Goal: Task Accomplishment & Management: Use online tool/utility

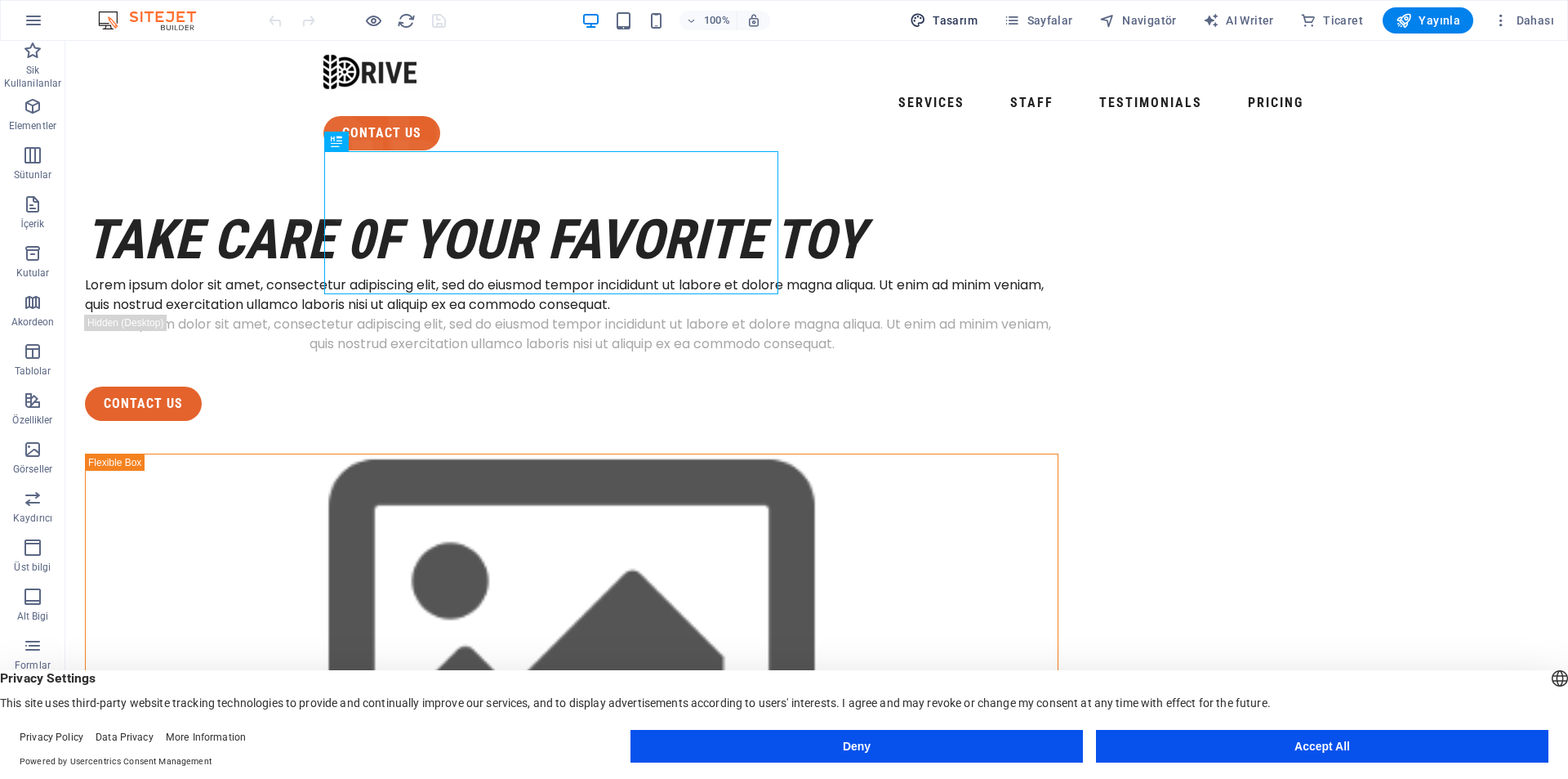
click at [968, 17] on span "Tasarım" at bounding box center [944, 20] width 68 height 16
select select "px"
select select "400"
select select "px"
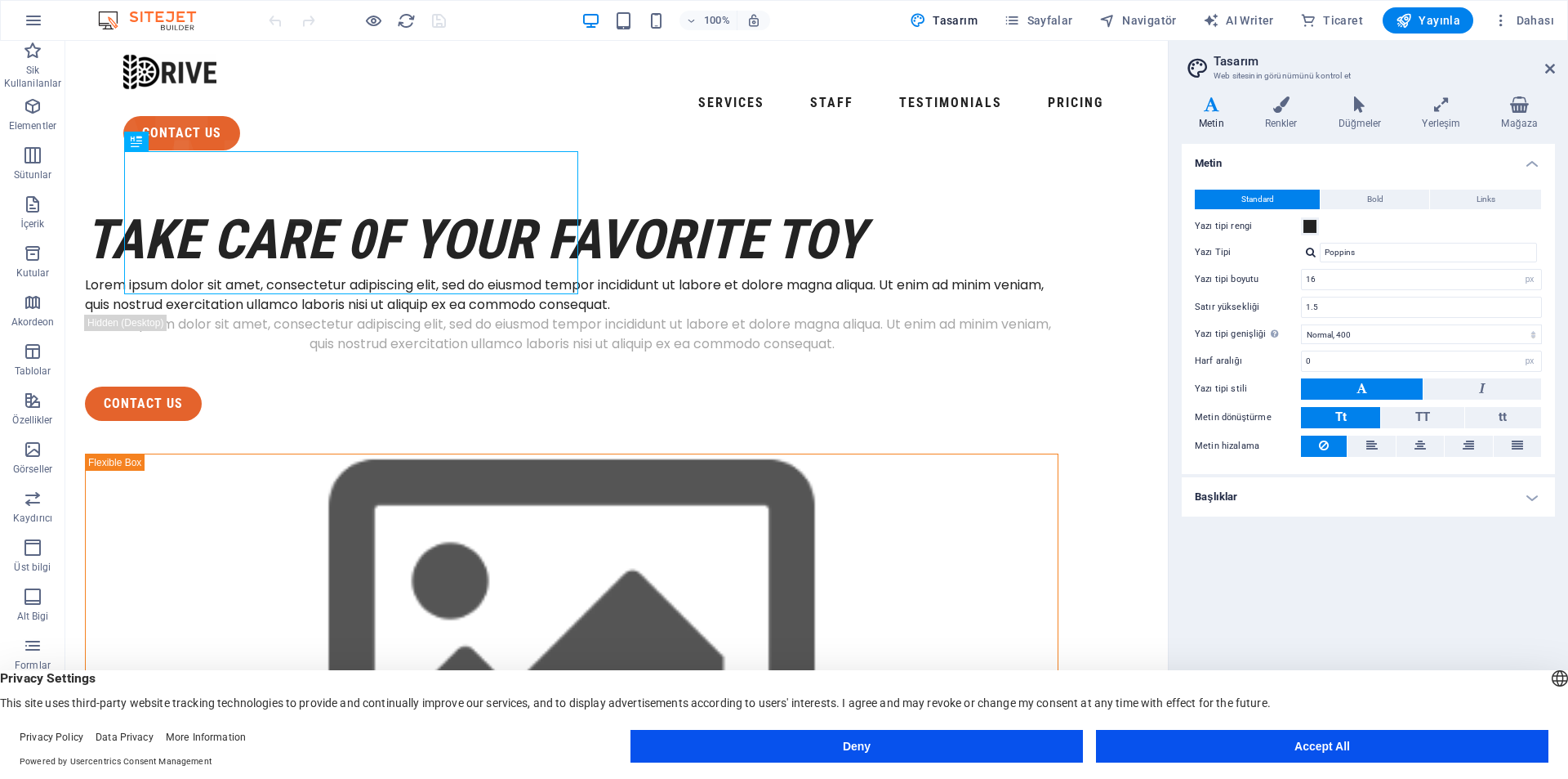
click at [1547, 58] on h2 "Tasarım" at bounding box center [1385, 61] width 341 height 15
click at [1537, 68] on header "Tasarım Web sitesinin görünümünü kontrol et" at bounding box center [1369, 62] width 370 height 43
click at [1551, 59] on h2 "Tasarım" at bounding box center [1385, 61] width 341 height 15
click at [1564, 58] on aside "Tasarım Web sitesinin görünümünü kontrol et Varyantlar Metin Renkler Düğmeler Y…" at bounding box center [1368, 396] width 400 height 711
click at [1440, 731] on button "Accept All" at bounding box center [1322, 746] width 453 height 33
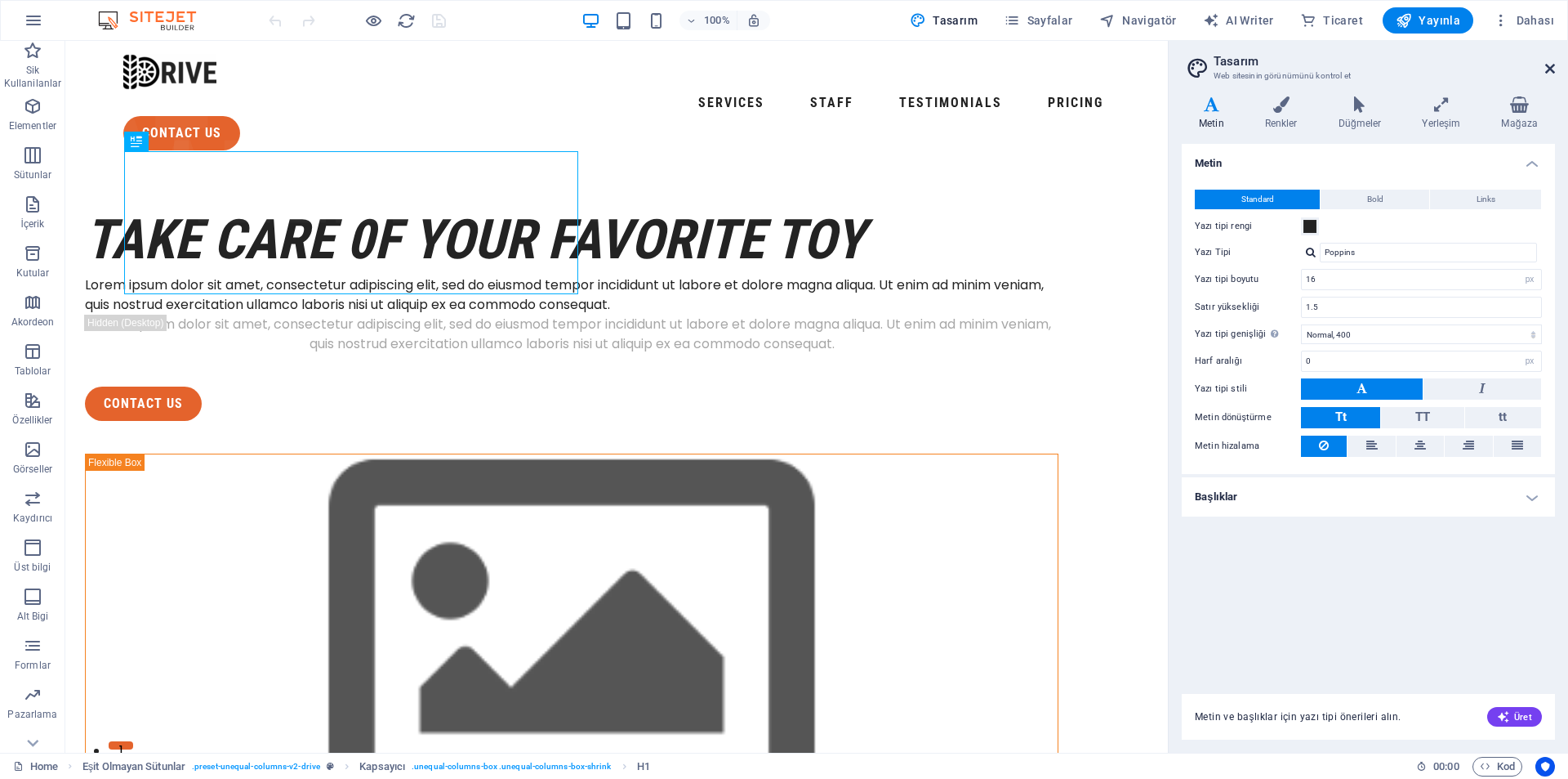
click at [1552, 66] on icon at bounding box center [1550, 68] width 10 height 13
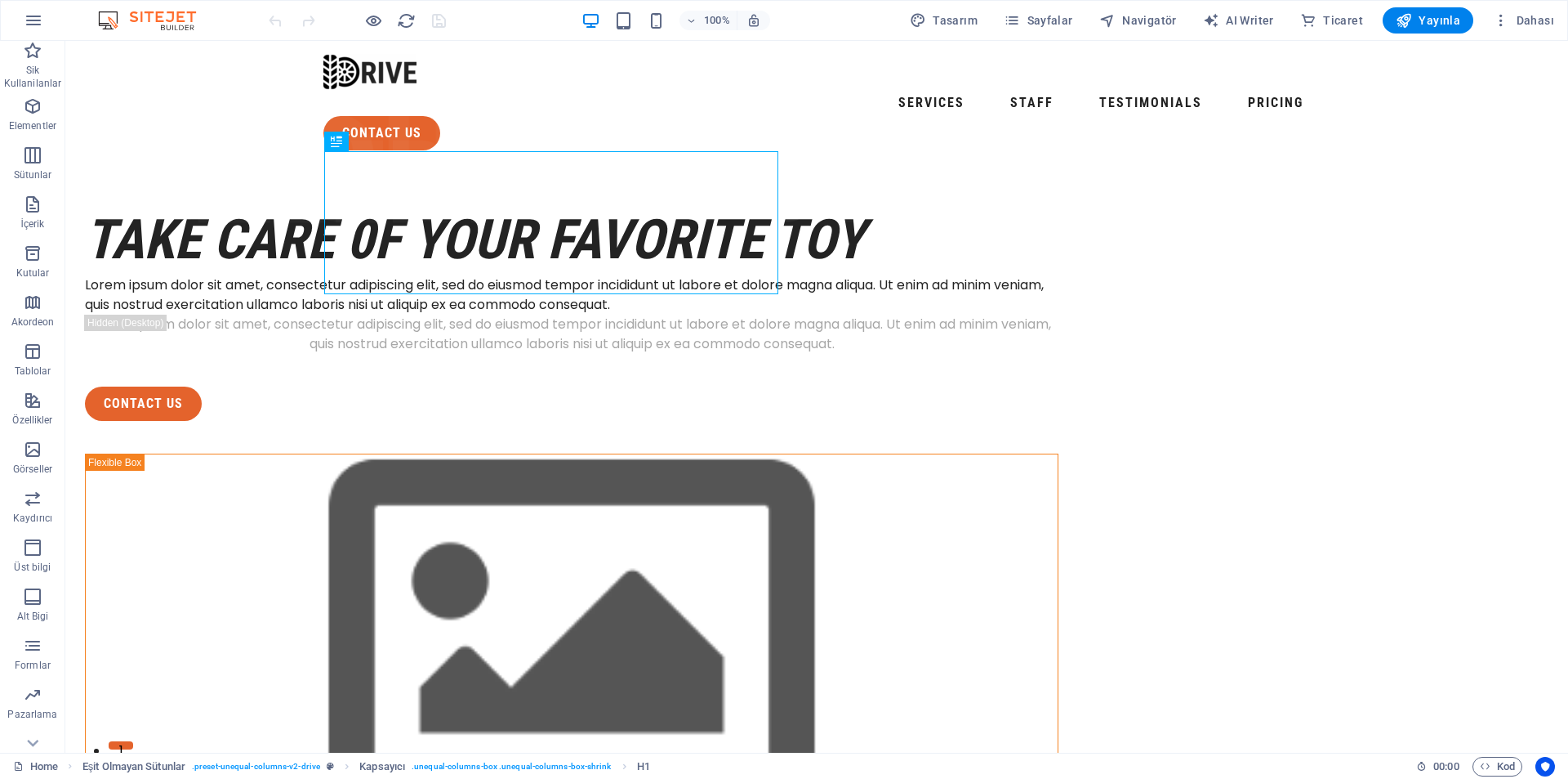
click at [1526, 34] on div "100% Tasarım [PERSON_NAME] AI Writer Ticaret Yayınla Dahası" at bounding box center [784, 20] width 1566 height 39
click at [1521, 26] on span "Dahası" at bounding box center [1523, 20] width 61 height 16
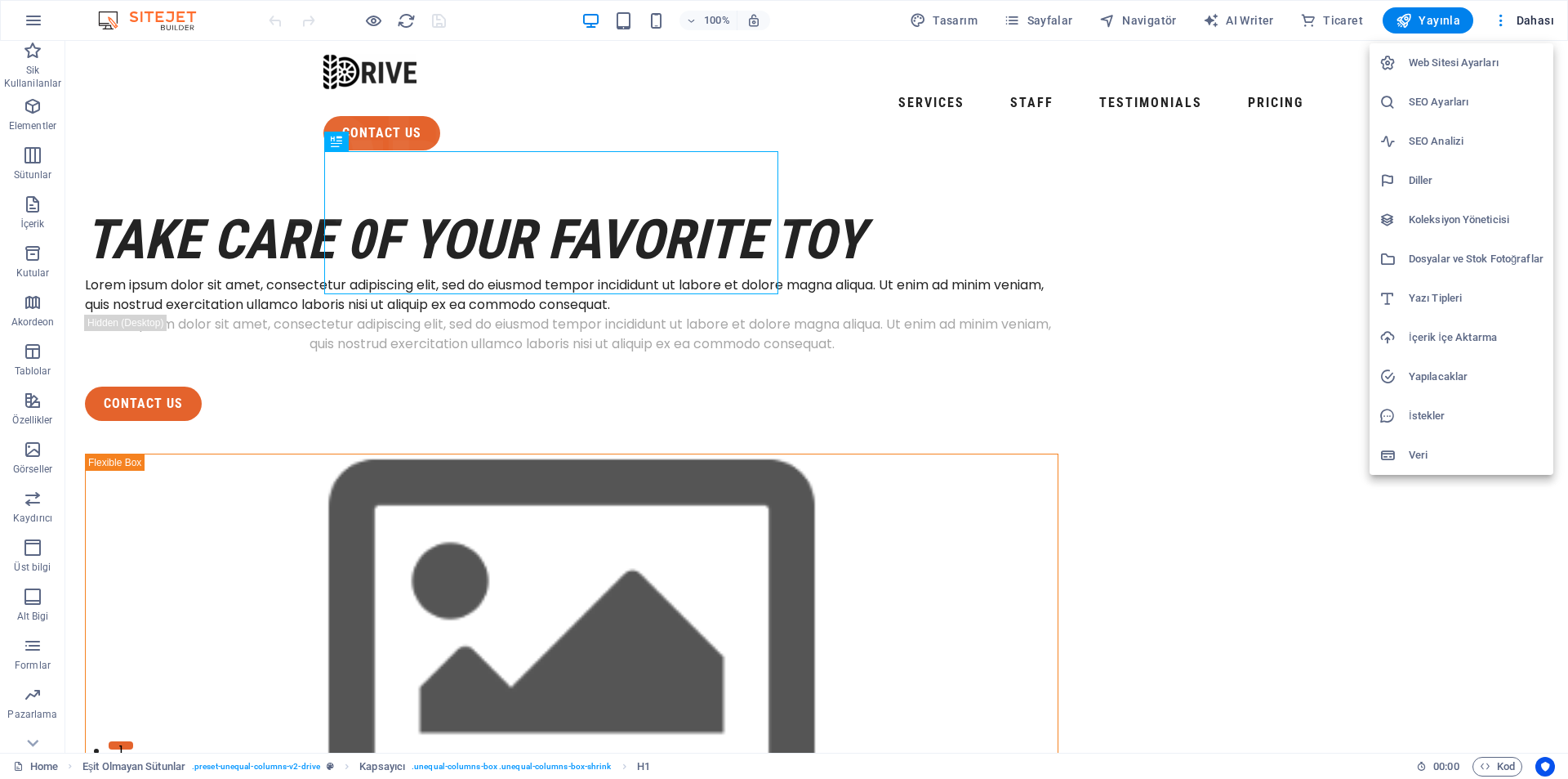
drag, startPoint x: 126, startPoint y: 119, endPoint x: 120, endPoint y: 100, distance: 19.9
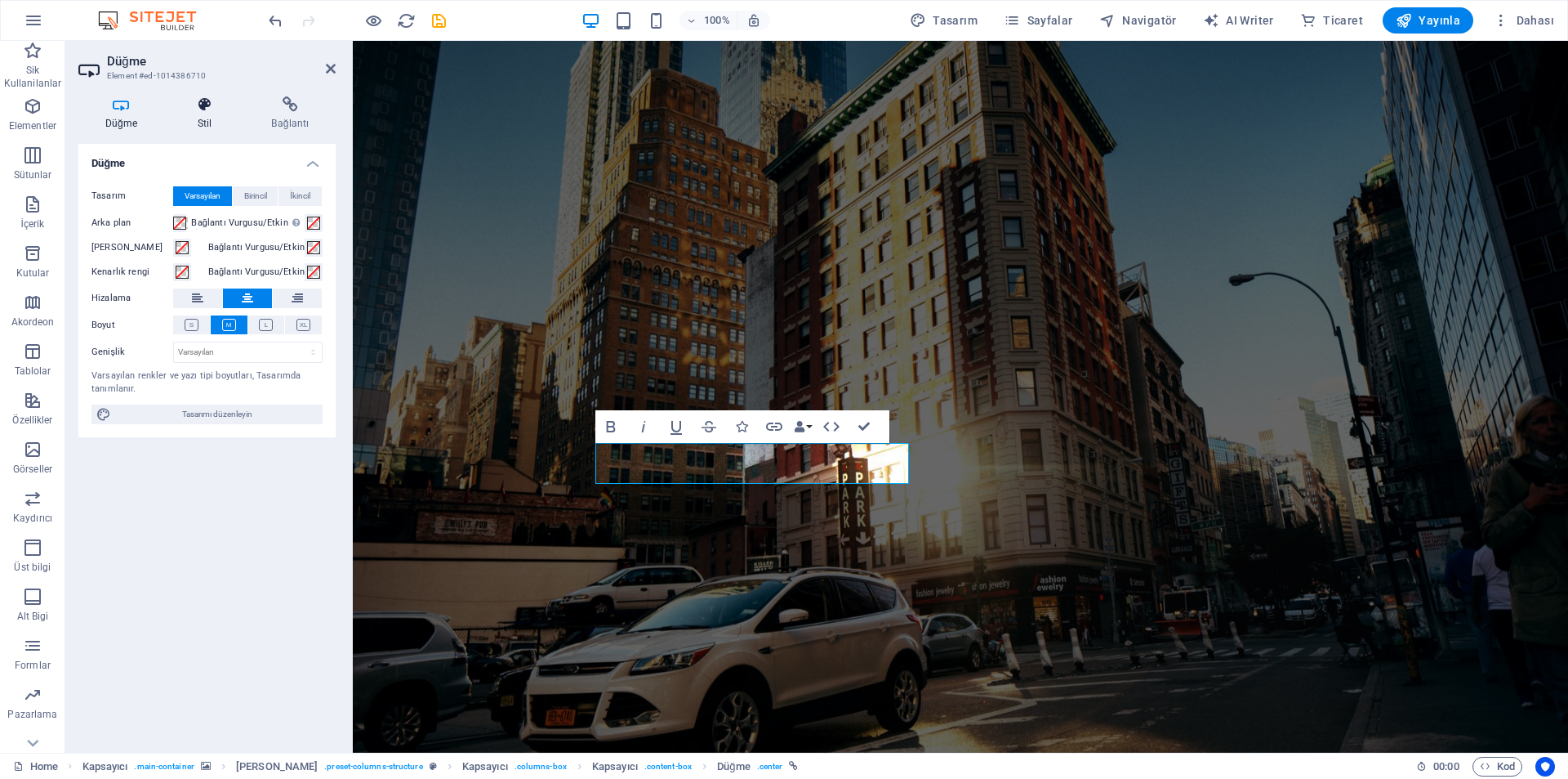
click at [191, 100] on icon at bounding box center [204, 105] width 68 height 16
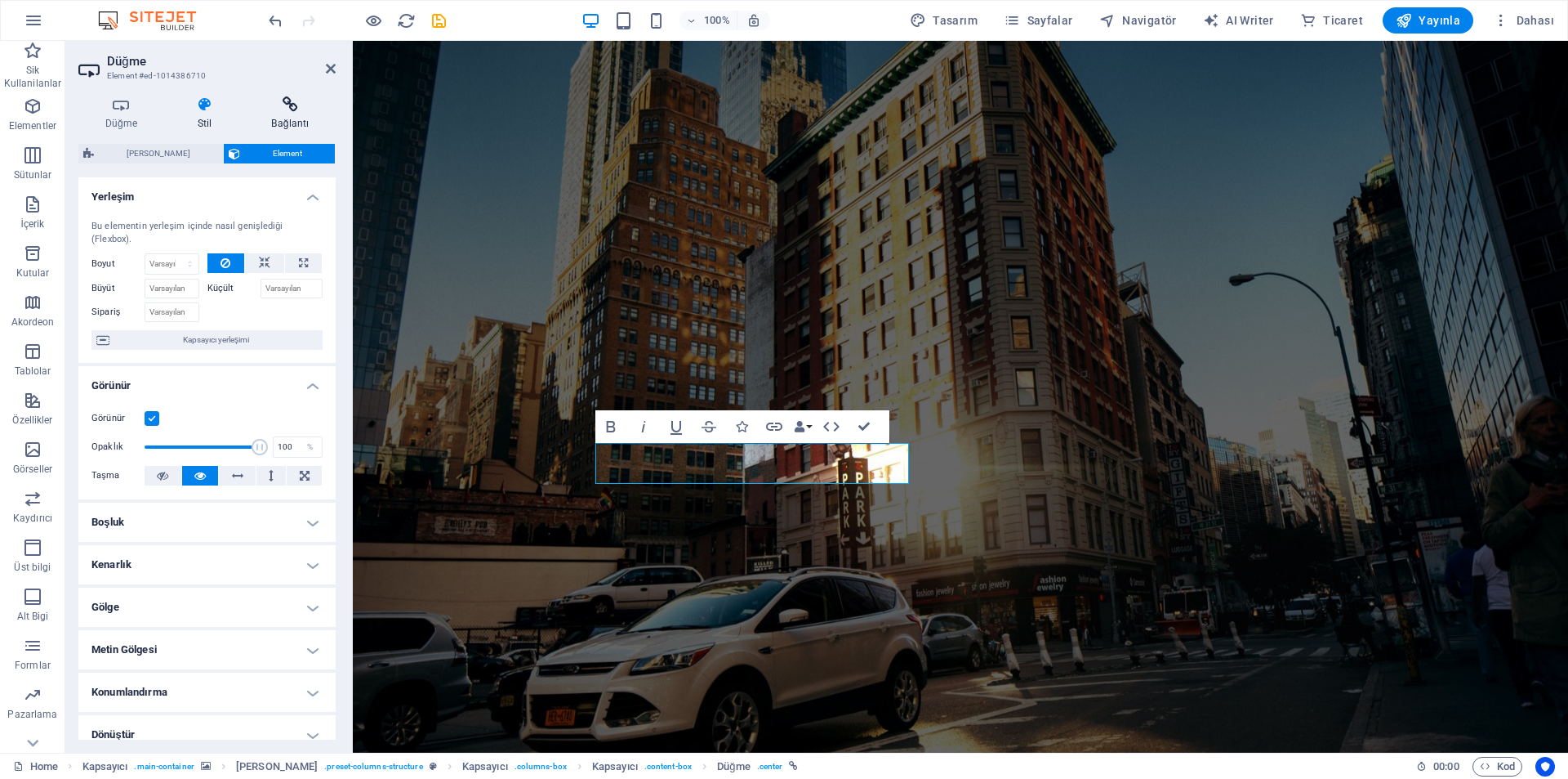
click at [259, 105] on icon at bounding box center [289, 105] width 90 height 16
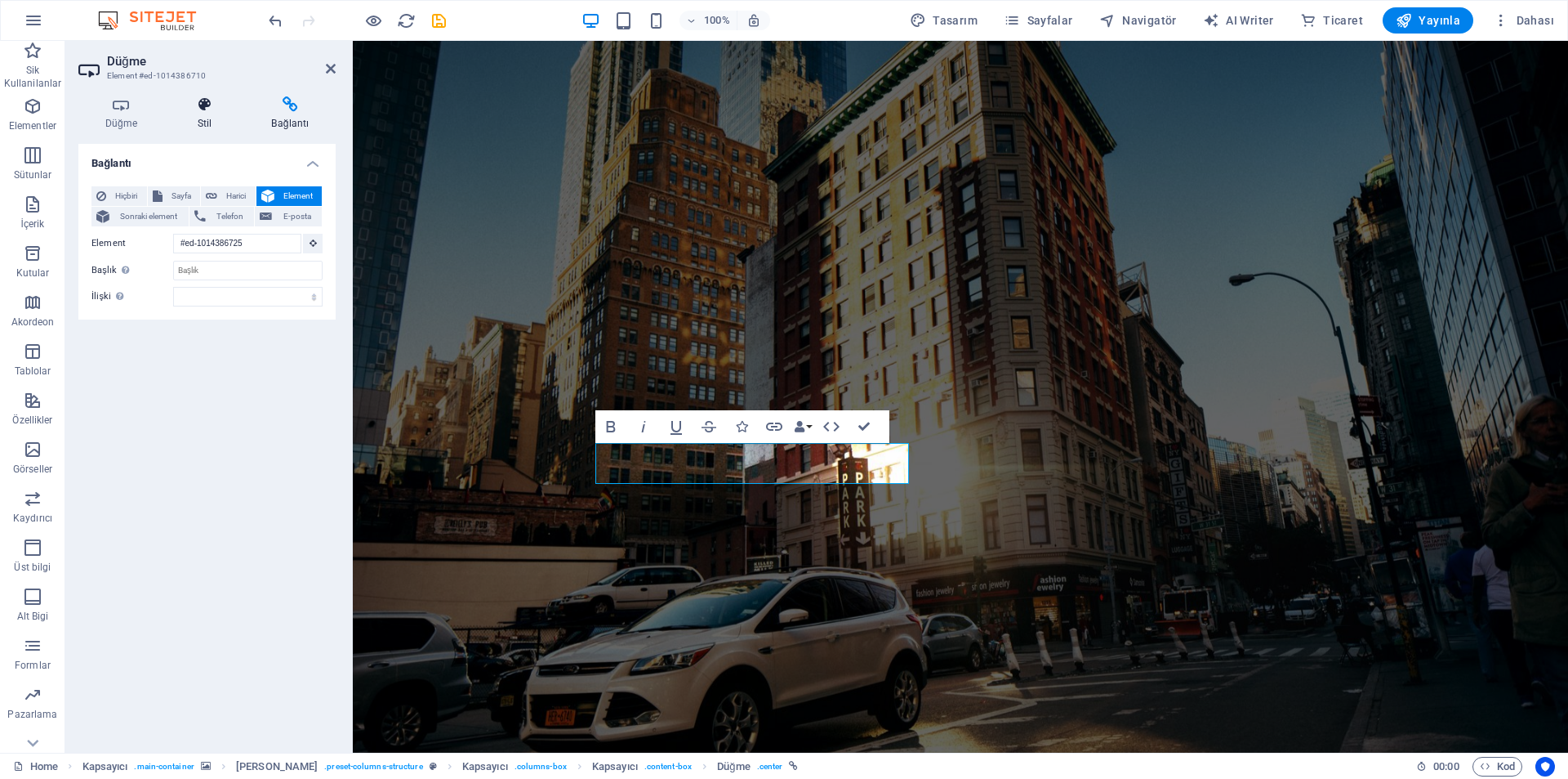
click at [230, 112] on icon at bounding box center [204, 105] width 68 height 16
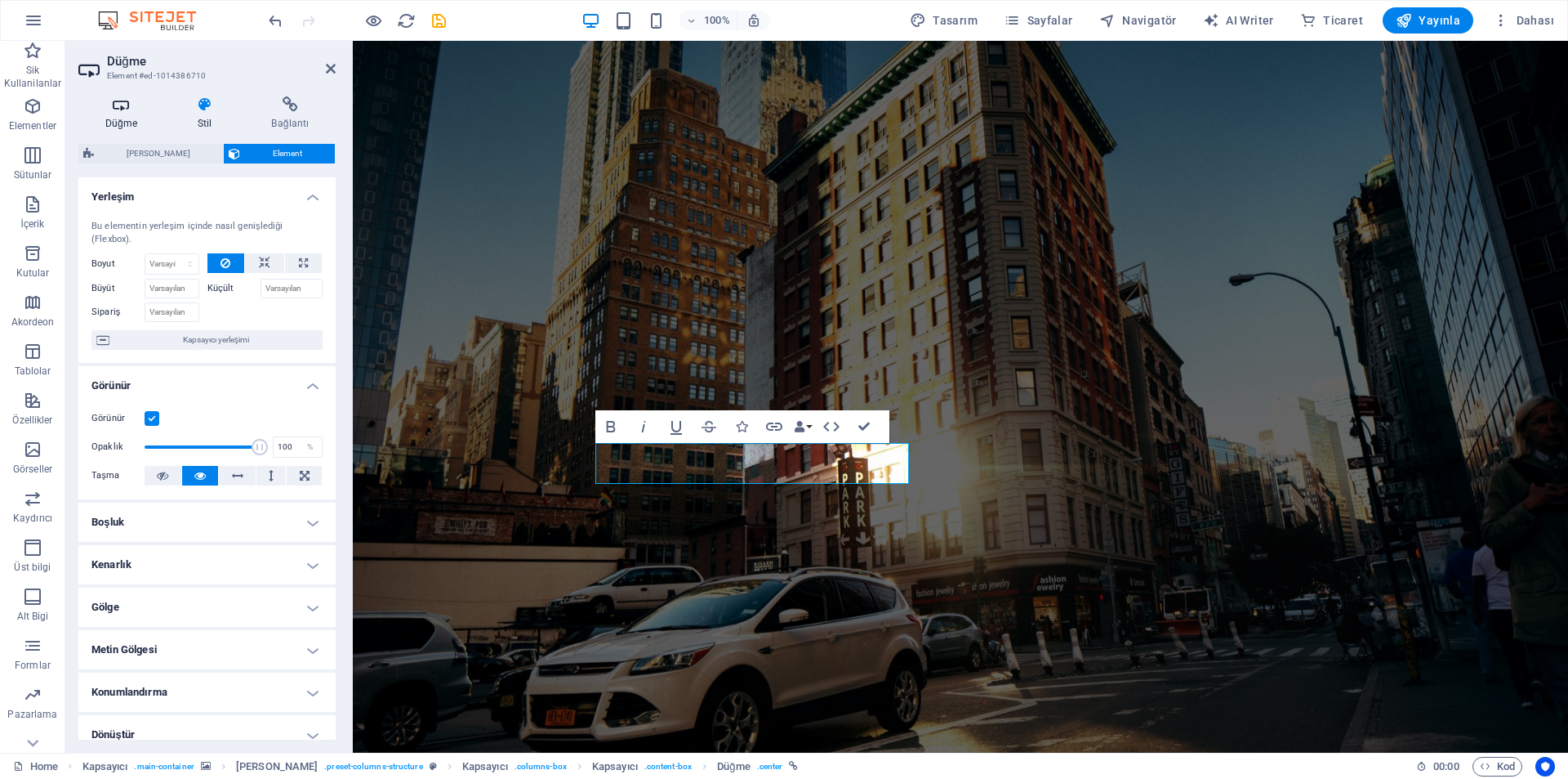
click at [117, 105] on icon at bounding box center [121, 105] width 86 height 16
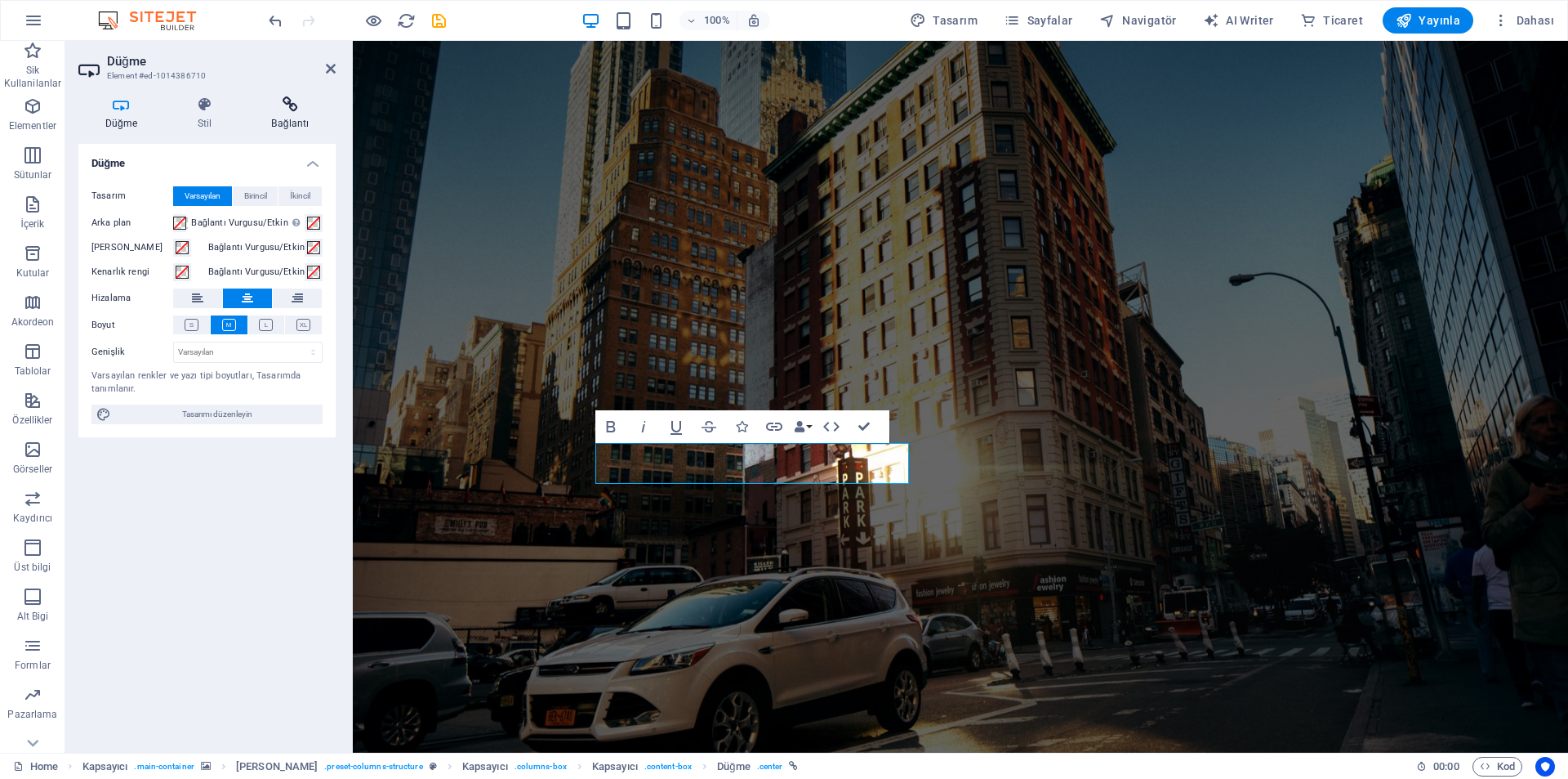
click at [300, 124] on h4 "Bağlantı" at bounding box center [289, 114] width 90 height 35
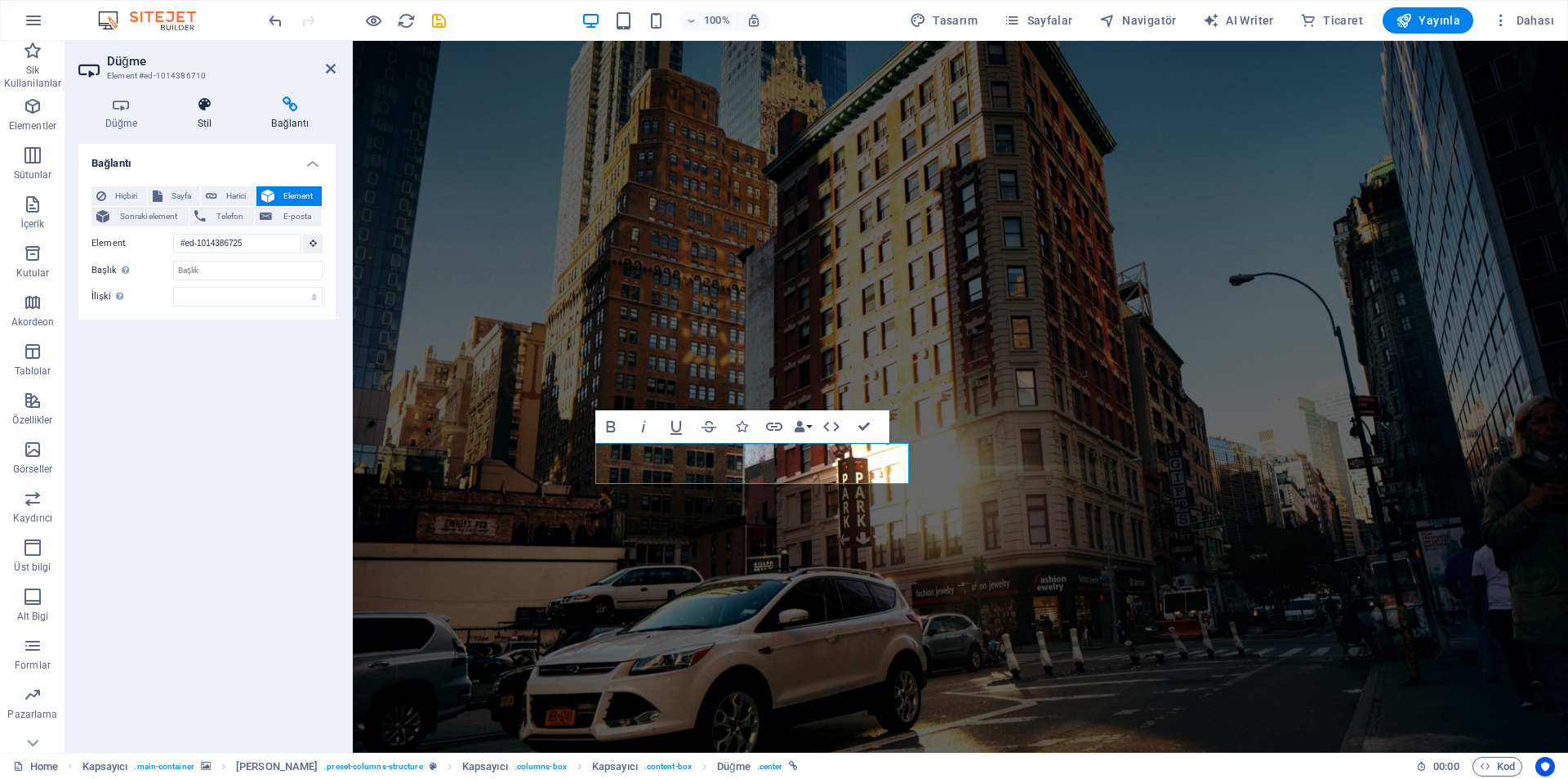
click at [209, 114] on h4 "Stil" at bounding box center [207, 114] width 74 height 35
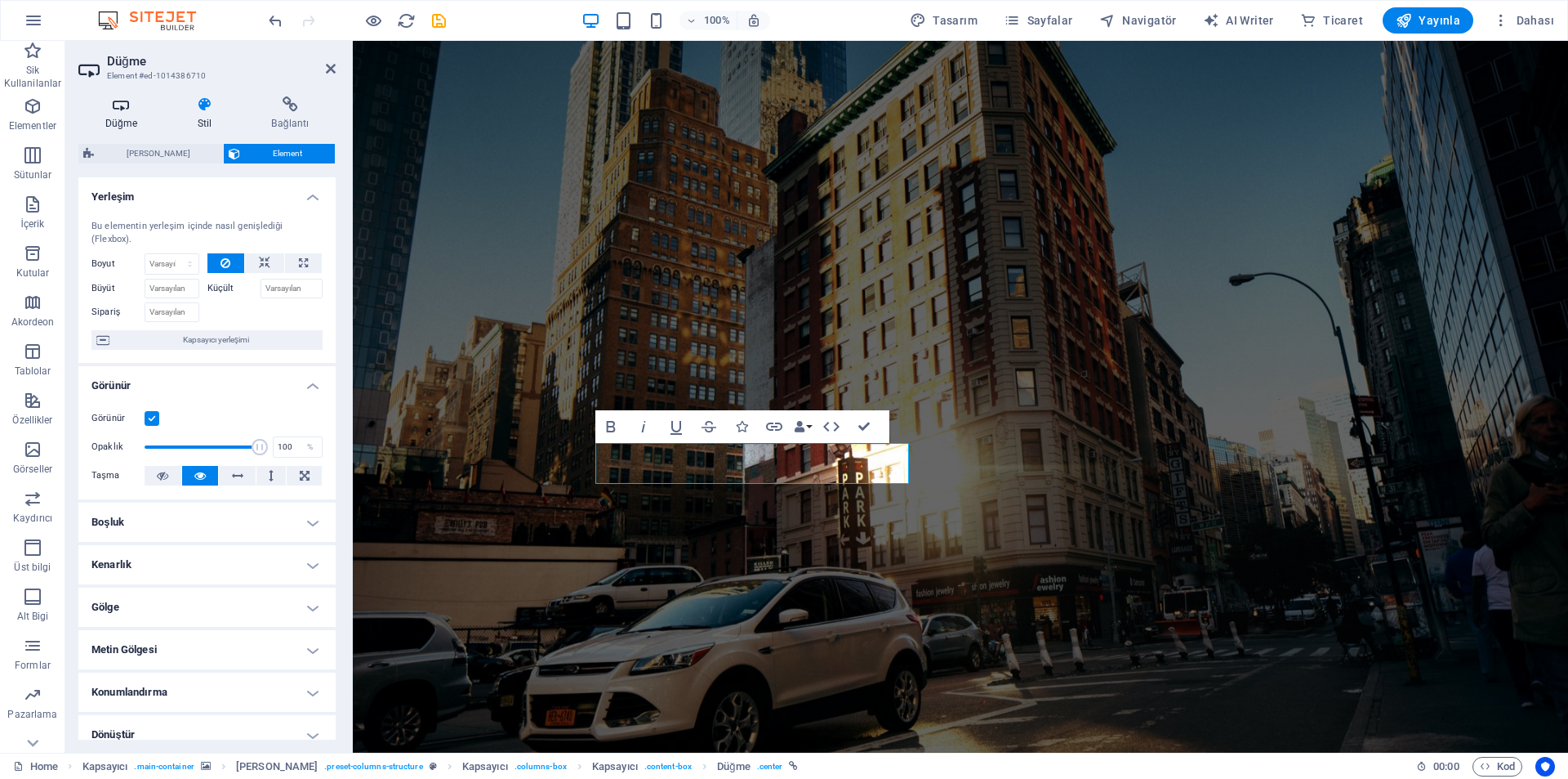
click at [109, 112] on h4 "Düğme" at bounding box center [124, 114] width 92 height 35
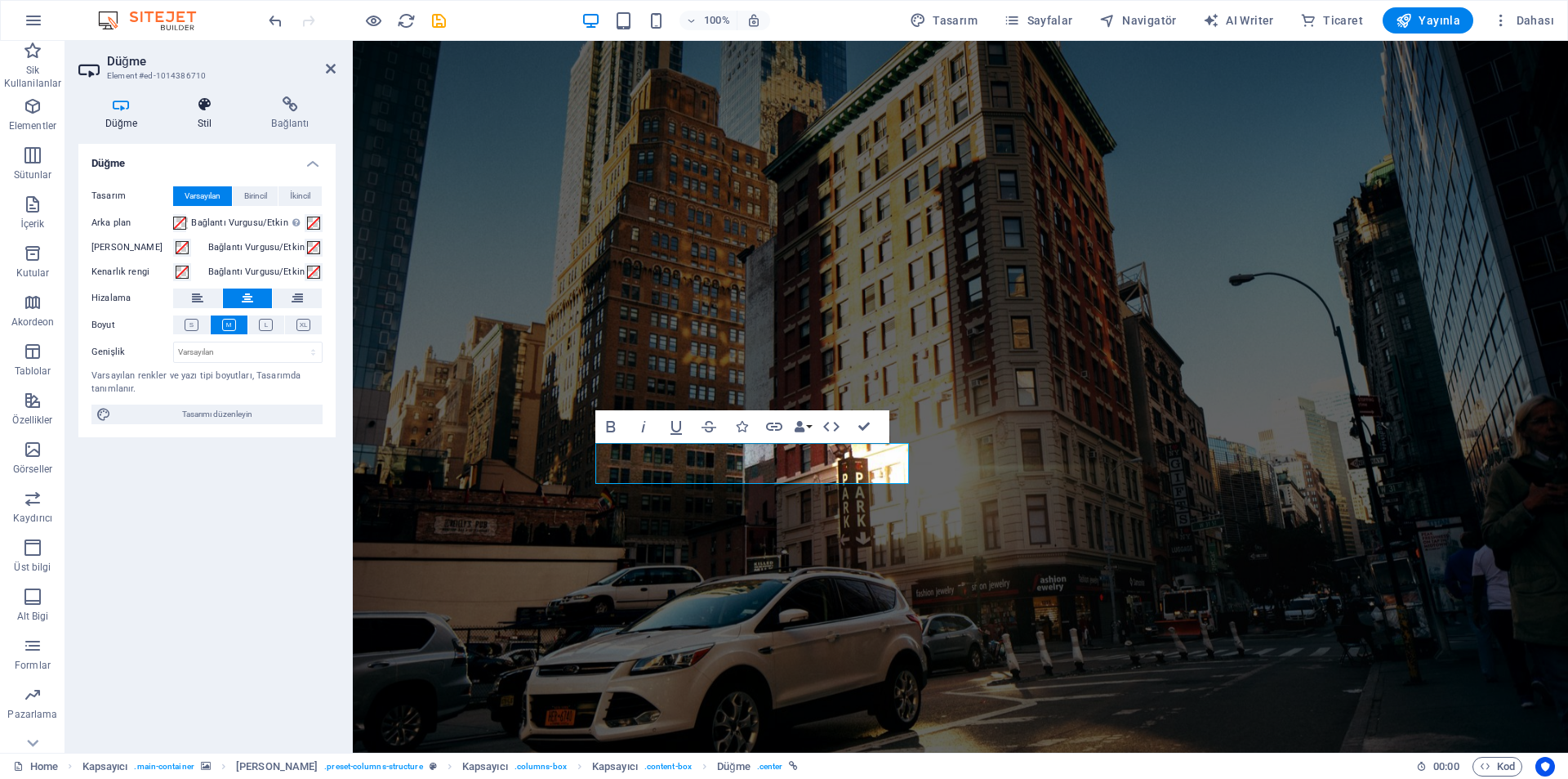
click at [174, 103] on icon at bounding box center [204, 105] width 68 height 16
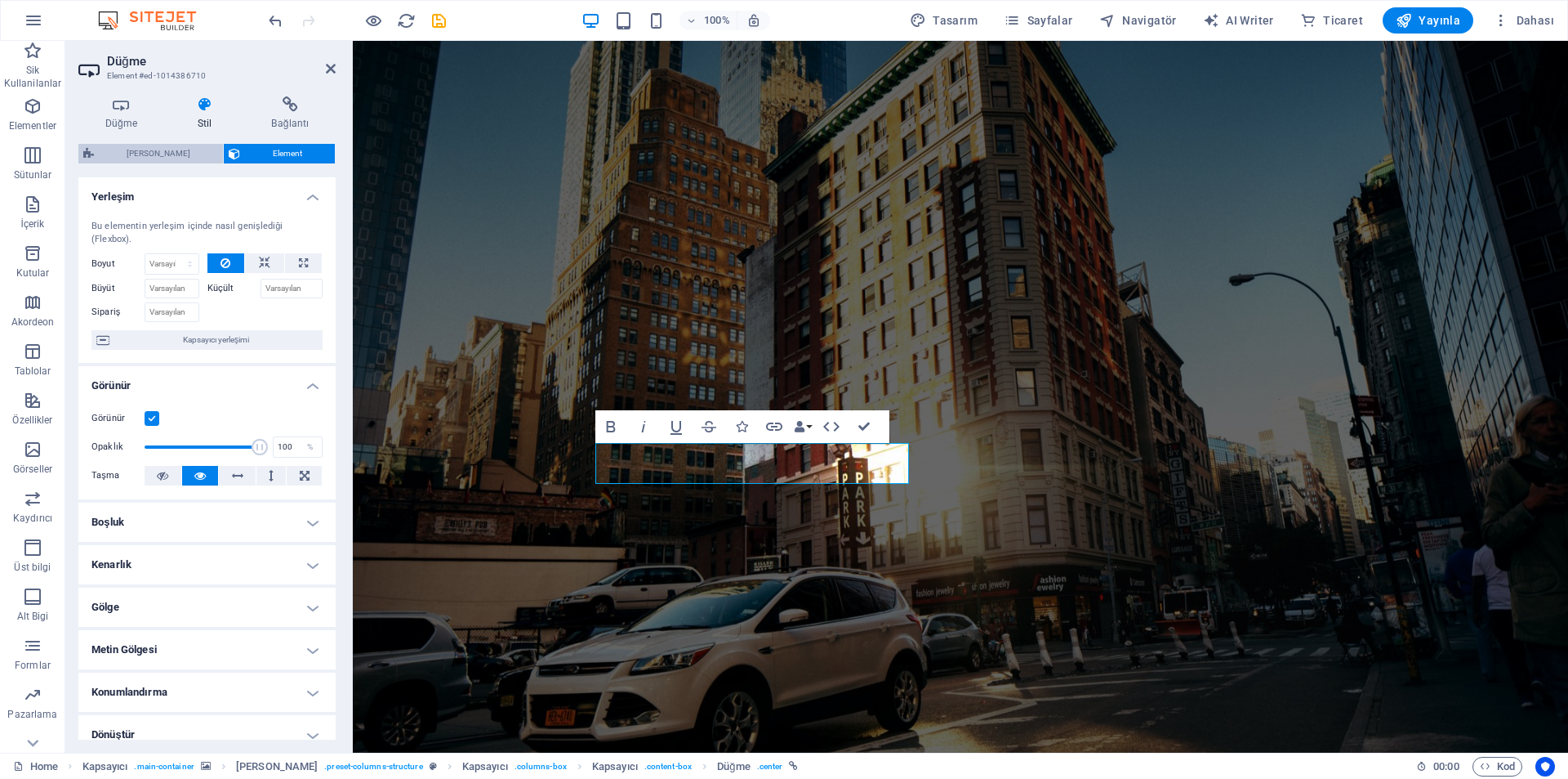
click at [163, 143] on span "[PERSON_NAME]" at bounding box center [158, 153] width 120 height 19
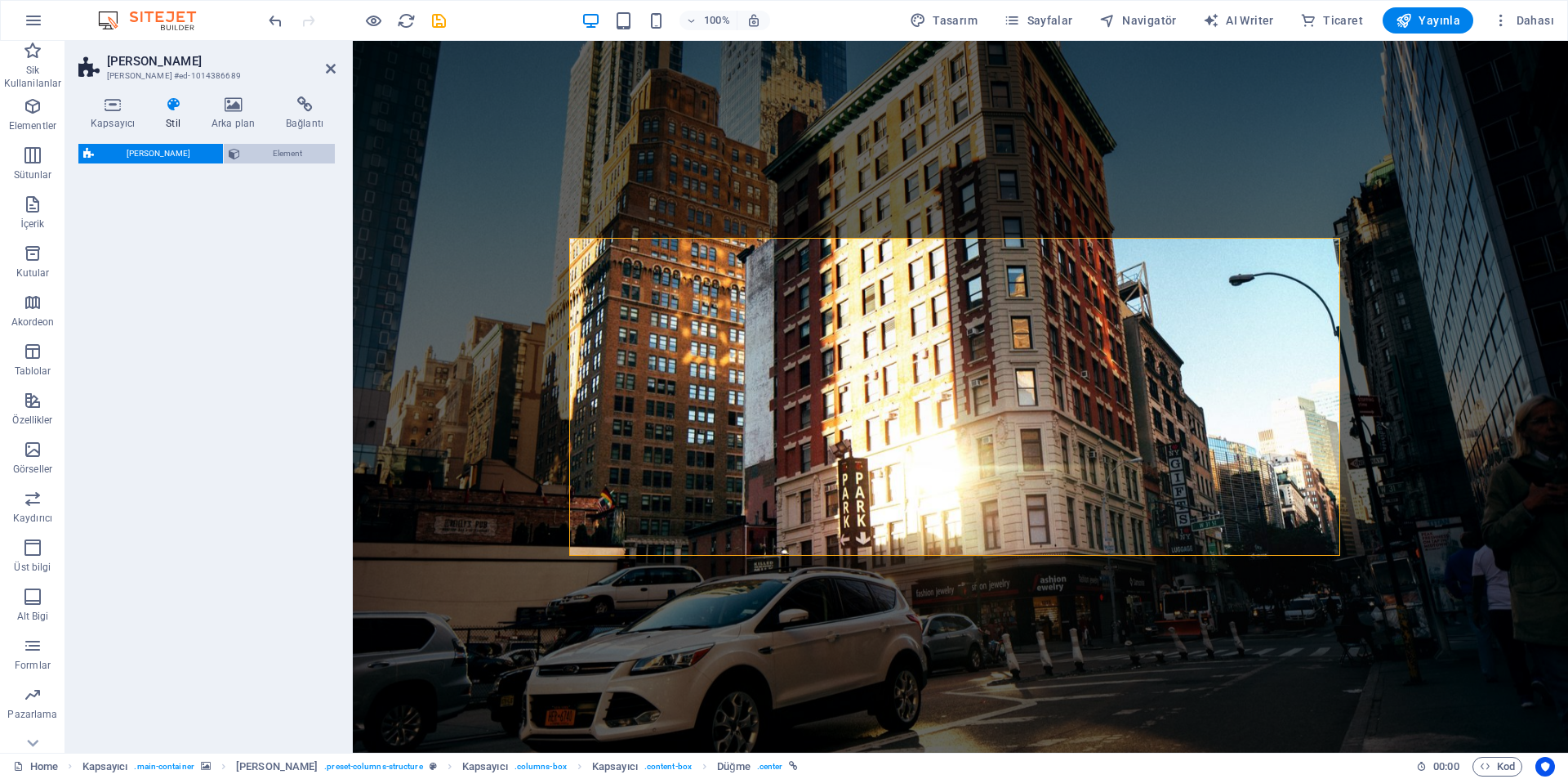
select select "px"
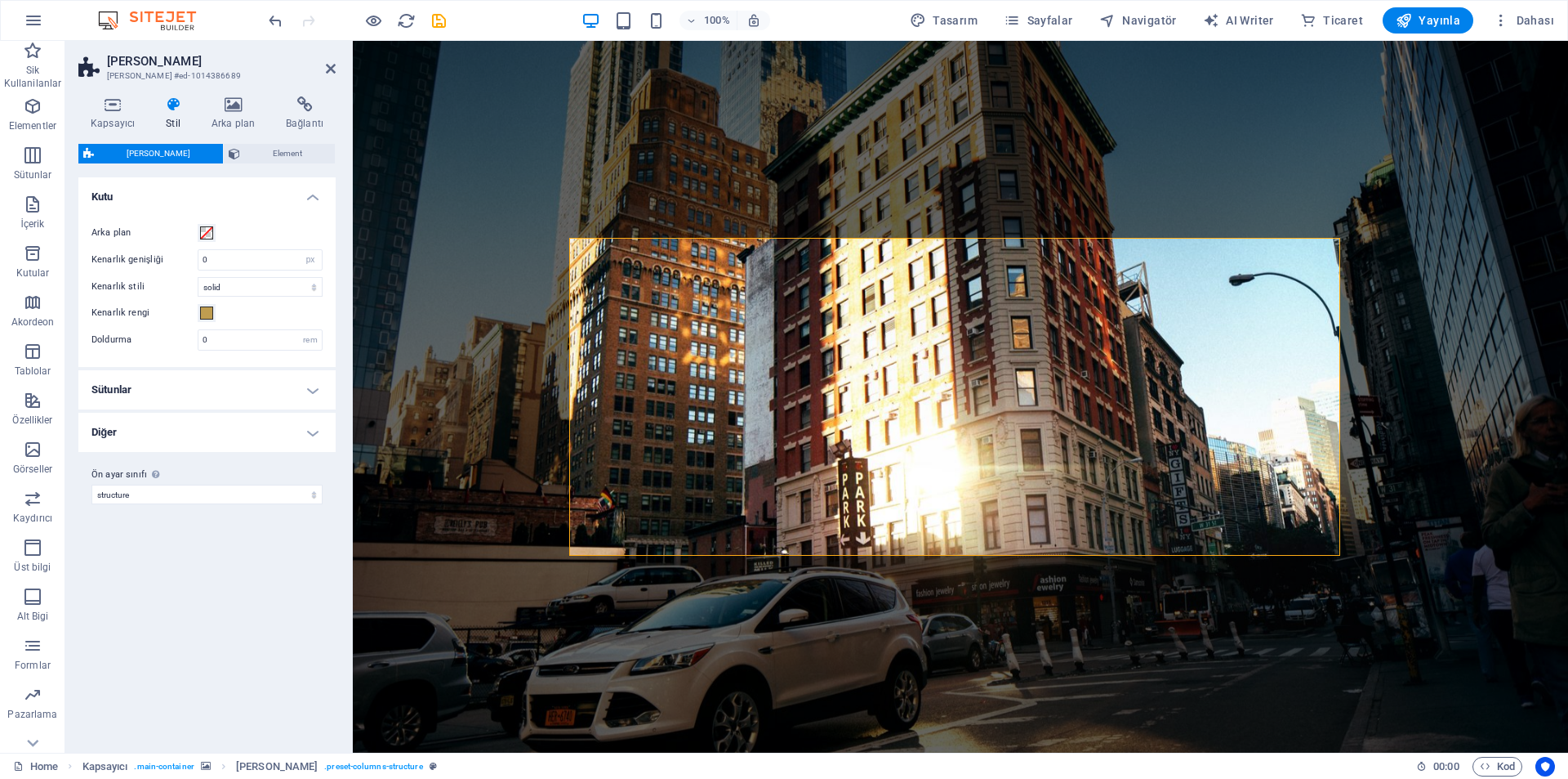
click at [307, 191] on h4 "Kutu" at bounding box center [207, 192] width 257 height 29
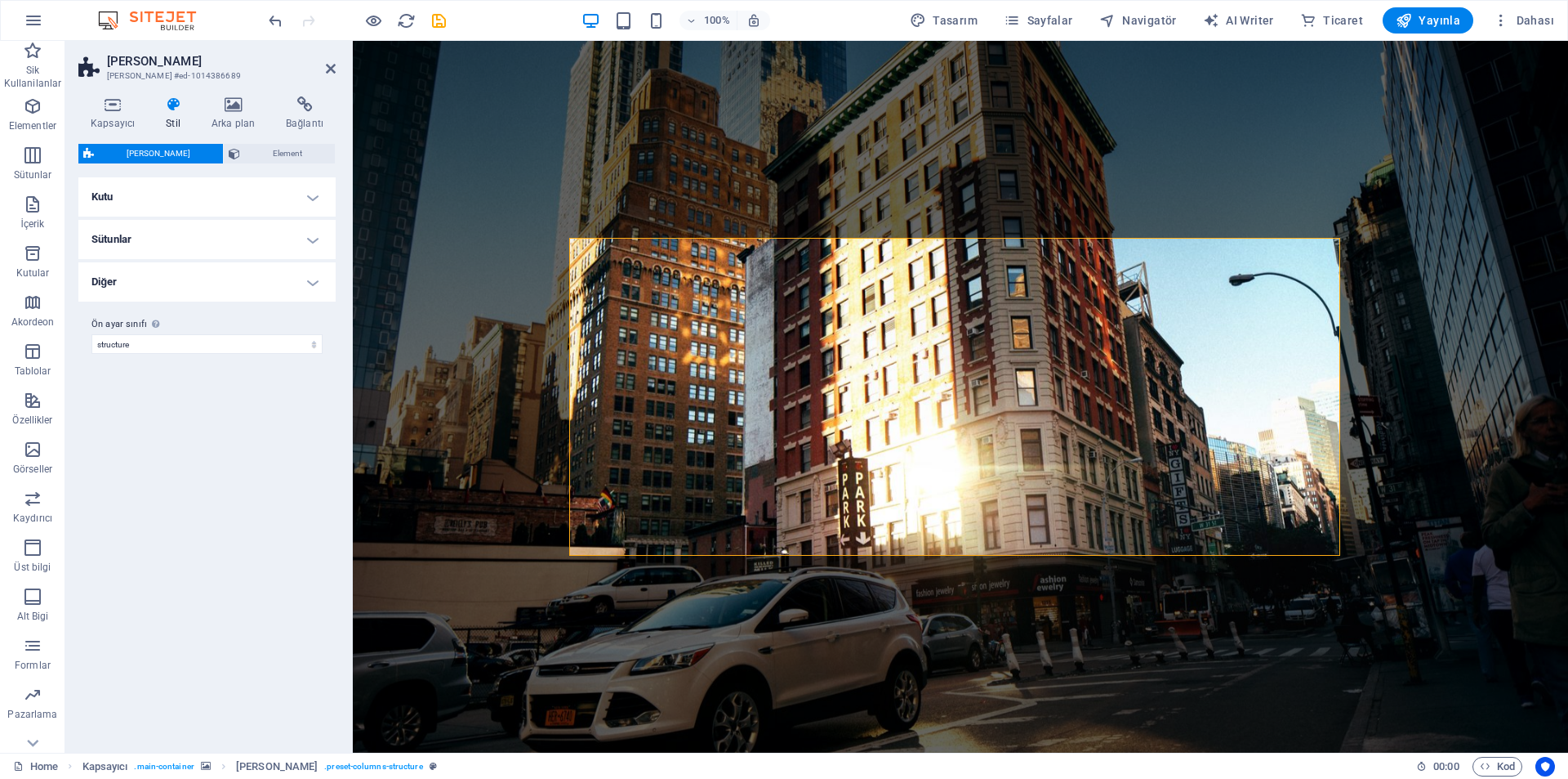
click at [312, 272] on h4 "Diğer" at bounding box center [207, 281] width 257 height 39
click at [312, 272] on h4 "Diğer" at bounding box center [207, 277] width 257 height 29
click at [112, 94] on div "Kapsayıcı Stil Arka plan Bağlantı Boyut Yükseklik Varsayılan px rem % vh vw Min…" at bounding box center [207, 417] width 284 height 669
click at [108, 104] on icon at bounding box center [112, 105] width 68 height 16
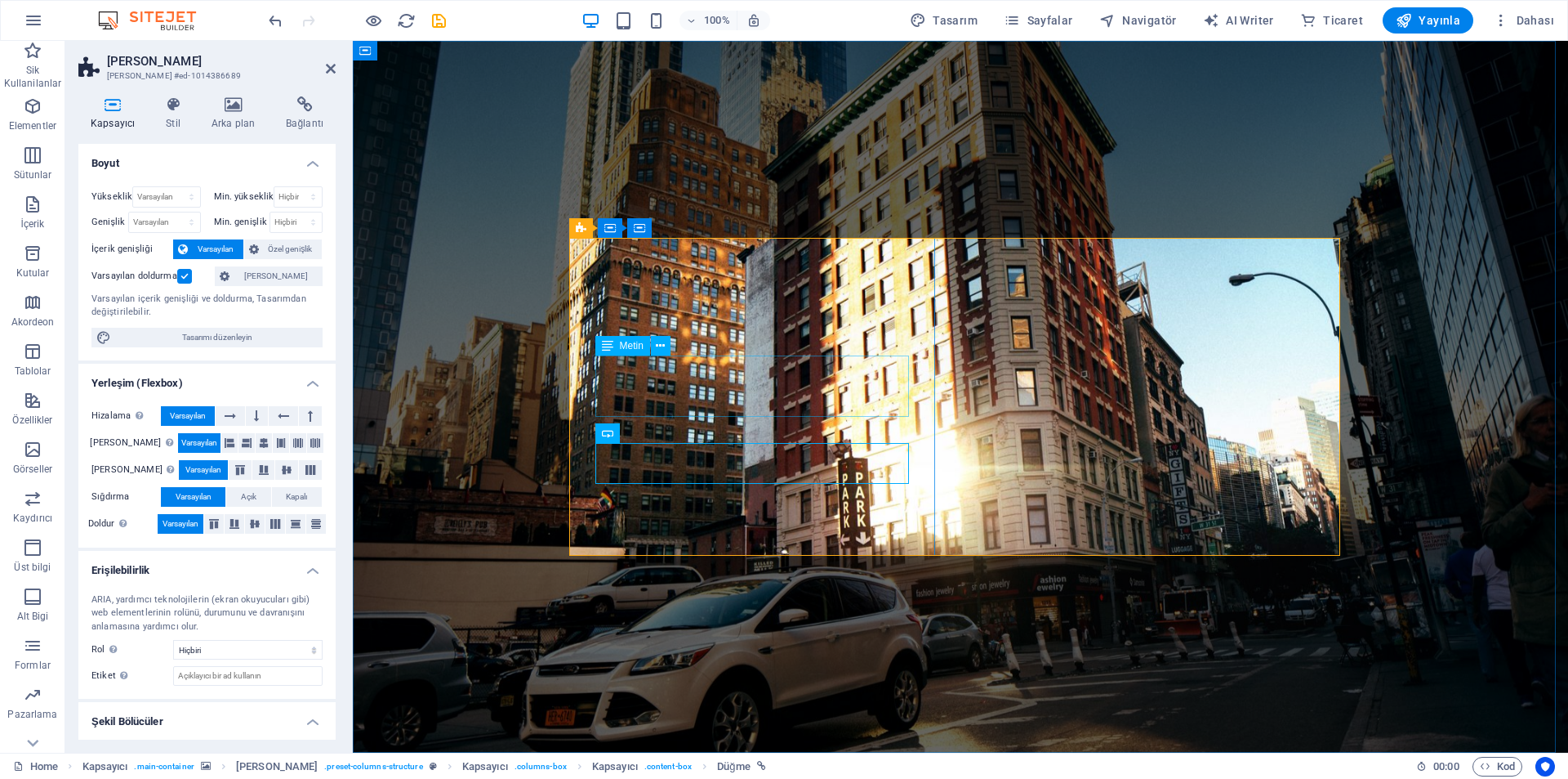
click at [639, 341] on span "Metin" at bounding box center [632, 345] width 24 height 10
click at [662, 340] on icon at bounding box center [661, 346] width 9 height 17
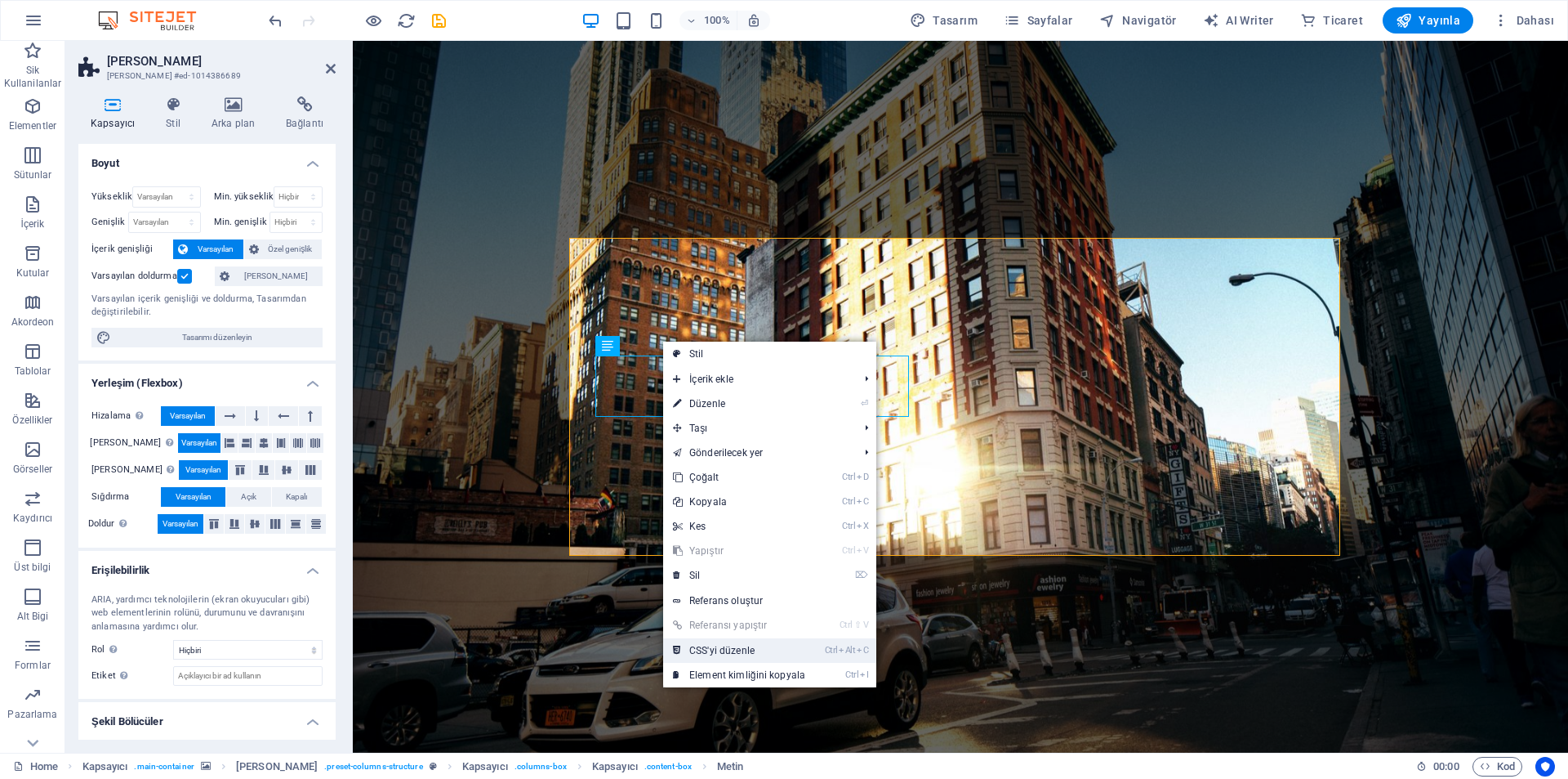
click at [785, 641] on link "Ctrl Alt C CSS'yi düzenle" at bounding box center [739, 650] width 152 height 25
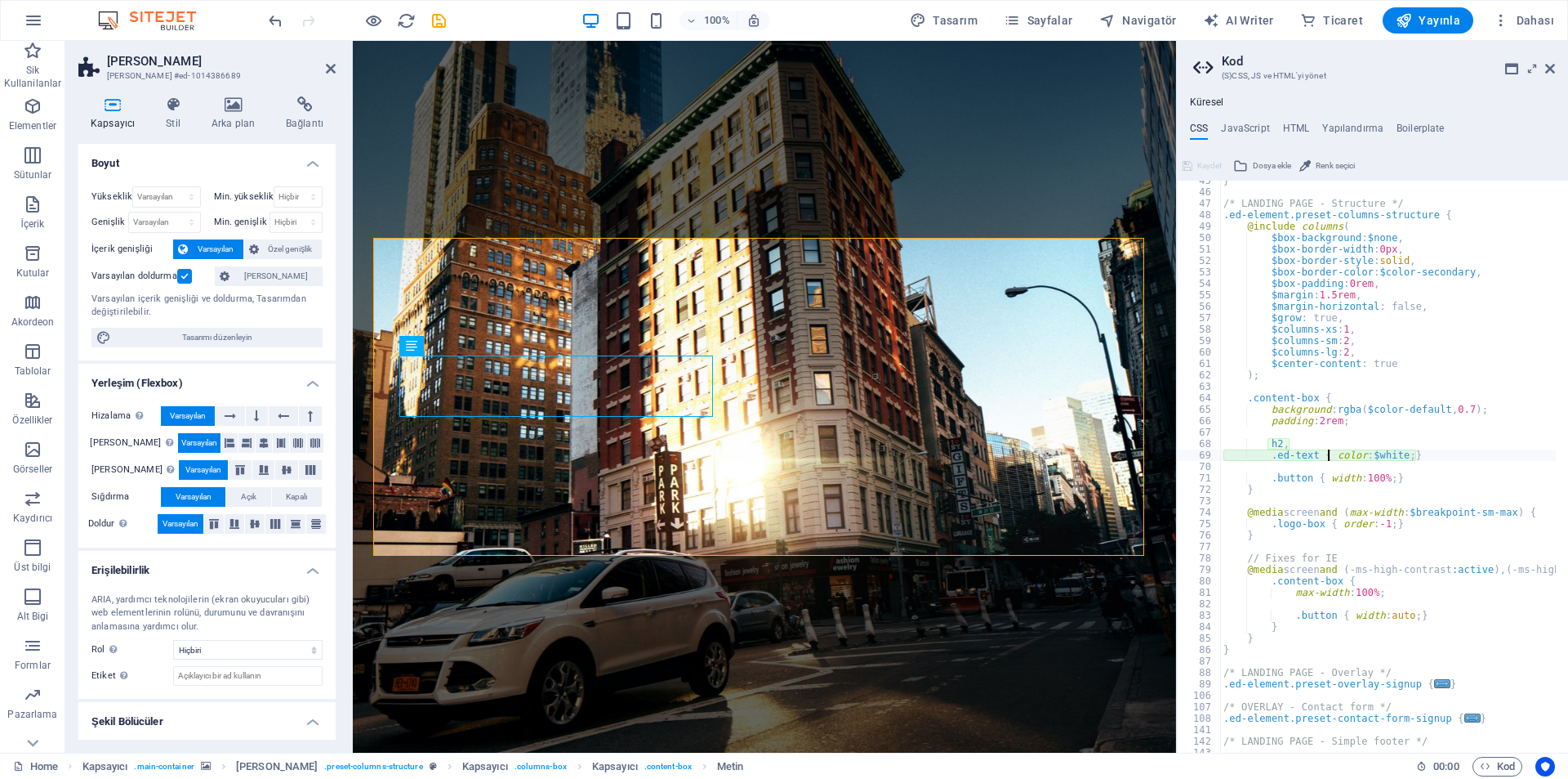
scroll to position [510, 0]
click at [1554, 62] on icon at bounding box center [1550, 68] width 10 height 13
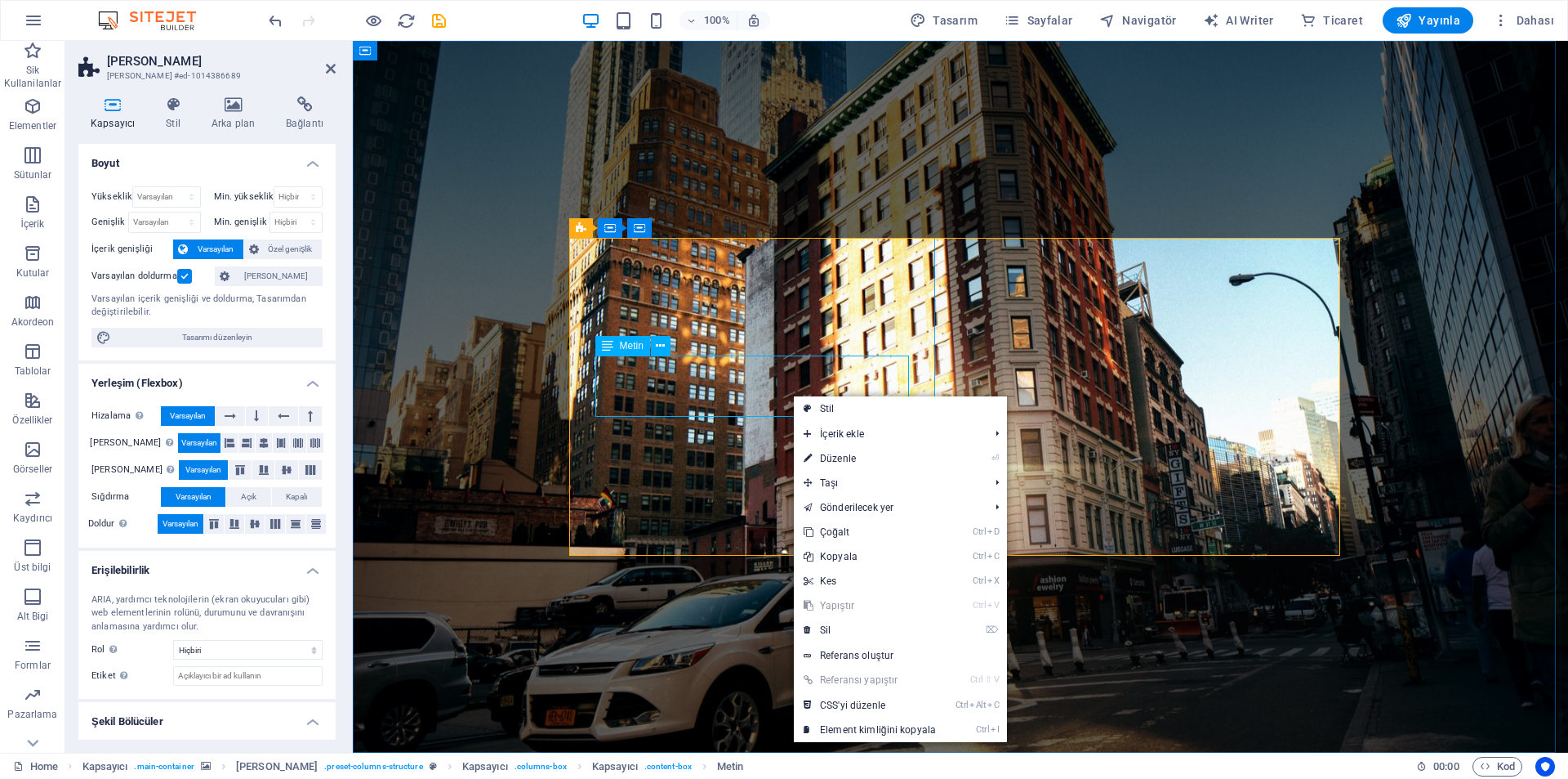
click at [637, 343] on span "Metin" at bounding box center [632, 345] width 24 height 10
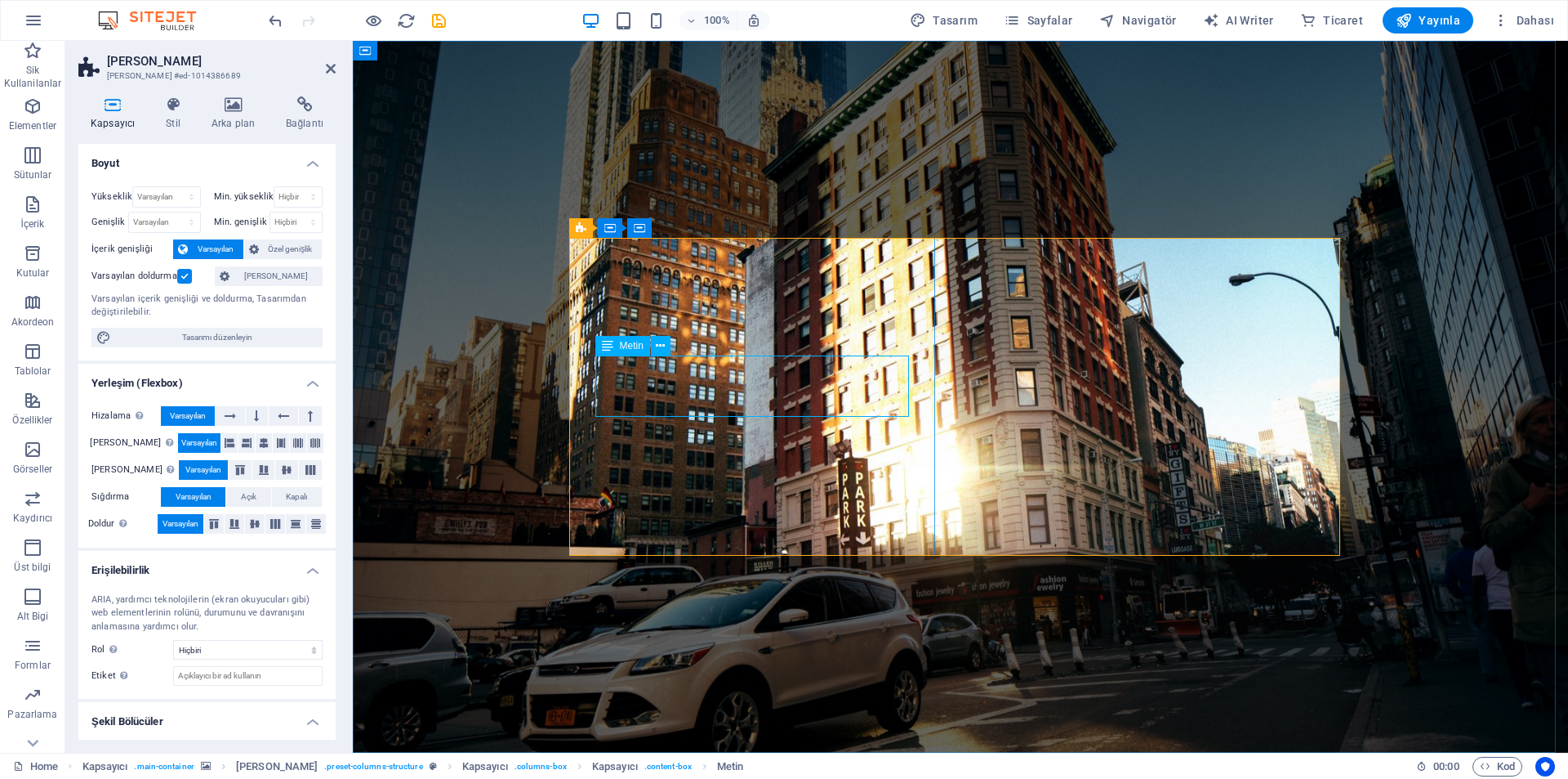
click at [637, 343] on span "Metin" at bounding box center [632, 345] width 24 height 10
click at [177, 121] on h4 "Stil" at bounding box center [176, 114] width 46 height 35
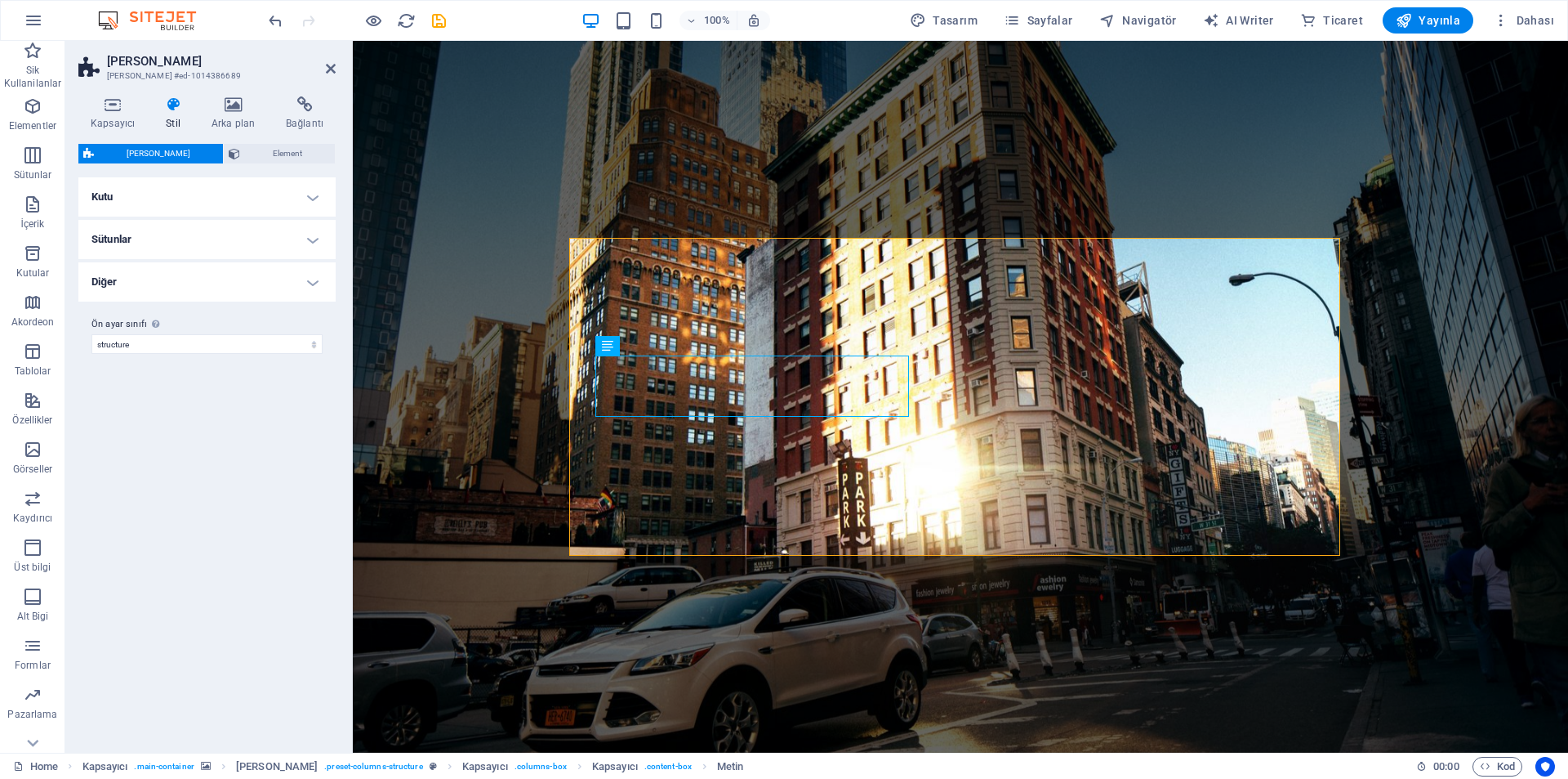
click at [181, 197] on h4 "Kutu" at bounding box center [207, 196] width 257 height 39
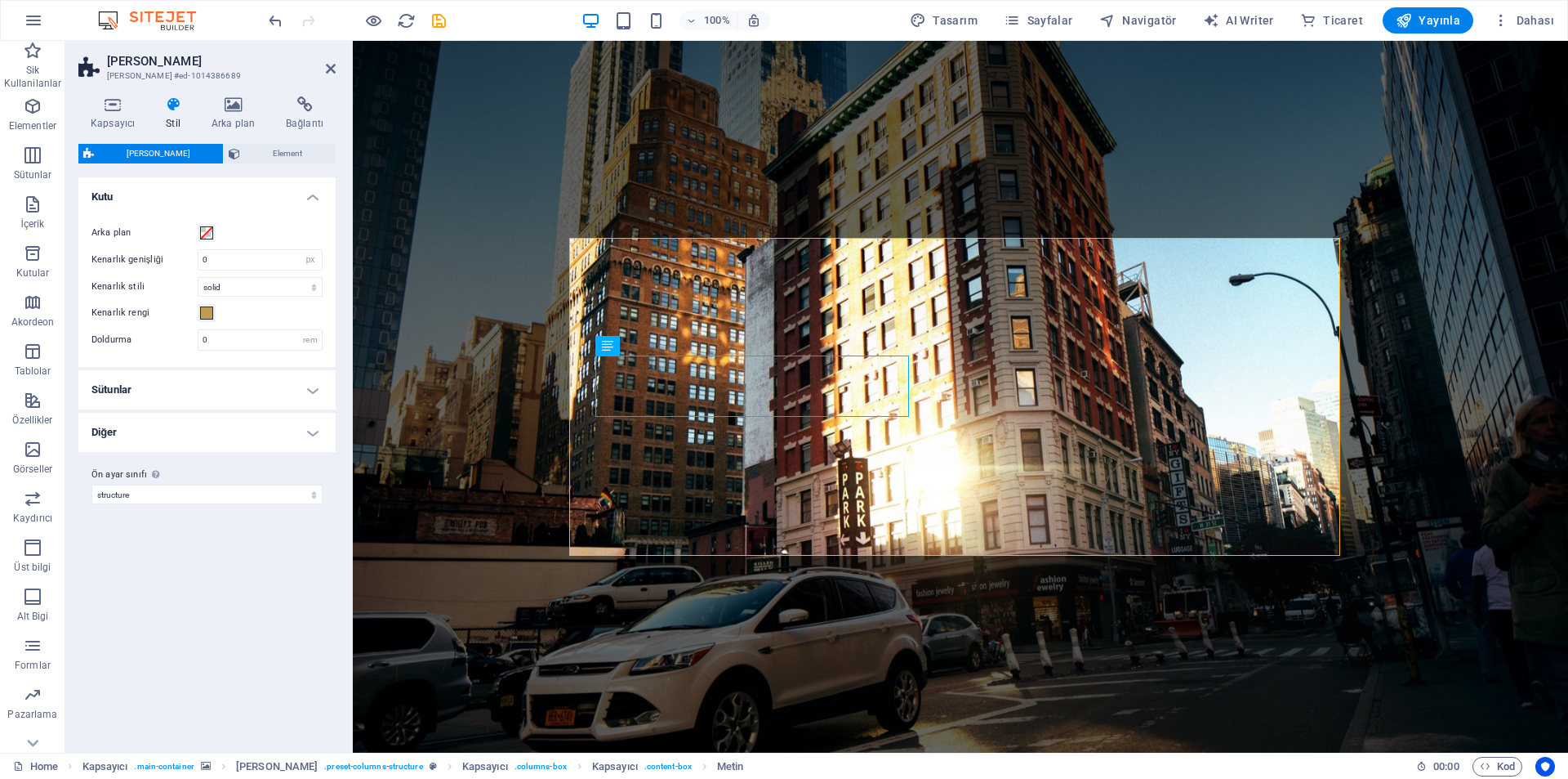
click at [258, 385] on h4 "Sütunlar" at bounding box center [207, 389] width 257 height 39
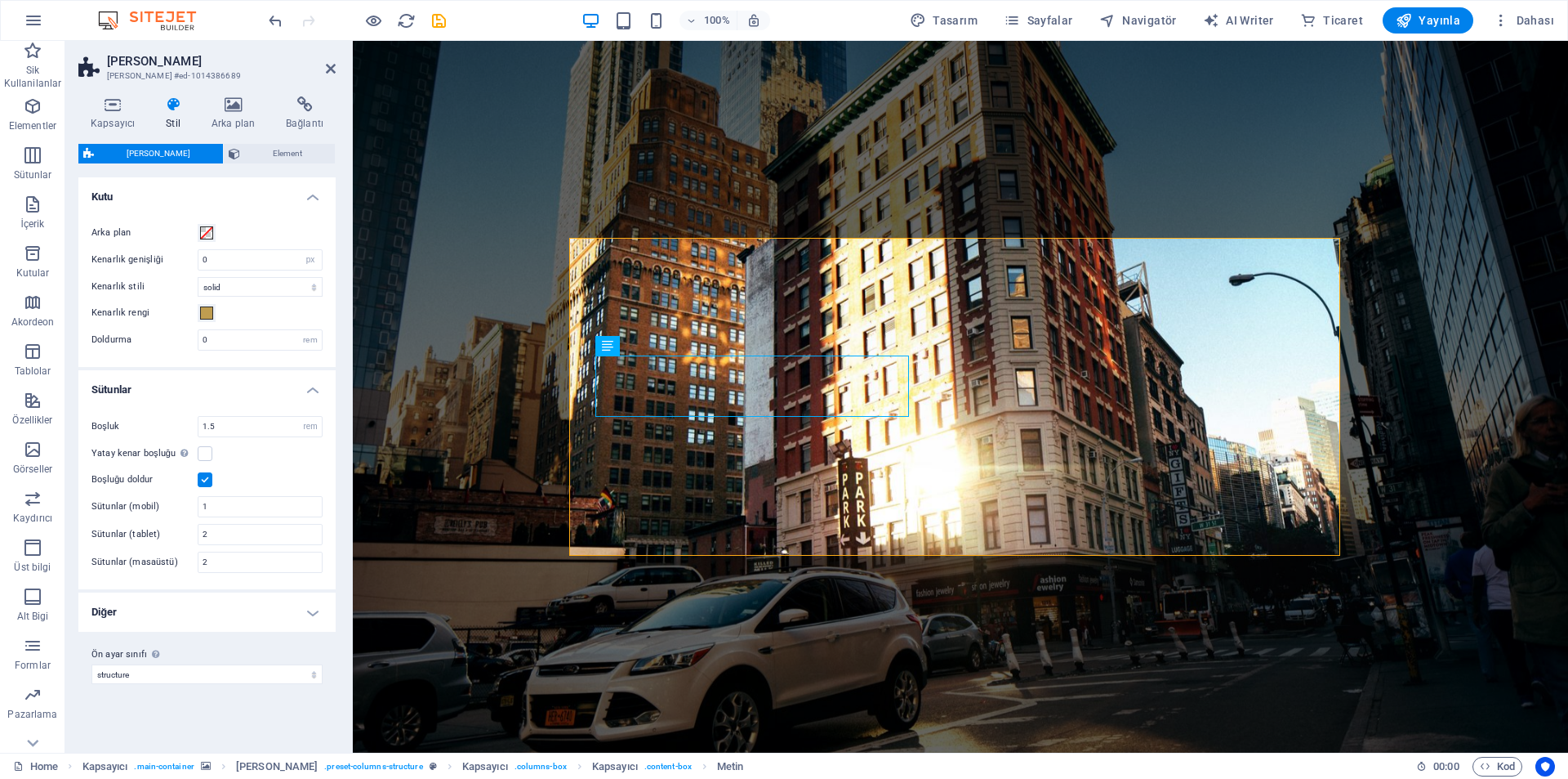
click at [277, 622] on h4 "Diğer" at bounding box center [207, 612] width 257 height 39
click at [290, 151] on span "Element" at bounding box center [287, 153] width 85 height 19
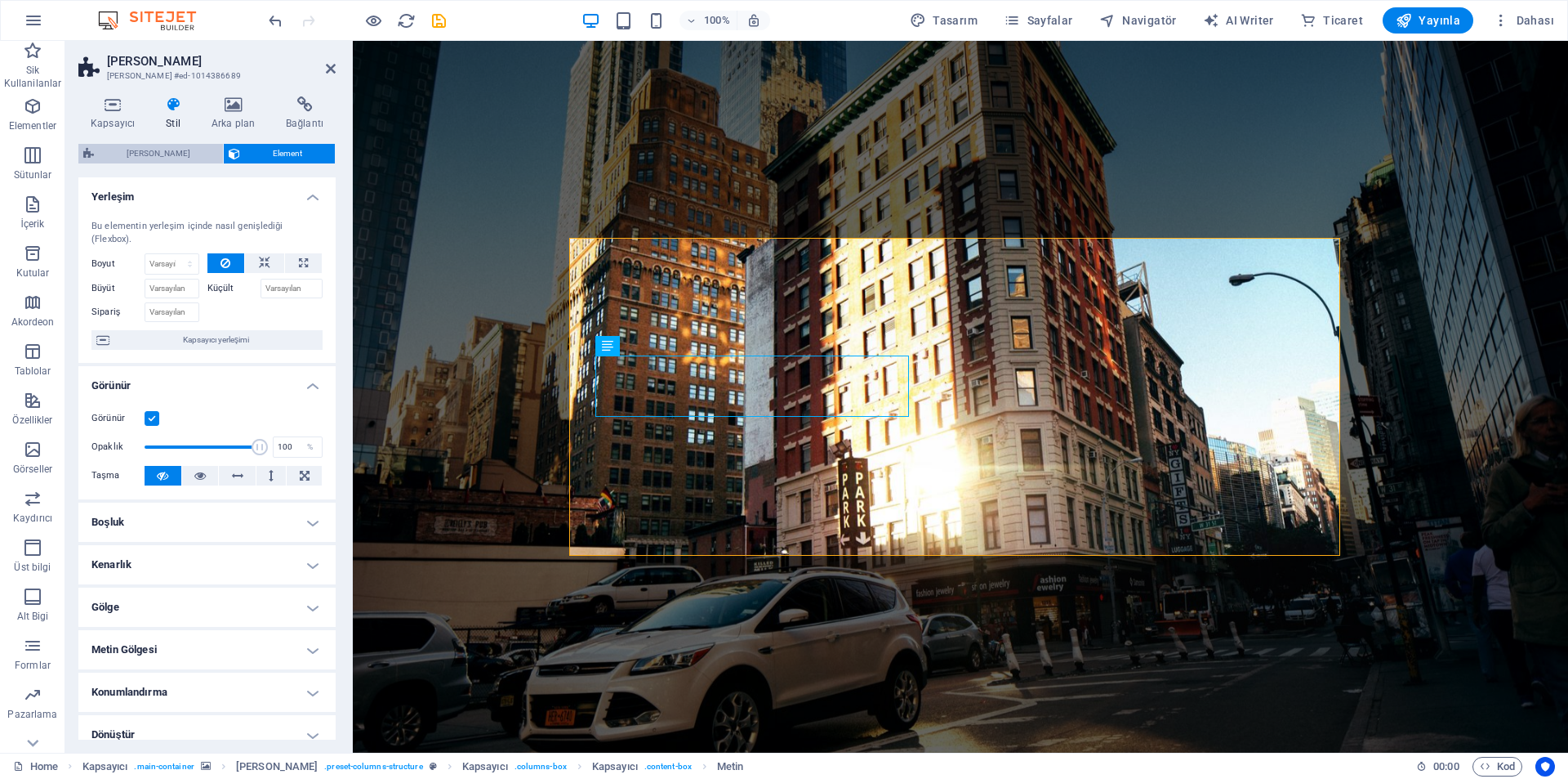
click at [145, 159] on span "[PERSON_NAME]" at bounding box center [158, 153] width 120 height 19
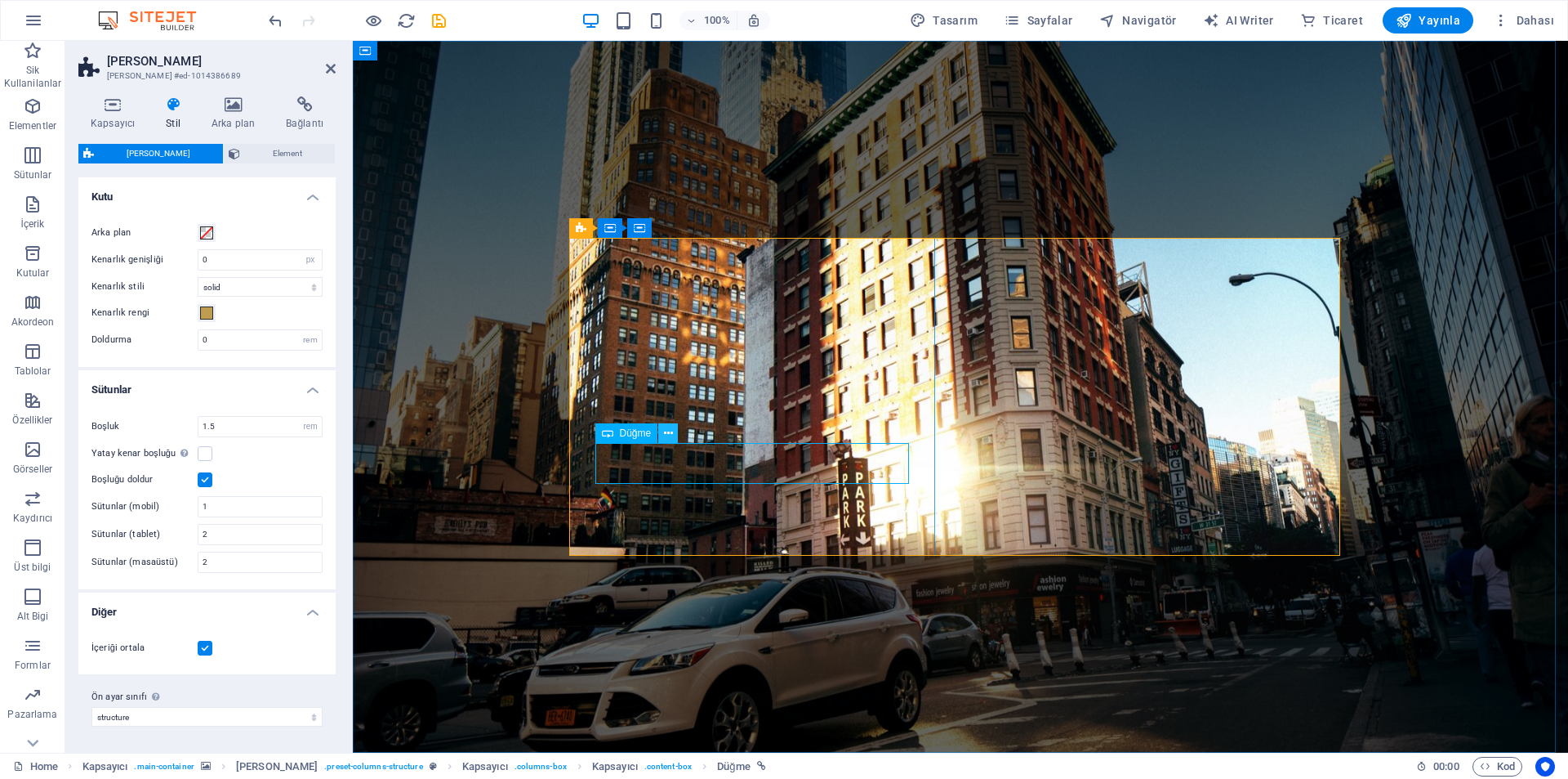
click at [666, 435] on icon at bounding box center [669, 433] width 9 height 17
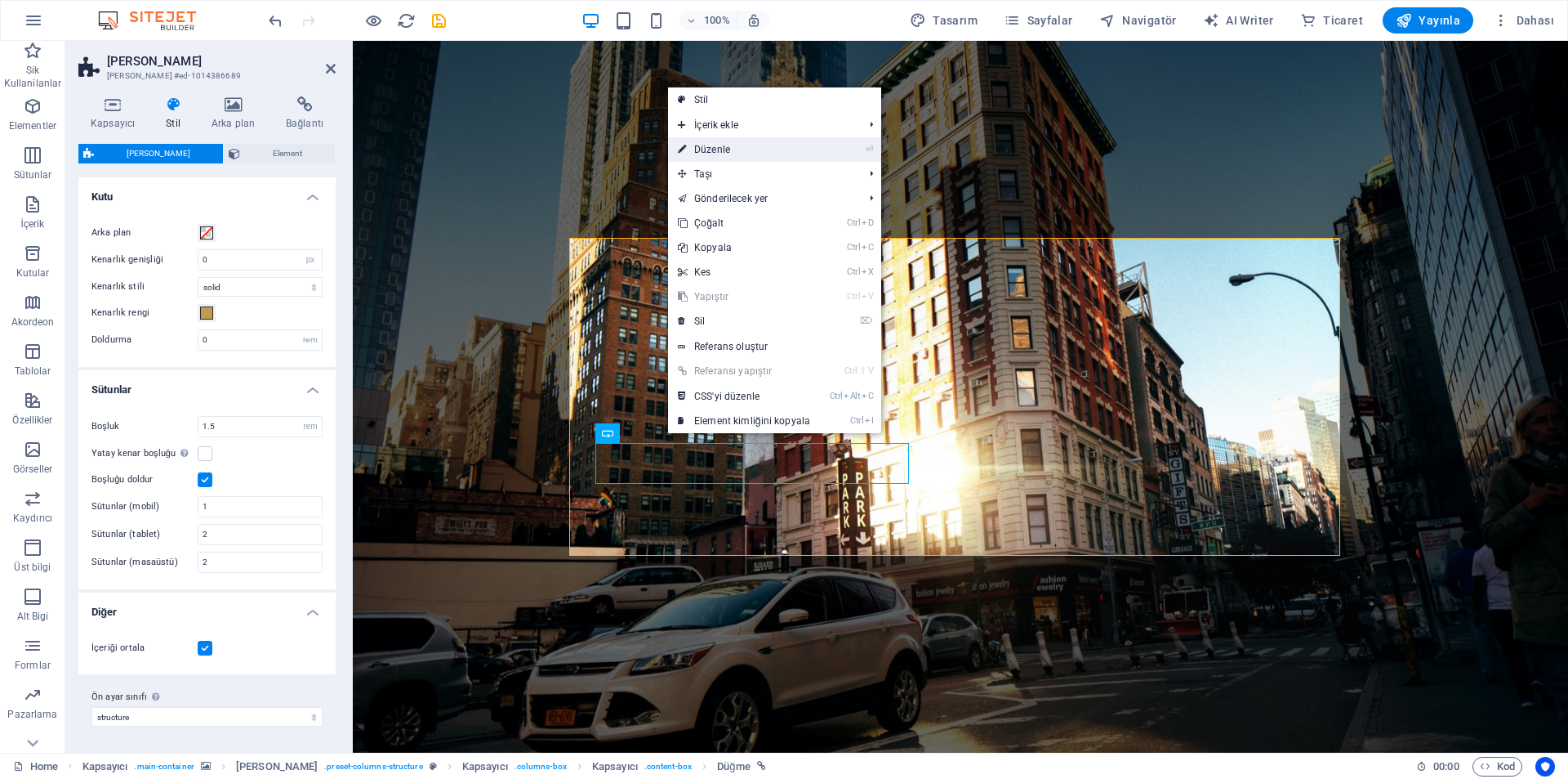
click at [745, 152] on link "⏎ Düzenle" at bounding box center [744, 149] width 152 height 25
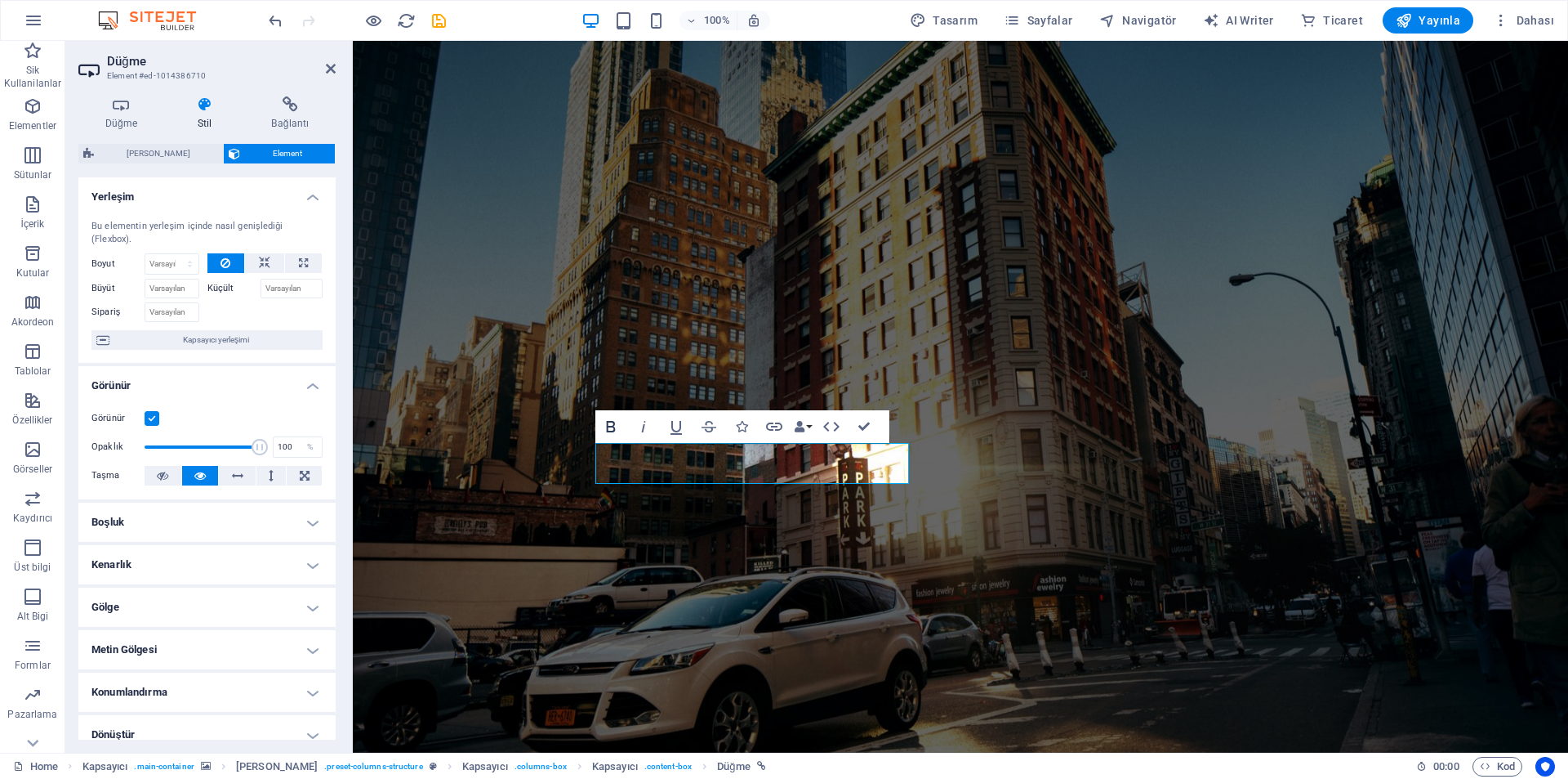
click at [610, 426] on icon "button" at bounding box center [611, 426] width 19 height 19
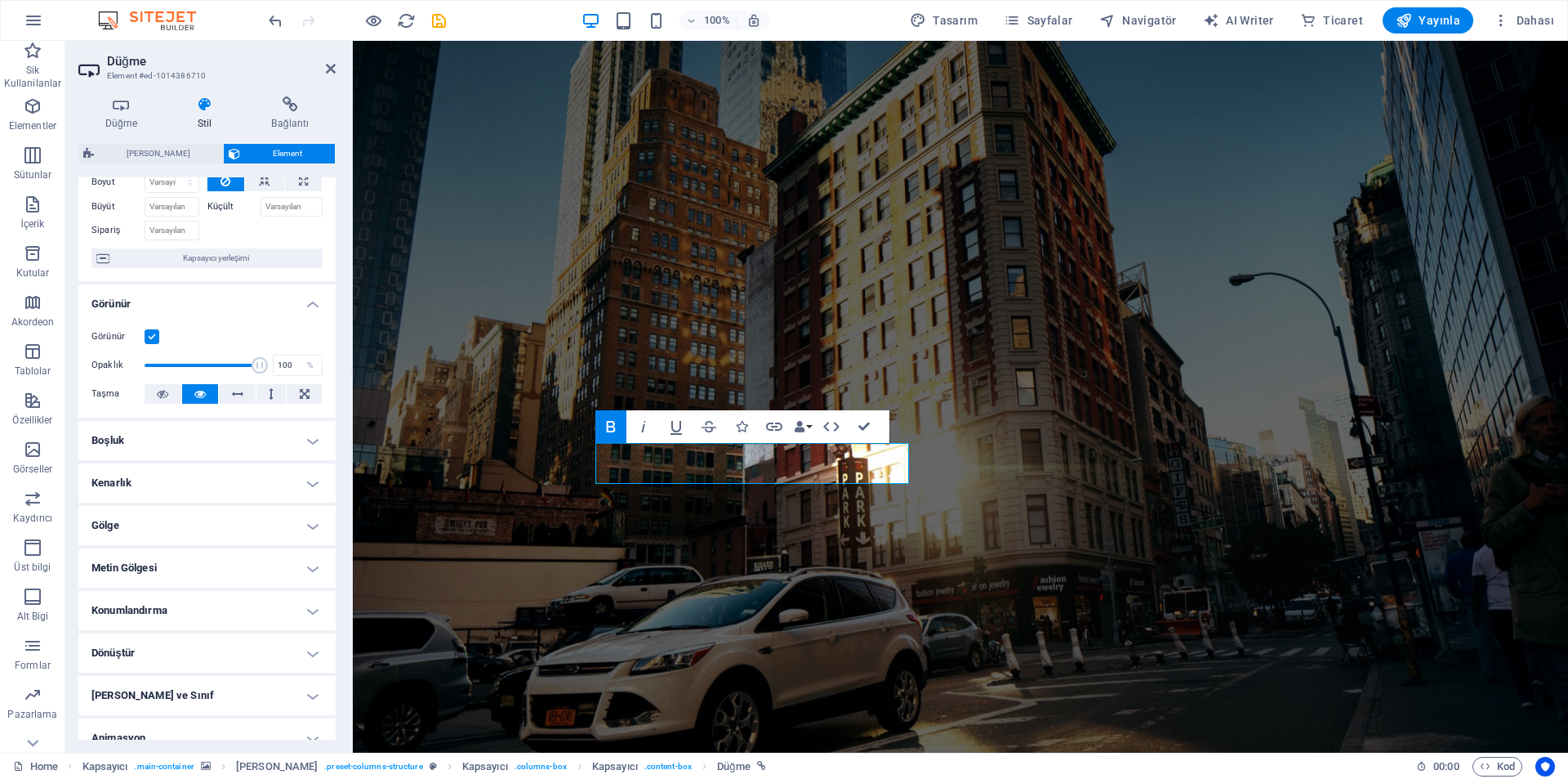
scroll to position [0, 0]
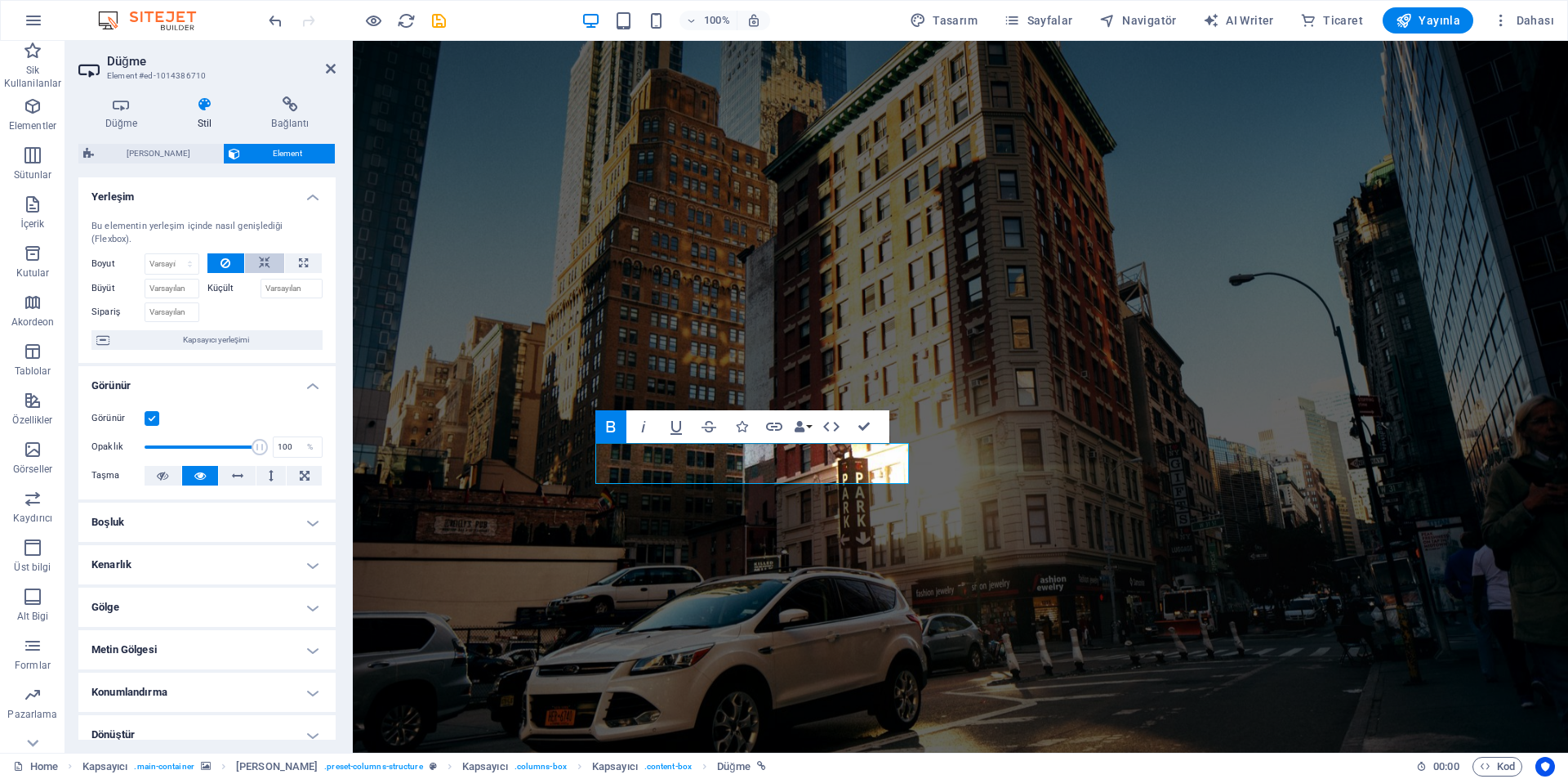
click at [270, 263] on button at bounding box center [264, 262] width 39 height 19
click at [299, 258] on icon at bounding box center [304, 262] width 9 height 19
type input "100"
select select "%"
click at [222, 261] on icon at bounding box center [225, 262] width 10 height 19
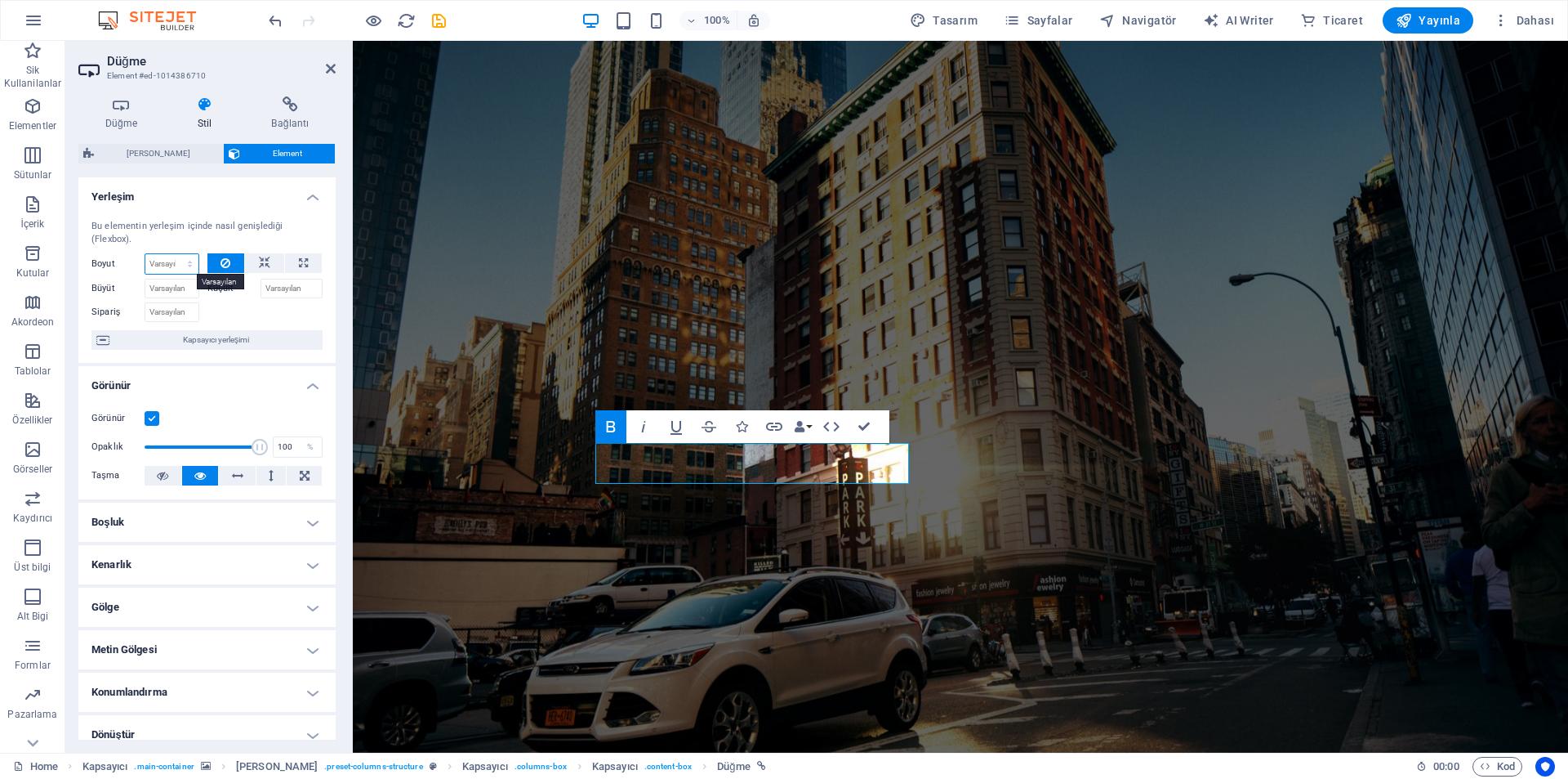
click at [190, 260] on select "Varsayılan otomatik px % 1/1 1/2 1/3 1/4 1/5 1/6 1/7 1/8 1/9 1/10" at bounding box center [172, 263] width 53 height 19
select select "1/6"
click at [173, 254] on select "Varsayılan otomatik px % 1/1 1/2 1/3 1/4 1/5 1/6 1/7 1/8 1/9 1/10" at bounding box center [172, 263] width 53 height 19
type input "16.66"
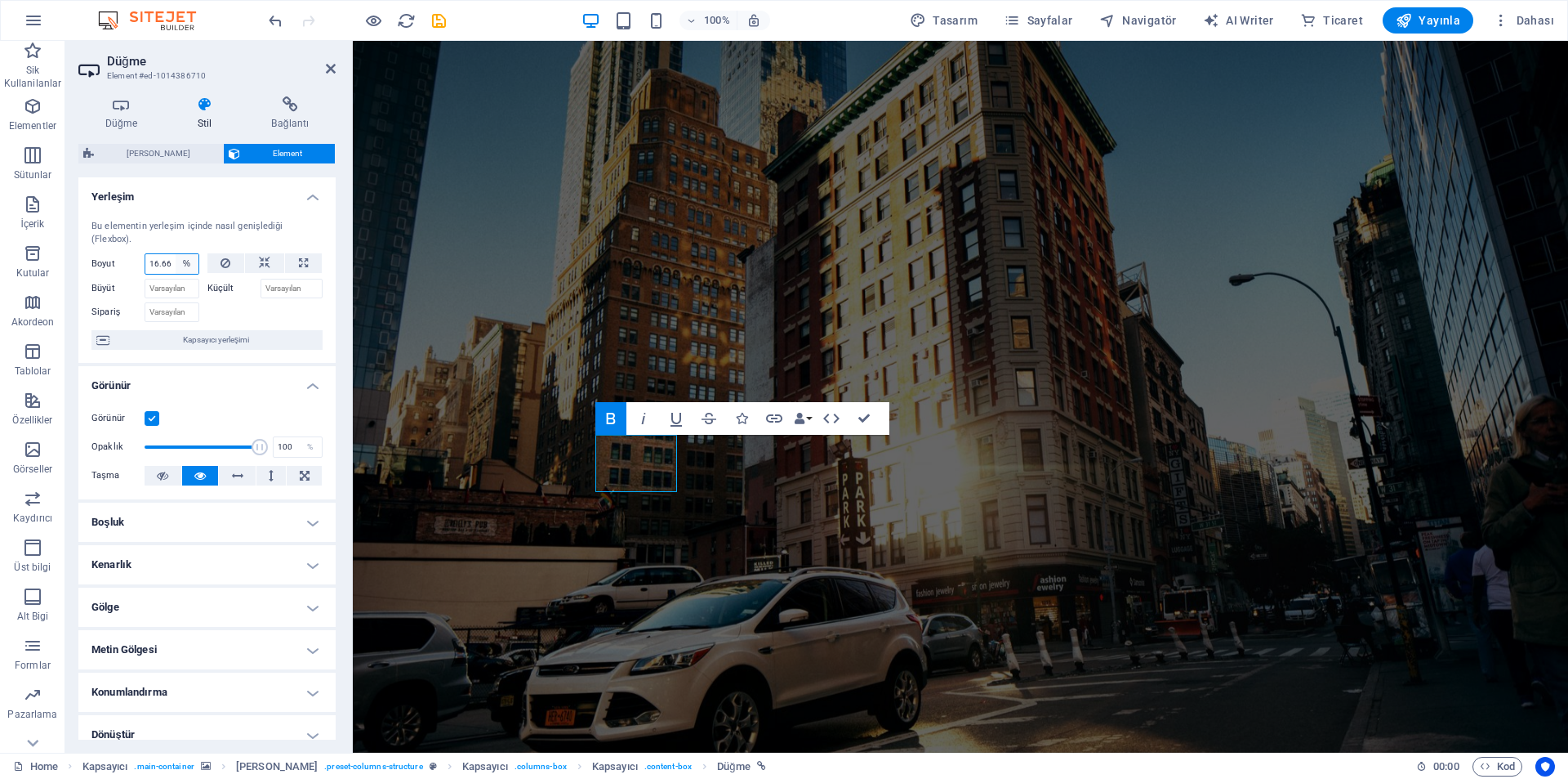
click at [189, 267] on select "Varsayılan otomatik px % 1/1 1/2 1/3 1/4 1/5 1/6 1/7 1/8 1/9 1/10" at bounding box center [186, 263] width 23 height 19
select select "u88nkurorio"
click at [175, 254] on select "Varsayılan otomatik px % 1/1 1/2 1/3 1/4 1/5 1/6 1/7 1/8 1/9 1/10" at bounding box center [186, 263] width 23 height 19
select select "DISABLED_OPTION_VALUE"
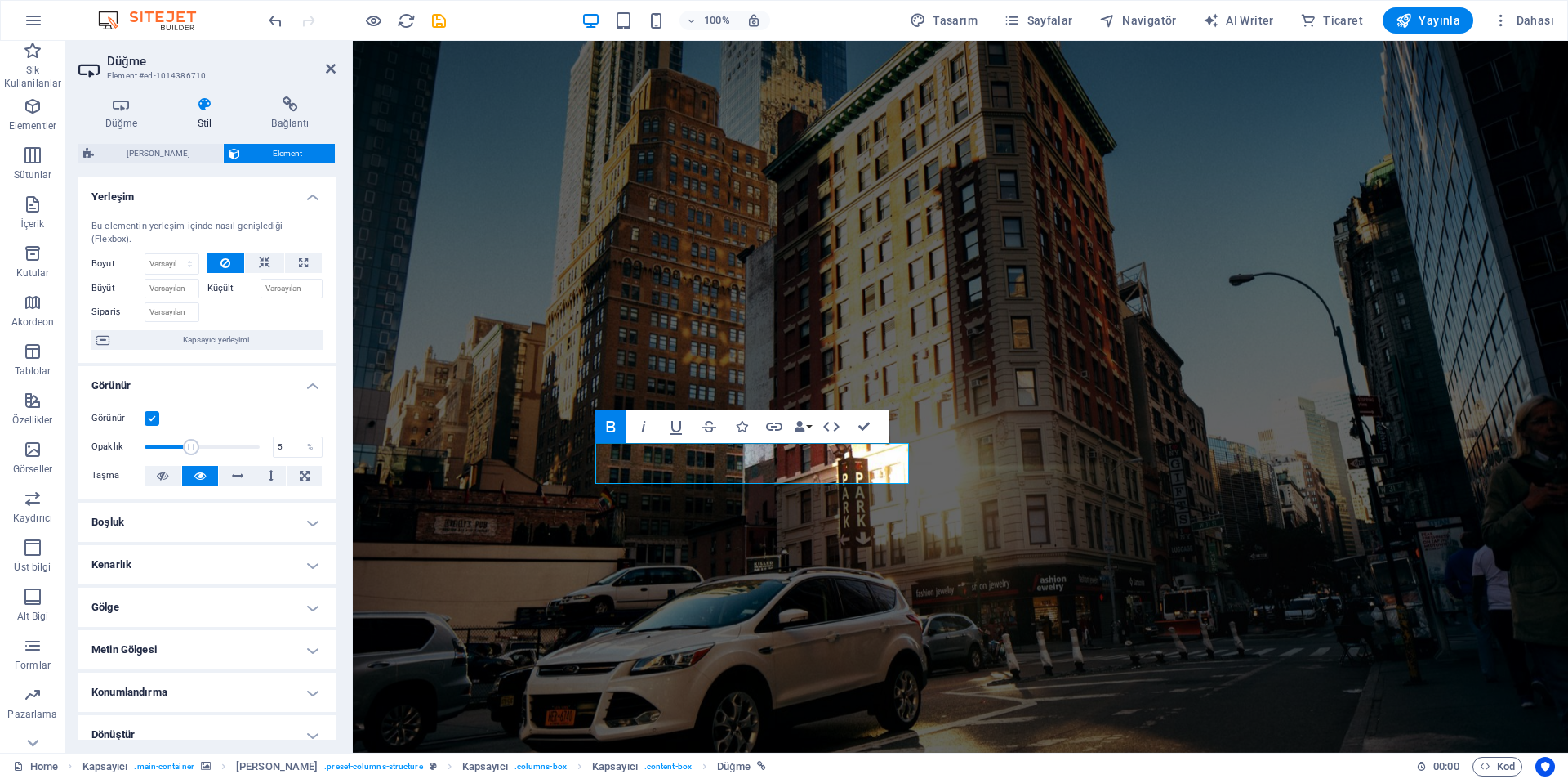
drag, startPoint x: 258, startPoint y: 450, endPoint x: 149, endPoint y: 455, distance: 109.1
click at [183, 455] on span at bounding box center [191, 447] width 16 height 16
type input "100"
drag, startPoint x: 501, startPoint y: 495, endPoint x: 366, endPoint y: 455, distance: 140.8
click at [315, 522] on h4 "Boşluk" at bounding box center [207, 521] width 257 height 39
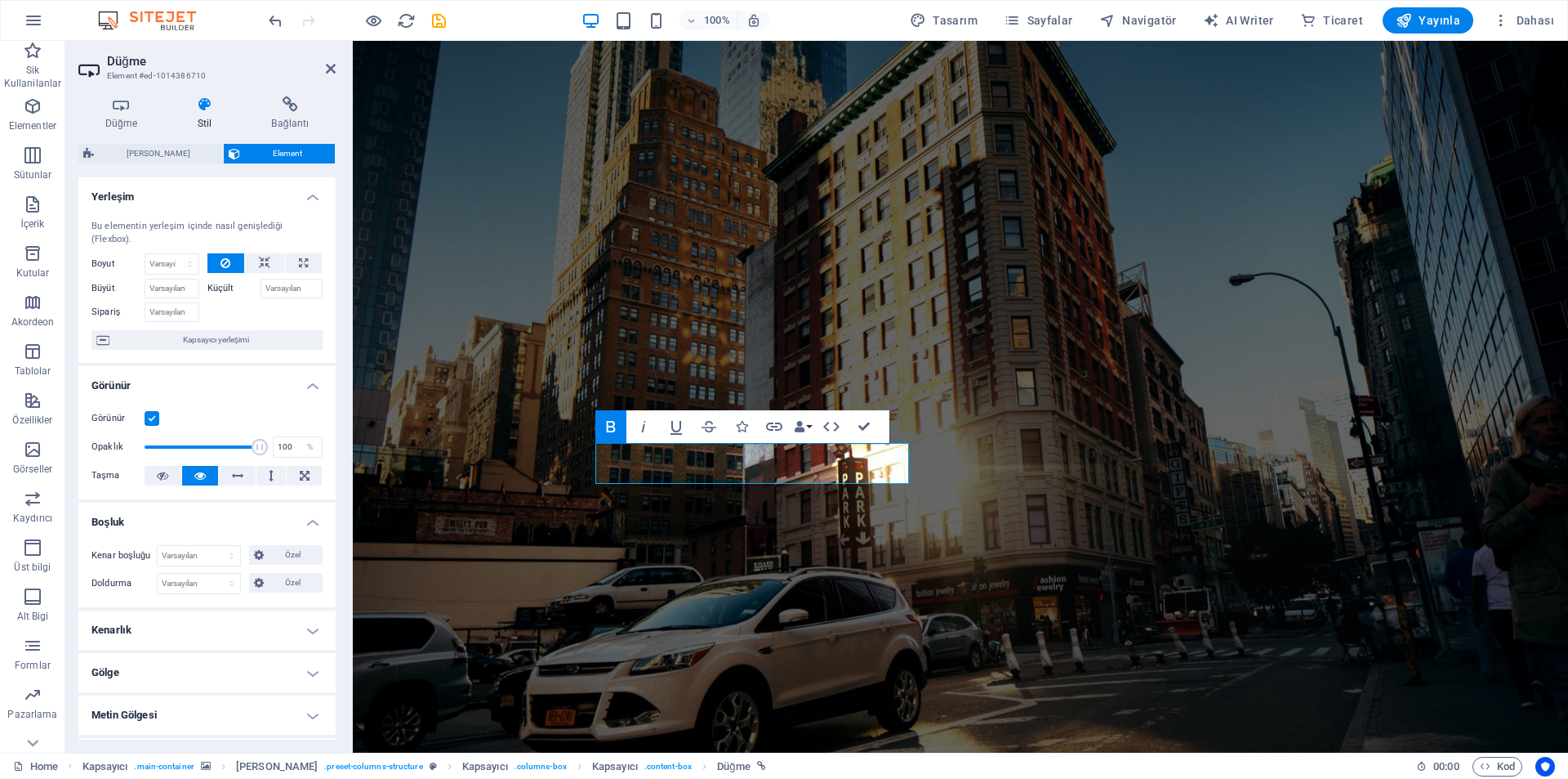
click at [310, 521] on h4 "Boşluk" at bounding box center [207, 517] width 257 height 29
click at [291, 551] on h4 "Kenarlık" at bounding box center [207, 564] width 257 height 39
click at [291, 554] on h4 "Kenarlık" at bounding box center [207, 560] width 257 height 29
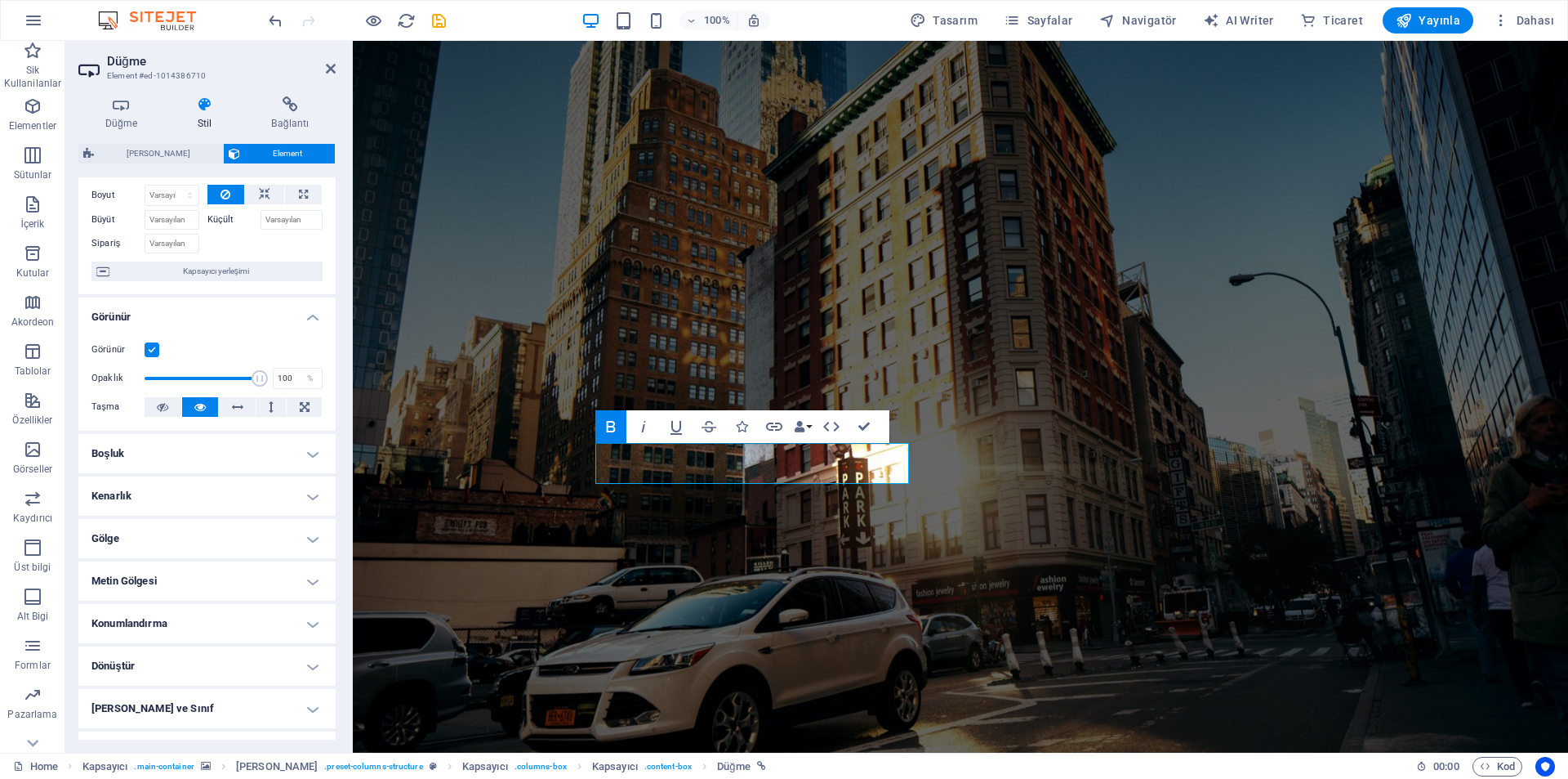
scroll to position [81, 0]
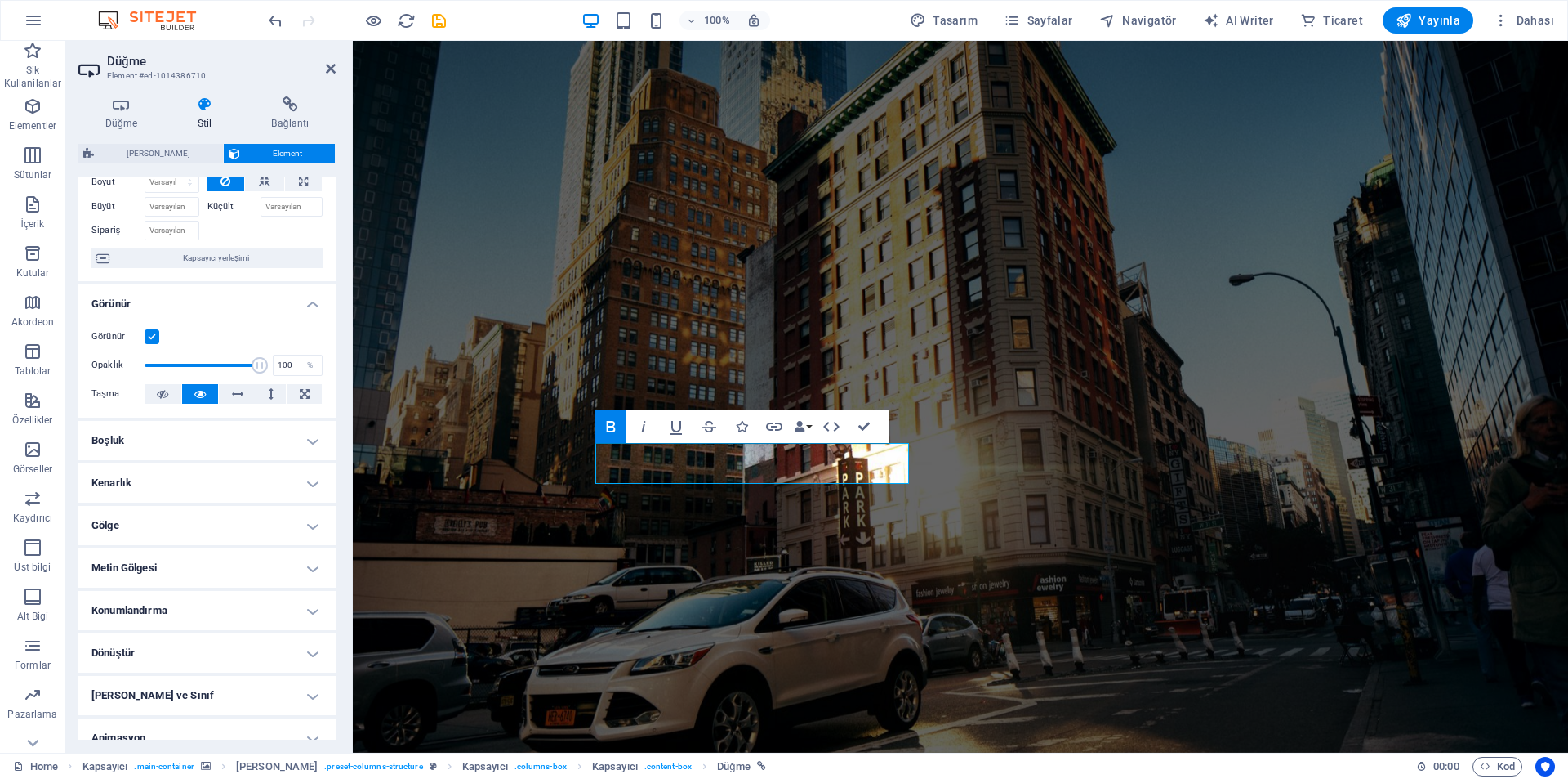
click at [280, 573] on h4 "Metin Gölgesi" at bounding box center [207, 567] width 257 height 39
click at [283, 566] on h4 "Metin Gölgesi" at bounding box center [207, 563] width 257 height 29
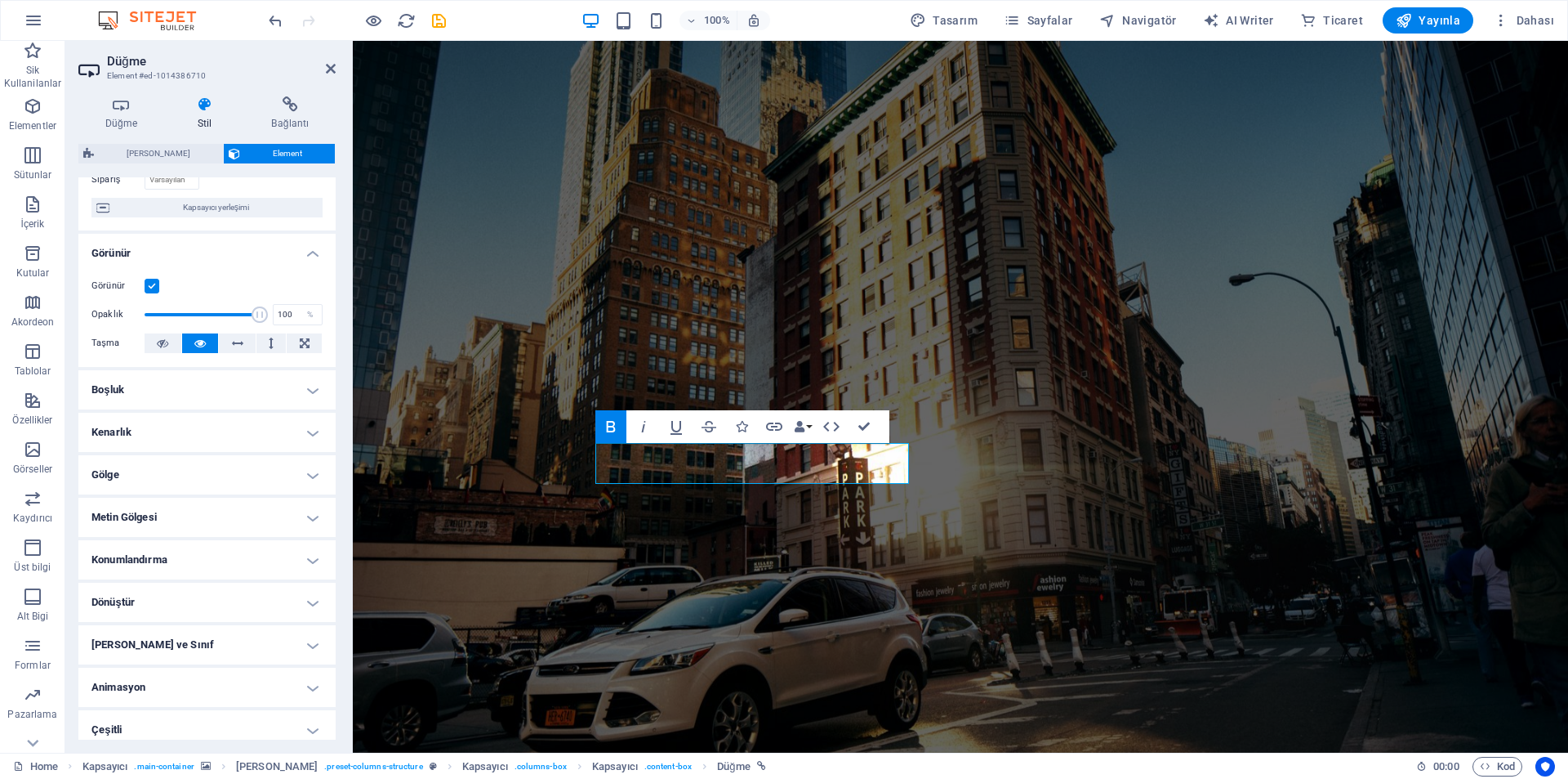
scroll to position [142, 0]
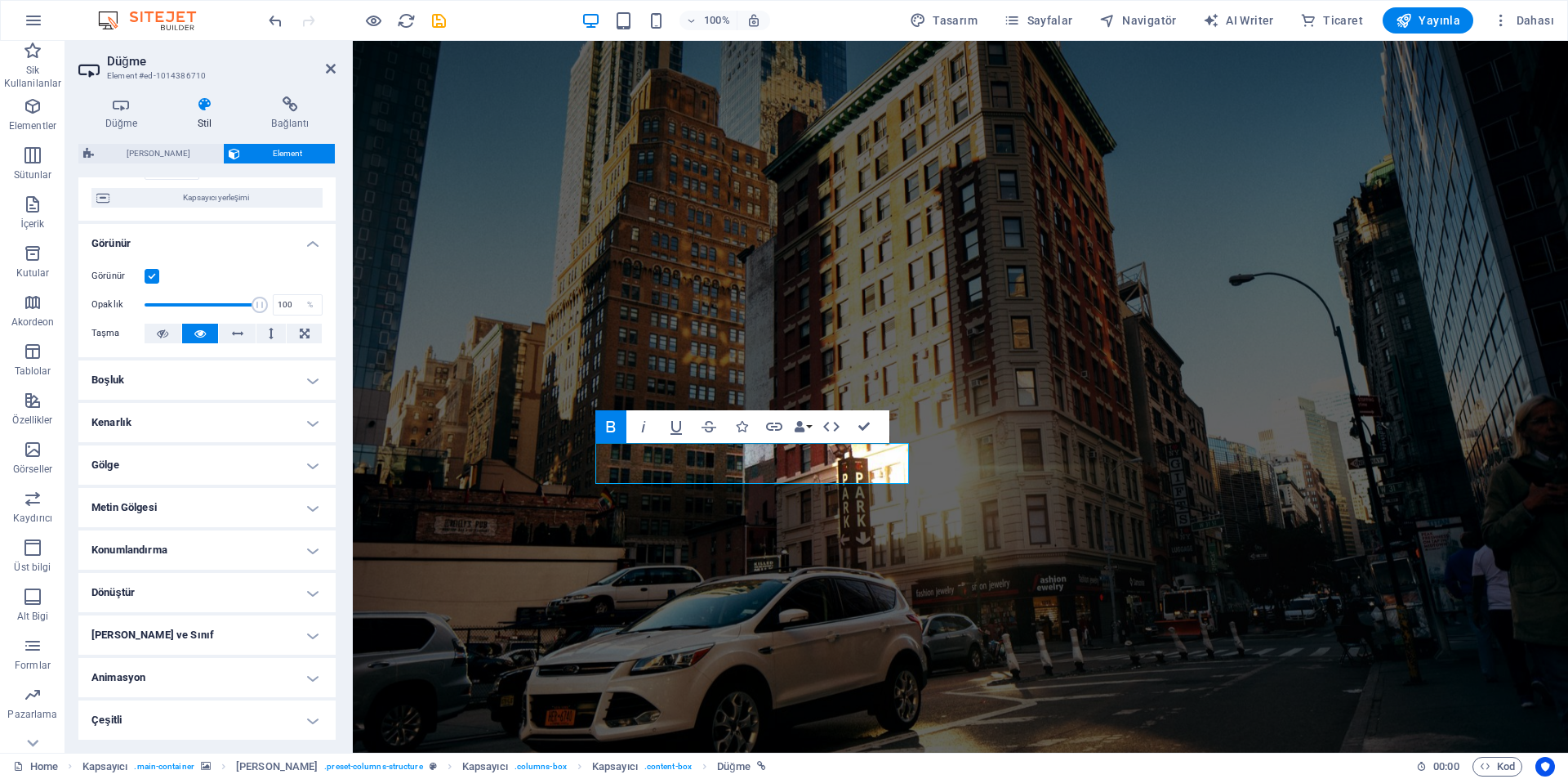
click at [284, 553] on h4 "Konumlandırma" at bounding box center [207, 550] width 257 height 39
click at [284, 553] on h4 "Konumlandırma" at bounding box center [207, 545] width 257 height 29
click at [283, 573] on h4 "Dönüştür" at bounding box center [207, 592] width 257 height 39
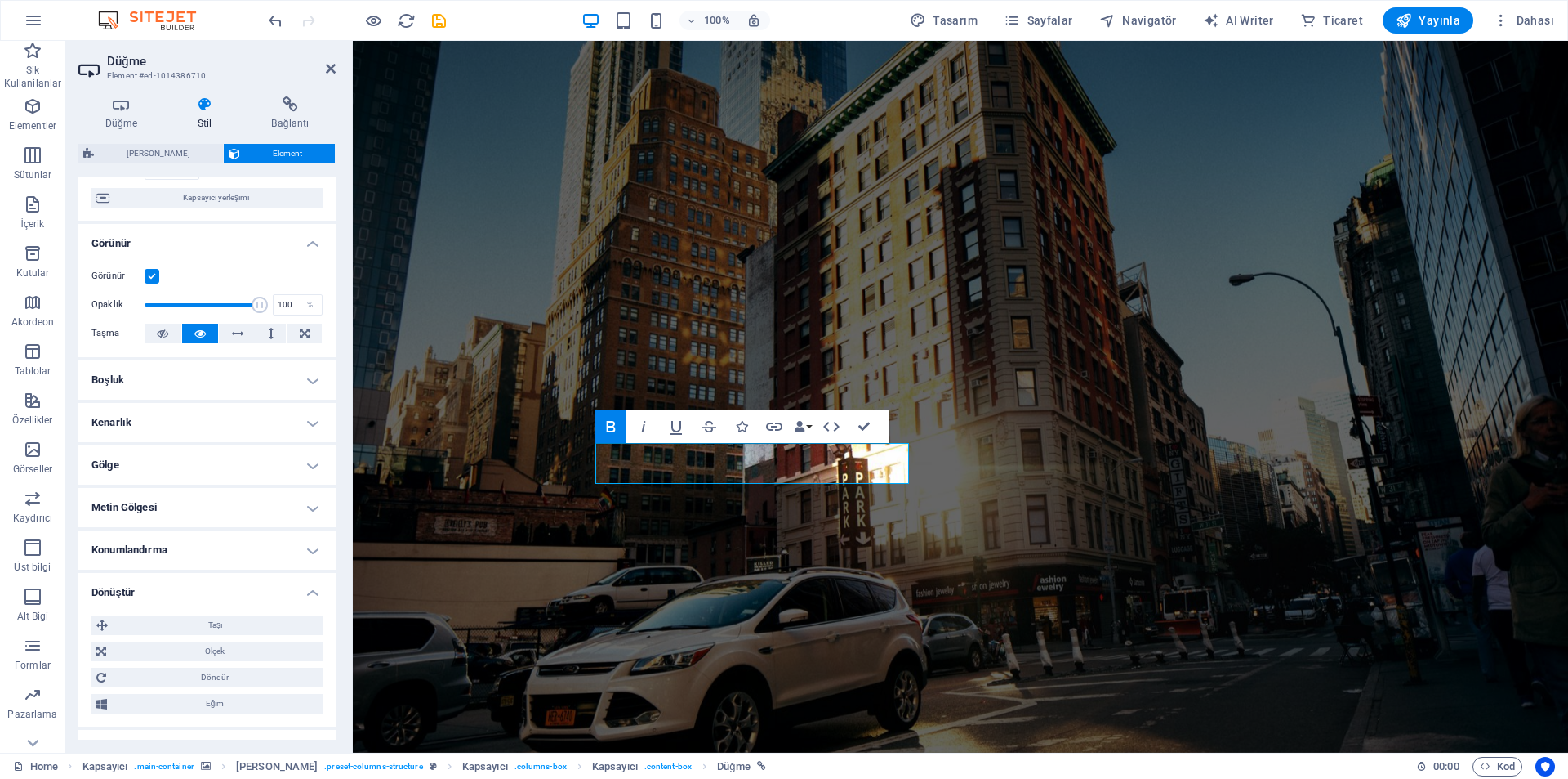
click at [284, 579] on h4 "Dönüştür" at bounding box center [207, 587] width 257 height 29
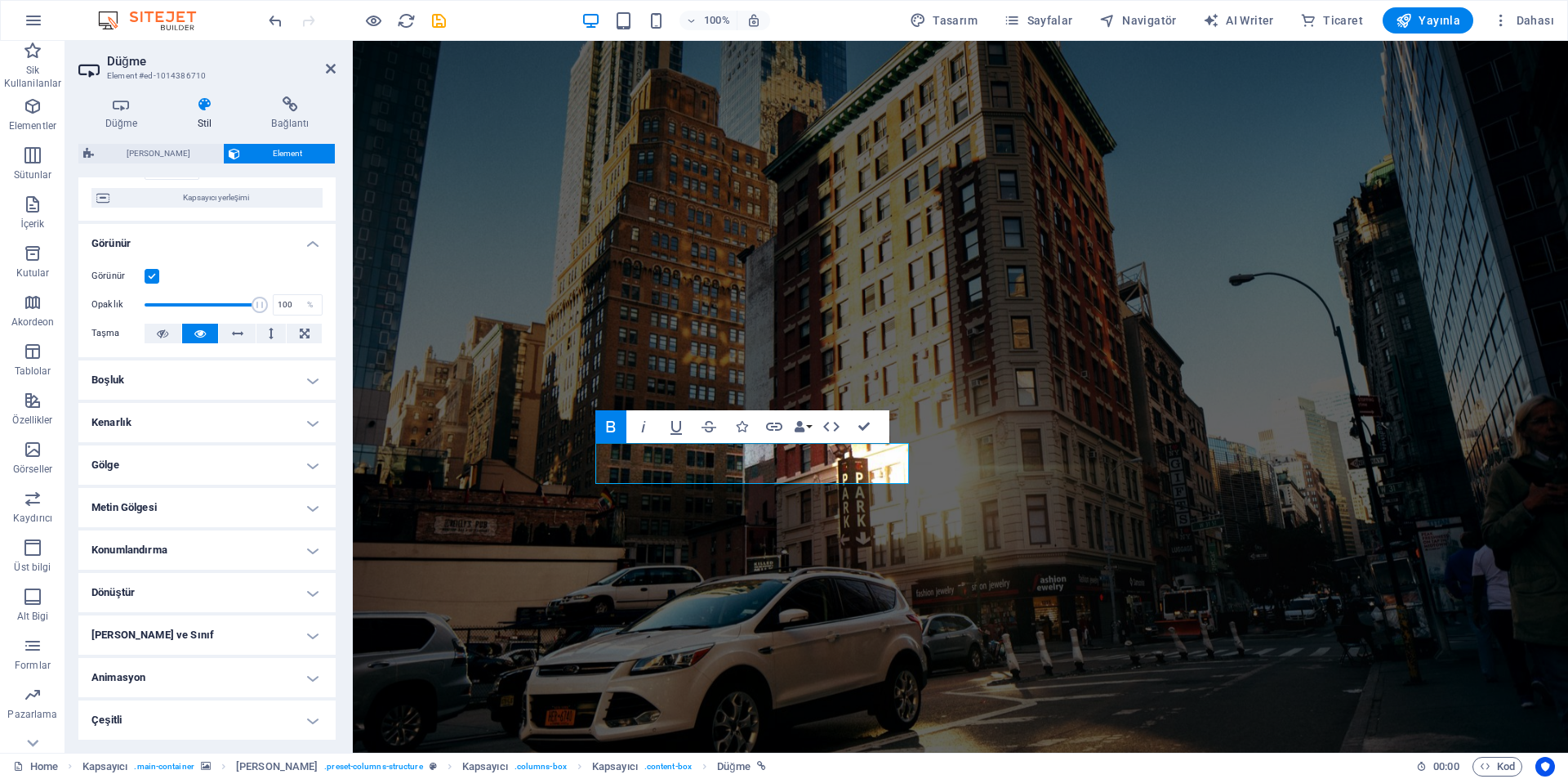
drag, startPoint x: 289, startPoint y: 734, endPoint x: 350, endPoint y: 641, distance: 111.2
click at [289, 733] on h4 "Çeşitli" at bounding box center [207, 720] width 257 height 39
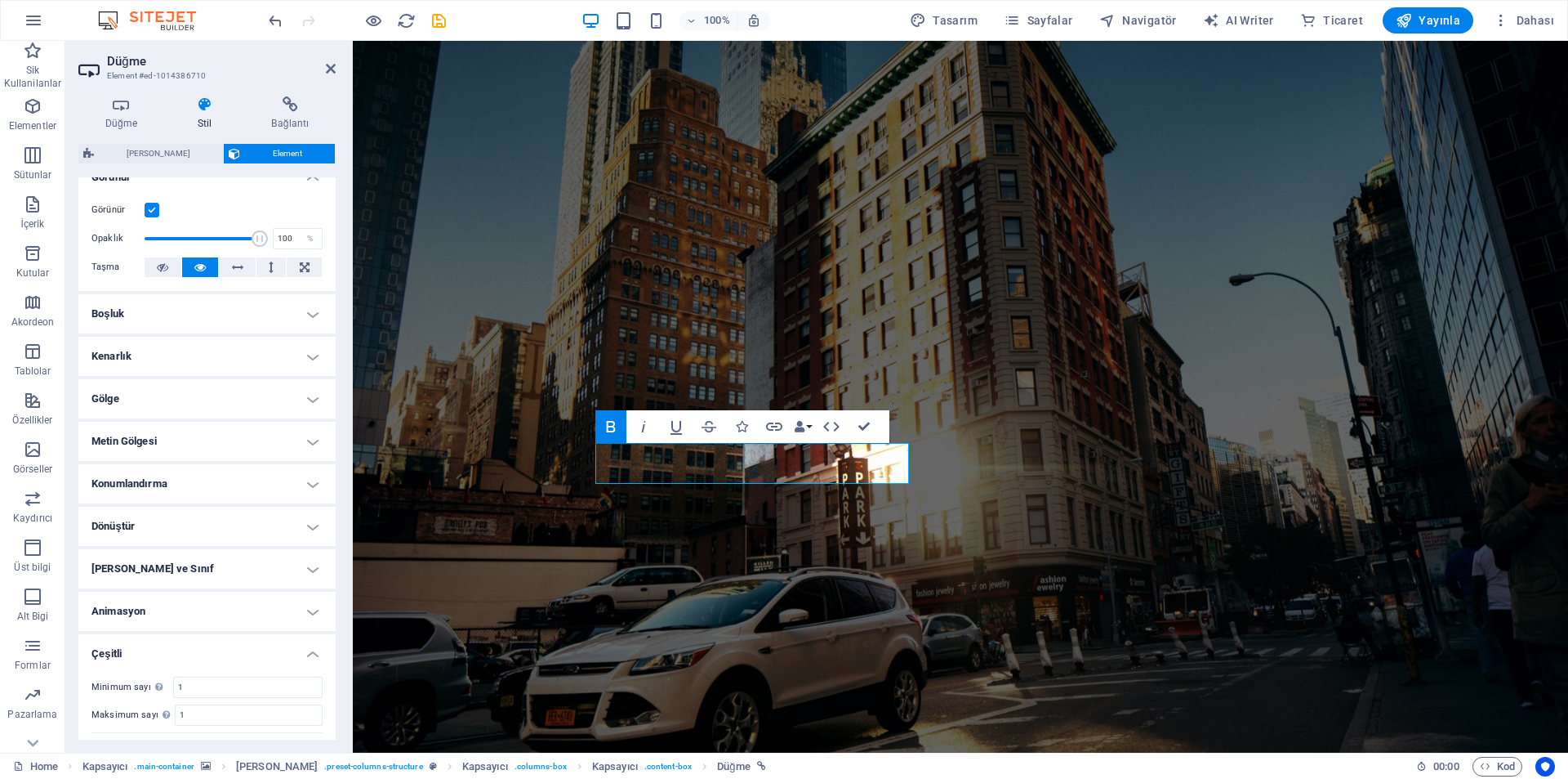
scroll to position [0, 0]
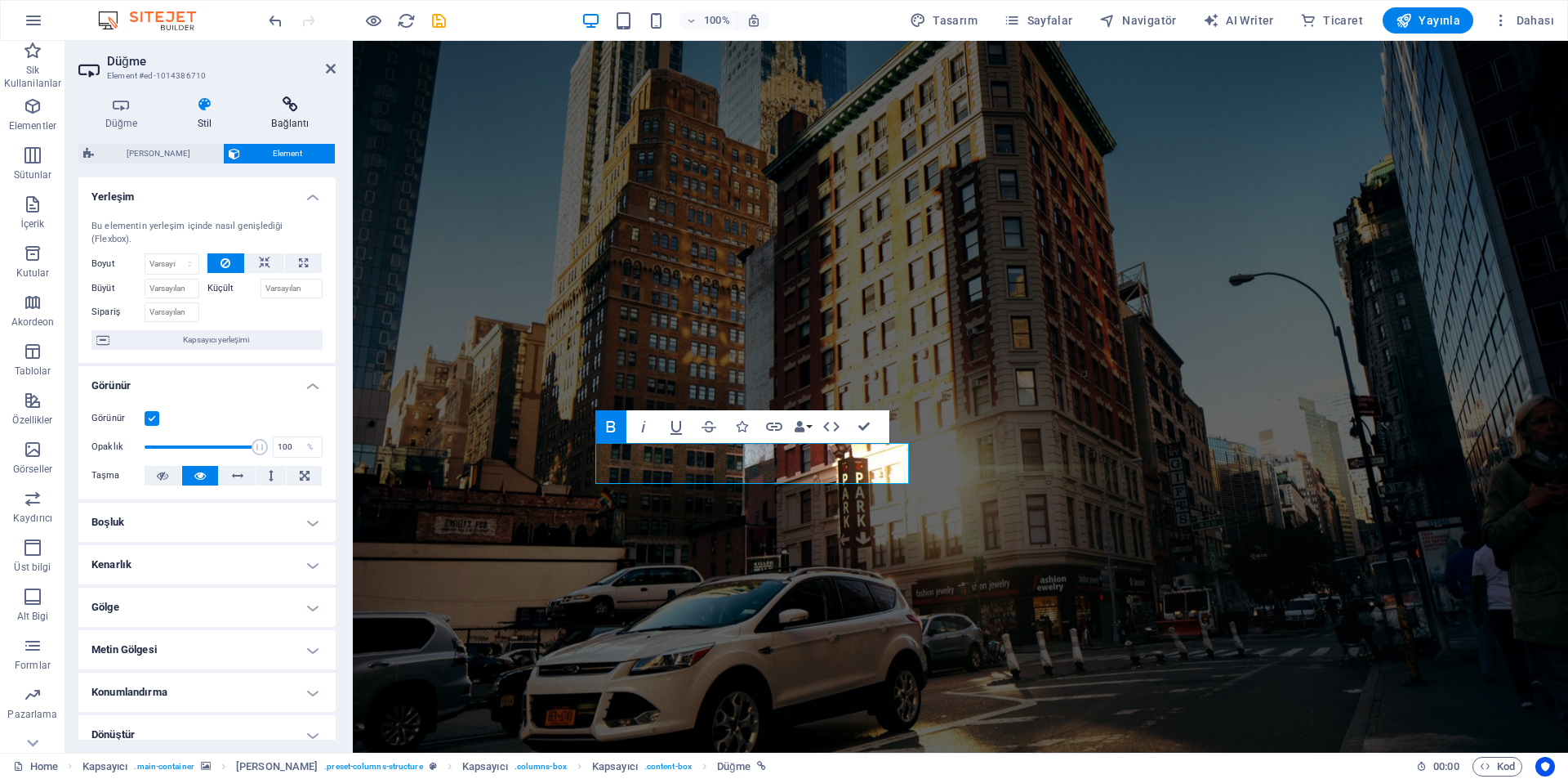
click at [310, 113] on h4 "Bağlantı" at bounding box center [289, 114] width 90 height 35
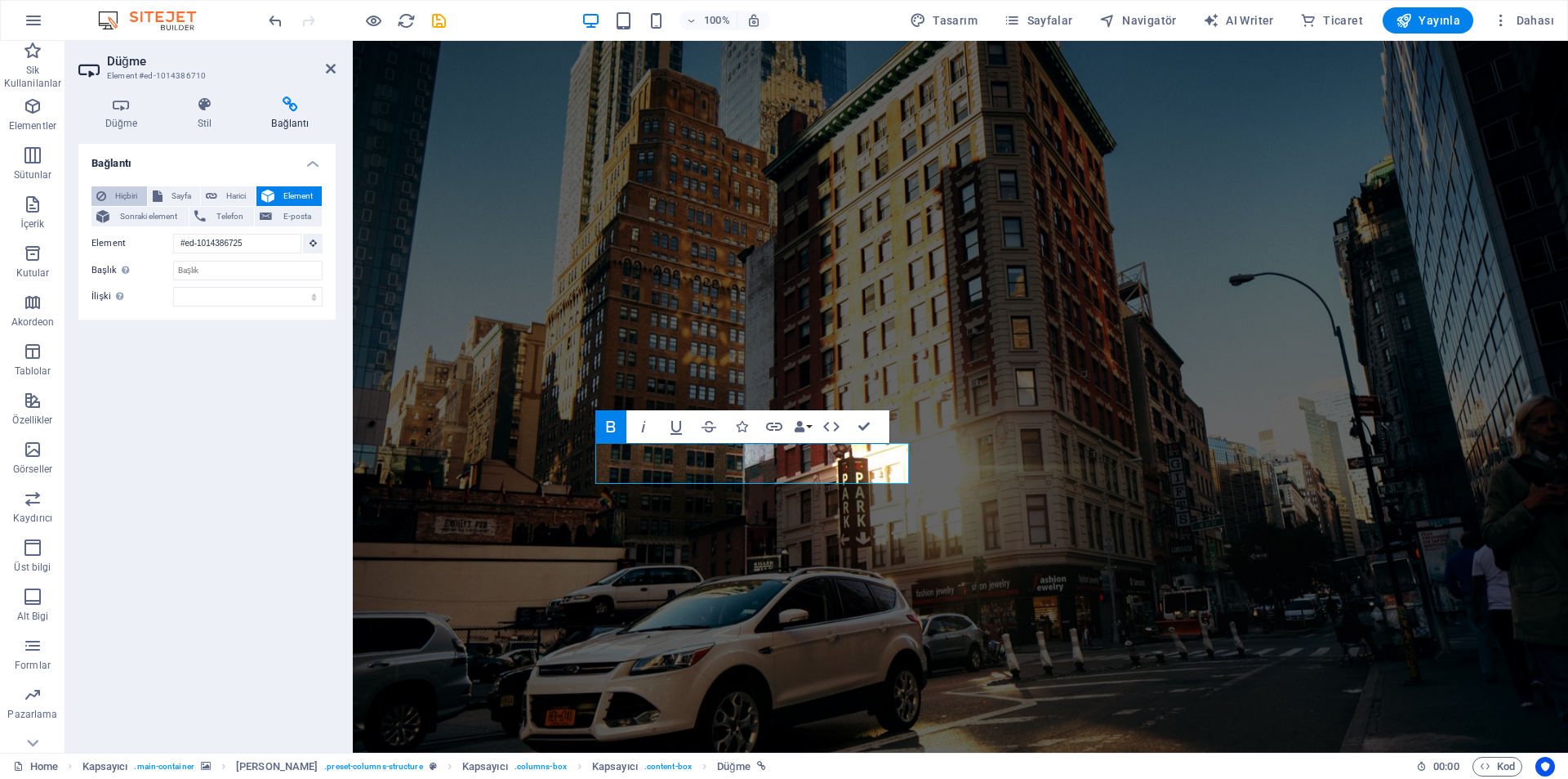
click at [132, 194] on span "Hiçbiri" at bounding box center [127, 195] width 31 height 19
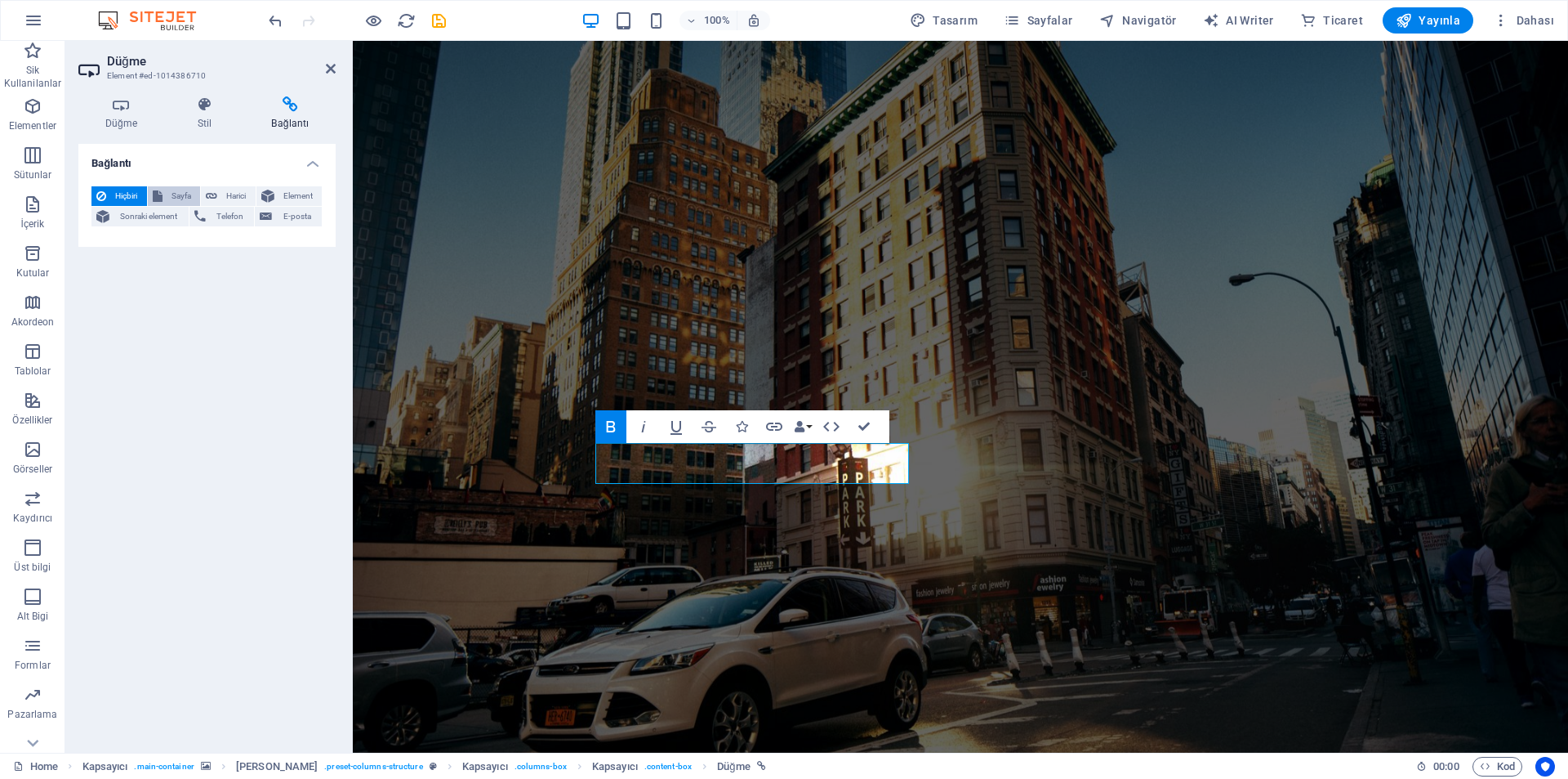
click at [167, 192] on span "Sayfa" at bounding box center [181, 195] width 28 height 19
select select
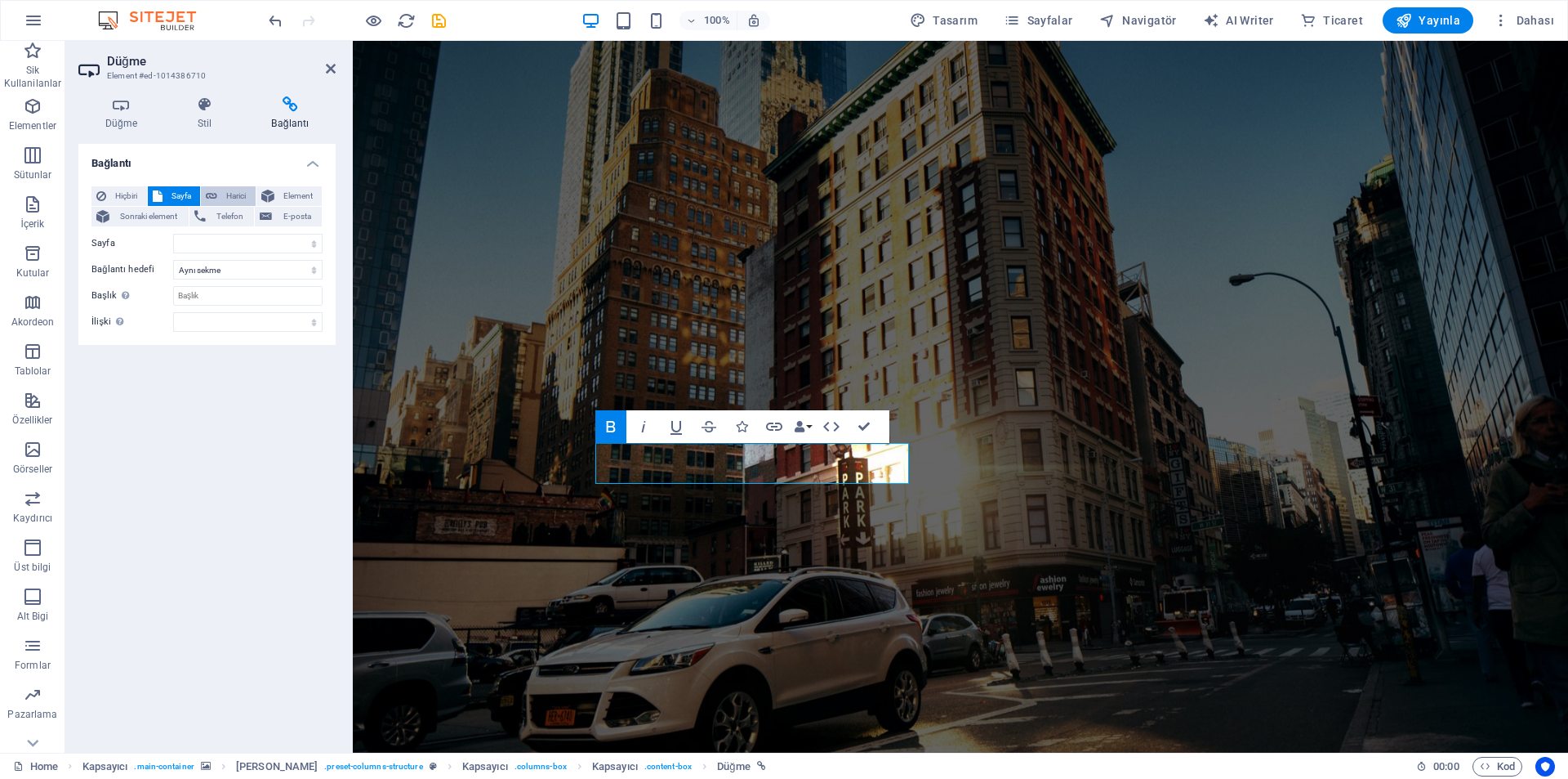
click at [226, 198] on span "Harici" at bounding box center [235, 195] width 28 height 19
select select "blank"
click at [271, 196] on icon at bounding box center [267, 195] width 13 height 19
click at [123, 218] on span "Sonraki element" at bounding box center [149, 216] width 69 height 19
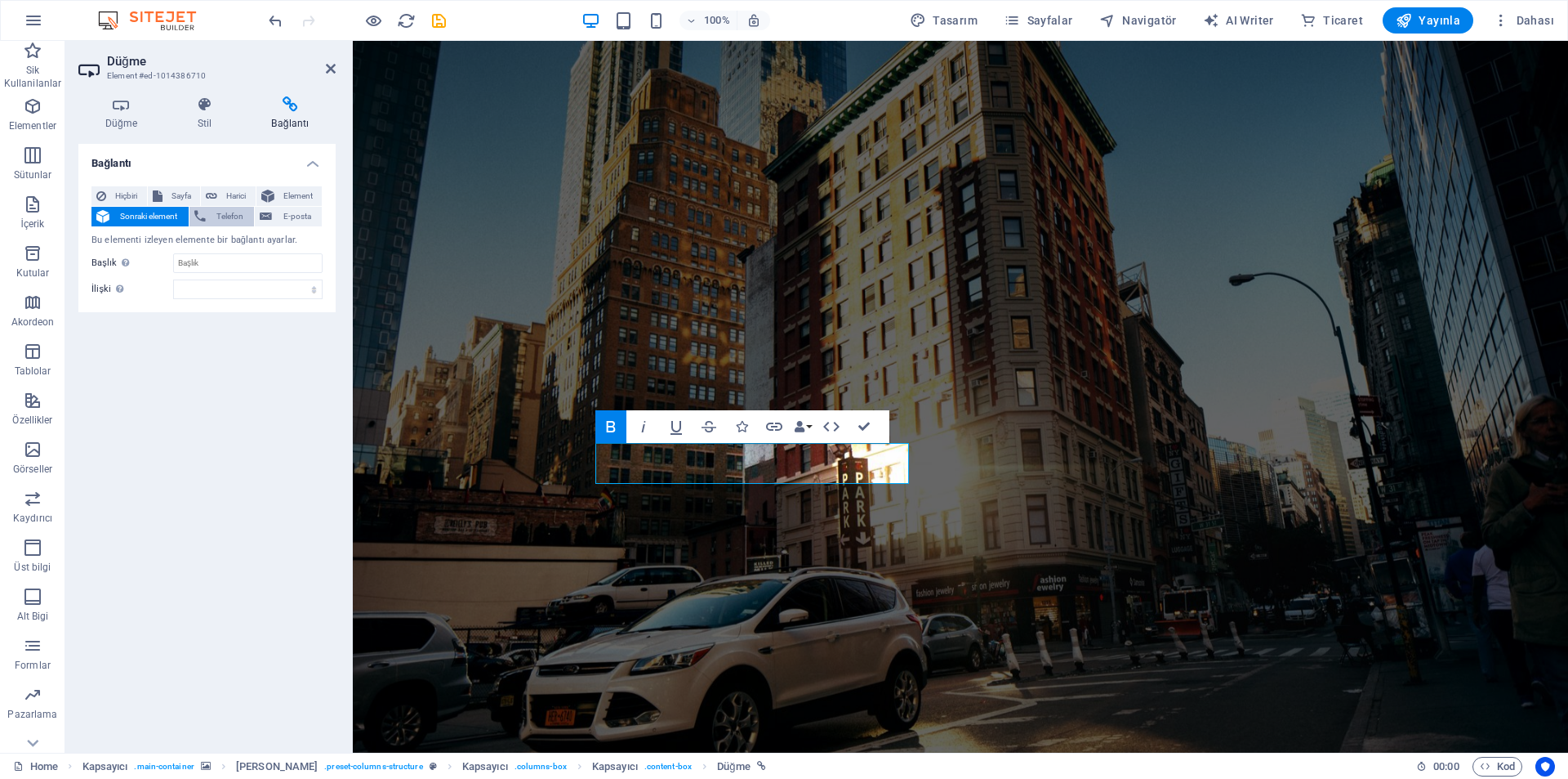
click at [206, 219] on icon at bounding box center [200, 216] width 12 height 19
click at [277, 219] on span "E-posta" at bounding box center [297, 216] width 40 height 19
click at [231, 218] on span "Telefon" at bounding box center [230, 216] width 39 height 19
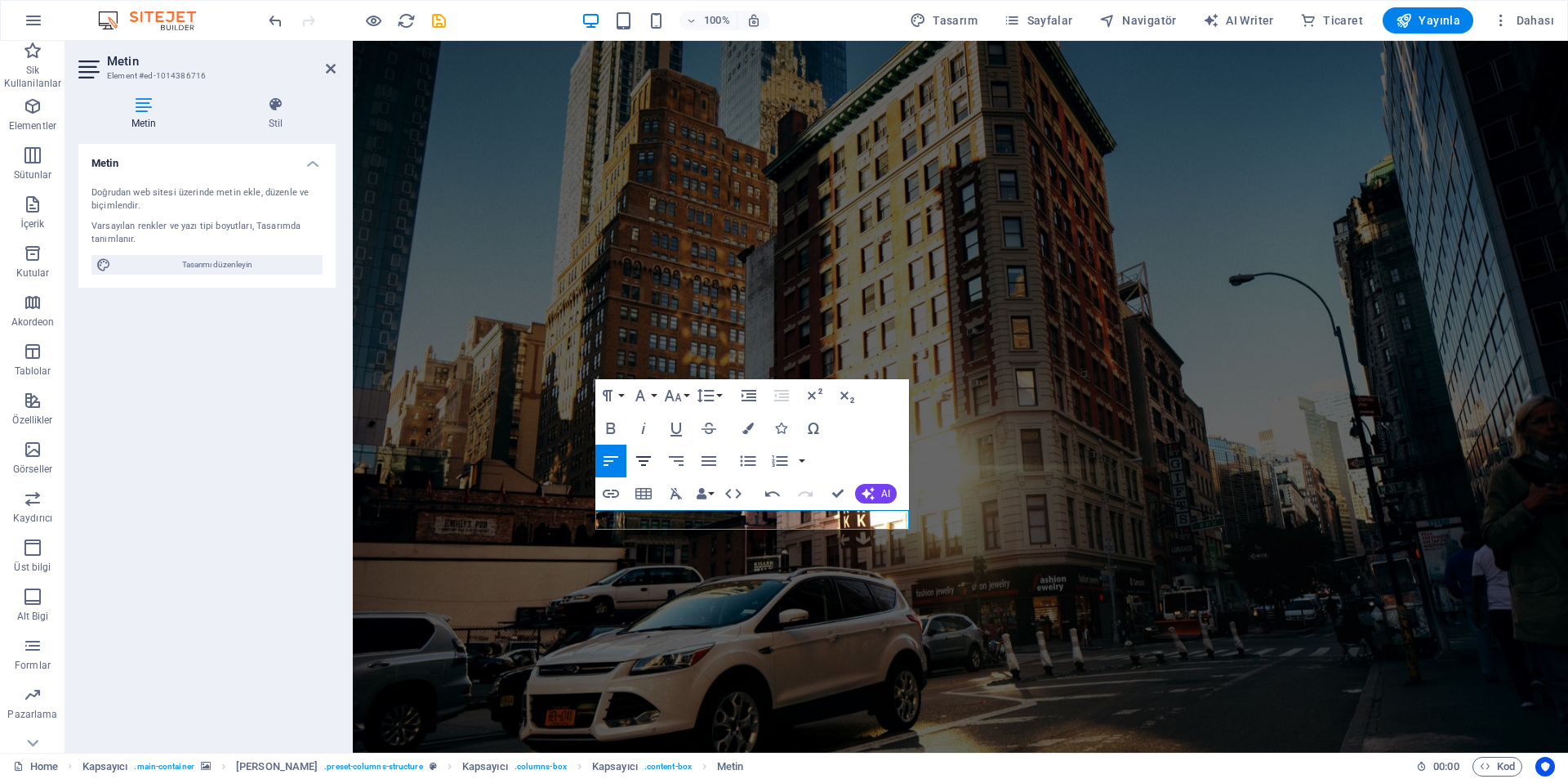
click at [638, 455] on icon "button" at bounding box center [643, 460] width 19 height 19
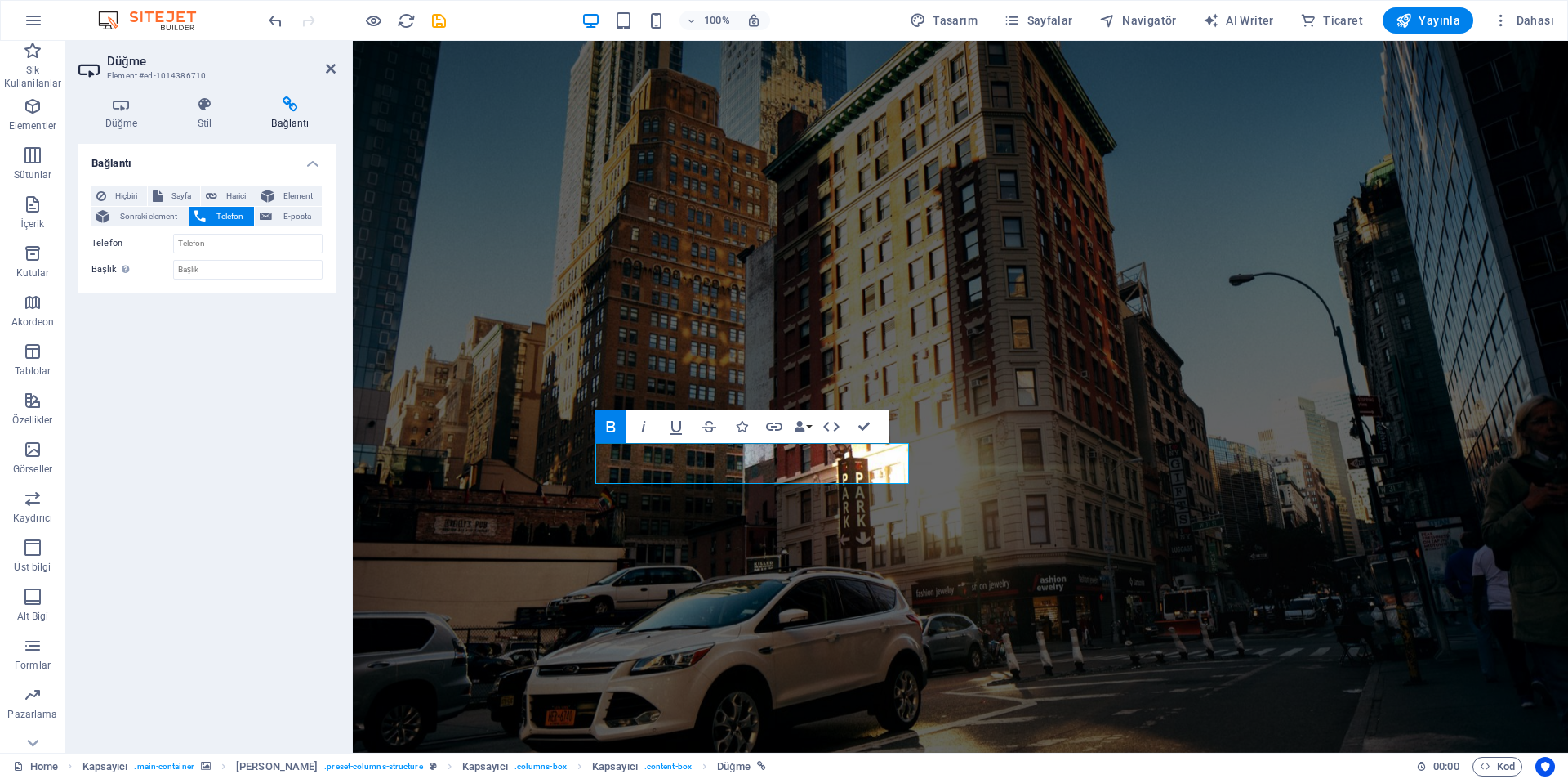
click at [814, 431] on div "Bold Italic Underline Strikethrough Icons Link Data Bindings Firma İlk ad Soyad…" at bounding box center [737, 426] width 284 height 33
click at [811, 429] on button "Data Bindings" at bounding box center [802, 426] width 23 height 33
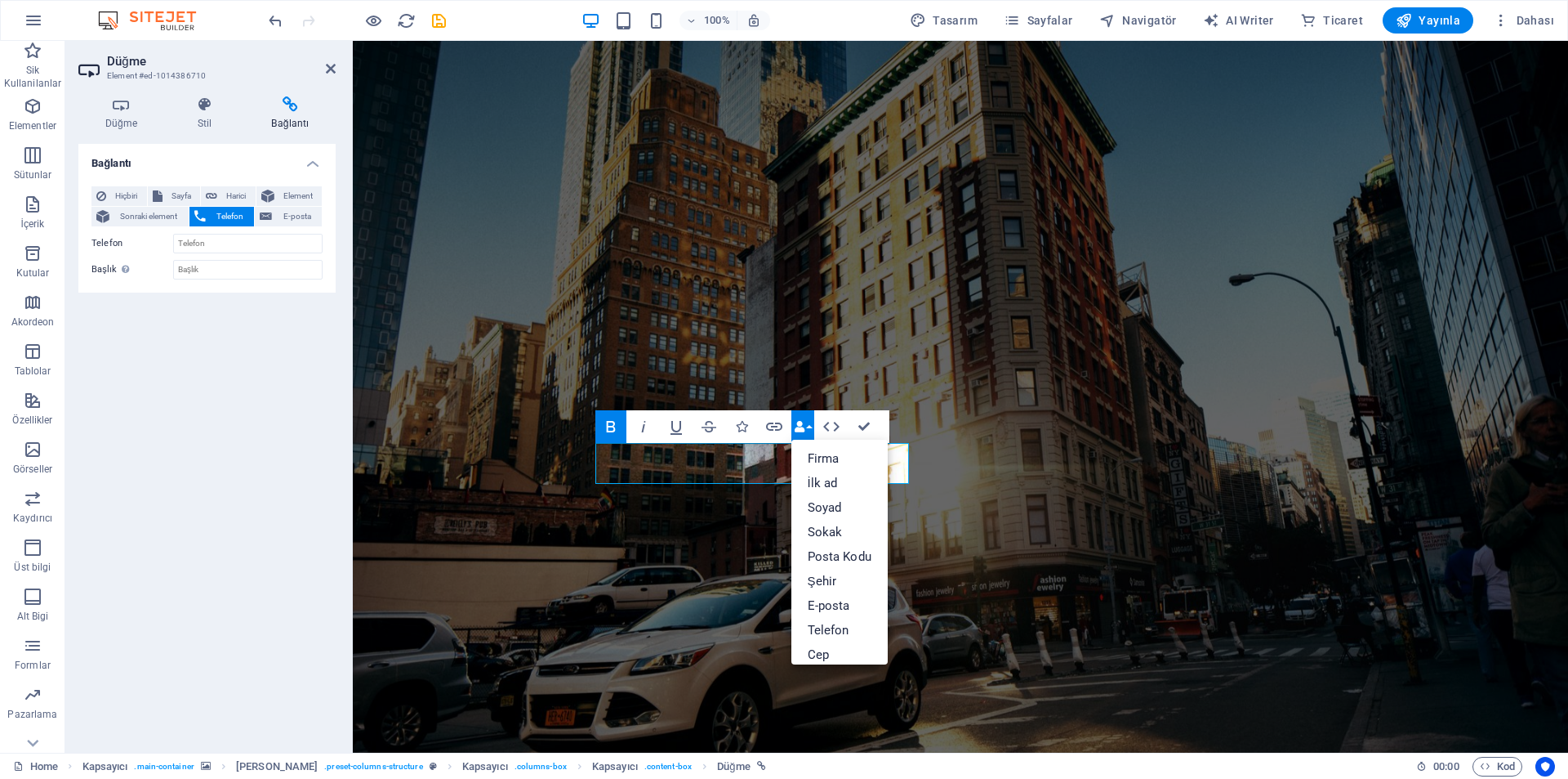
click at [811, 429] on button "Data Bindings" at bounding box center [802, 426] width 23 height 33
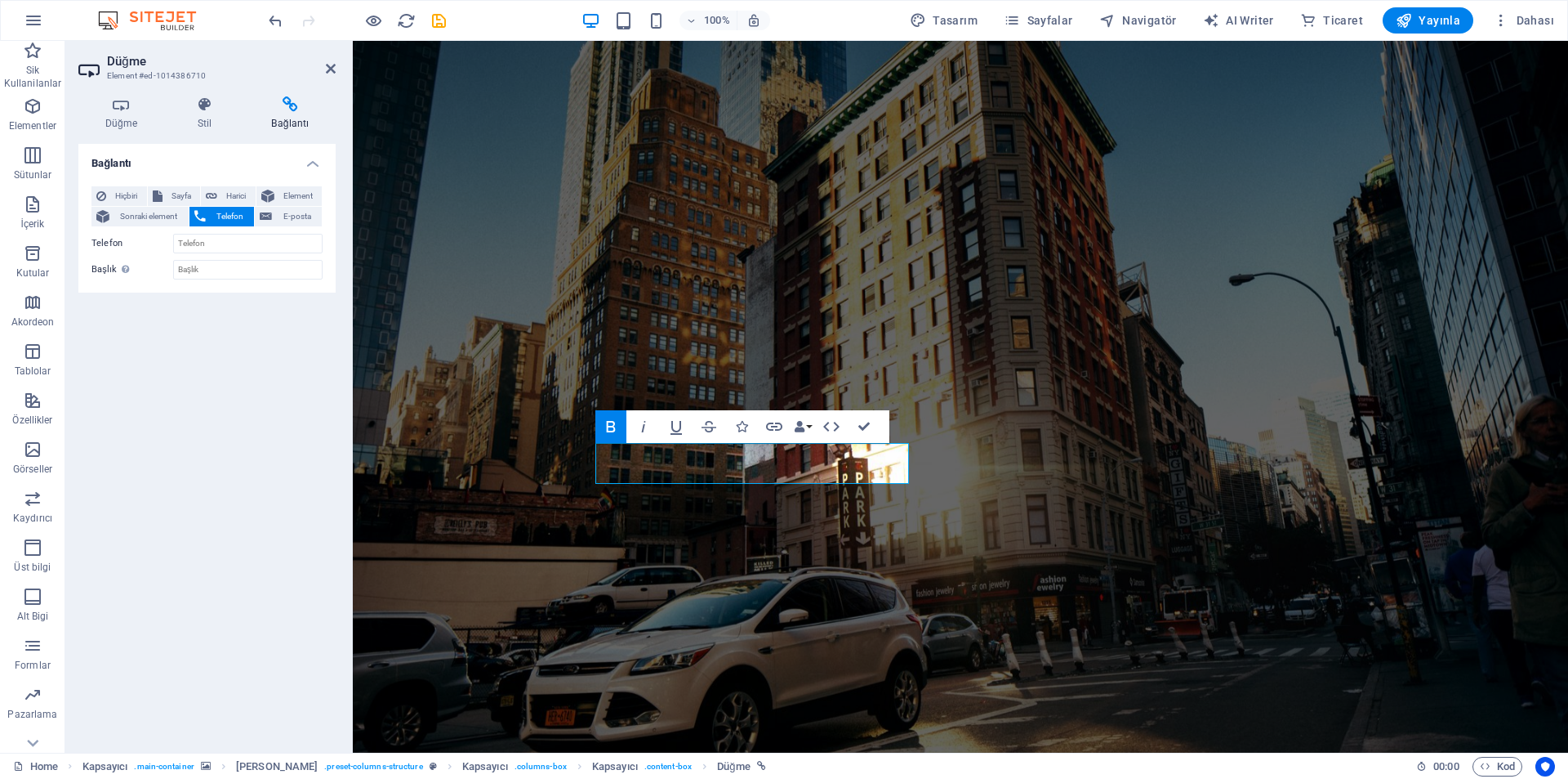
click at [93, 183] on div "Hiçbiri Sayfa Harici Element Sonraki element Telefon E-posta Sayfa Home Legal N…" at bounding box center [207, 233] width 257 height 120
click at [110, 186] on button "Hiçbiri" at bounding box center [119, 195] width 56 height 19
click at [161, 189] on icon at bounding box center [157, 195] width 10 height 19
select select
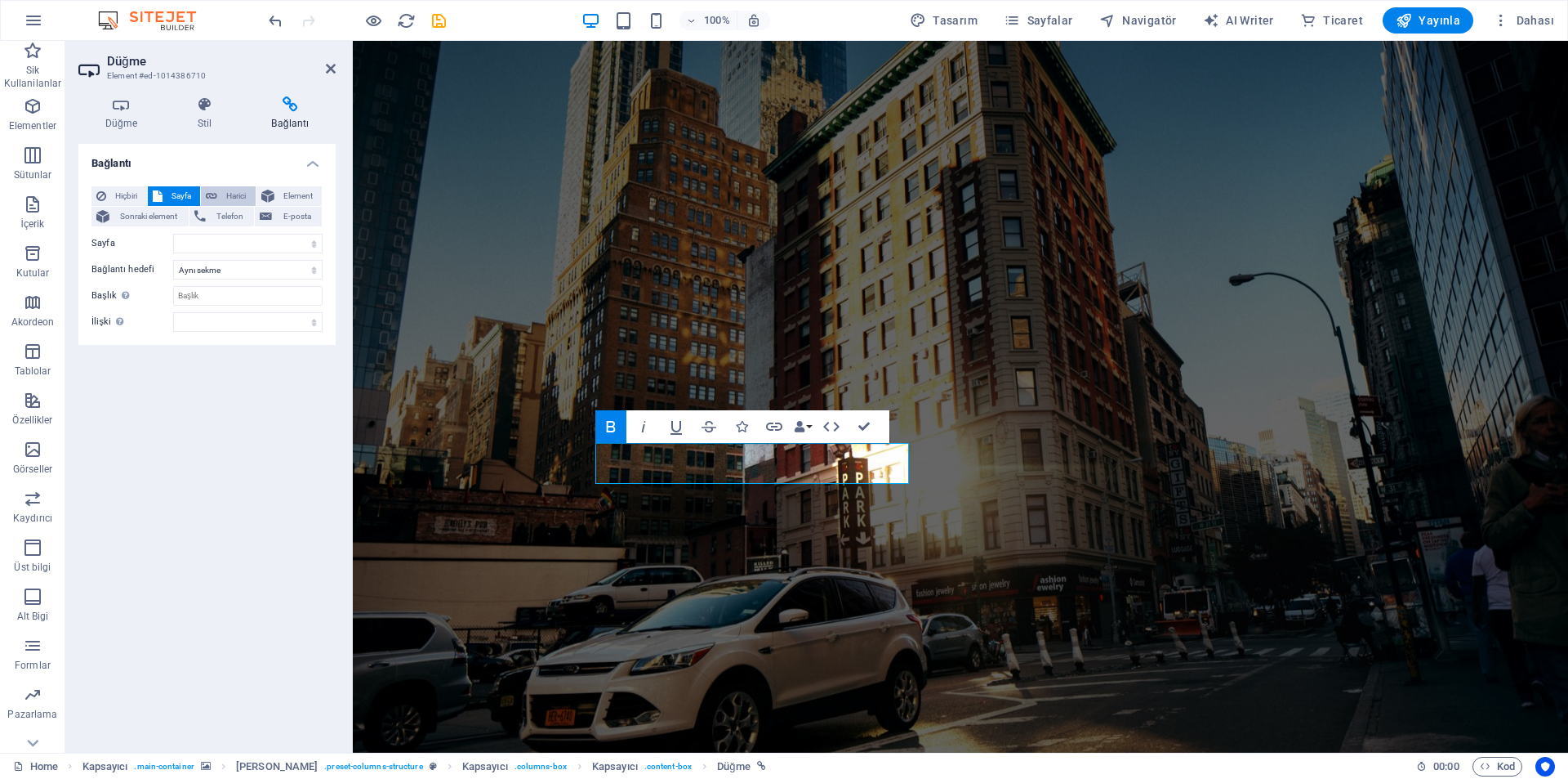
click at [217, 189] on icon at bounding box center [212, 195] width 12 height 19
select select "blank"
click at [284, 183] on div "Hiçbiri Sayfa Harici Element Sonraki element Telefon E-posta Sayfa Home Legal N…" at bounding box center [207, 259] width 257 height 172
click at [231, 199] on span "Harici" at bounding box center [235, 195] width 28 height 19
click at [228, 210] on span "Telefon" at bounding box center [230, 216] width 39 height 19
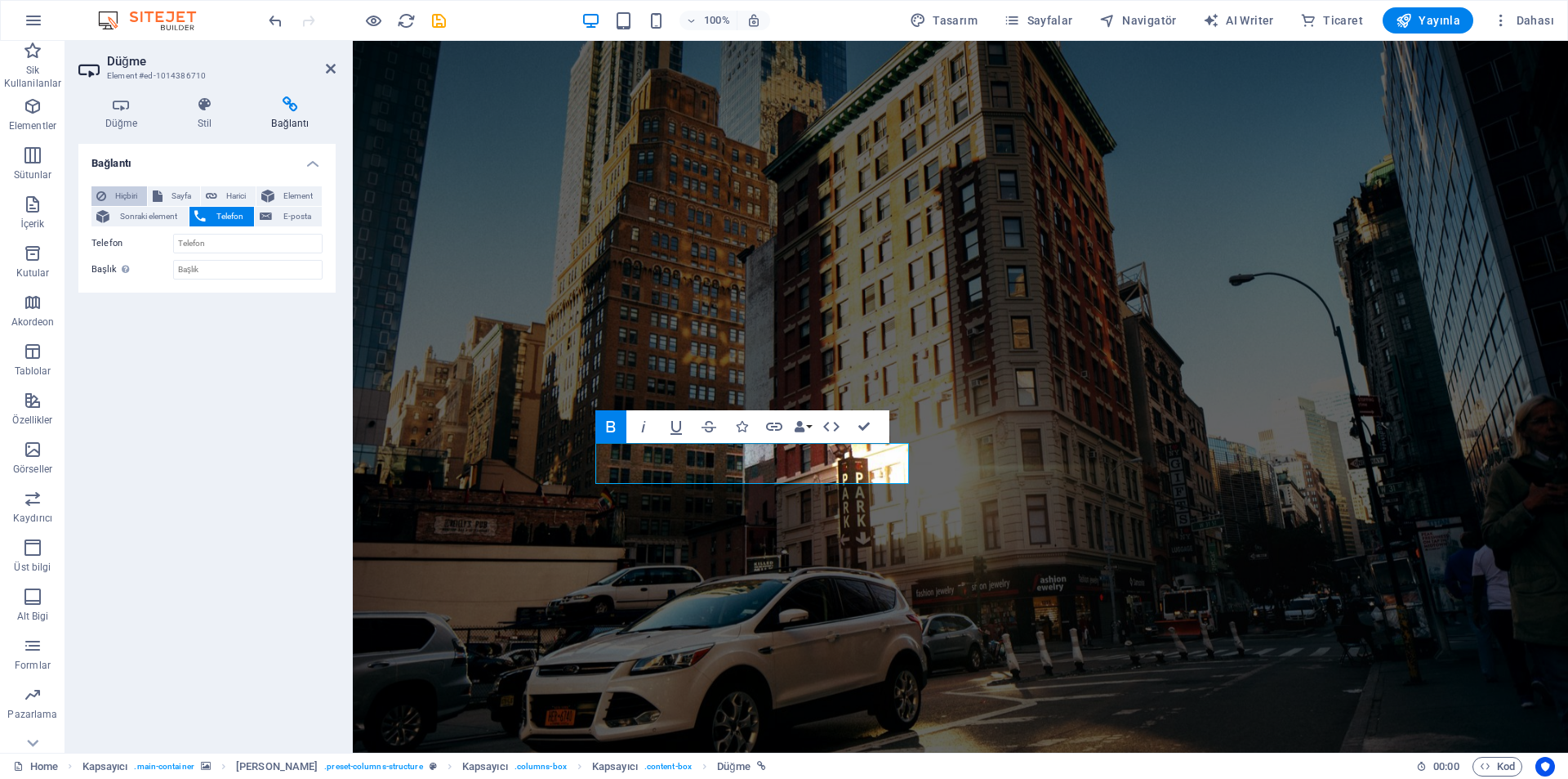
click at [127, 186] on span "Hiçbiri" at bounding box center [127, 195] width 31 height 19
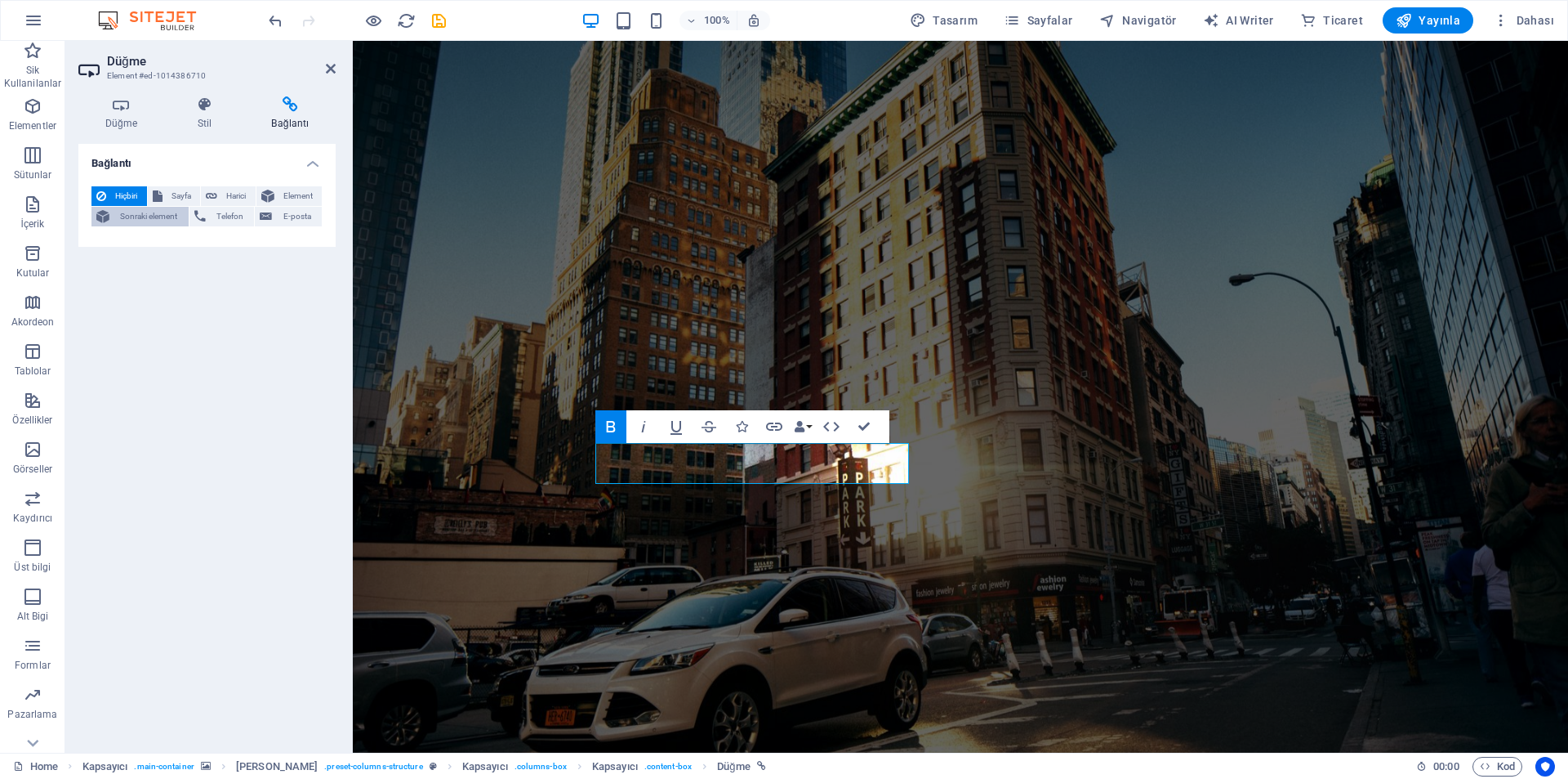
click at [139, 217] on span "Sonraki element" at bounding box center [149, 216] width 69 height 19
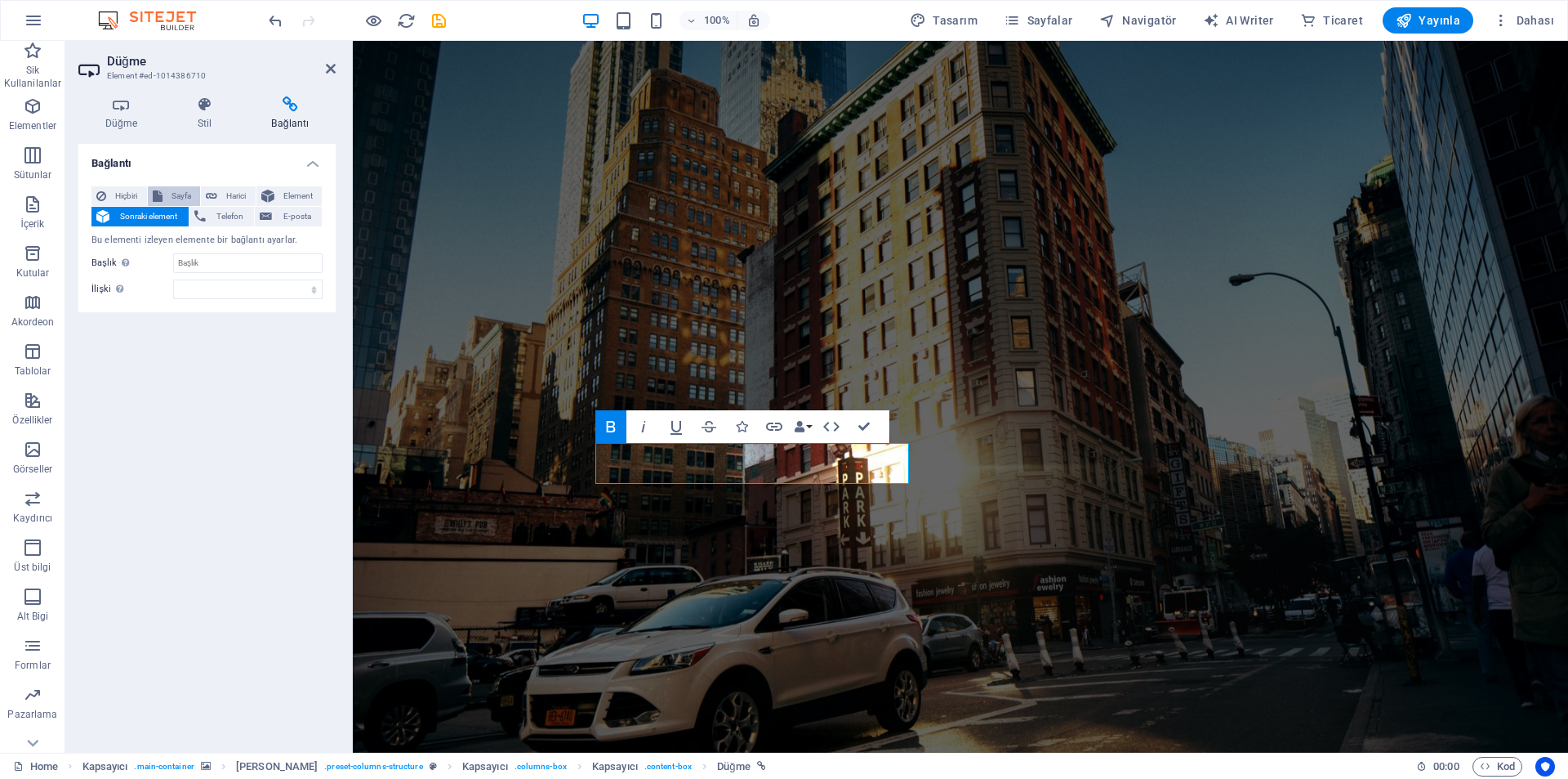
click at [172, 193] on span "Sayfa" at bounding box center [181, 195] width 28 height 19
select select
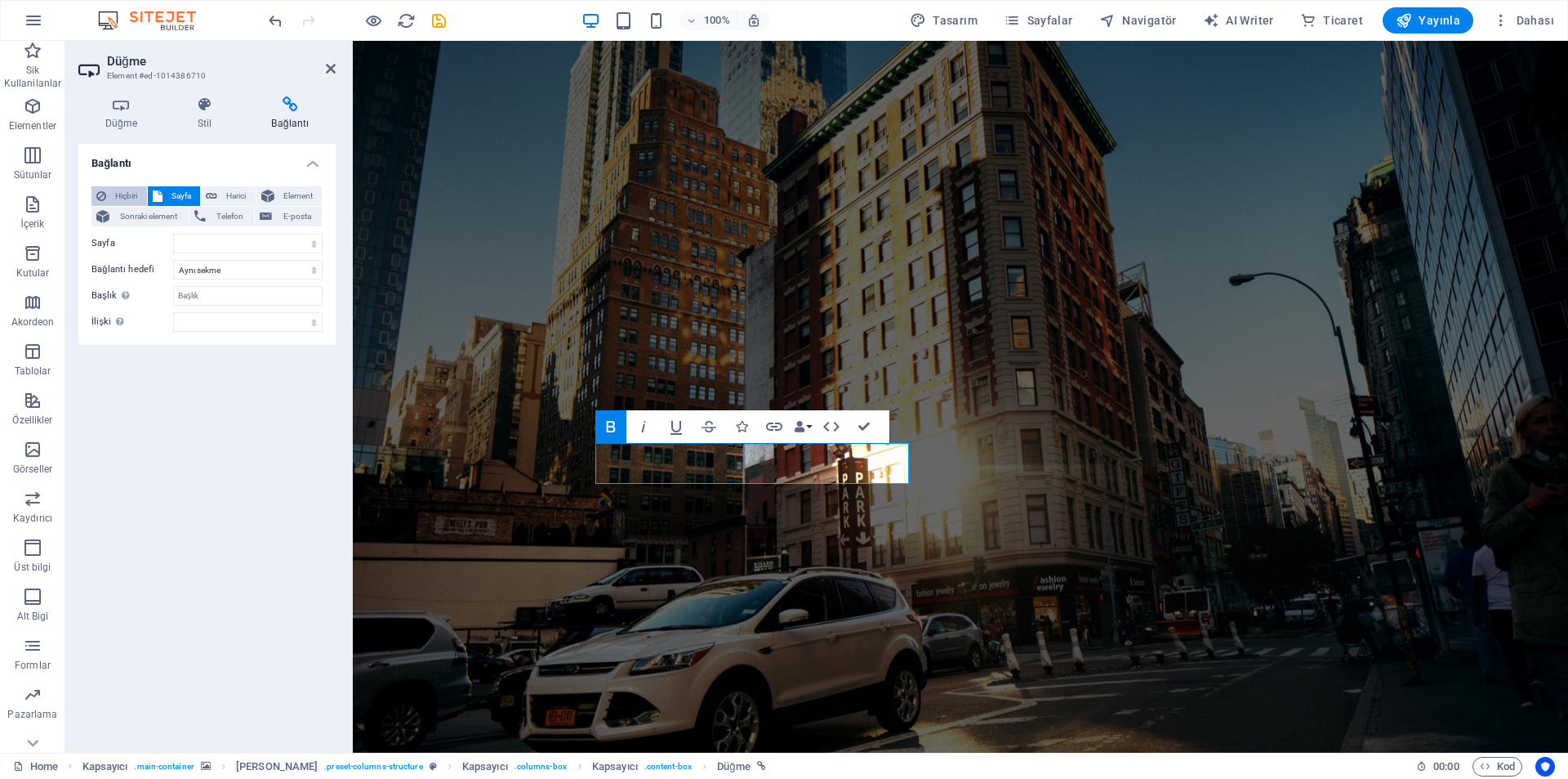
click at [134, 188] on span "Hiçbiri" at bounding box center [127, 195] width 31 height 19
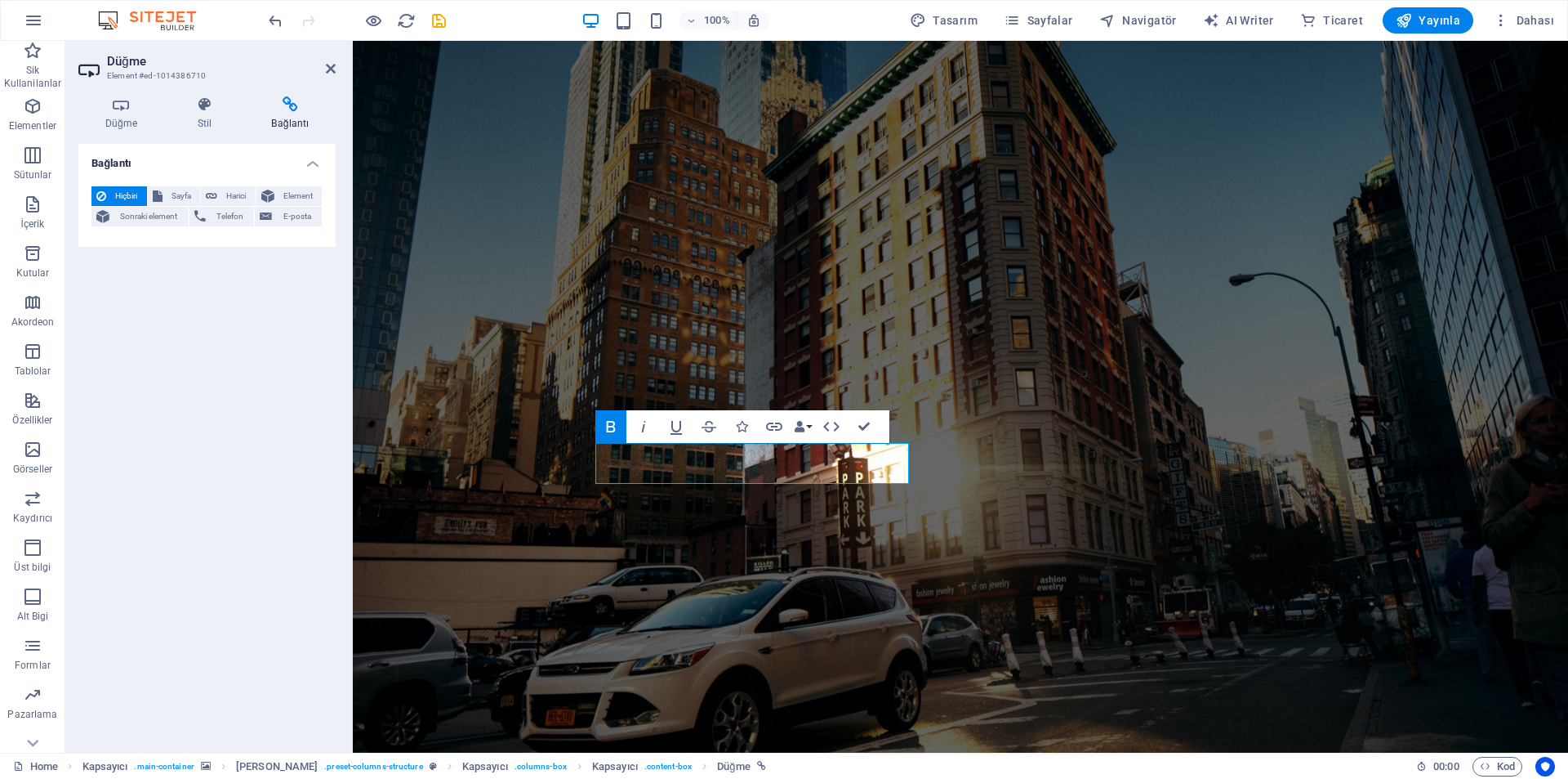
click at [225, 79] on h3 "Element #ed-1014386710" at bounding box center [204, 76] width 196 height 15
click at [208, 102] on icon at bounding box center [204, 105] width 68 height 16
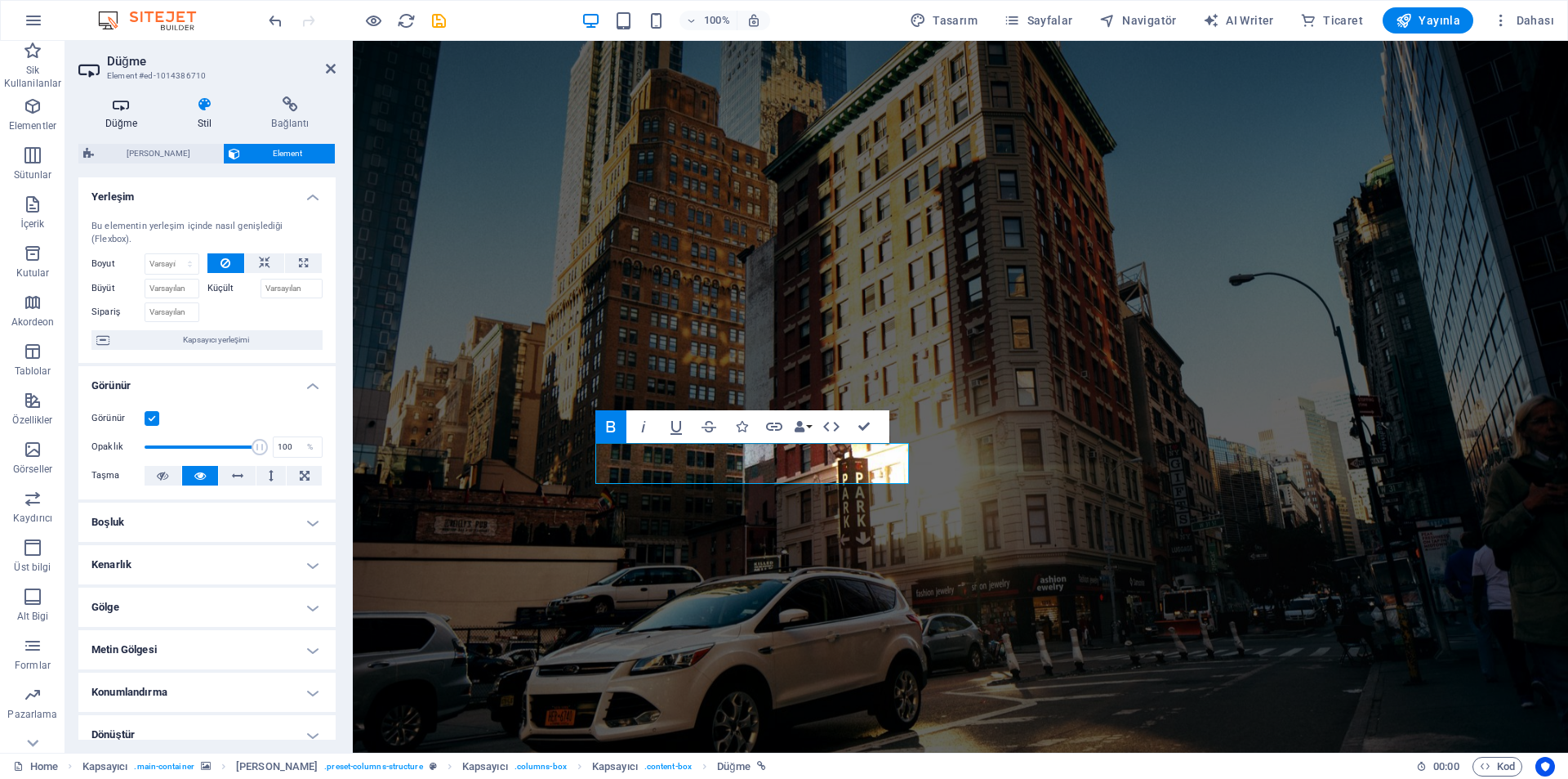
click at [106, 117] on h4 "Düğme" at bounding box center [124, 114] width 92 height 35
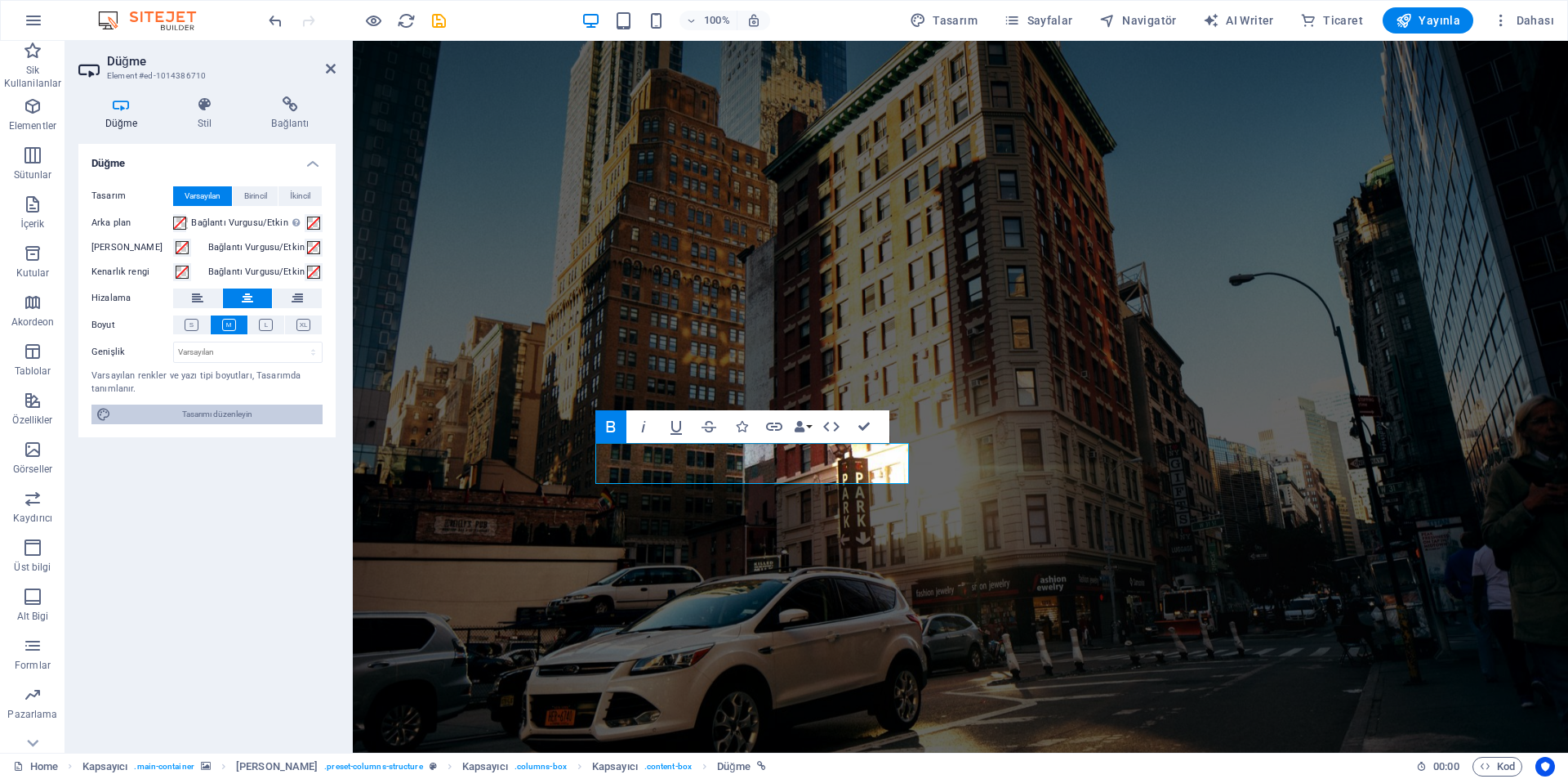
click at [218, 419] on span "Tasarımı düzenleyin" at bounding box center [216, 414] width 202 height 19
select select "px"
select select "300"
select select "px"
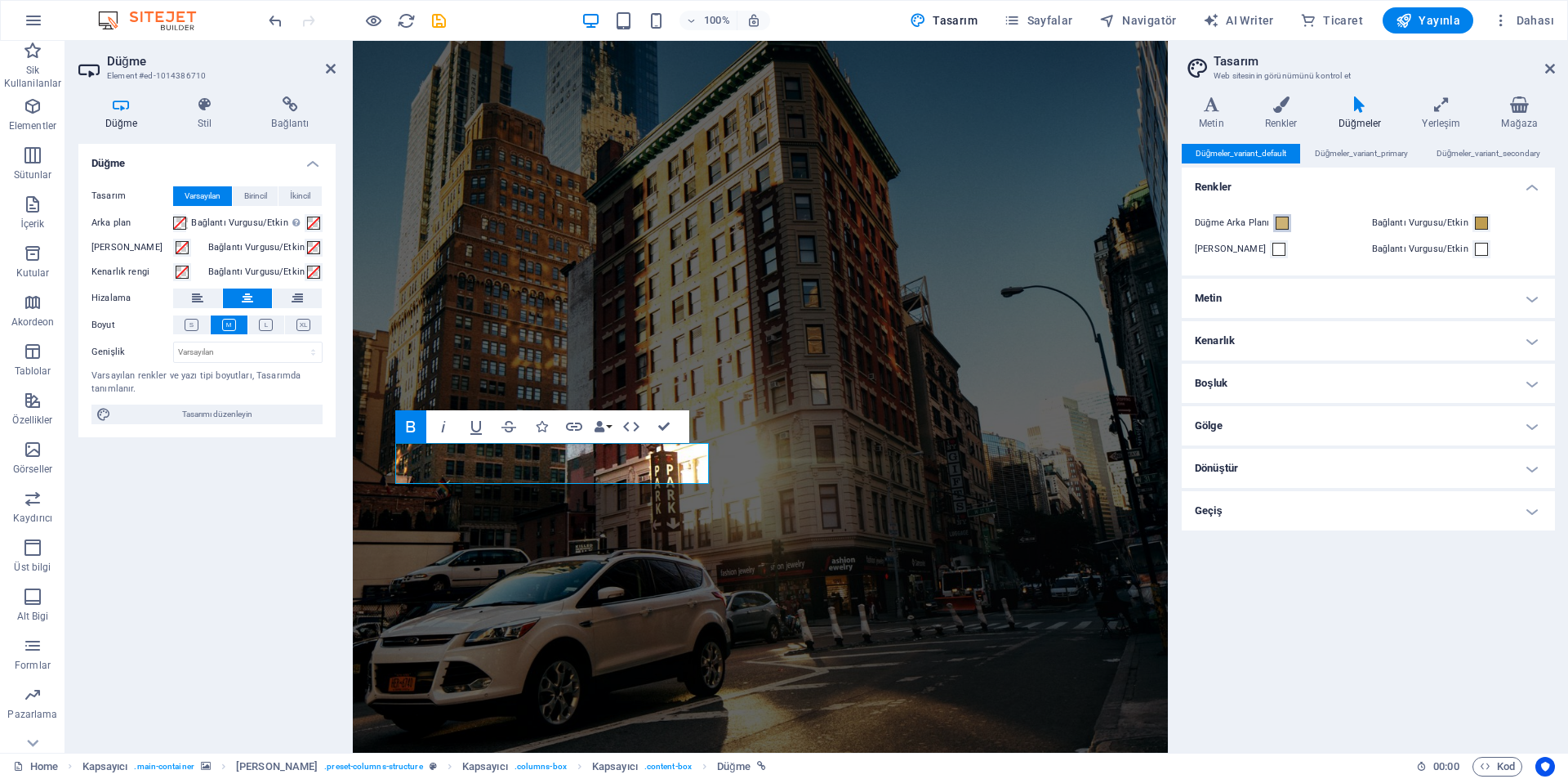
click at [1283, 224] on span at bounding box center [1282, 223] width 13 height 13
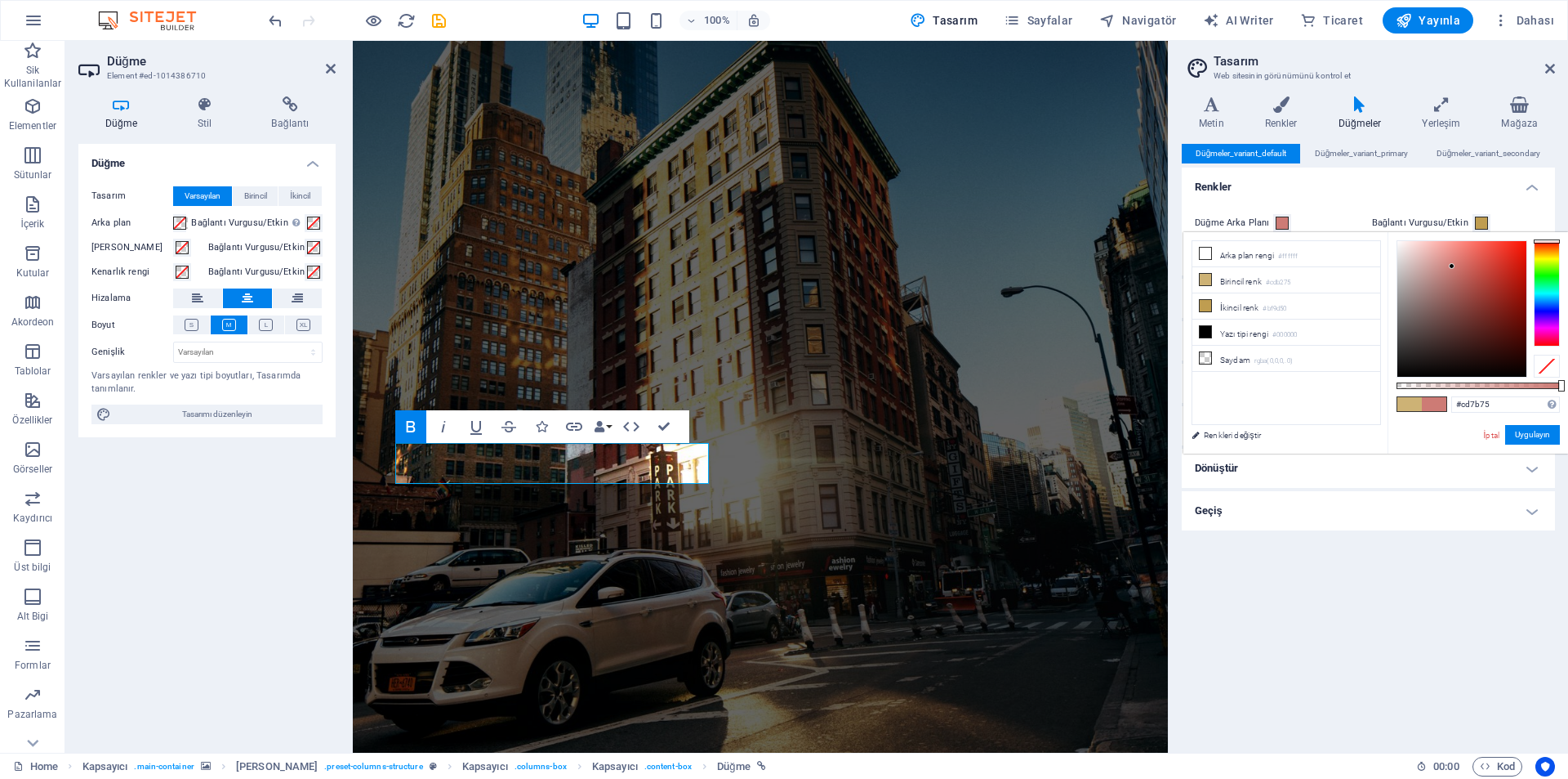
drag, startPoint x: 1543, startPoint y: 291, endPoint x: 1544, endPoint y: 241, distance: 50.0
click at [1544, 241] on div at bounding box center [1547, 293] width 26 height 106
drag, startPoint x: 1484, startPoint y: 281, endPoint x: 1532, endPoint y: 240, distance: 63.1
click at [1532, 240] on div at bounding box center [1478, 309] width 163 height 137
type input "#fe1100"
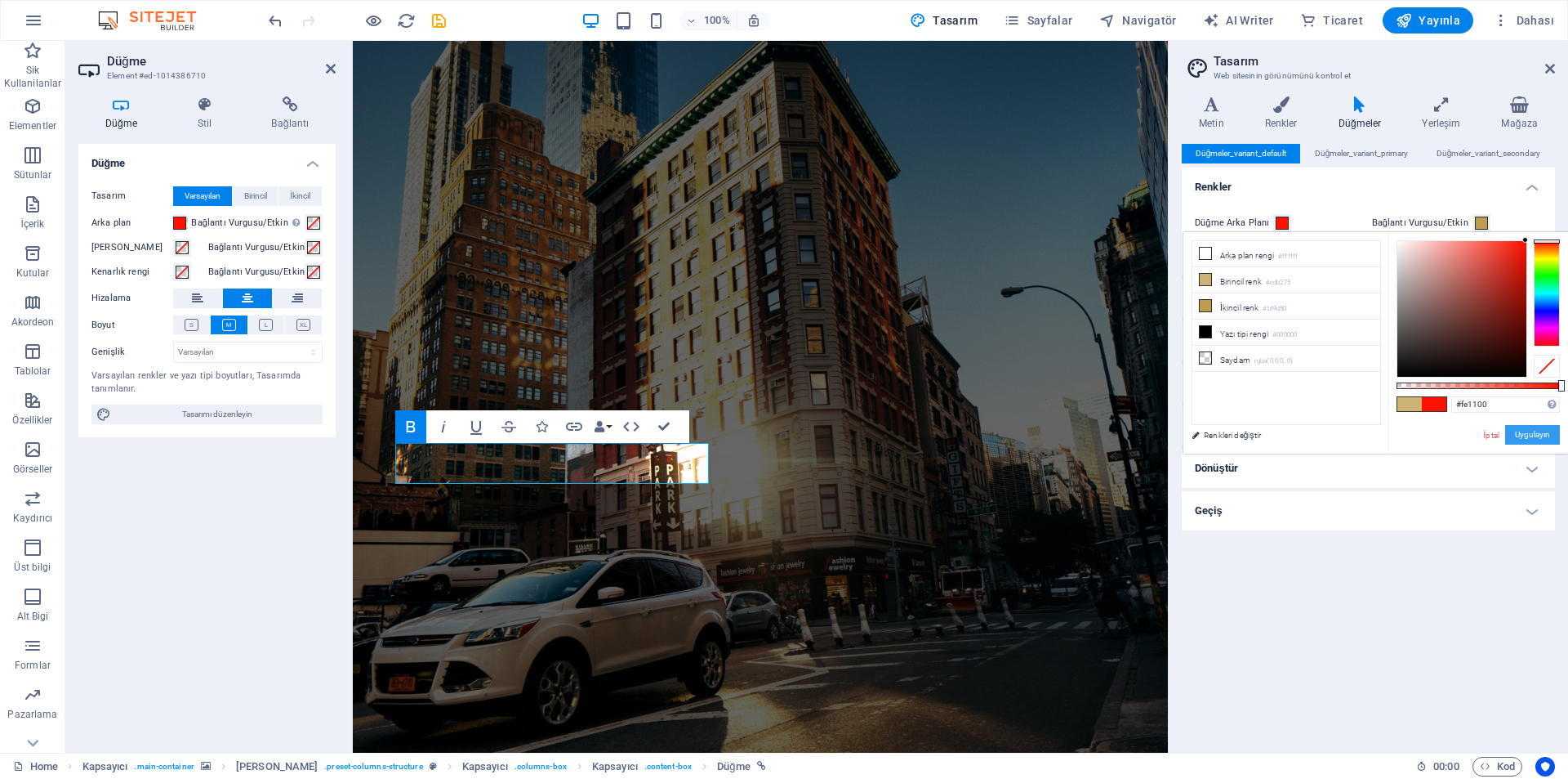
click at [1527, 437] on button "Uygulayın" at bounding box center [1532, 434] width 55 height 19
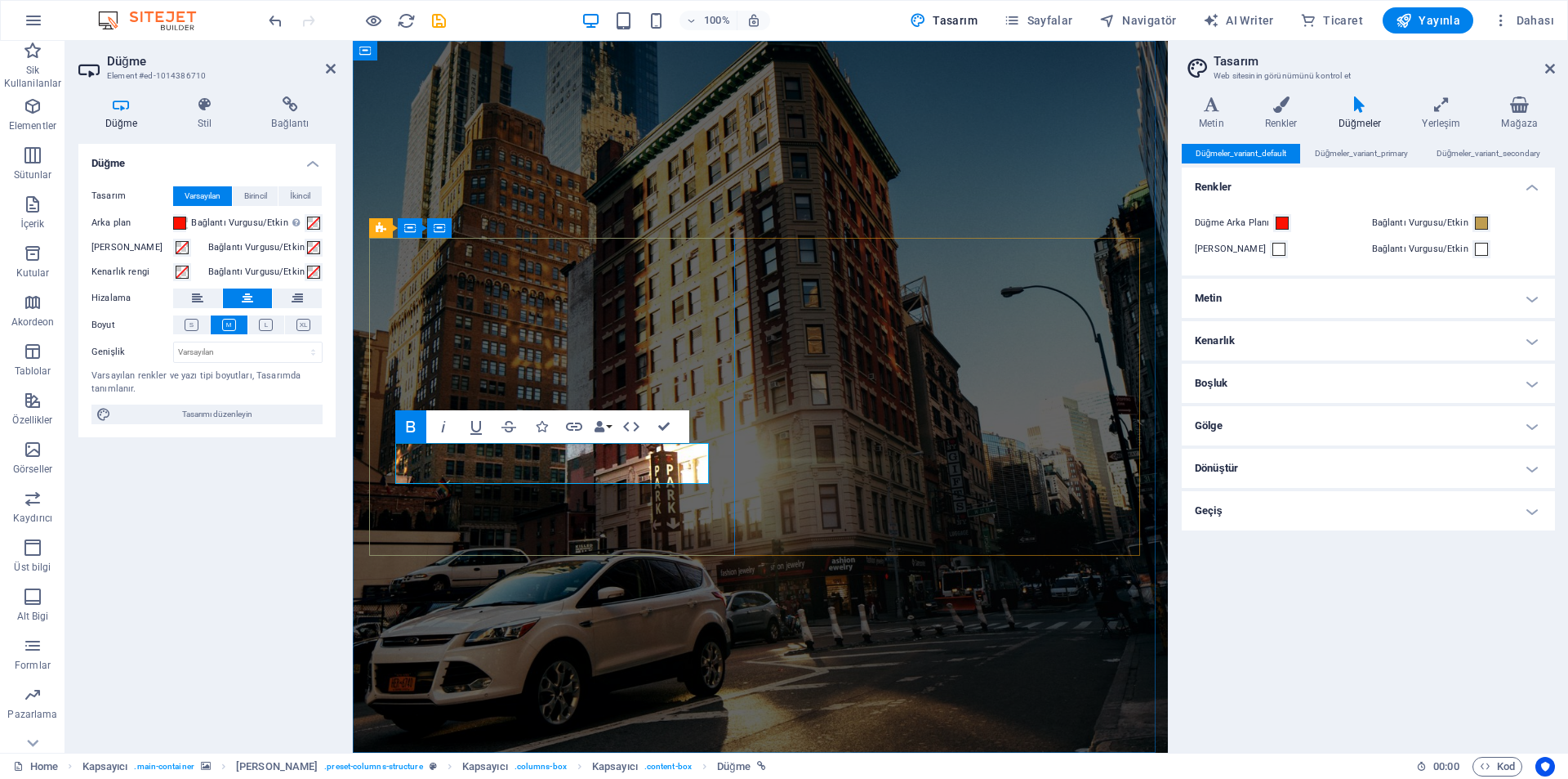
click at [1480, 225] on span at bounding box center [1481, 223] width 13 height 13
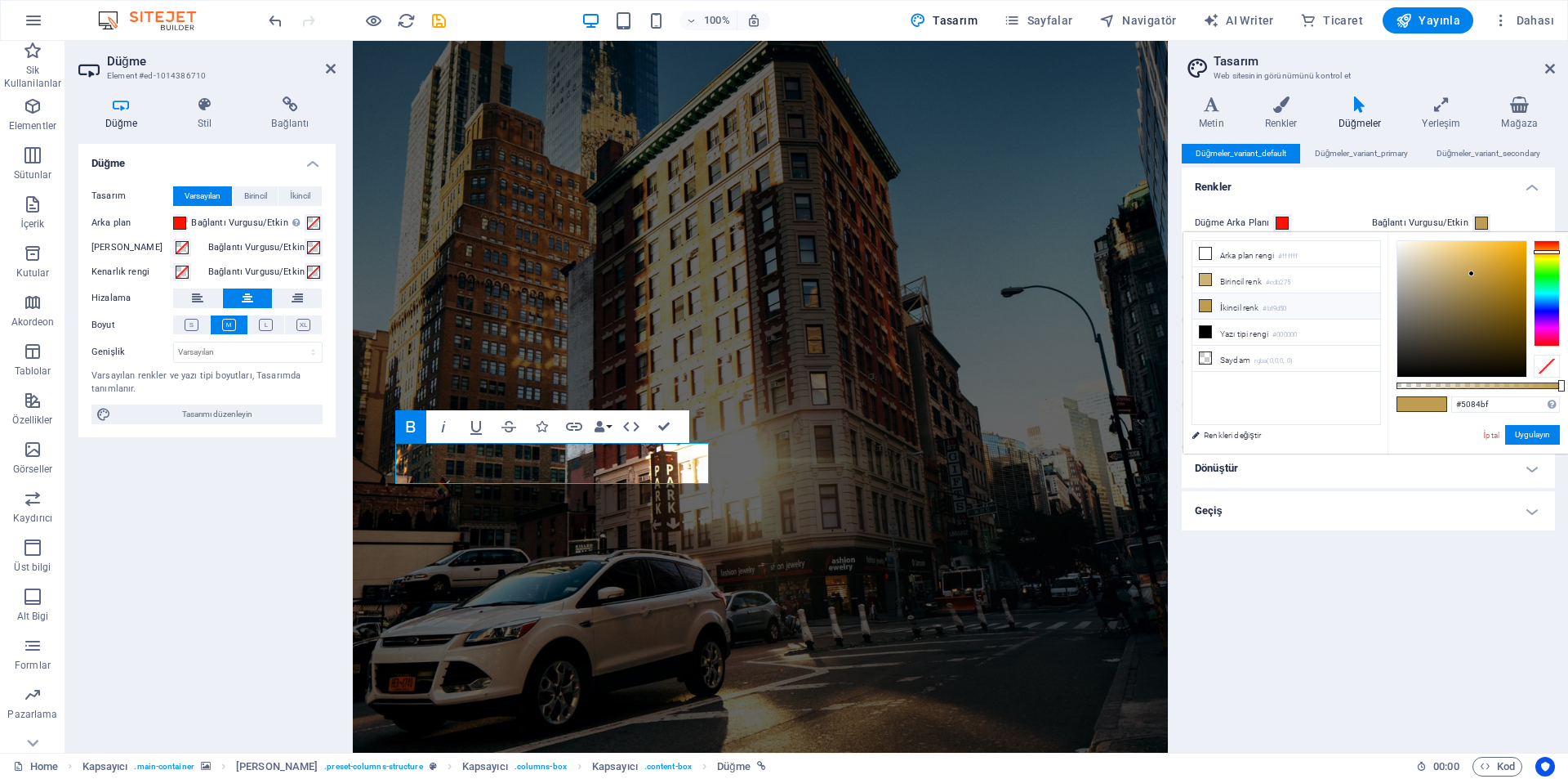
drag, startPoint x: 1534, startPoint y: 282, endPoint x: 1480, endPoint y: 308, distance: 59.9
click at [1493, 303] on div at bounding box center [1478, 309] width 163 height 137
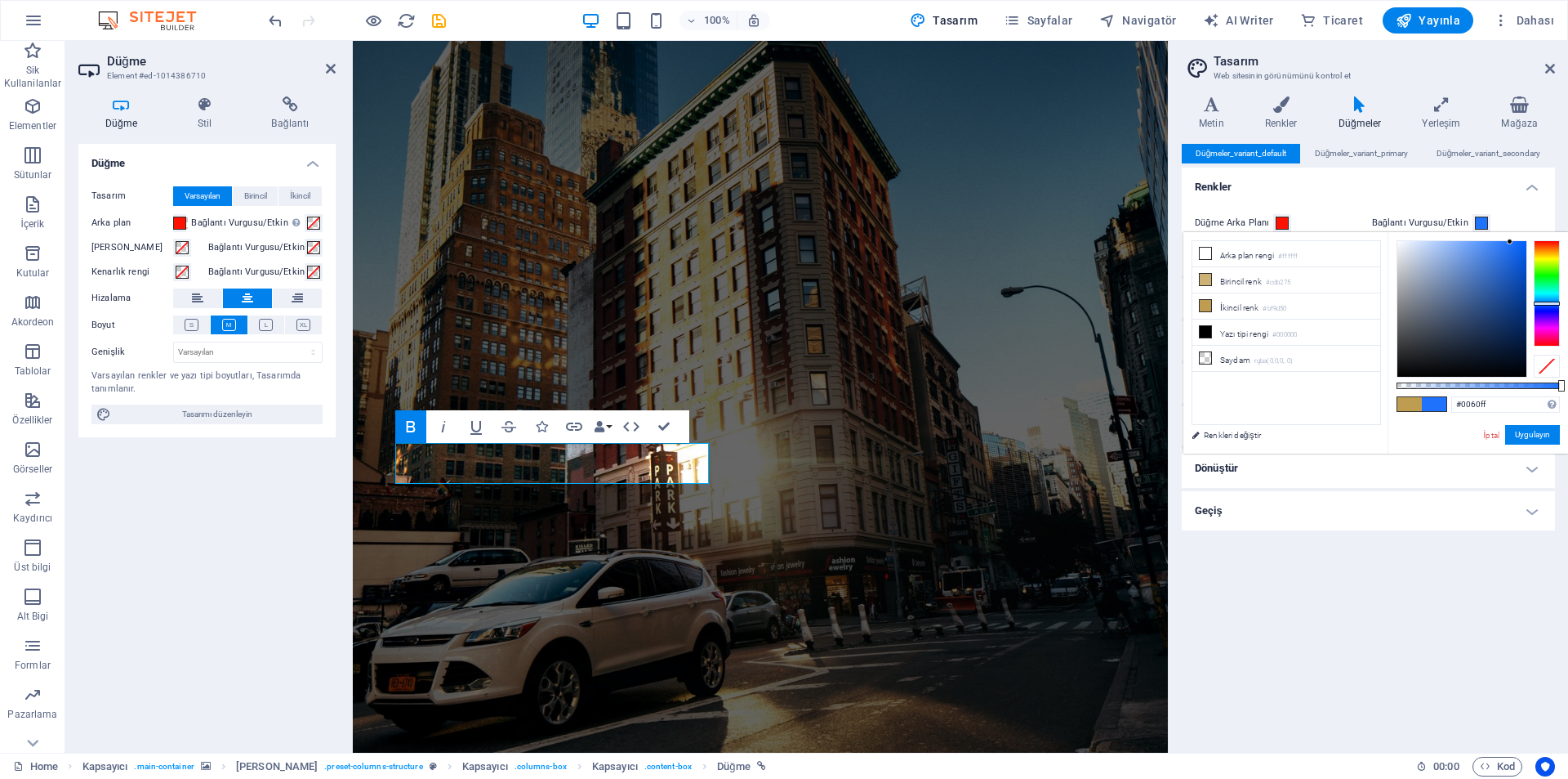
drag, startPoint x: 1480, startPoint y: 308, endPoint x: 1535, endPoint y: 235, distance: 91.4
click at [1534, 234] on div "#0060ff Desteklenen biçimler #0852ed rgb(8, 82, 237) rgba(8, 82, 237, %90) hsv(…" at bounding box center [1478, 461] width 181 height 458
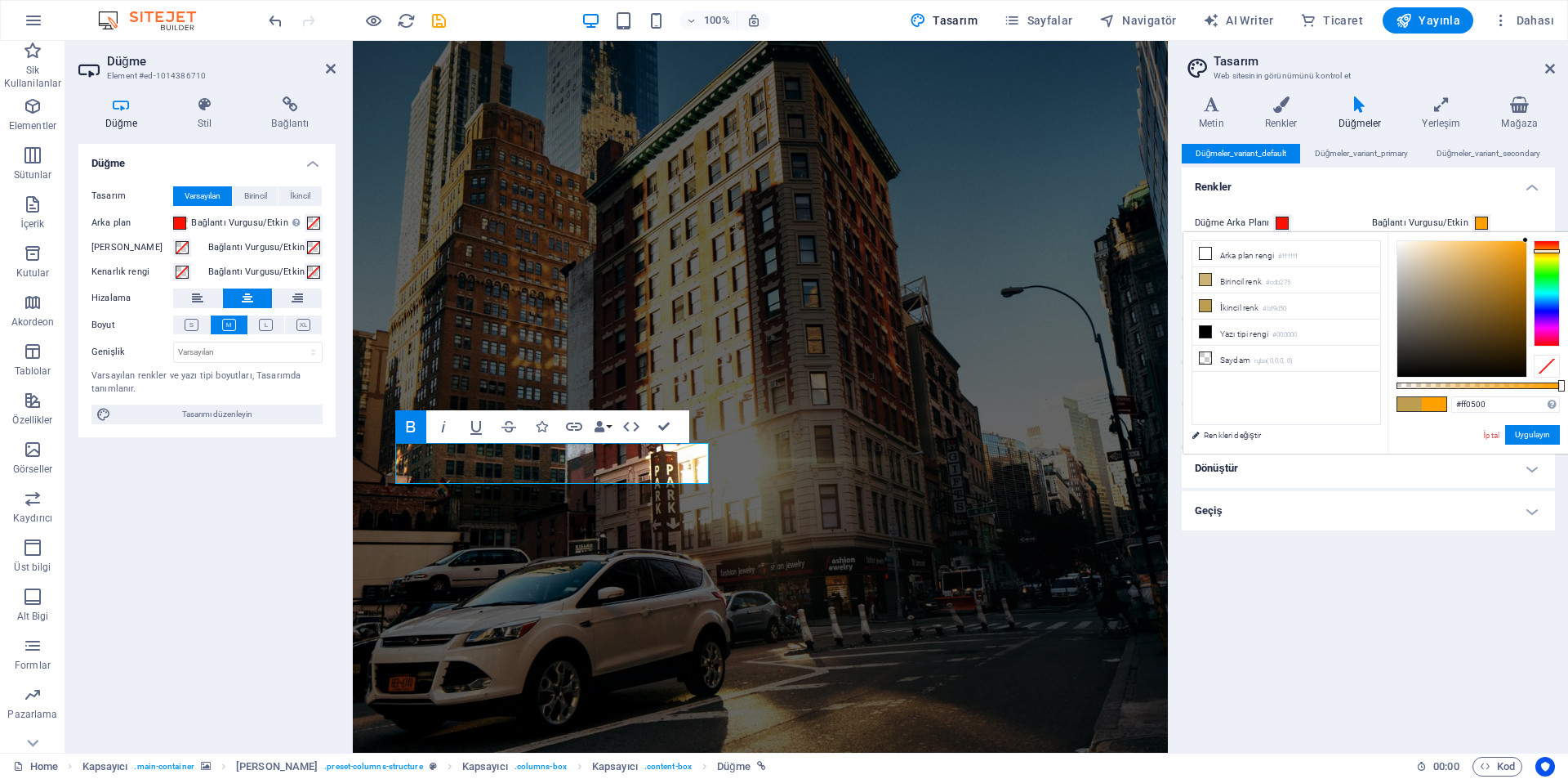
type input "#ff0000"
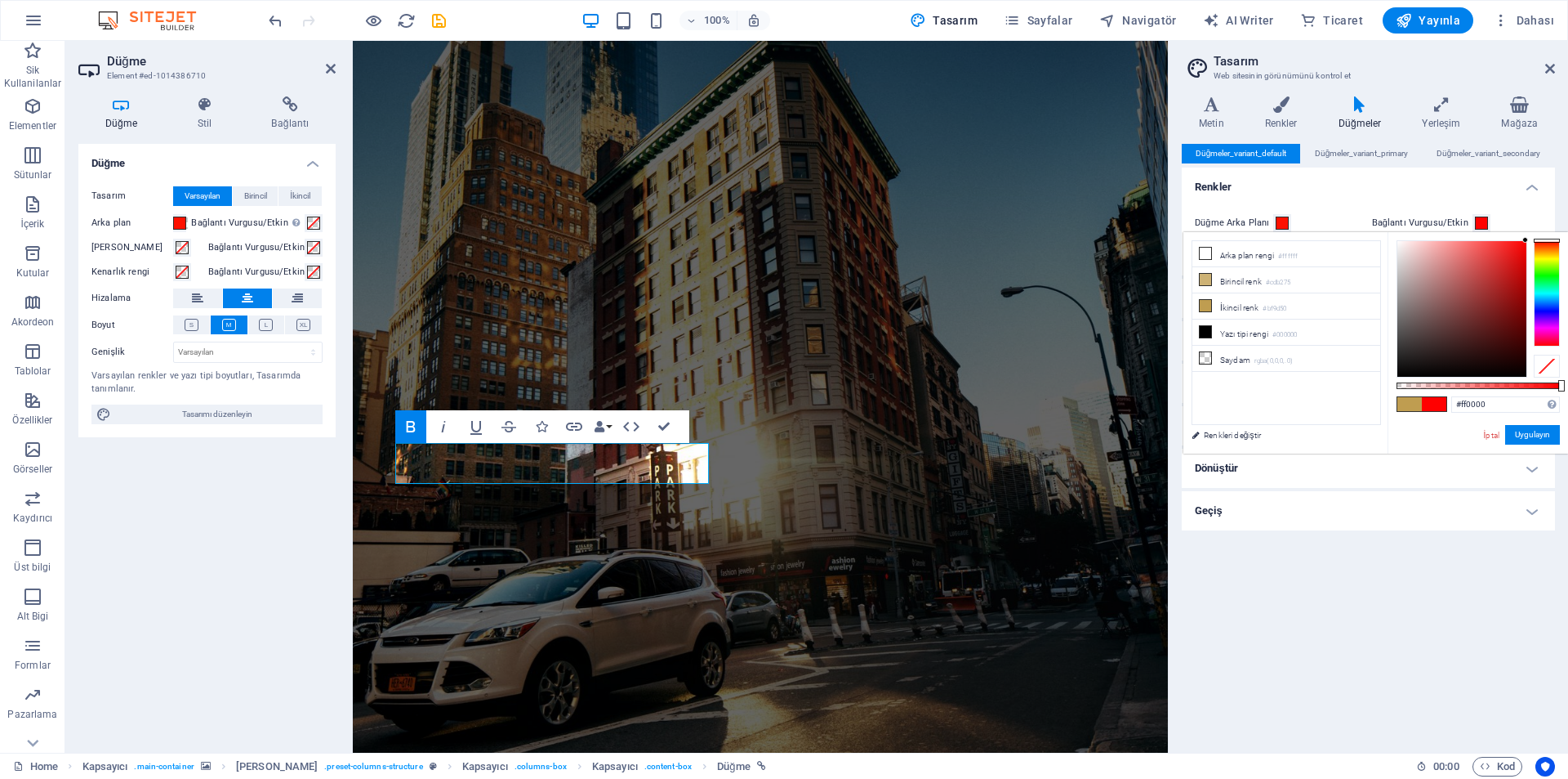
drag, startPoint x: 1545, startPoint y: 251, endPoint x: 1550, endPoint y: 229, distance: 22.6
click at [1550, 229] on body "Individual Home Sik Kullanilanlar Elementler Sütunlar İçerik Kutular Akordeon T…" at bounding box center [784, 389] width 1568 height 779
click at [1533, 439] on button "Uygulayın" at bounding box center [1532, 434] width 55 height 19
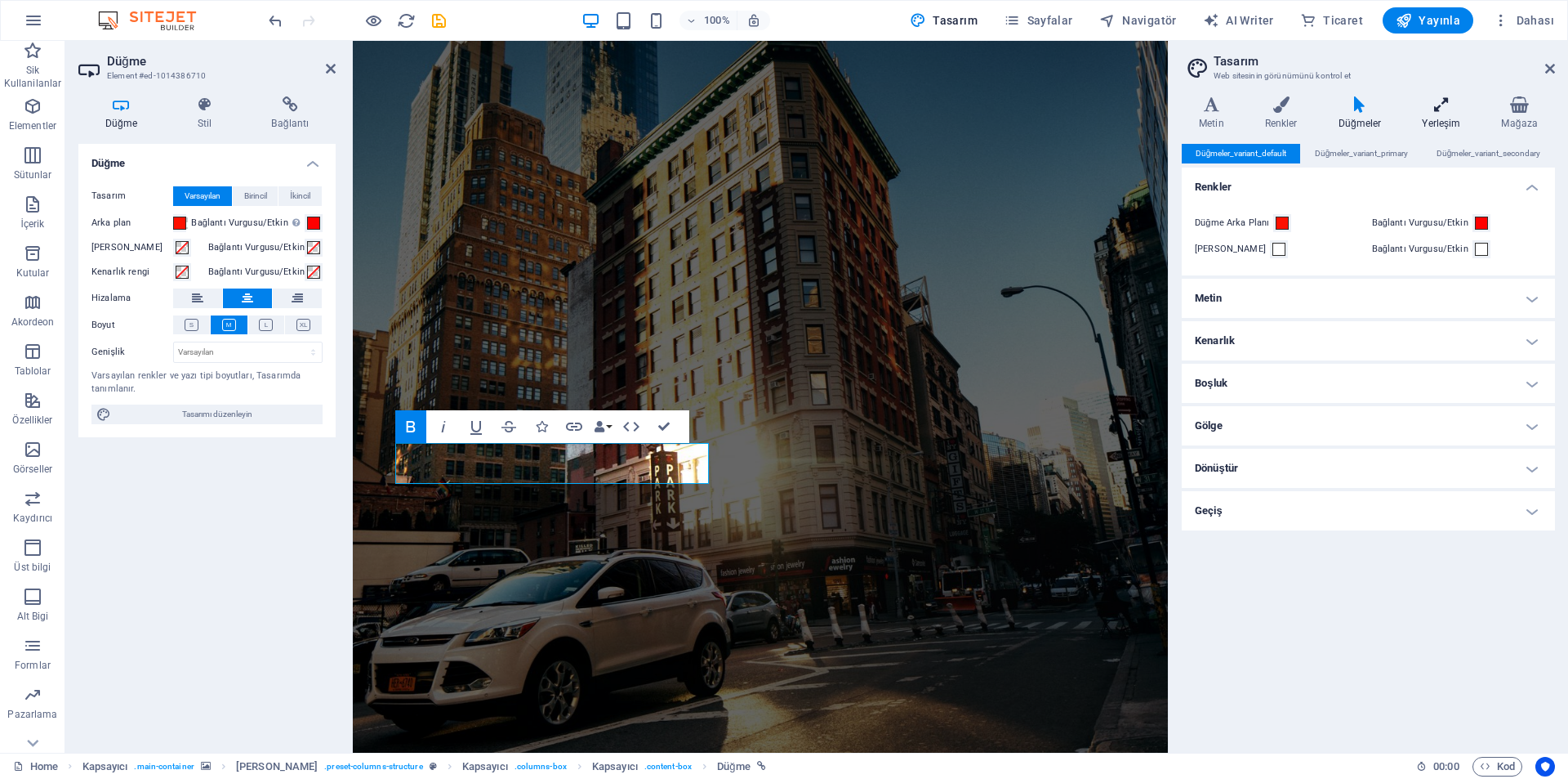
click at [1421, 112] on icon at bounding box center [1441, 105] width 73 height 16
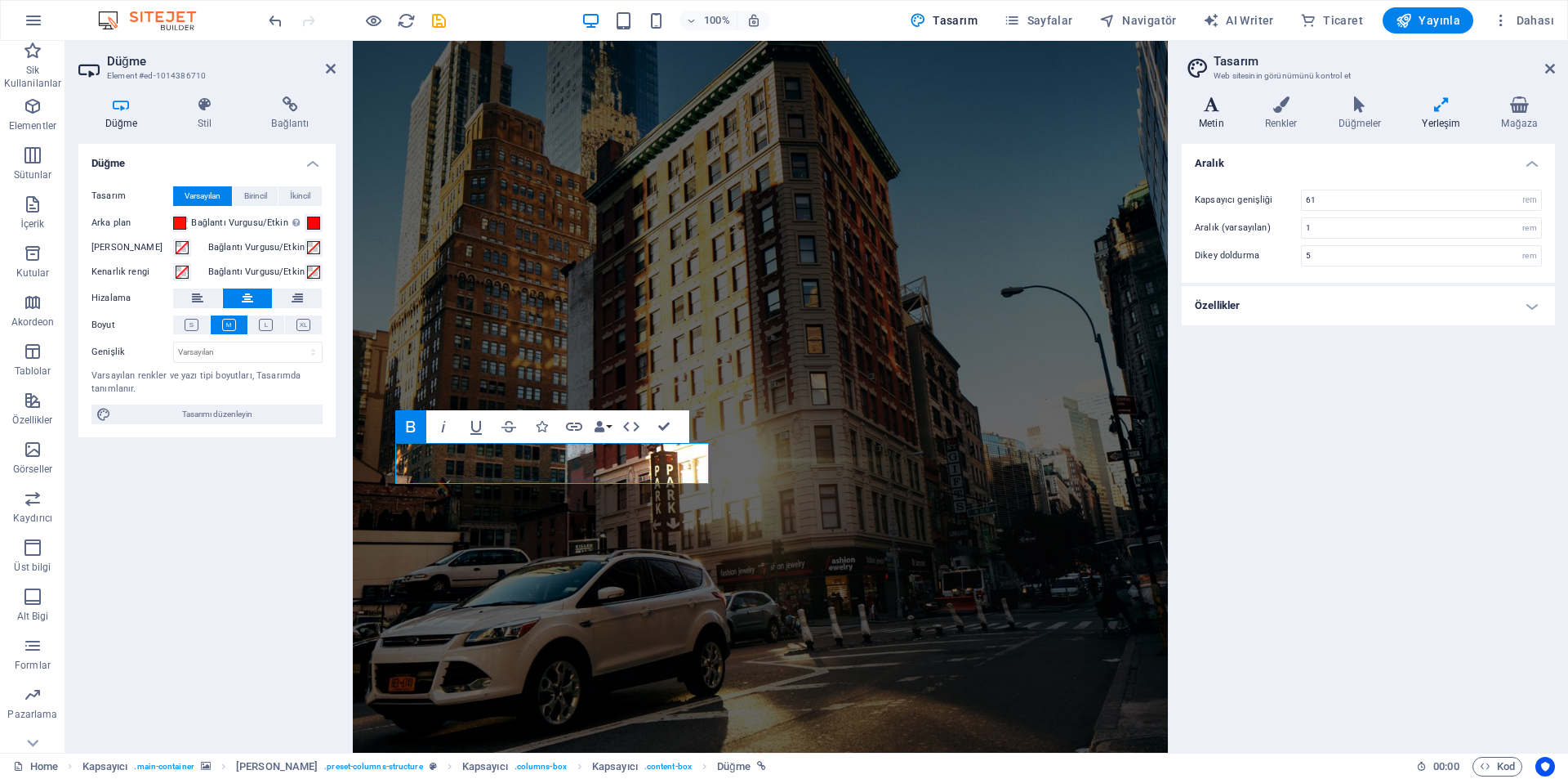
click at [1235, 119] on h4 "Metin" at bounding box center [1215, 114] width 66 height 35
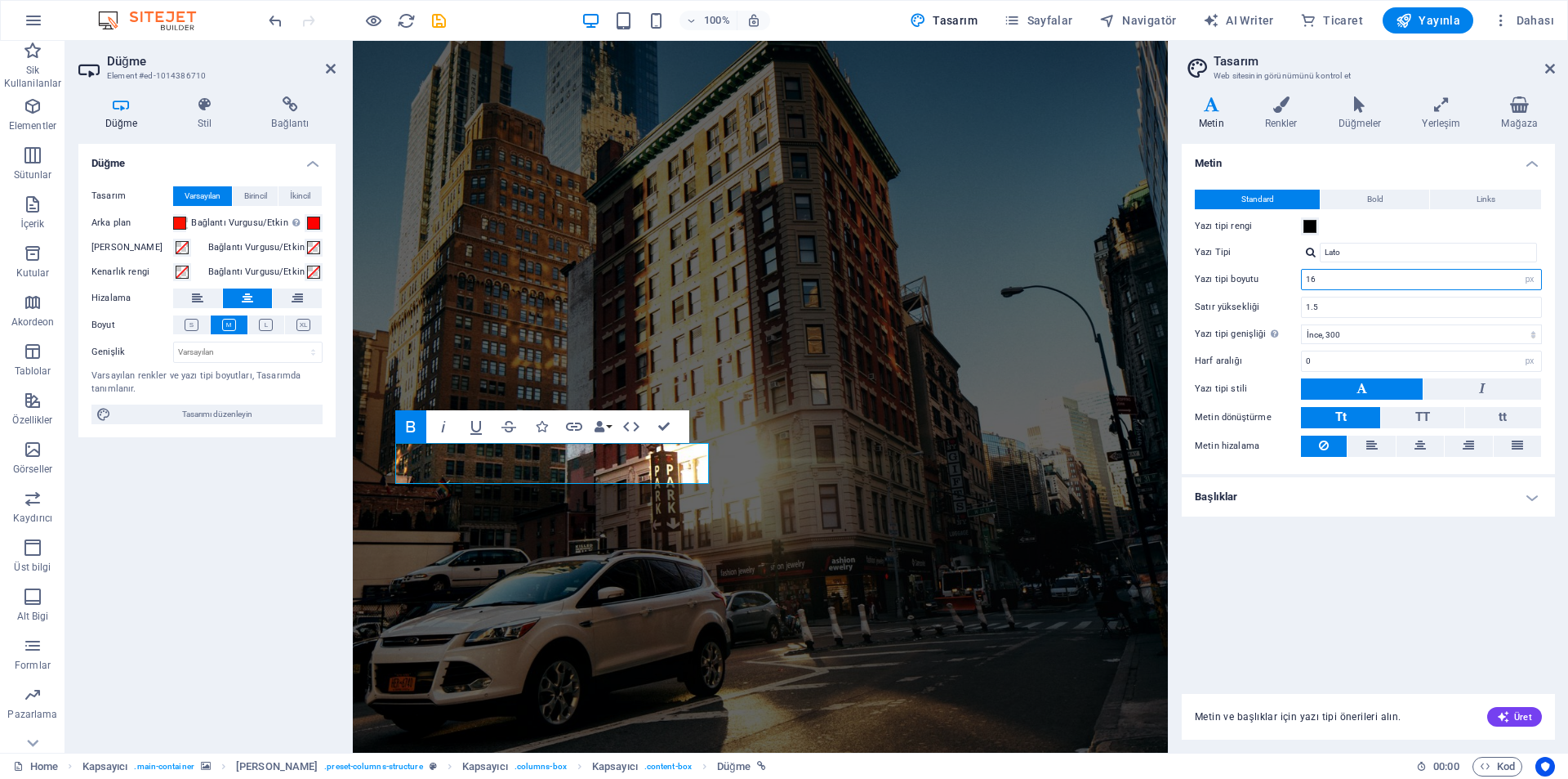
click at [1331, 275] on input "16" at bounding box center [1421, 279] width 239 height 19
click at [1523, 276] on select "rem px" at bounding box center [1530, 279] width 23 height 19
click at [1457, 279] on input "16" at bounding box center [1421, 279] width 239 height 19
type input "1"
click at [1237, 266] on div "Standard Bold Links Yazı tipi rengi Yazı Tipi Lato Yazı tipi boyutu 24 rem px S…" at bounding box center [1368, 323] width 380 height 300
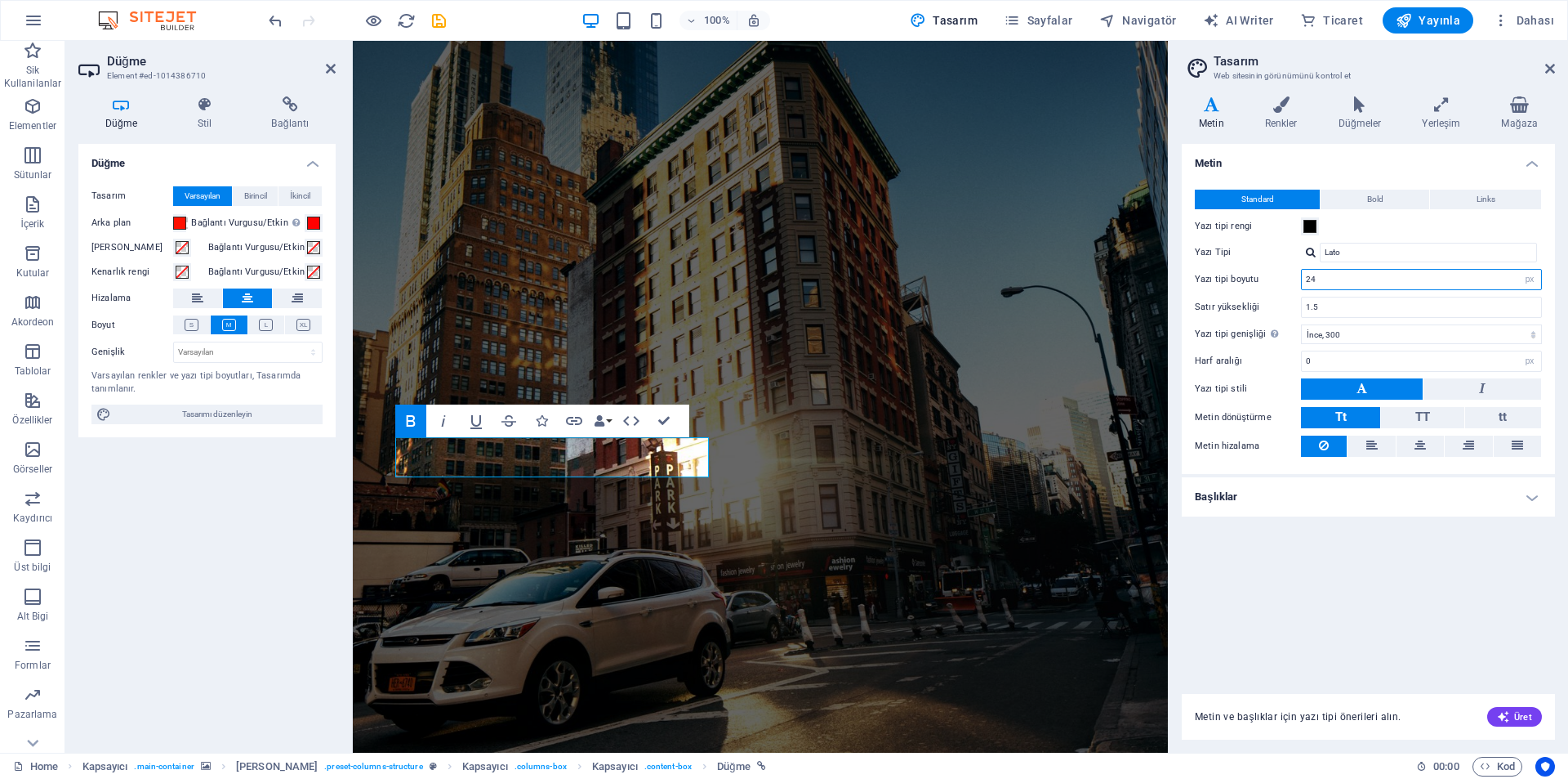
click at [1332, 281] on input "24" at bounding box center [1421, 279] width 239 height 19
click at [1266, 282] on label "Yazı tipi boyutu" at bounding box center [1248, 279] width 106 height 9
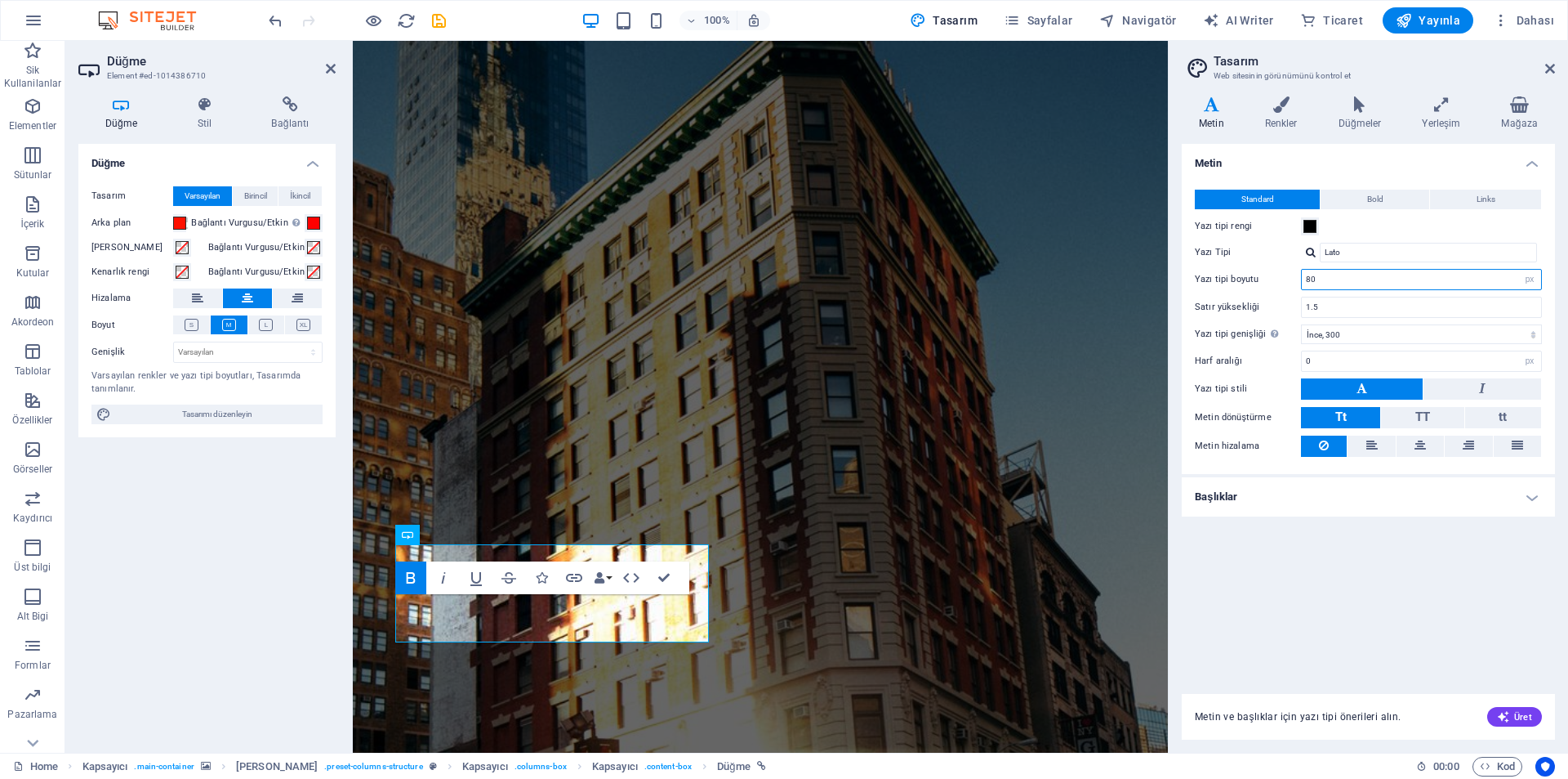
drag, startPoint x: 1343, startPoint y: 276, endPoint x: 1263, endPoint y: 289, distance: 81.0
click at [1263, 289] on div "Yazı tipi boyutu 80 rem px" at bounding box center [1368, 279] width 347 height 21
type input "16"
click at [1262, 300] on div "Satır yüksekliği 1.5" at bounding box center [1368, 307] width 347 height 21
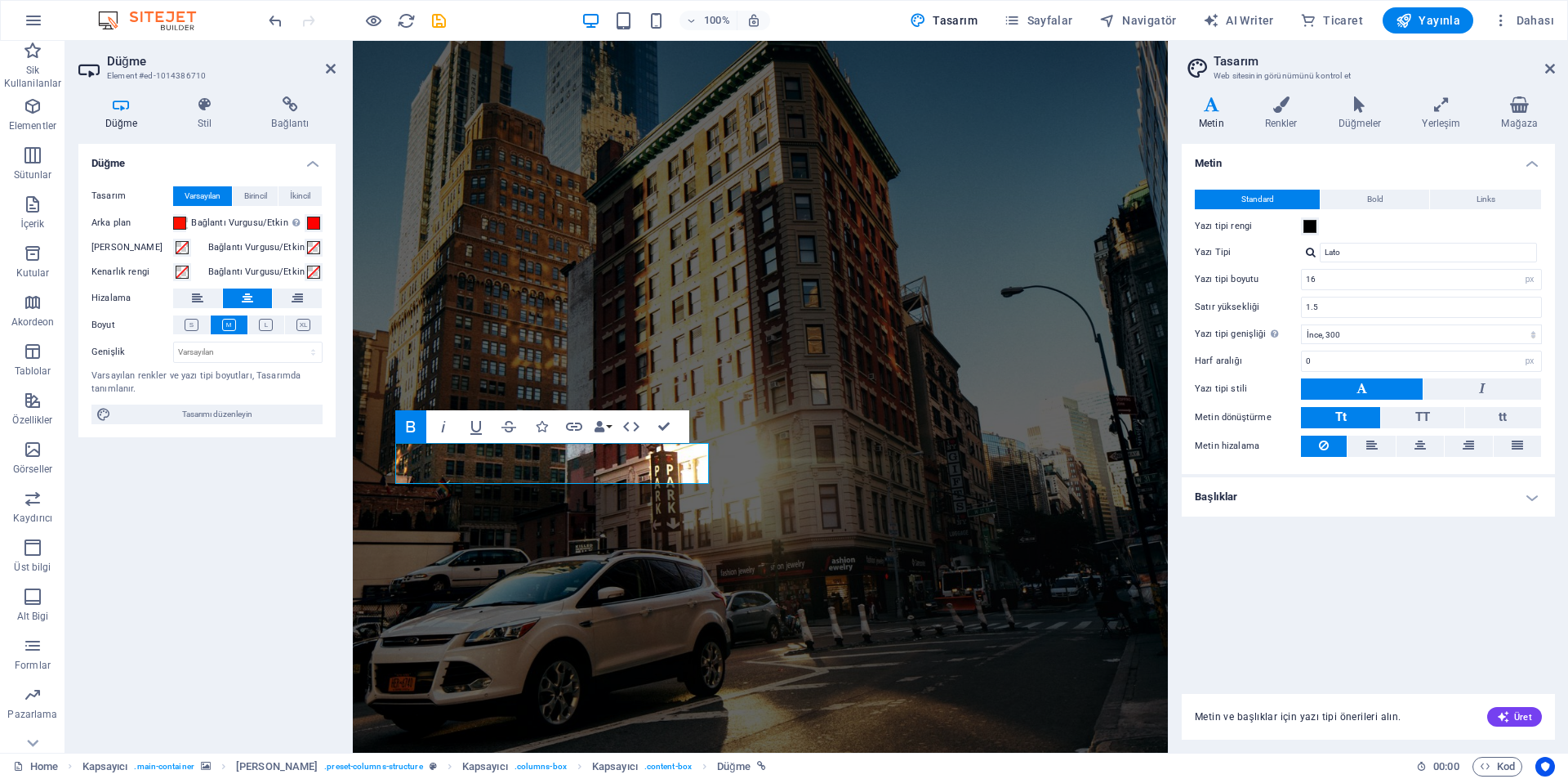
click at [1320, 293] on div "Standard Bold Links Yazı tipi rengi Yazı Tipi Lato Yazı tipi boyutu 16 rem px S…" at bounding box center [1368, 323] width 380 height 300
click at [1321, 300] on input "1.5" at bounding box center [1421, 307] width 239 height 19
click at [1375, 205] on span "Bold" at bounding box center [1375, 199] width 16 height 19
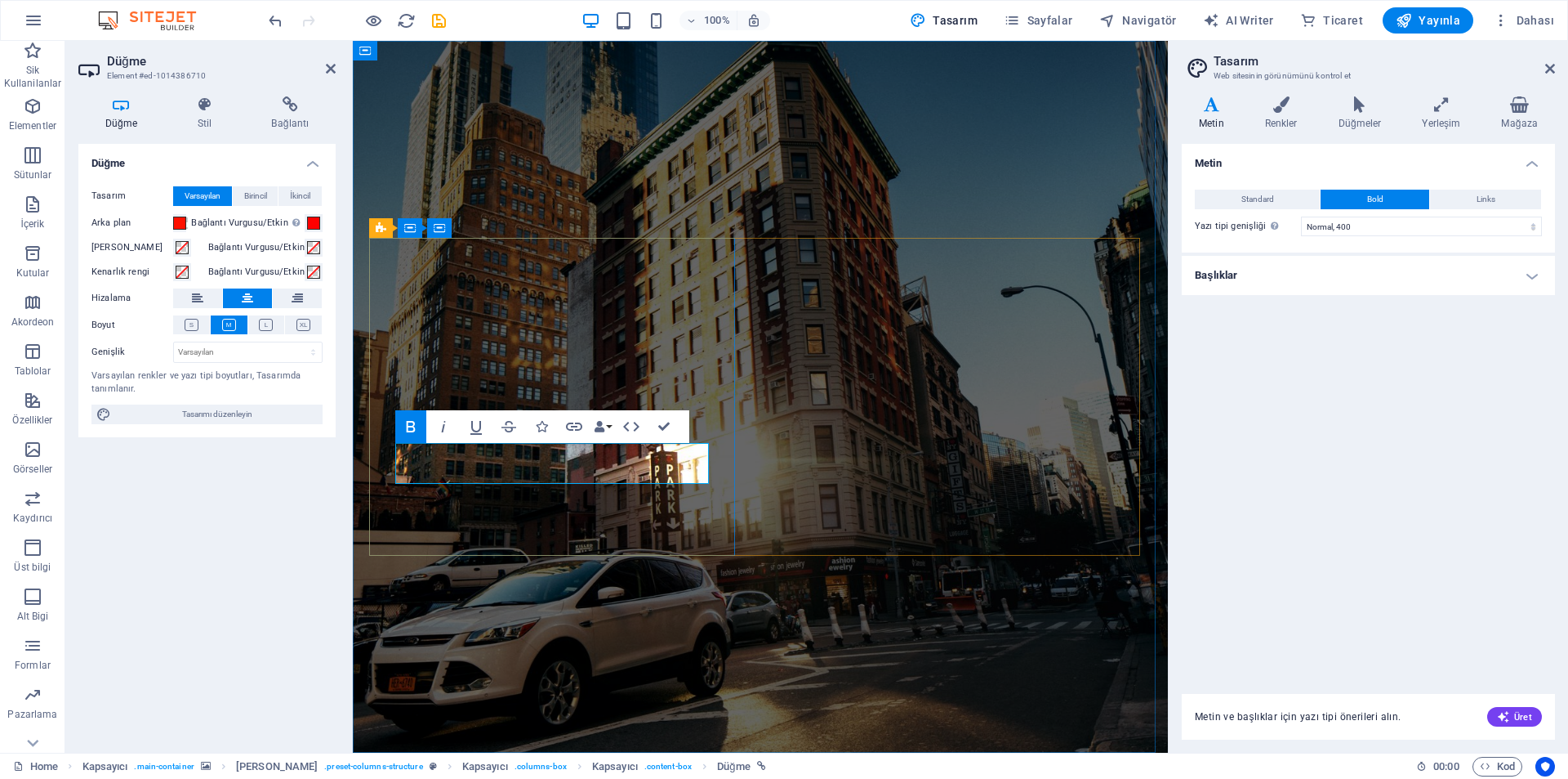
click at [1461, 202] on button "Links" at bounding box center [1486, 199] width 111 height 19
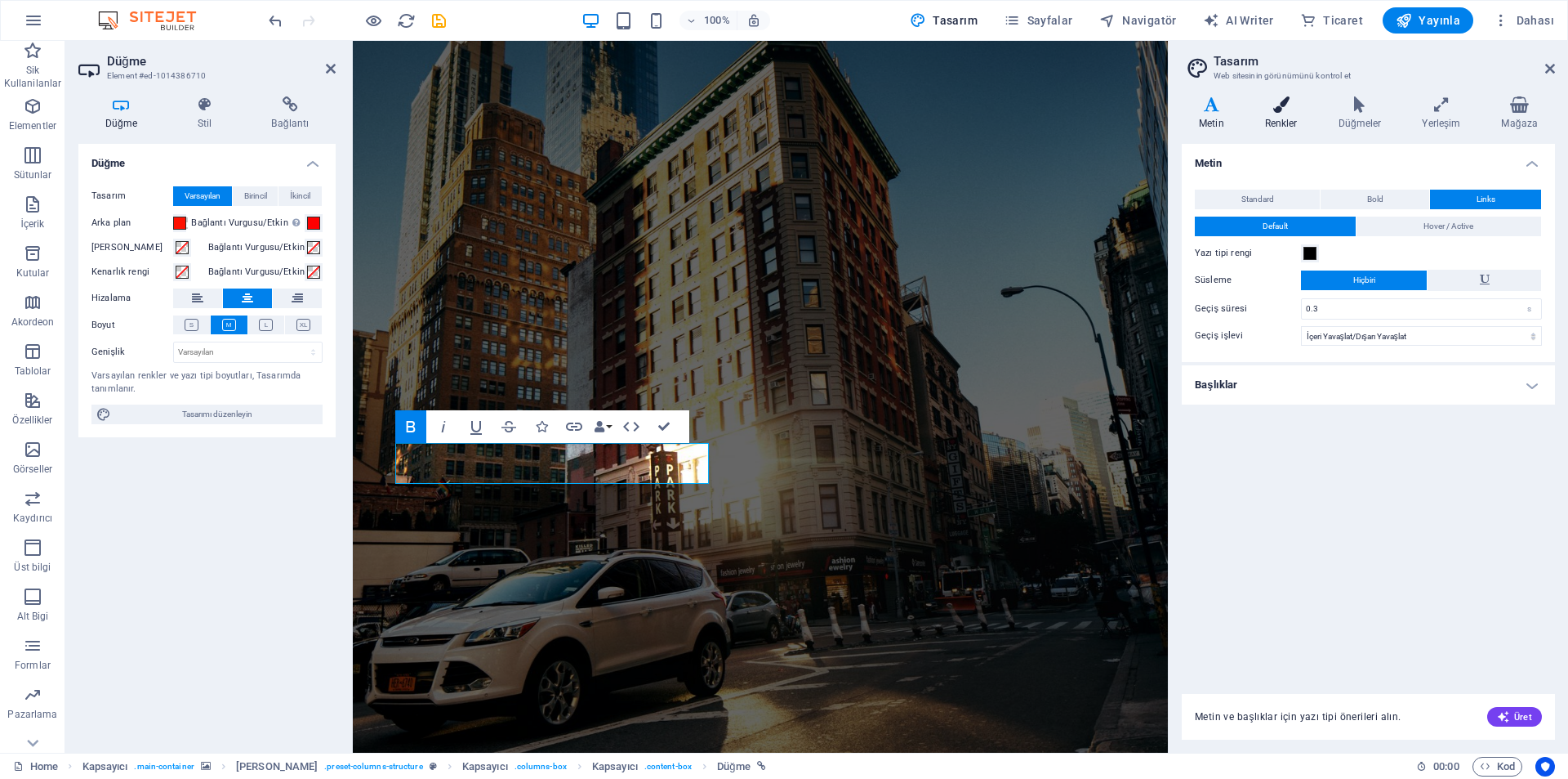
click at [1273, 116] on h4 "Renkler" at bounding box center [1284, 114] width 74 height 35
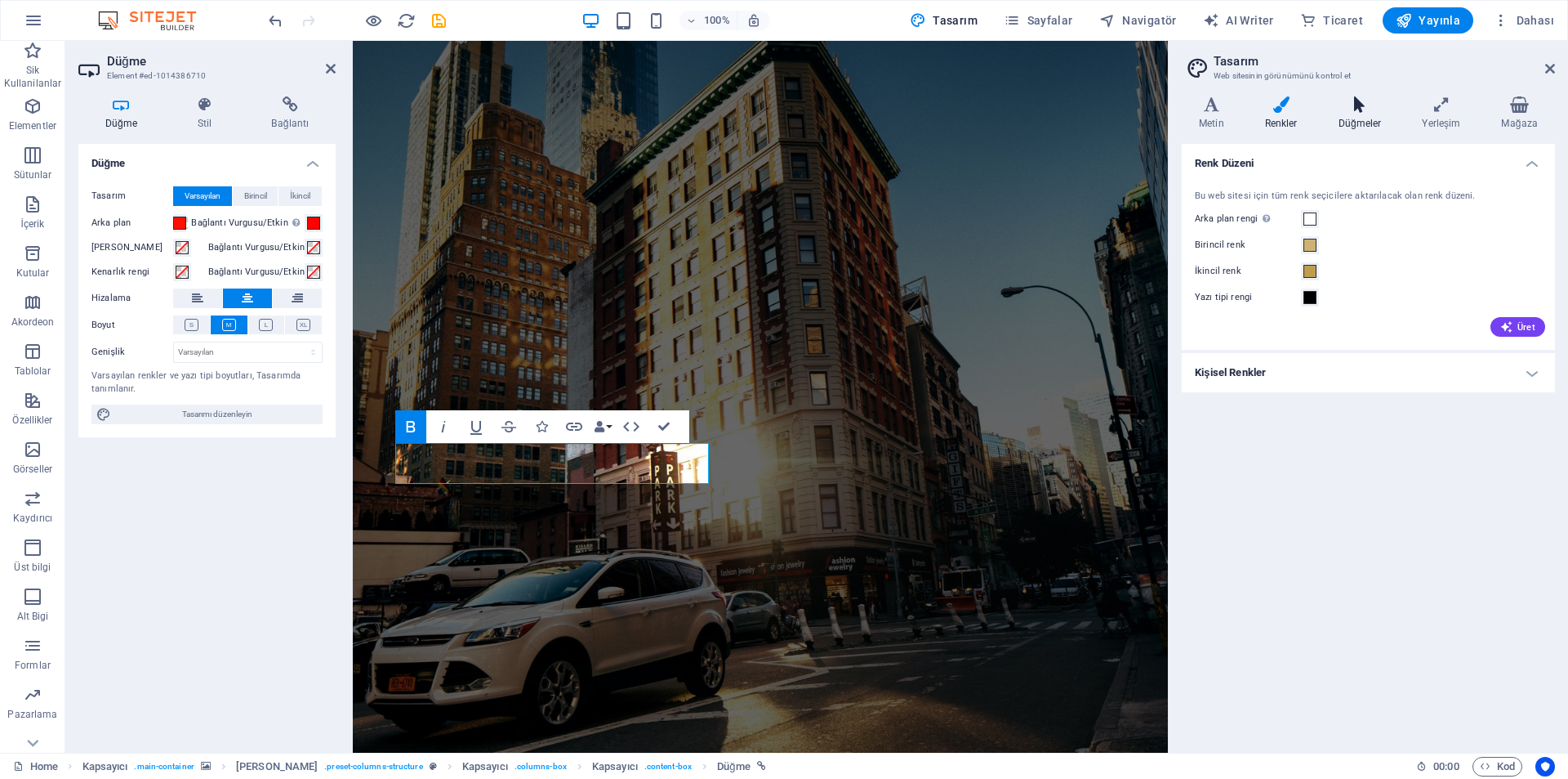
click at [1366, 121] on h4 "Düğmeler" at bounding box center [1364, 114] width 84 height 35
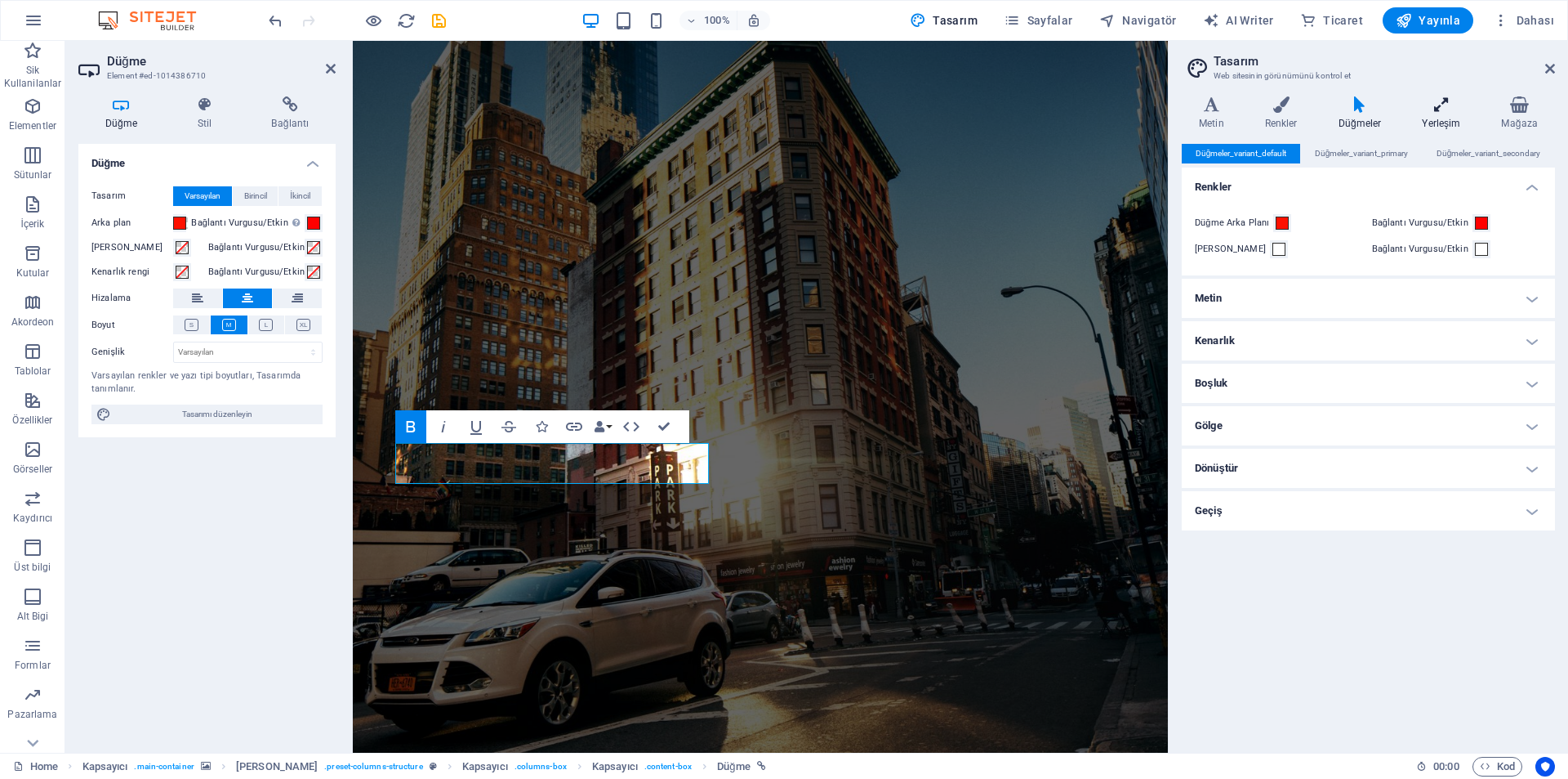
click at [1437, 112] on icon at bounding box center [1441, 105] width 73 height 16
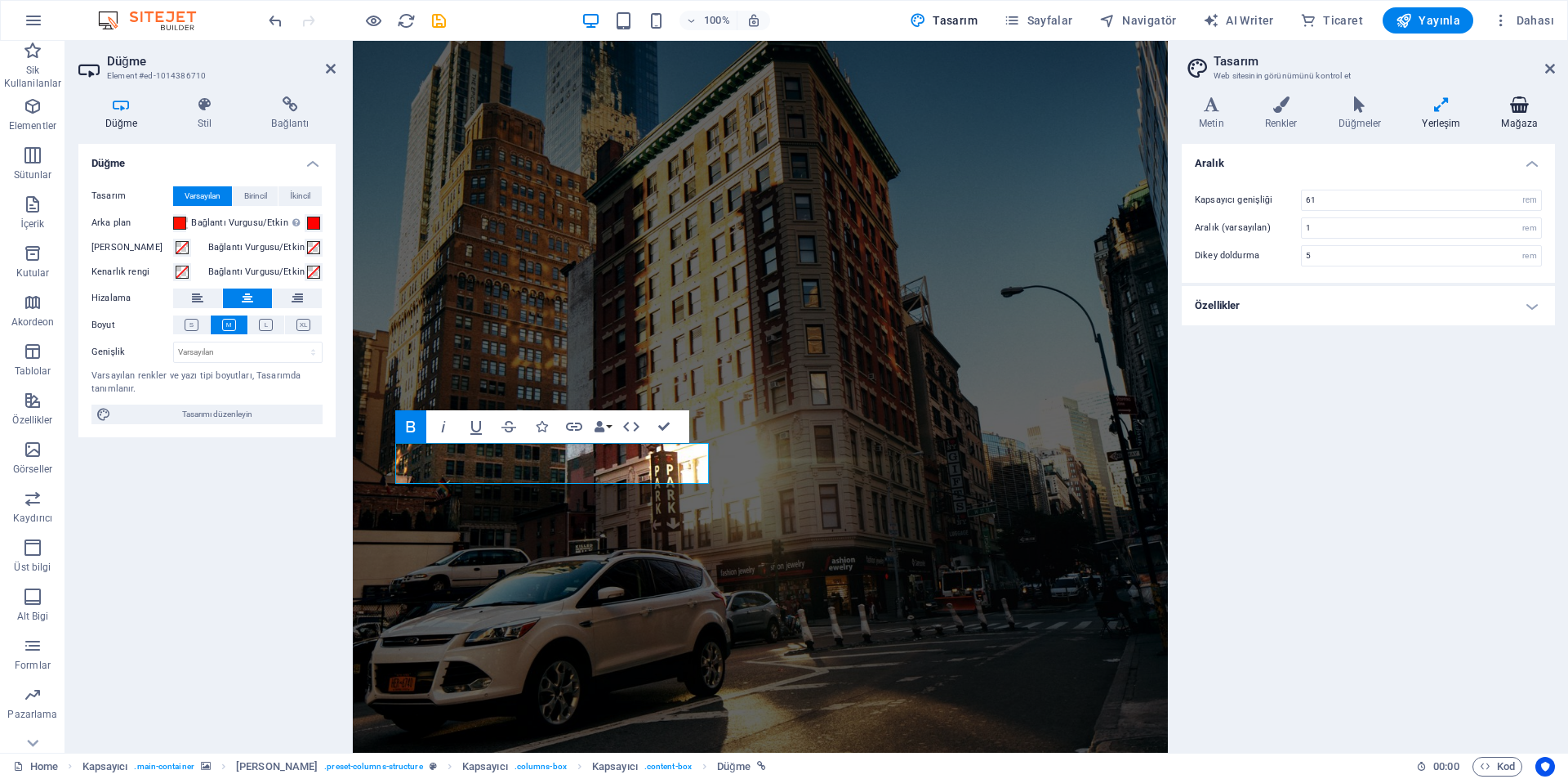
click at [1525, 116] on h4 "Mağaza" at bounding box center [1519, 114] width 70 height 35
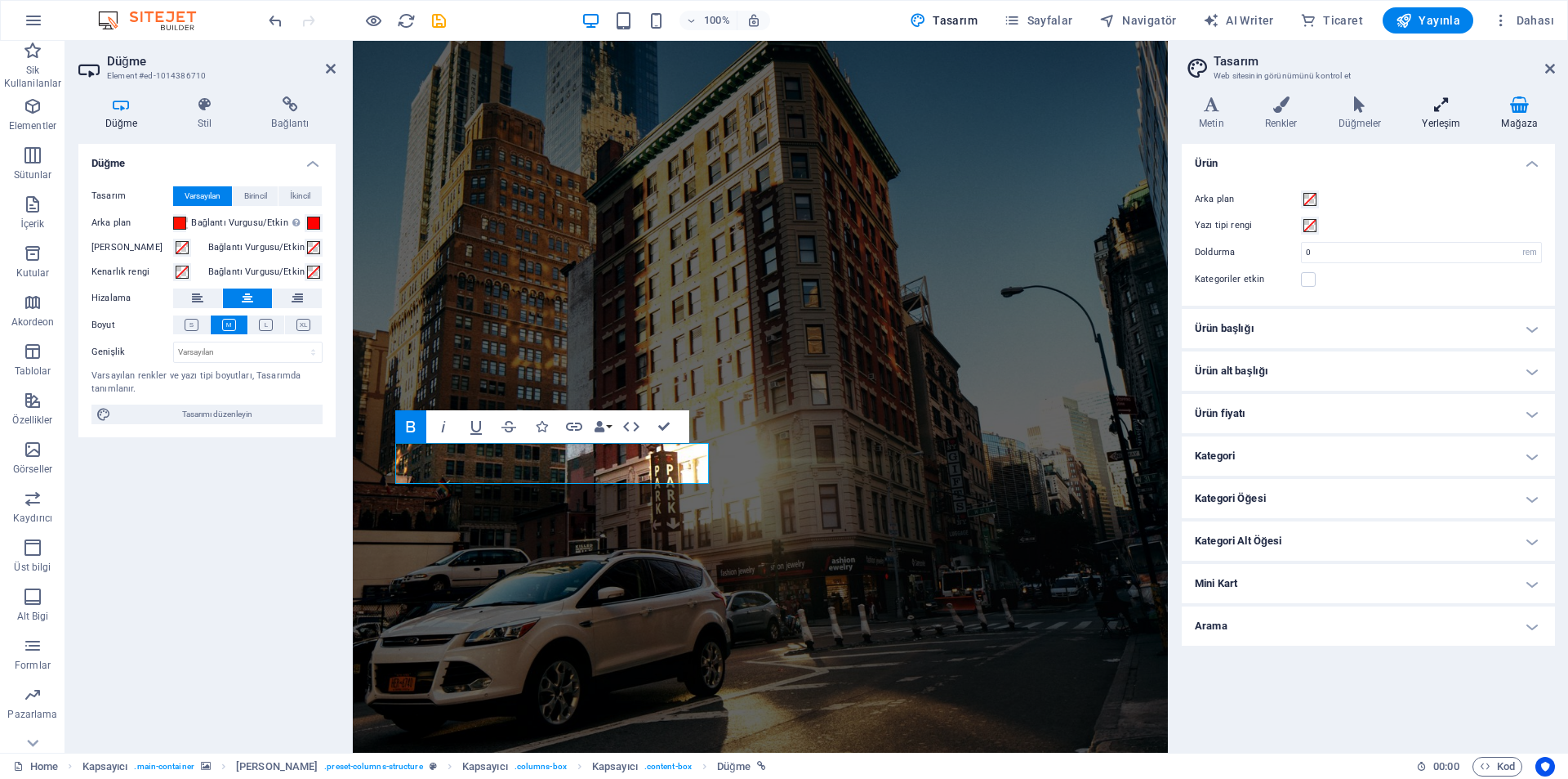
click at [1465, 117] on h4 "Yerleşim" at bounding box center [1444, 114] width 79 height 35
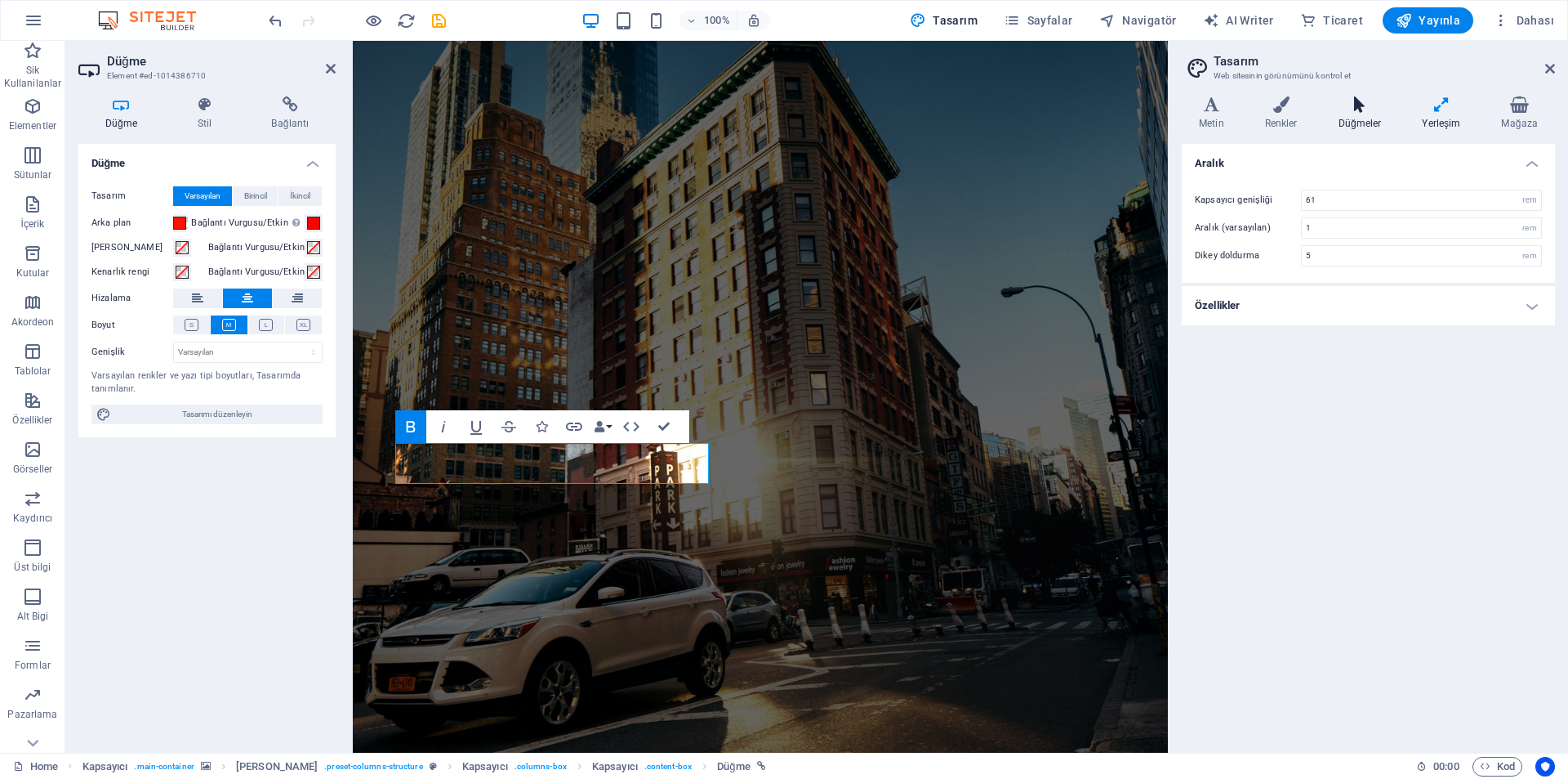
click at [1355, 117] on h4 "Düğmeler" at bounding box center [1364, 114] width 84 height 35
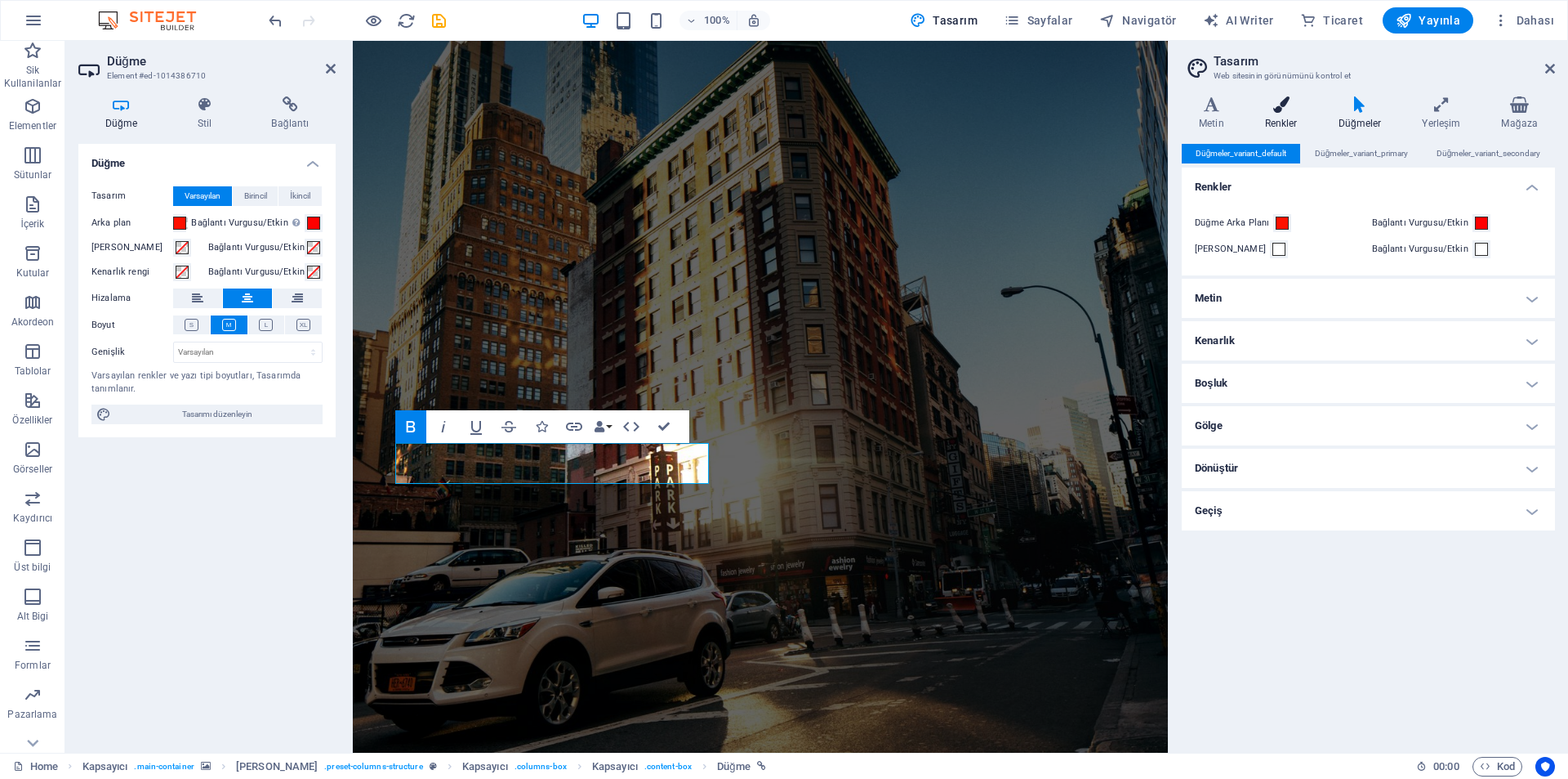
click at [1301, 117] on h4 "Renkler" at bounding box center [1284, 114] width 74 height 35
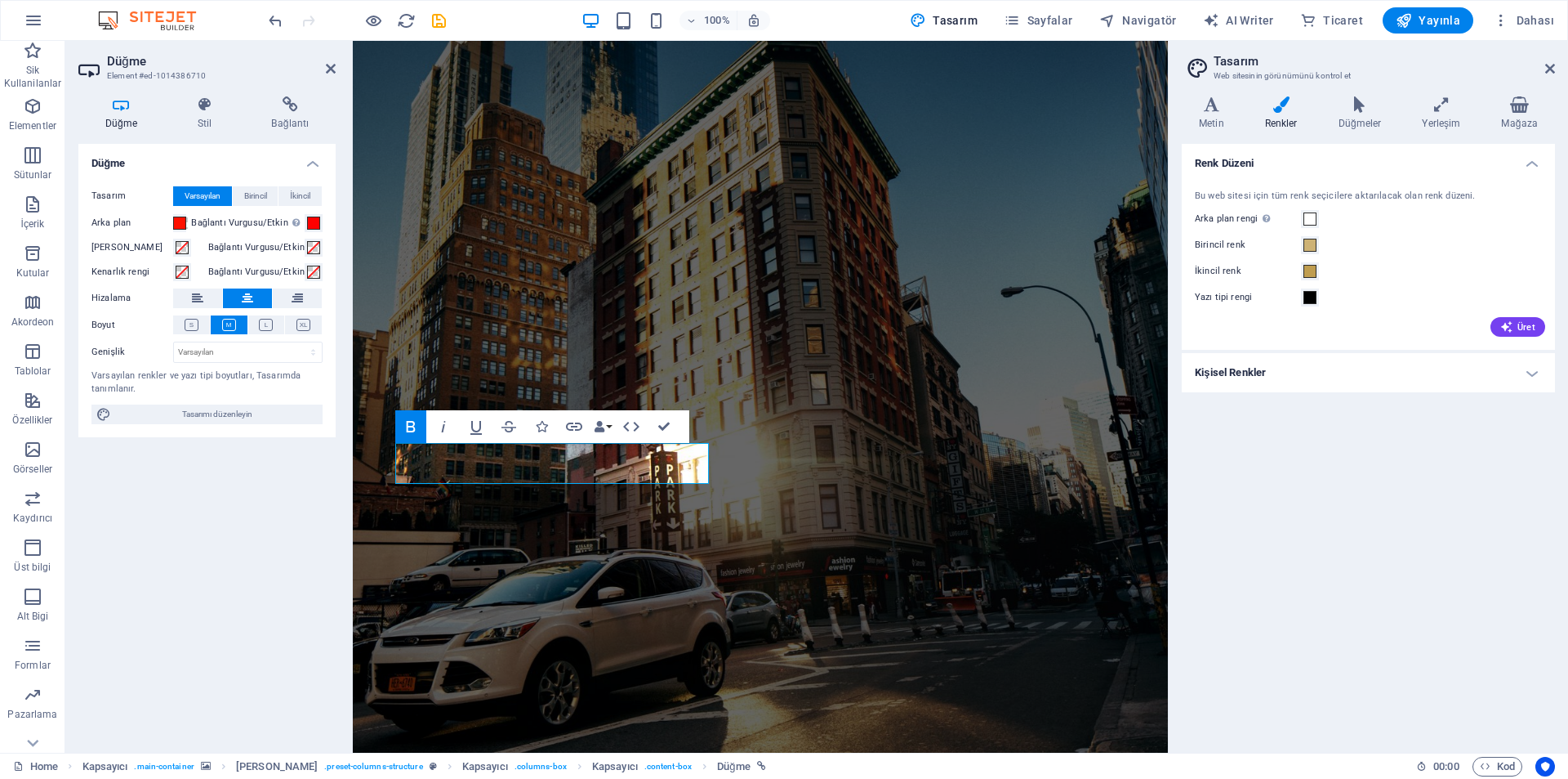
click at [1341, 384] on h4 "Kişisel Renkler" at bounding box center [1368, 373] width 373 height 39
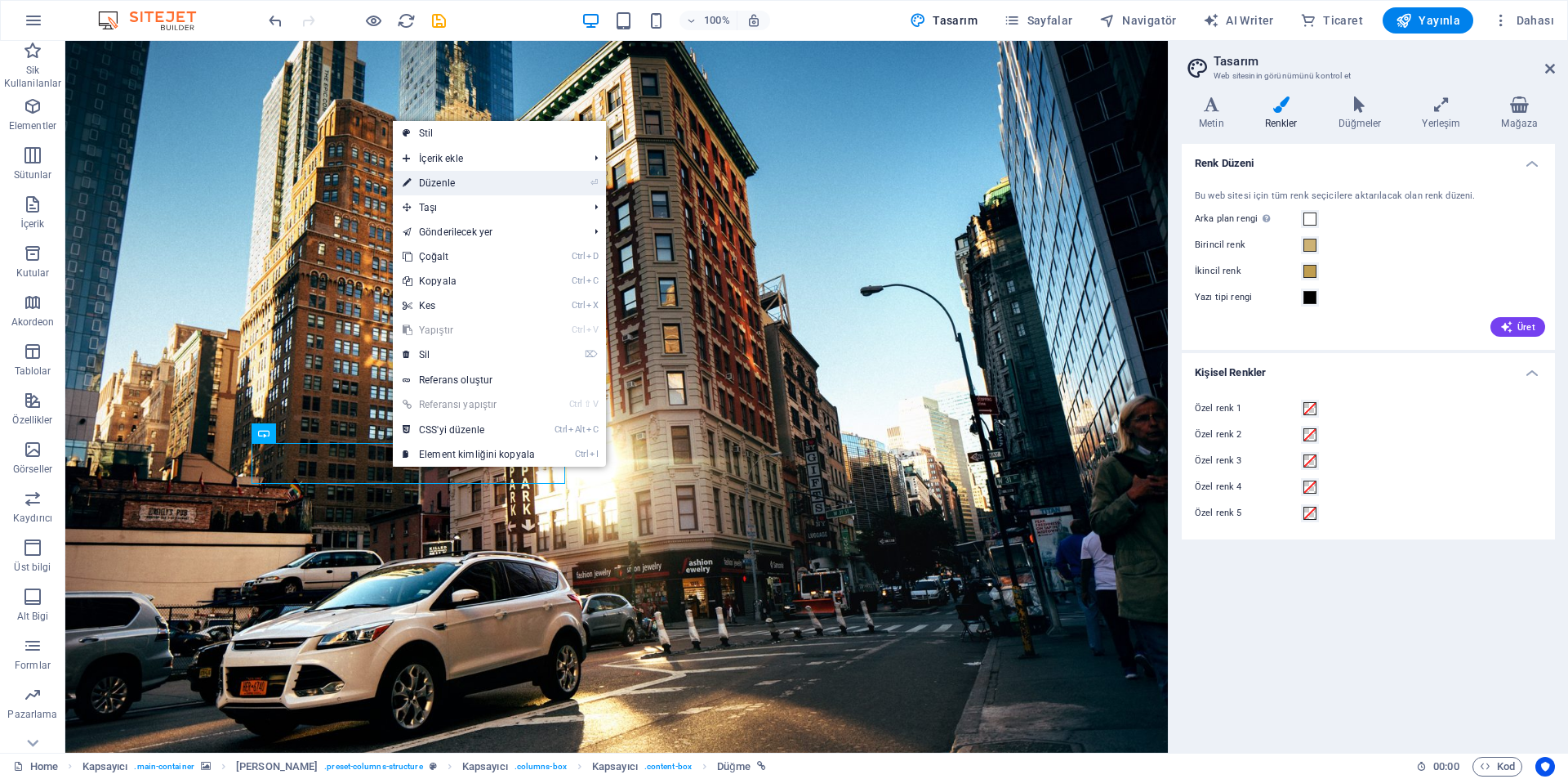
click at [497, 189] on link "⏎ Düzenle" at bounding box center [468, 183] width 152 height 25
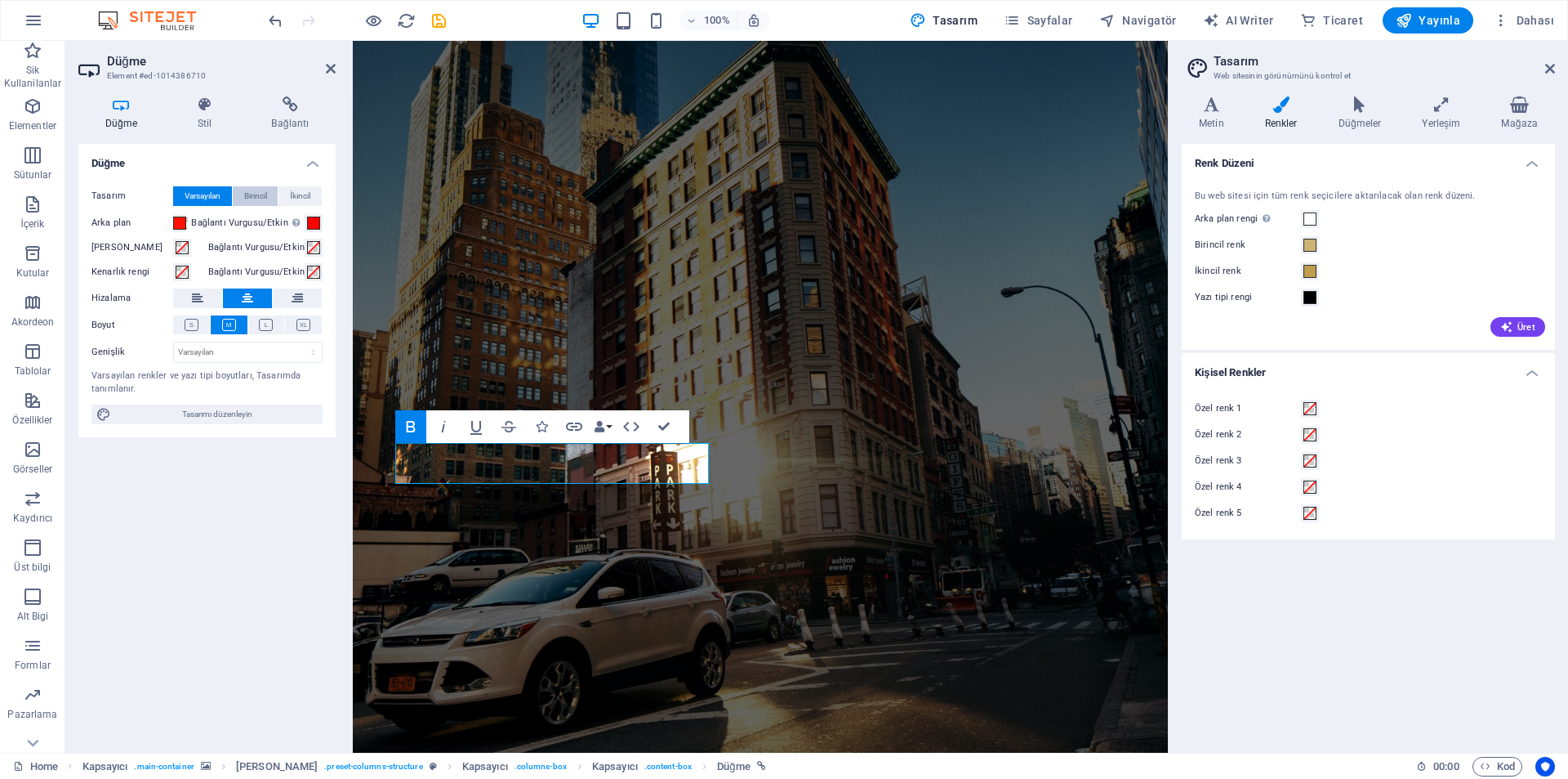
click at [267, 192] on span "Birincil" at bounding box center [256, 195] width 23 height 19
click at [291, 190] on span "İkincil" at bounding box center [300, 195] width 20 height 19
click at [203, 189] on span "Varsayılan" at bounding box center [202, 195] width 36 height 19
click at [276, 96] on div "Düğme Stil Bağlantı Düğme Tasarım Varsayılan Birincil İkincil Arka plan Bağlant…" at bounding box center [207, 417] width 284 height 669
click at [286, 100] on icon at bounding box center [289, 105] width 90 height 16
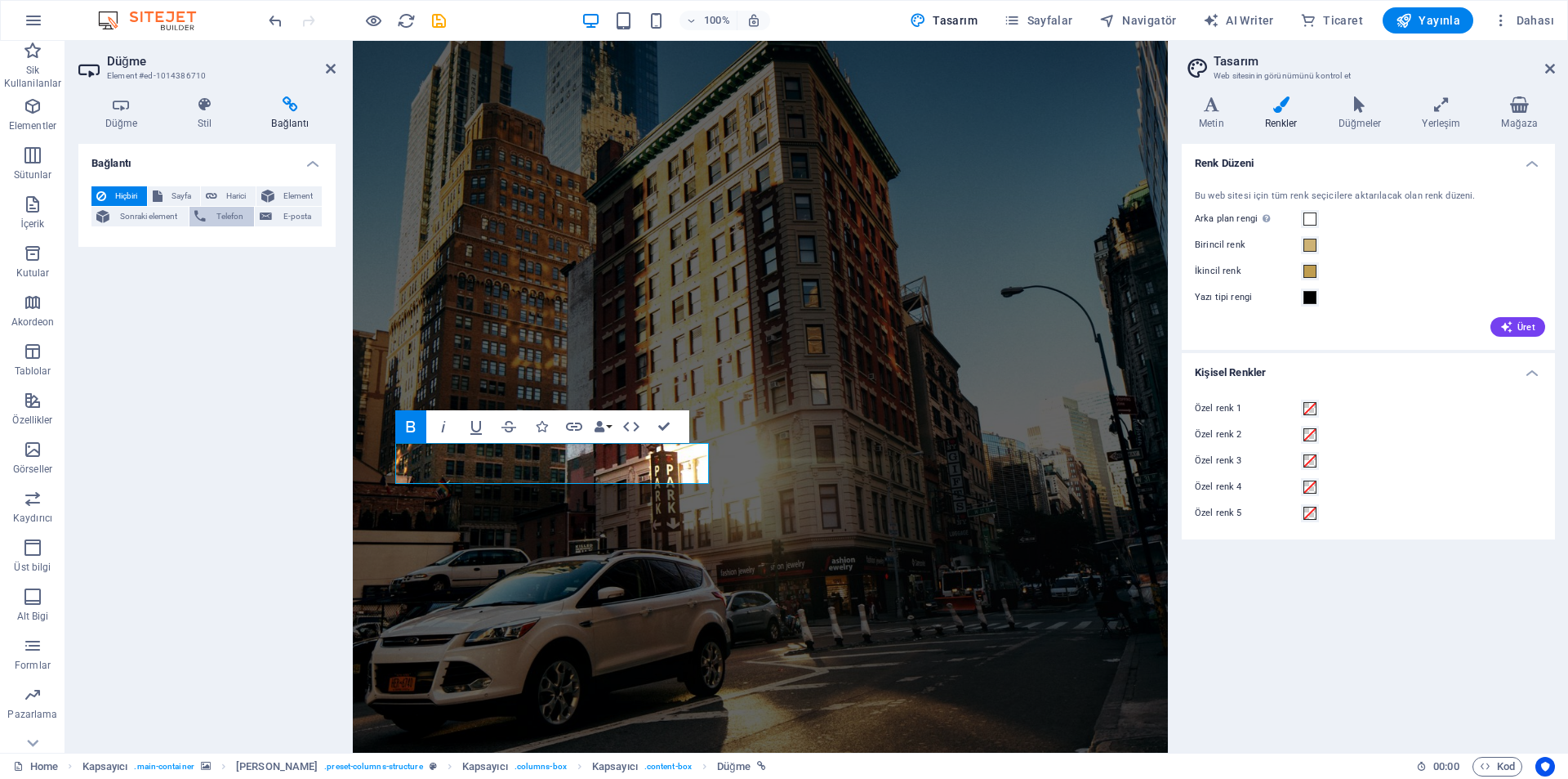
click at [220, 215] on span "Telefon" at bounding box center [230, 216] width 39 height 19
click at [216, 244] on input "Telefon" at bounding box center [248, 243] width 150 height 19
paste input "905447473227"
drag, startPoint x: 176, startPoint y: 248, endPoint x: 420, endPoint y: 117, distance: 276.9
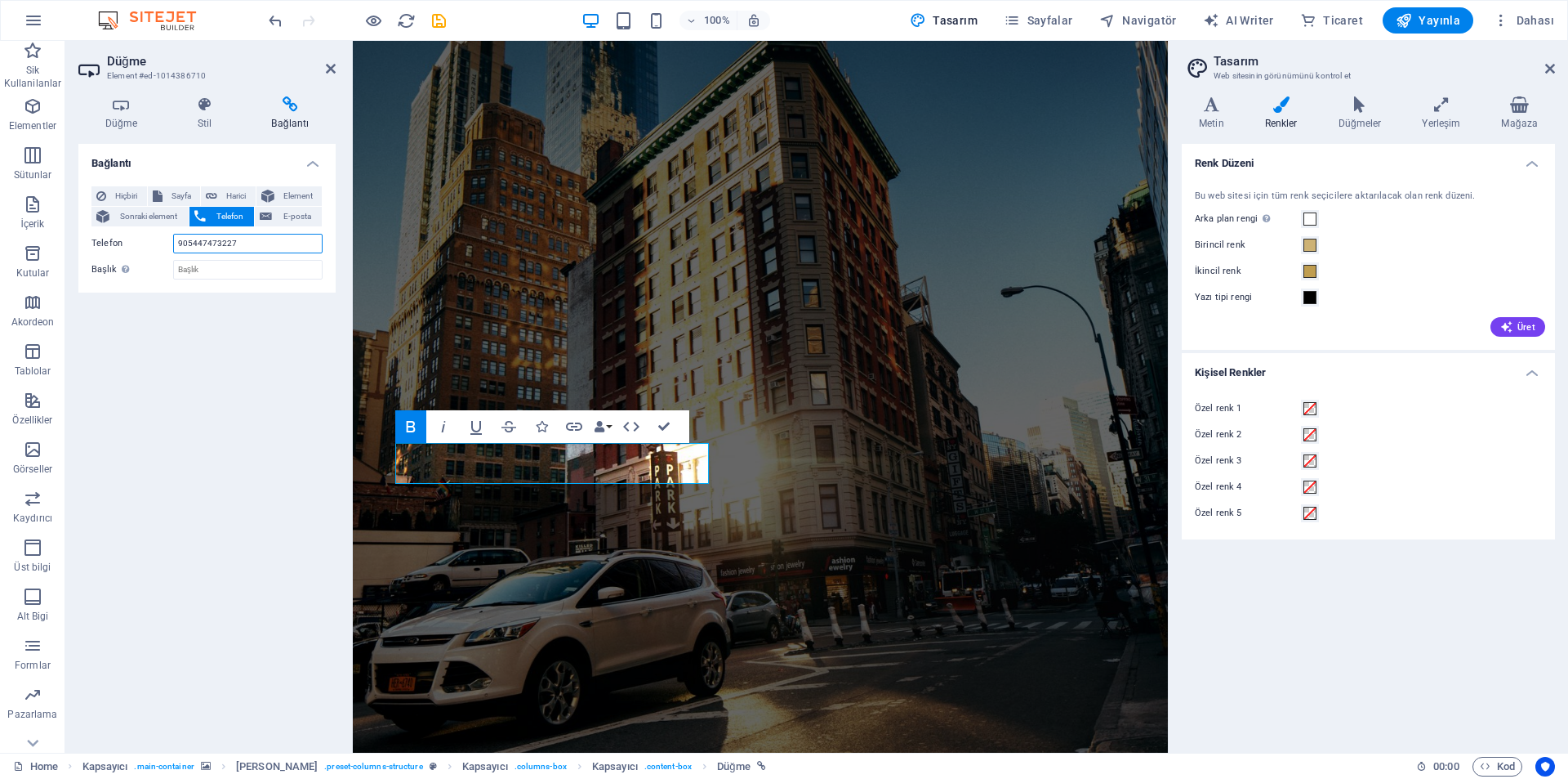
click at [176, 248] on input "905447473227" at bounding box center [248, 243] width 150 height 19
paste input "+"
type input "[PHONE_NUMBER]"
click at [299, 223] on span "E-posta" at bounding box center [297, 216] width 40 height 19
click at [206, 222] on icon at bounding box center [200, 216] width 12 height 19
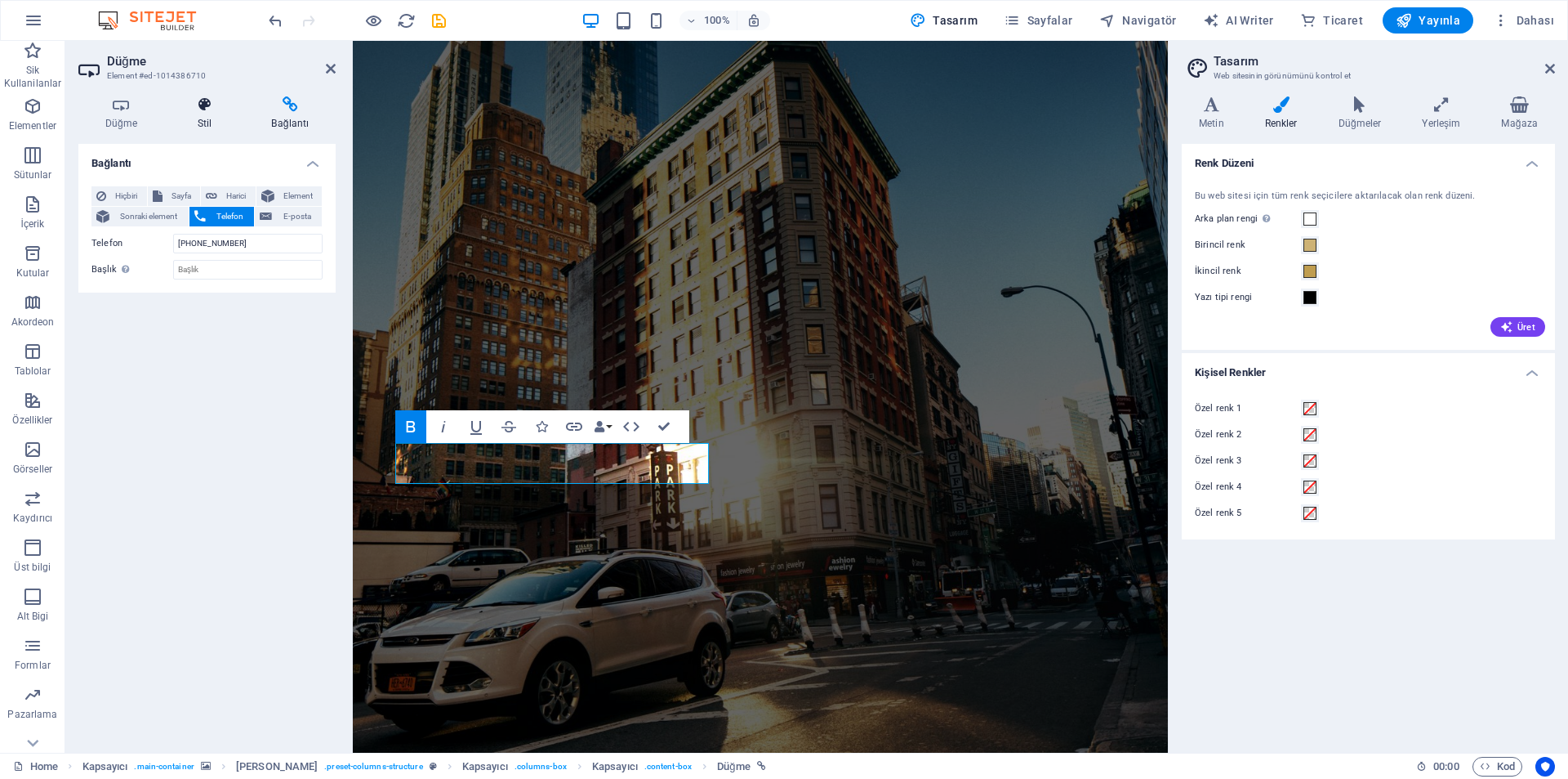
click at [174, 105] on icon at bounding box center [204, 105] width 68 height 16
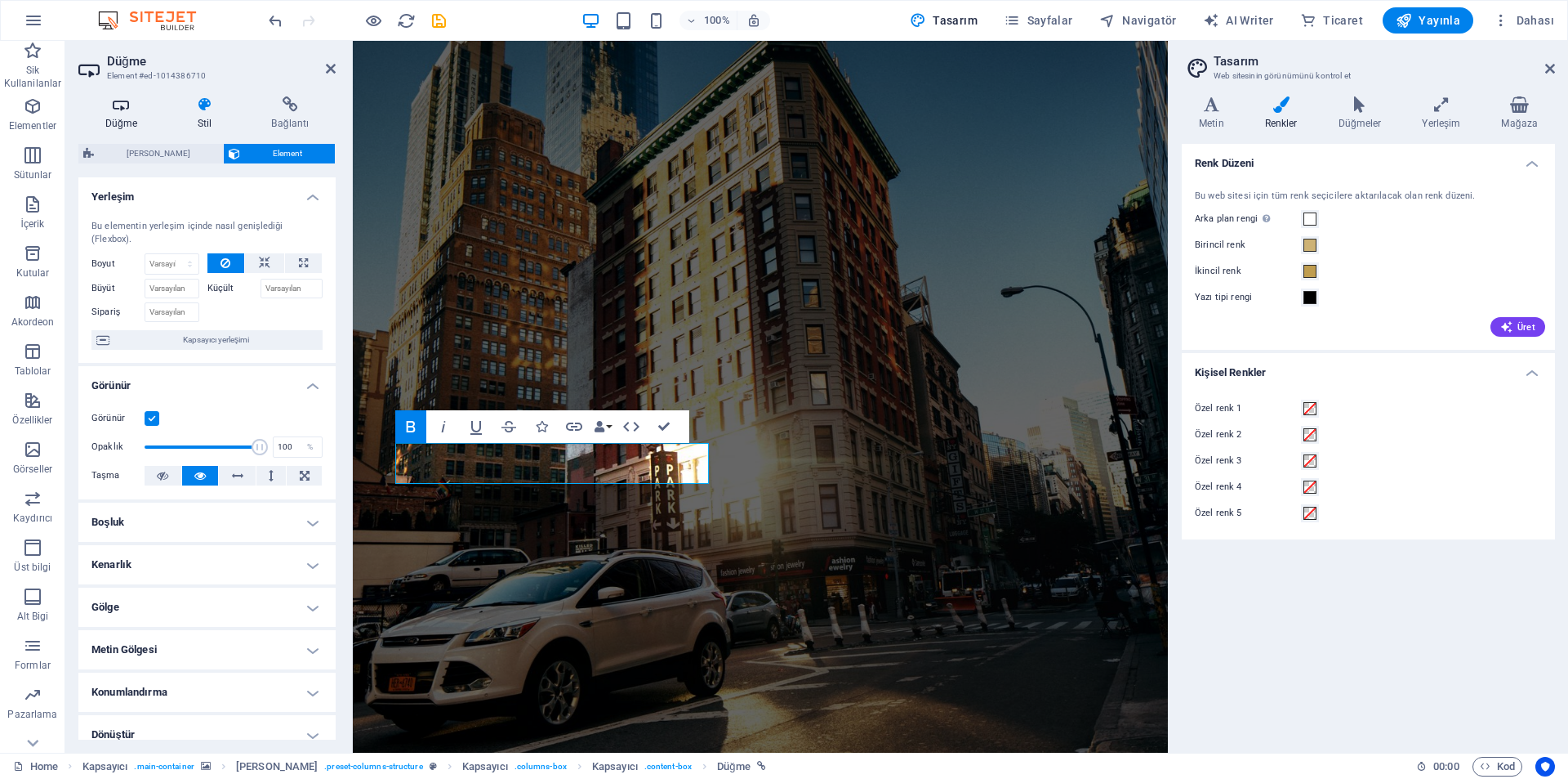
click at [128, 115] on h4 "Düğme" at bounding box center [124, 114] width 92 height 35
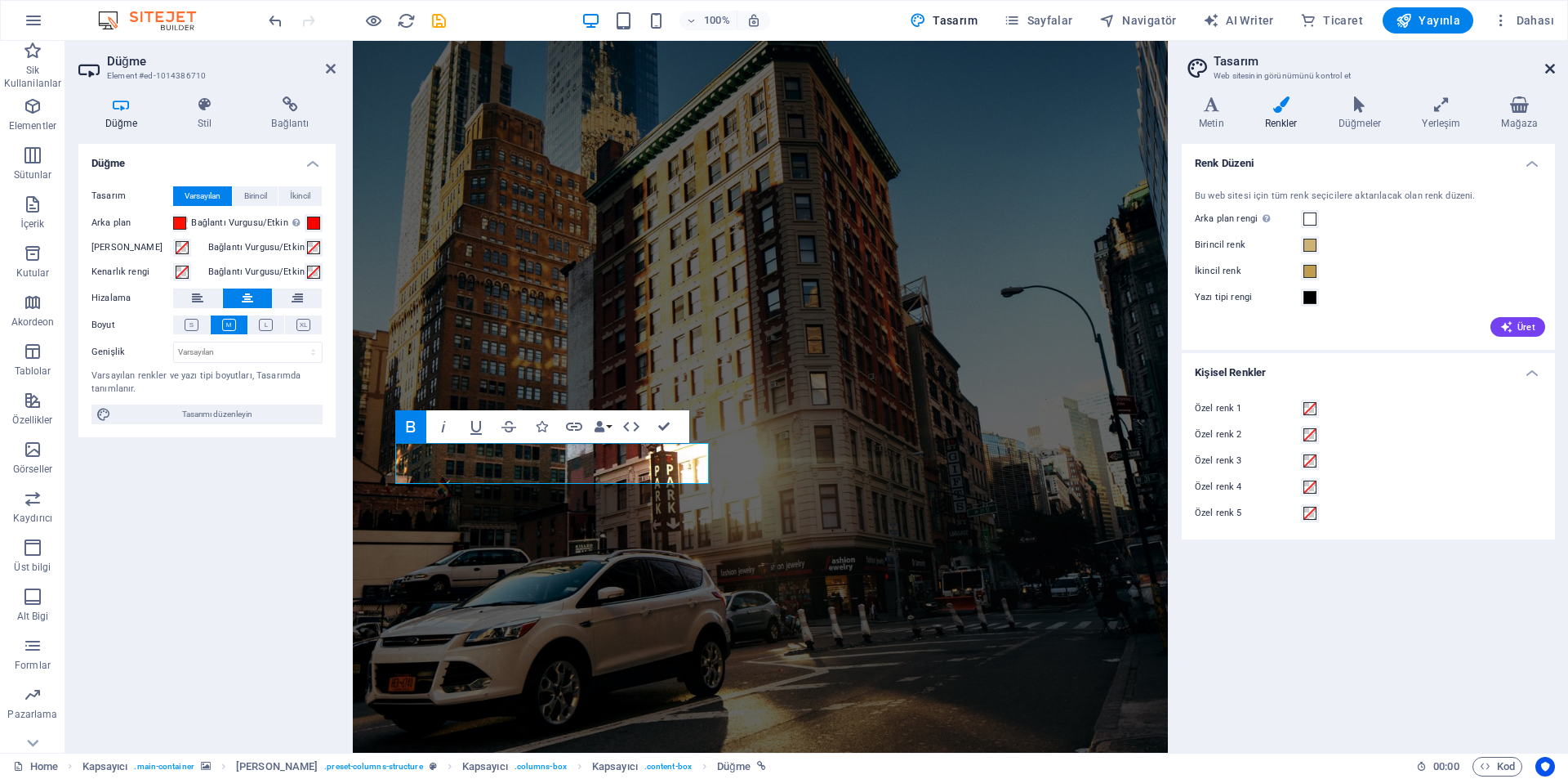
click at [1550, 69] on icon at bounding box center [1550, 68] width 10 height 13
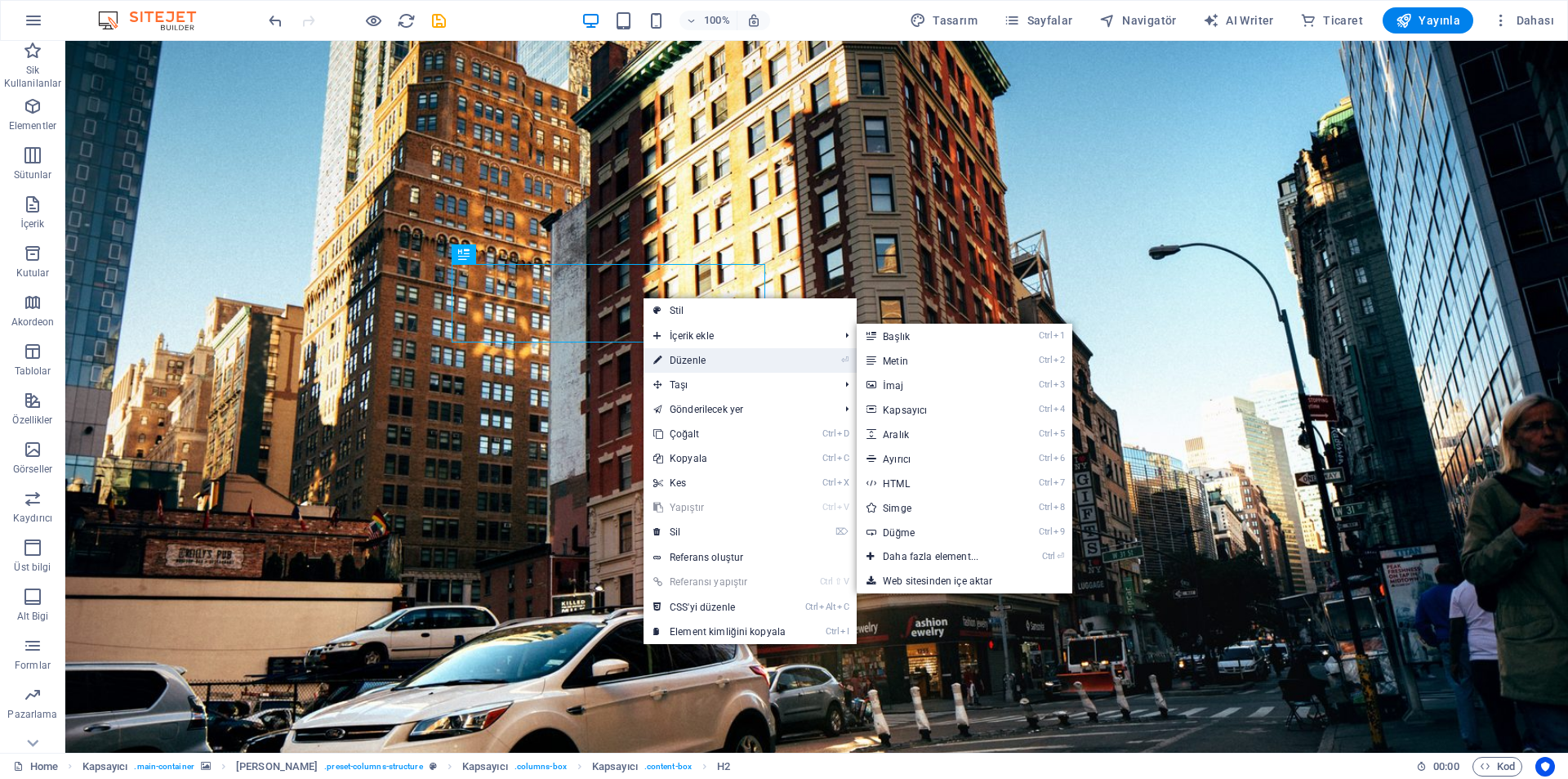
click at [700, 353] on link "⏎ Düzenle" at bounding box center [719, 360] width 152 height 25
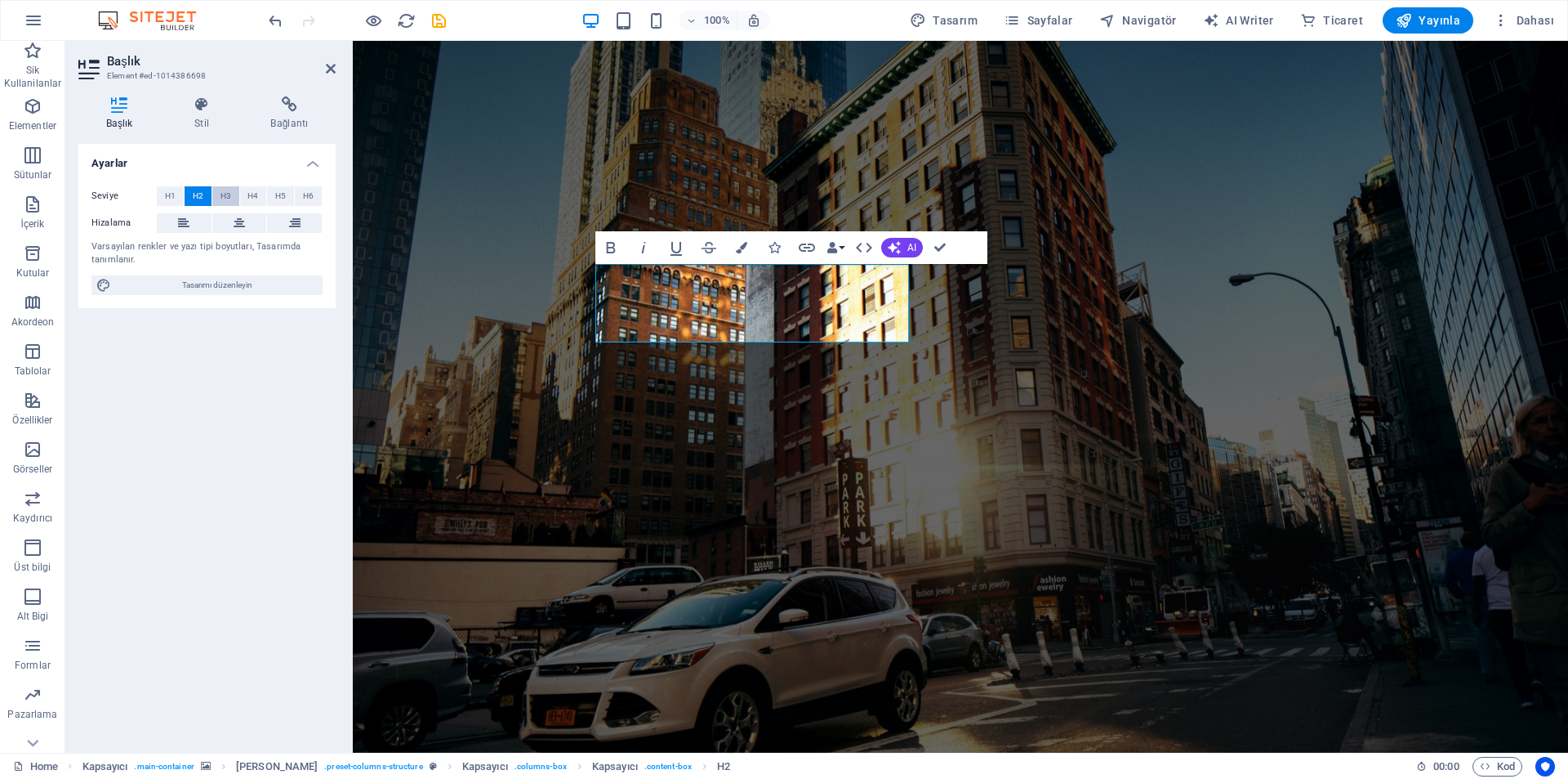
click at [229, 191] on span "H3" at bounding box center [226, 195] width 11 height 19
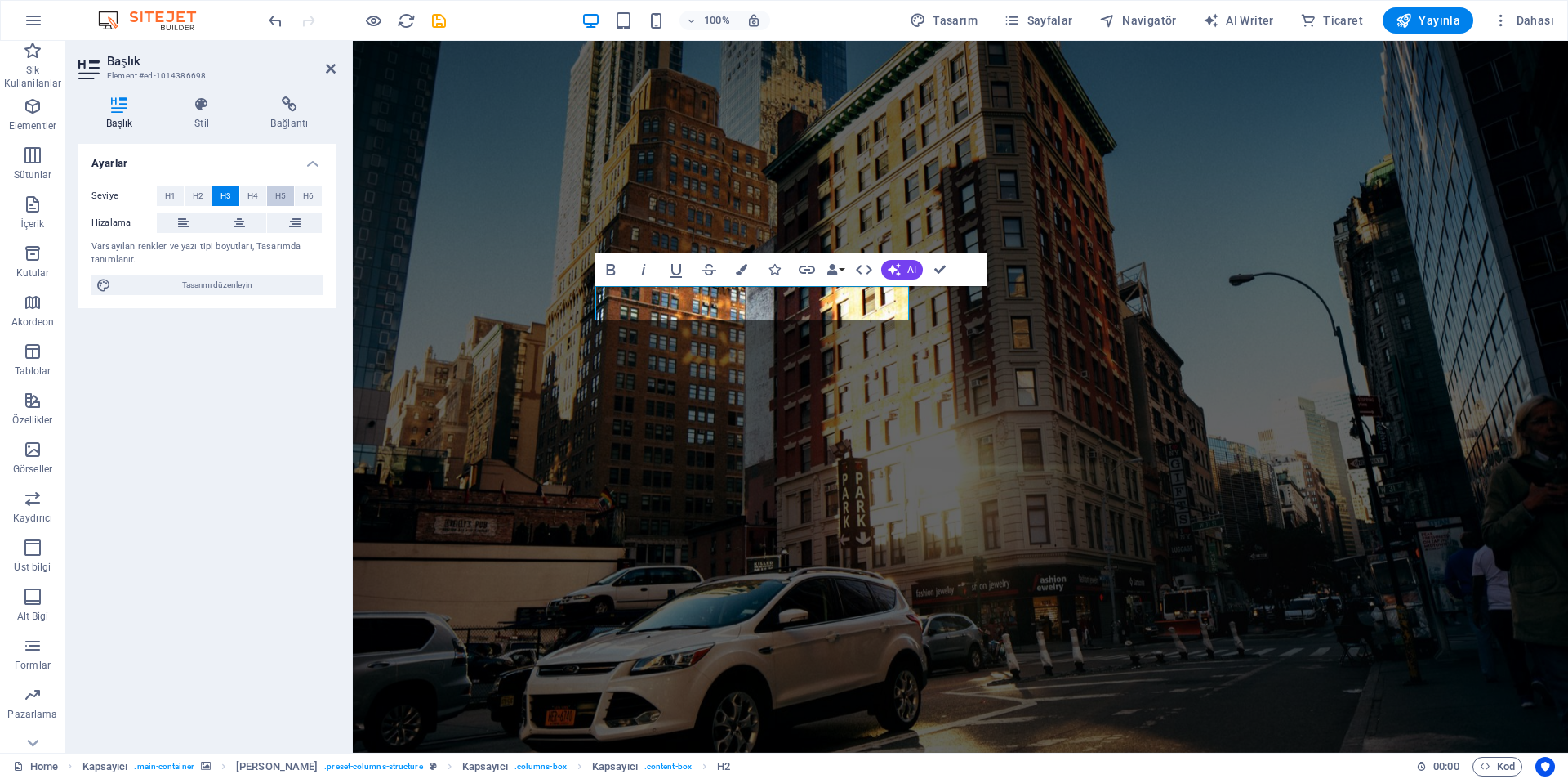
click at [276, 189] on span "H5" at bounding box center [281, 195] width 11 height 19
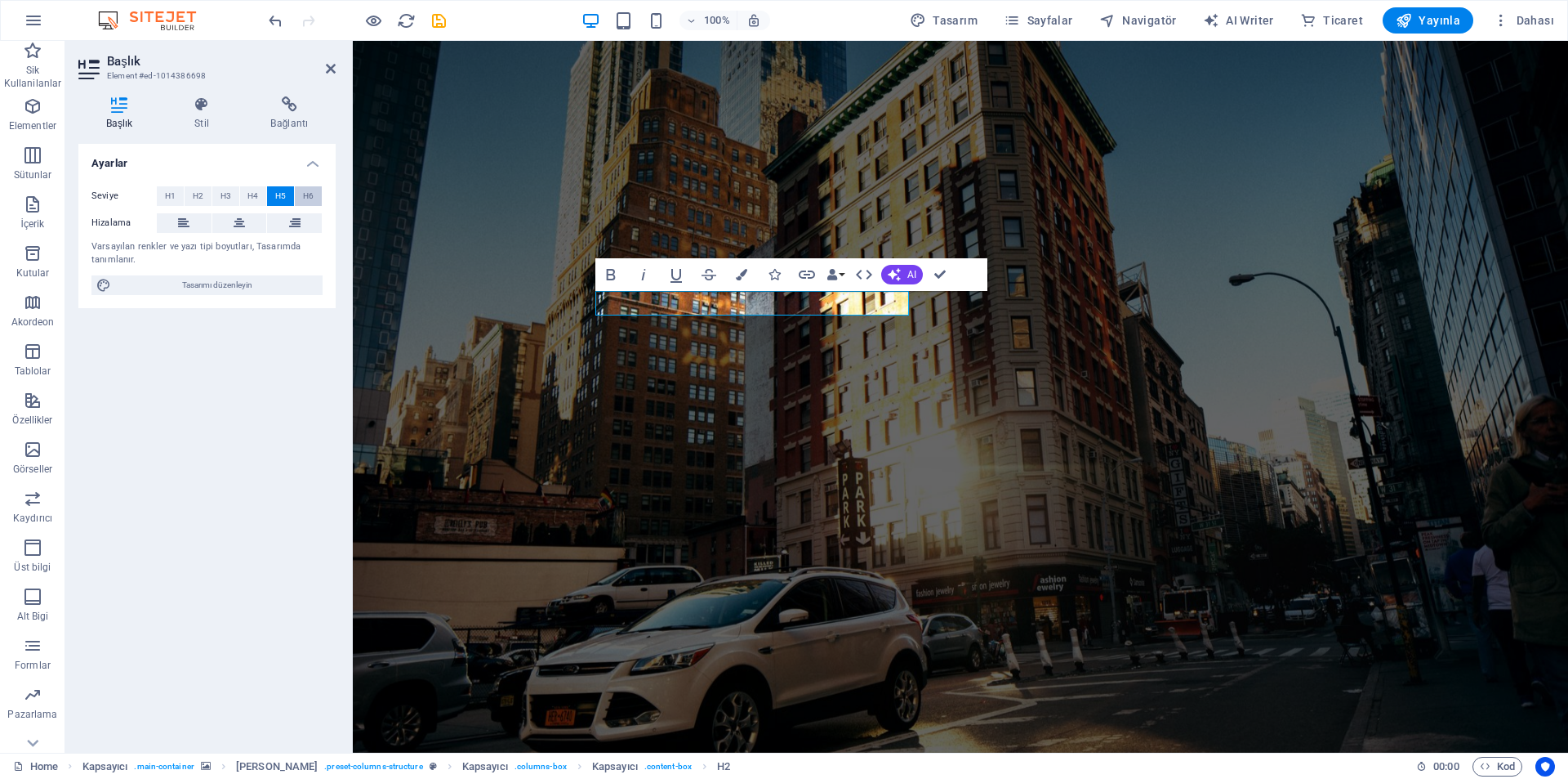
click at [311, 191] on span "H6" at bounding box center [308, 195] width 11 height 19
click at [175, 195] on span "H1" at bounding box center [171, 195] width 11 height 19
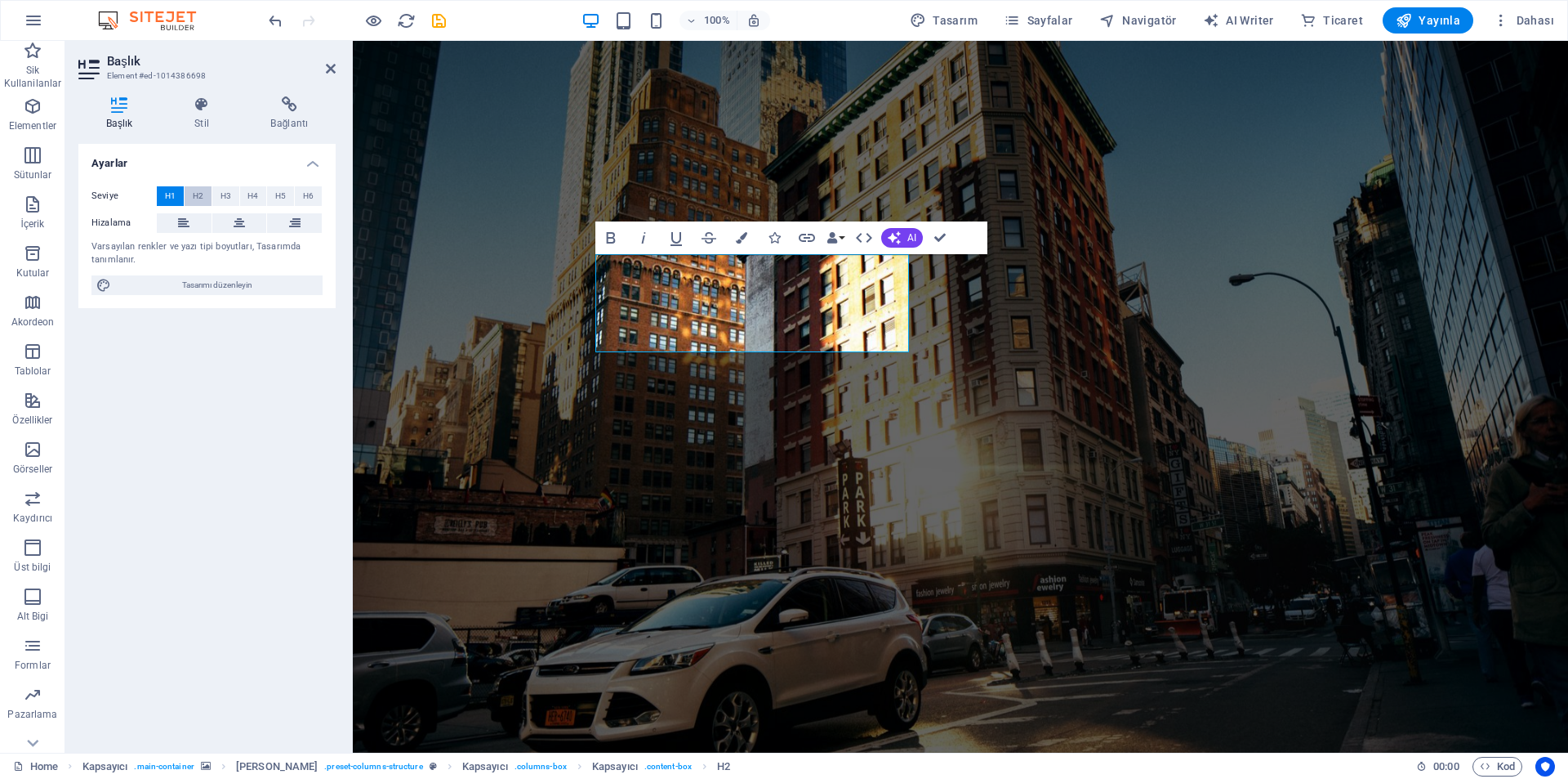
click at [194, 195] on span "H2" at bounding box center [198, 195] width 11 height 19
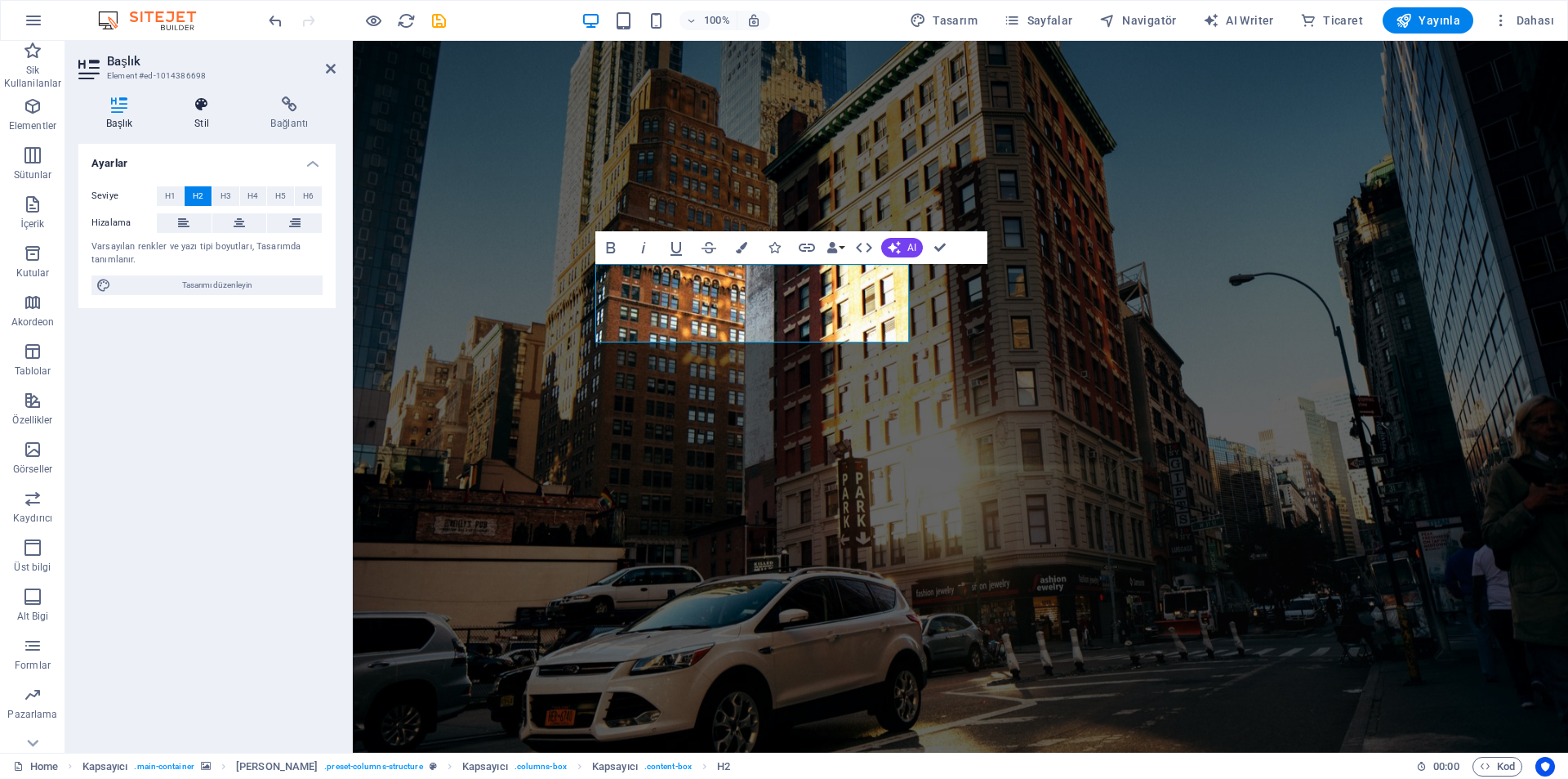
click at [206, 121] on h4 "Stil" at bounding box center [204, 114] width 76 height 35
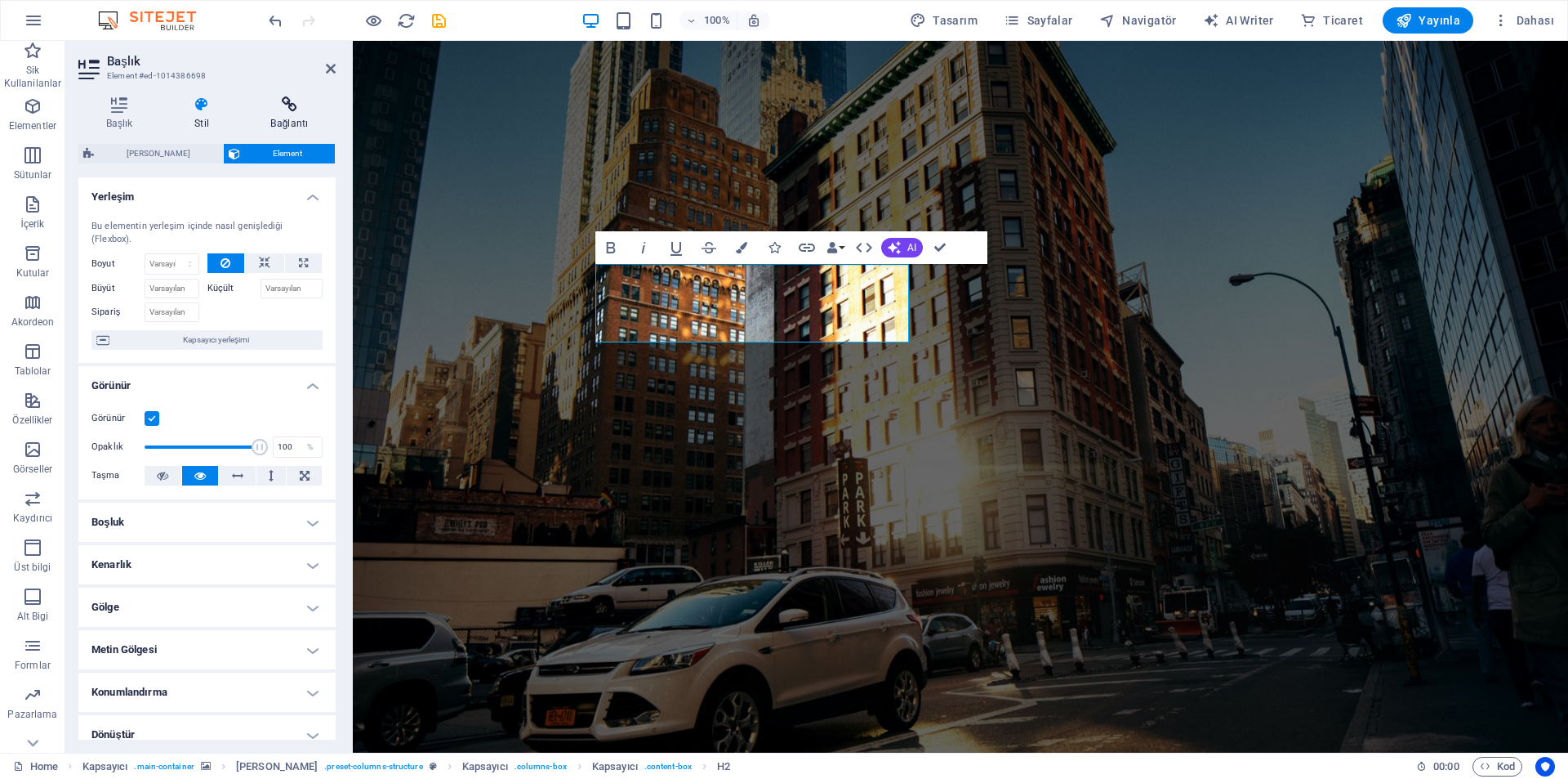
click at [289, 105] on icon at bounding box center [289, 105] width 92 height 16
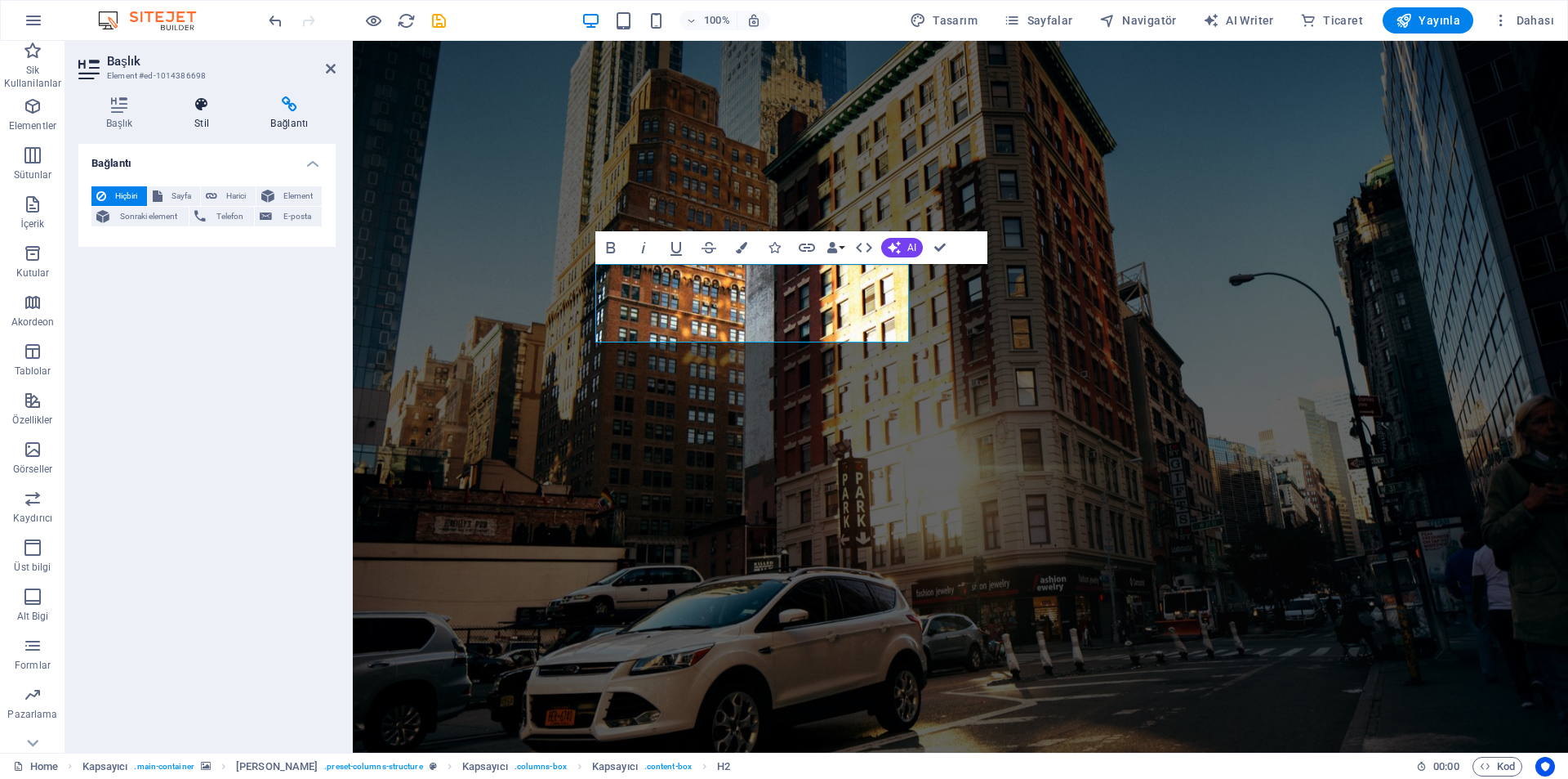
click at [206, 106] on icon at bounding box center [202, 105] width 69 height 16
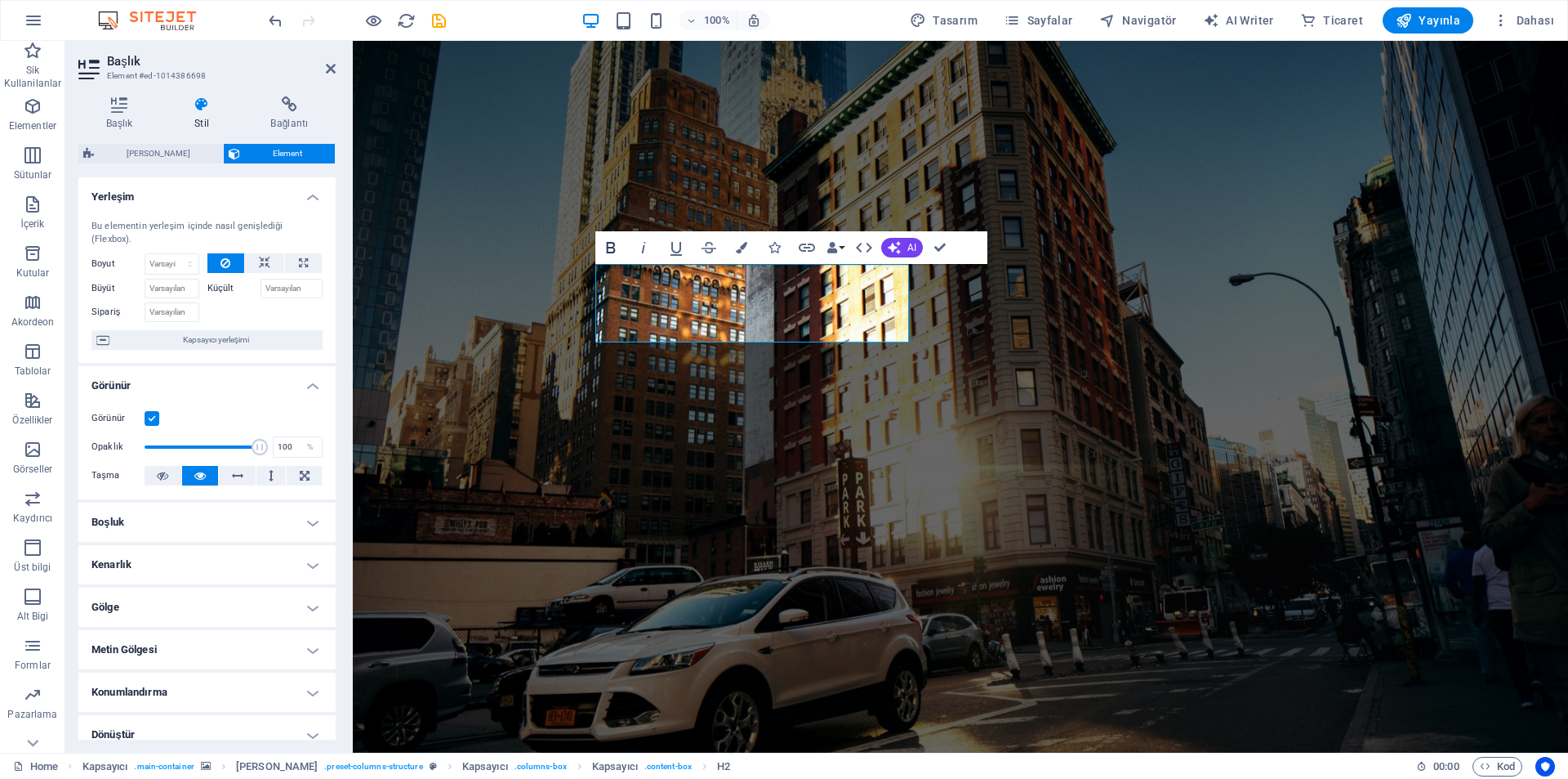
click at [610, 246] on icon "button" at bounding box center [611, 247] width 19 height 19
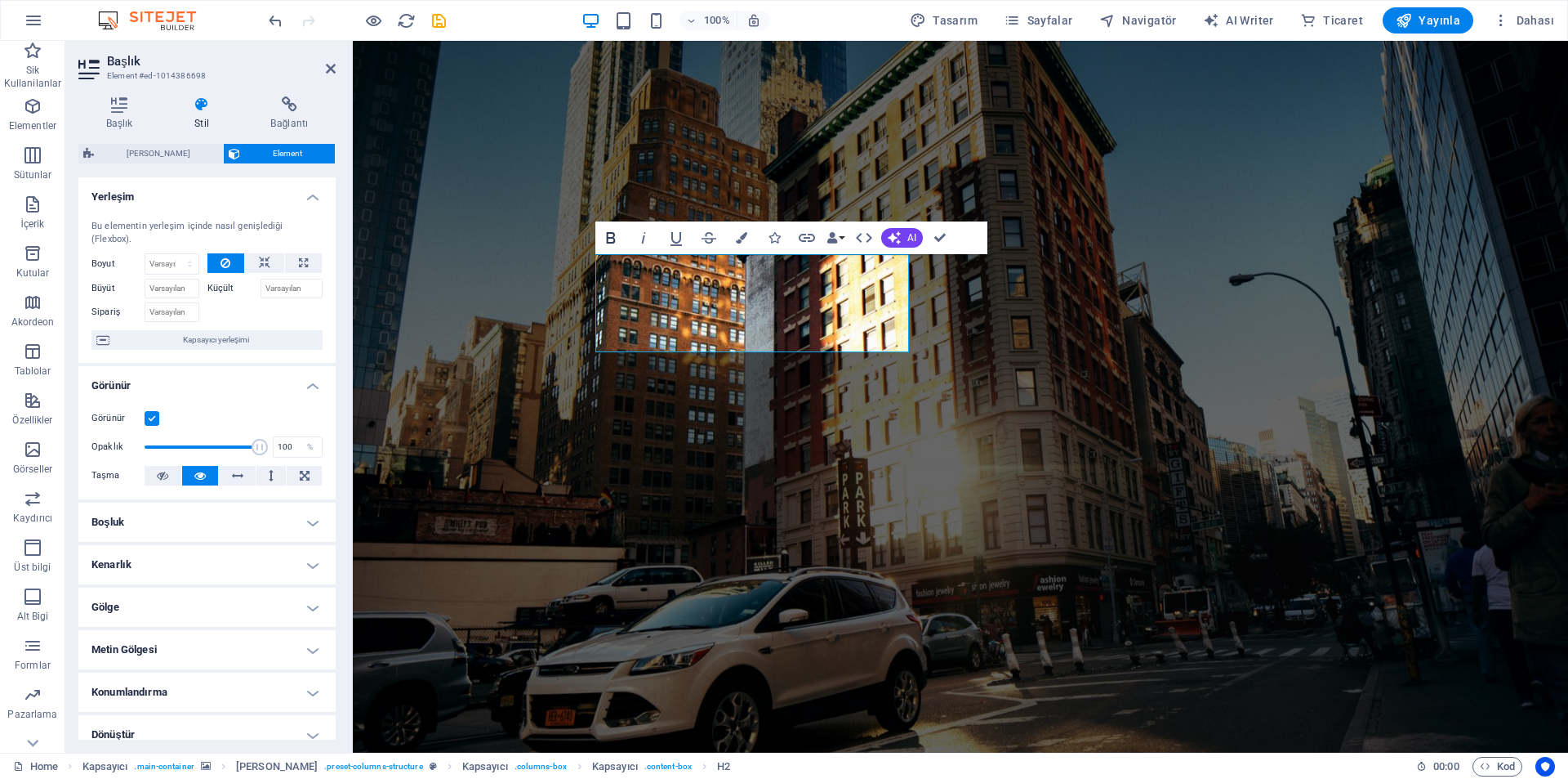
click at [616, 239] on icon "button" at bounding box center [611, 237] width 19 height 19
click at [894, 138] on figure at bounding box center [961, 396] width 1216 height 711
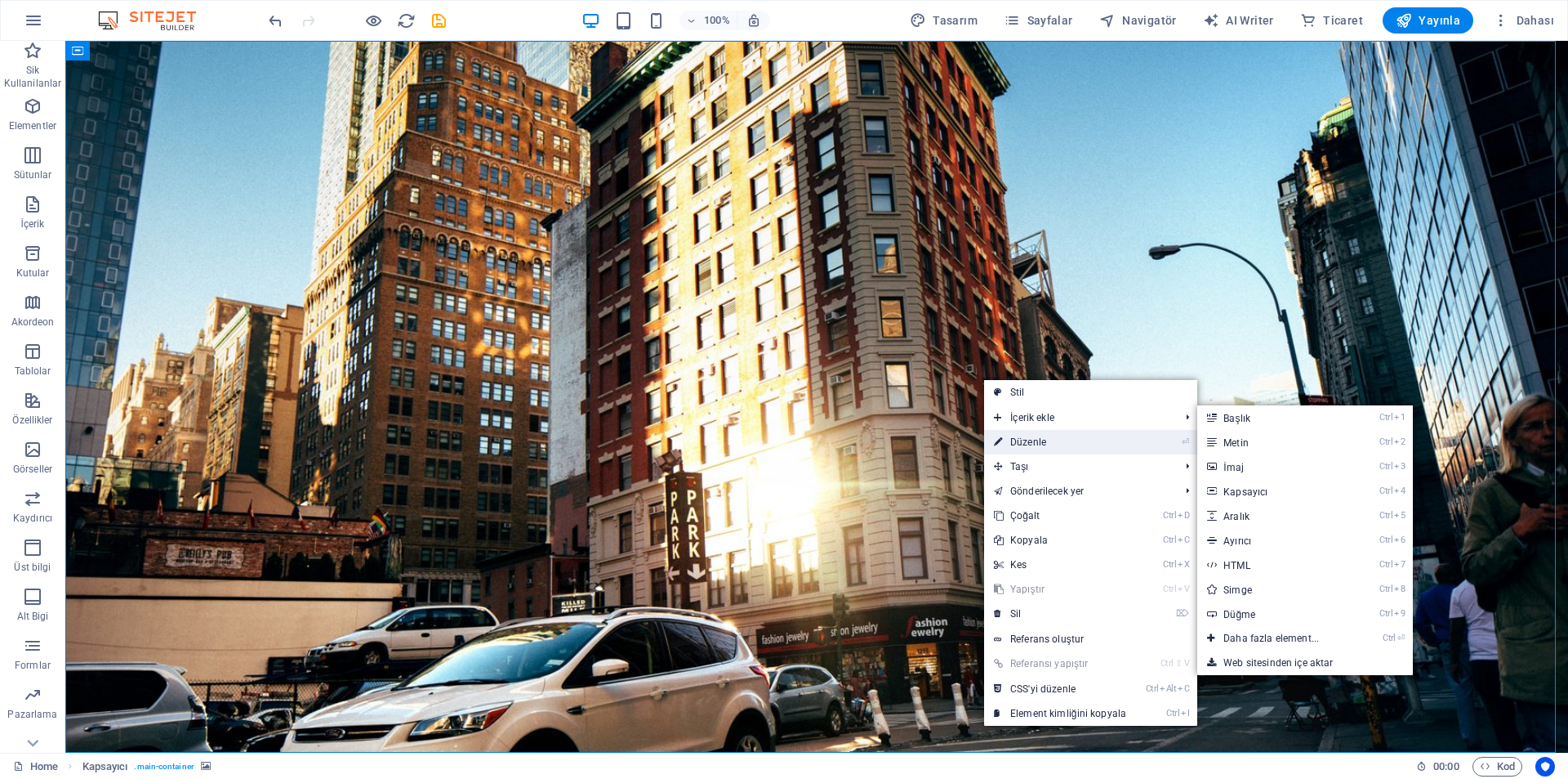
click at [1004, 432] on link "⏎ Düzenle" at bounding box center [1060, 442] width 152 height 25
select select "%"
select select "vh"
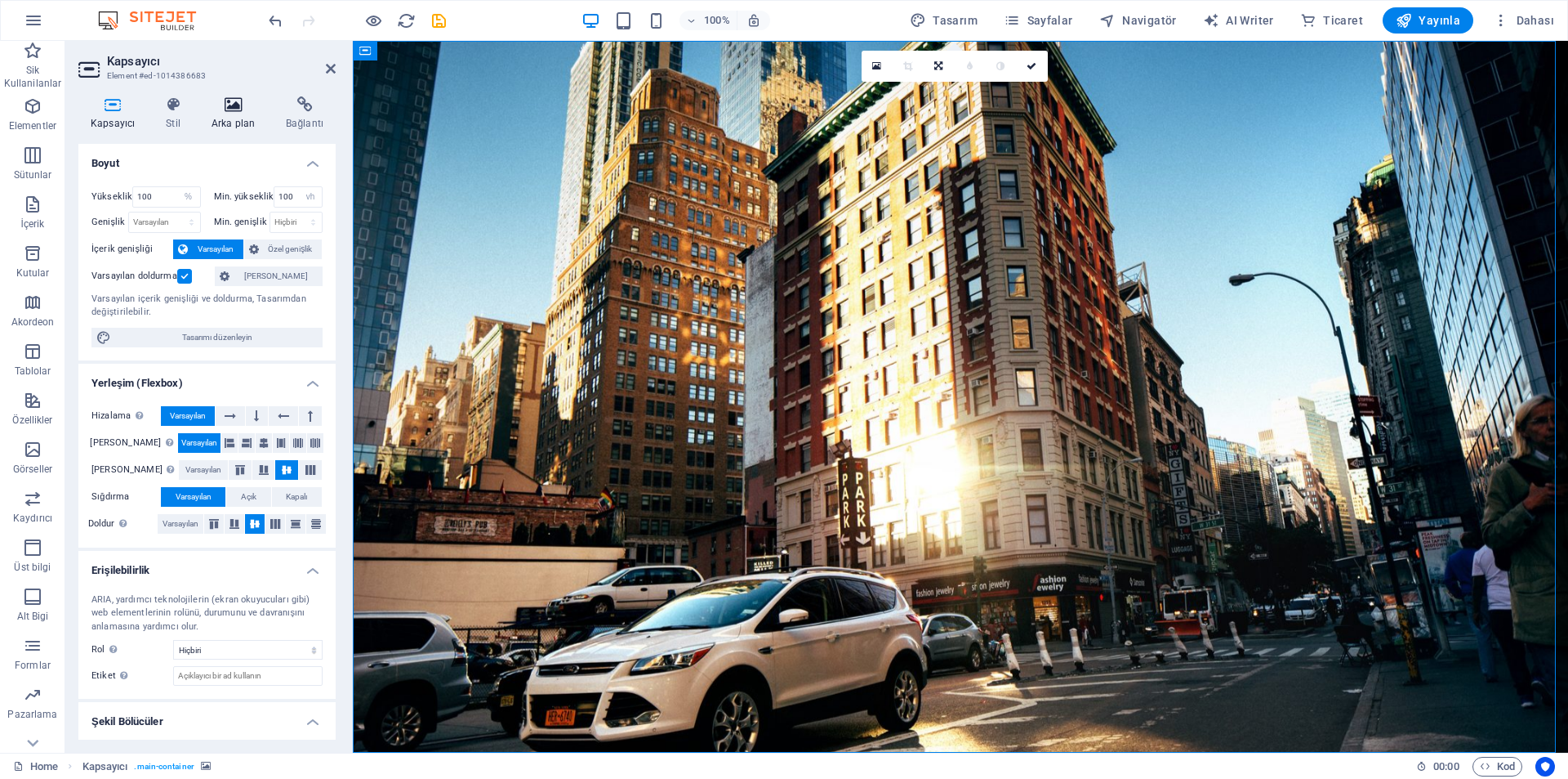
click at [245, 121] on h4 "Arka plan" at bounding box center [235, 114] width 74 height 35
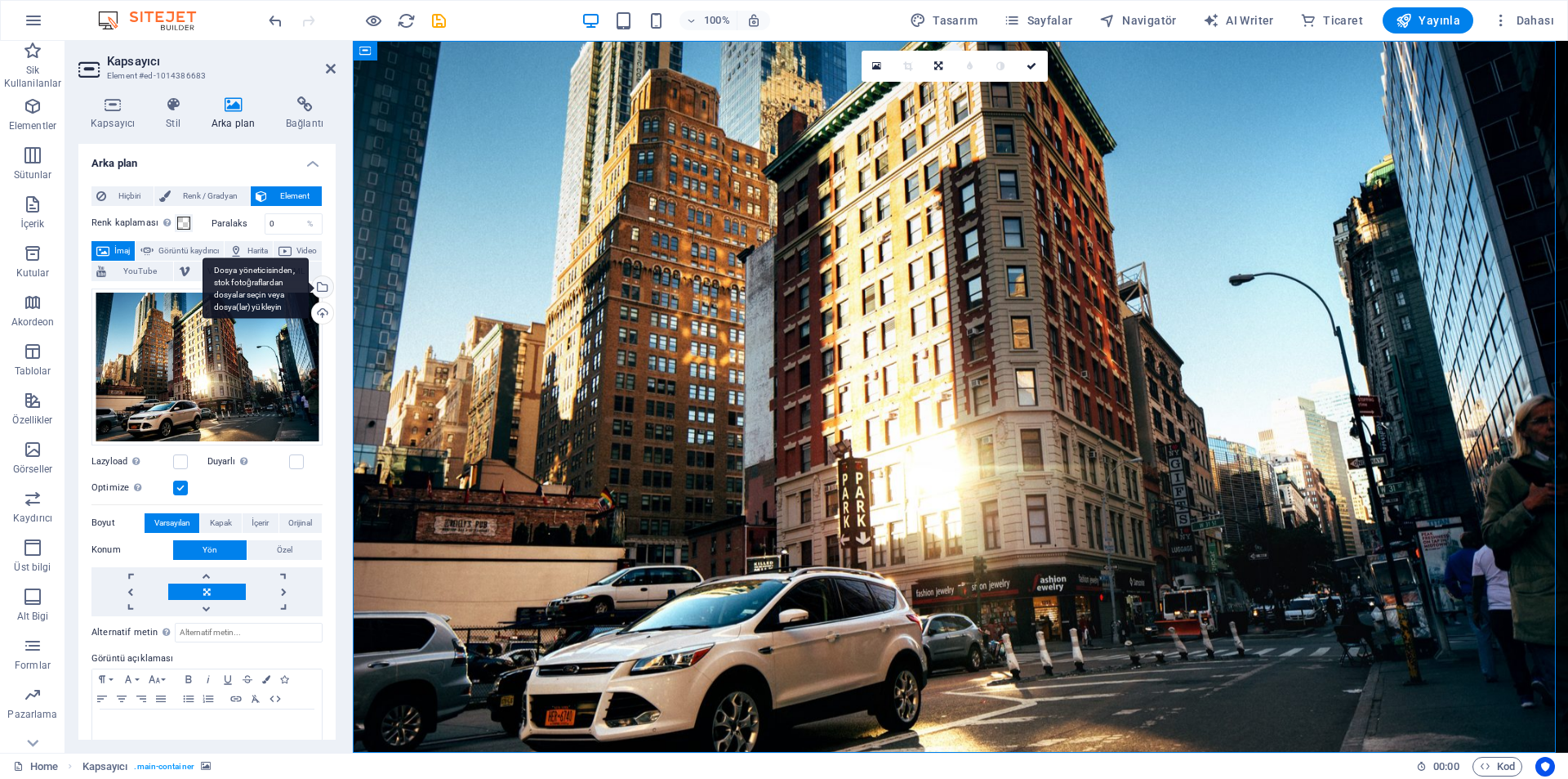
click at [308, 283] on div "Dosya yöneticisinden, stok fotoğraflardan dosyalar seçin veya dosya(lar) yükley…" at bounding box center [256, 288] width 106 height 61
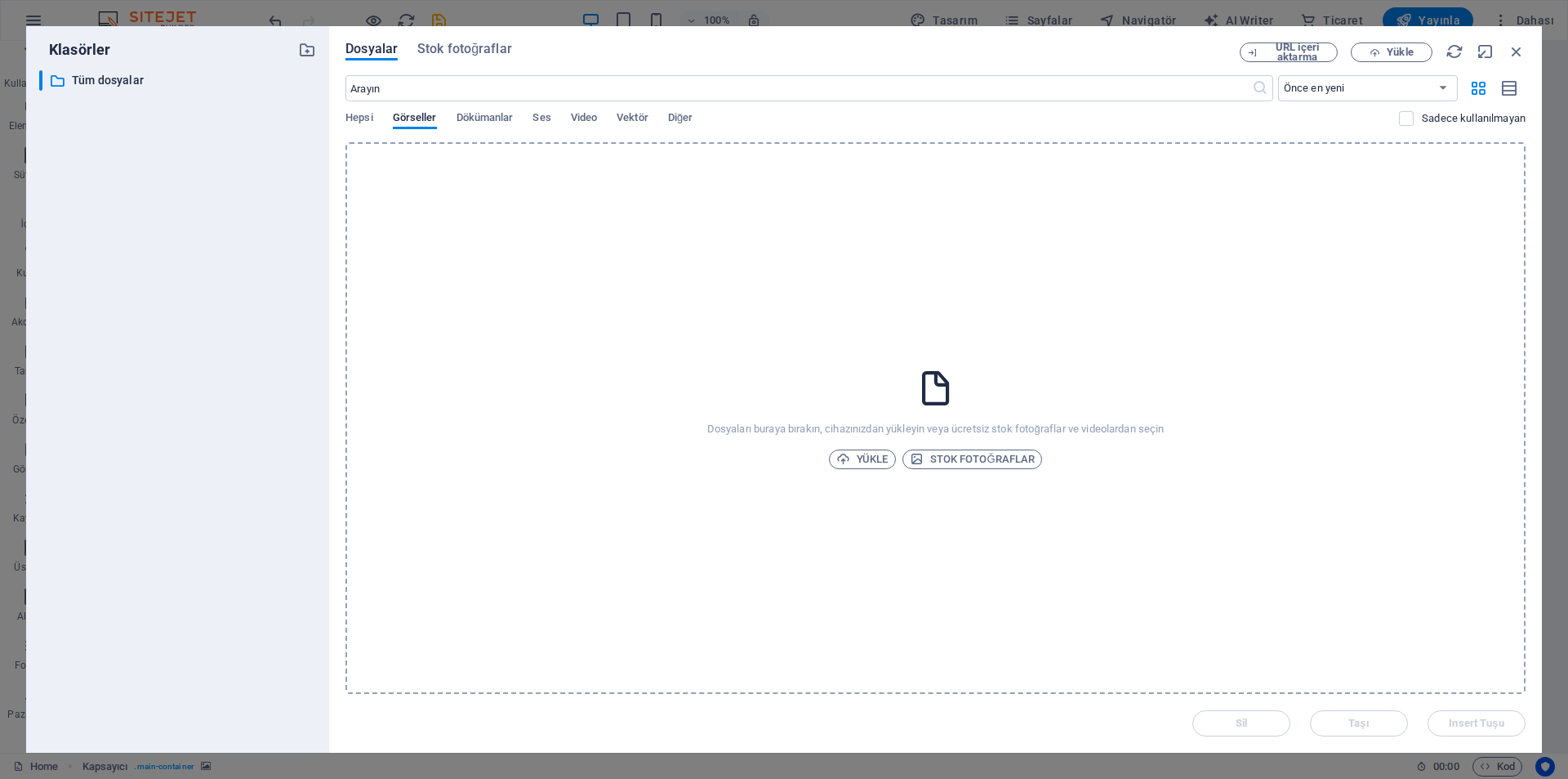
click at [961, 338] on div "Dosyaları buraya bırakın, cihazınızdan yükleyin veya ücretsiz stok fotoğraflar …" at bounding box center [936, 418] width 1180 height 552
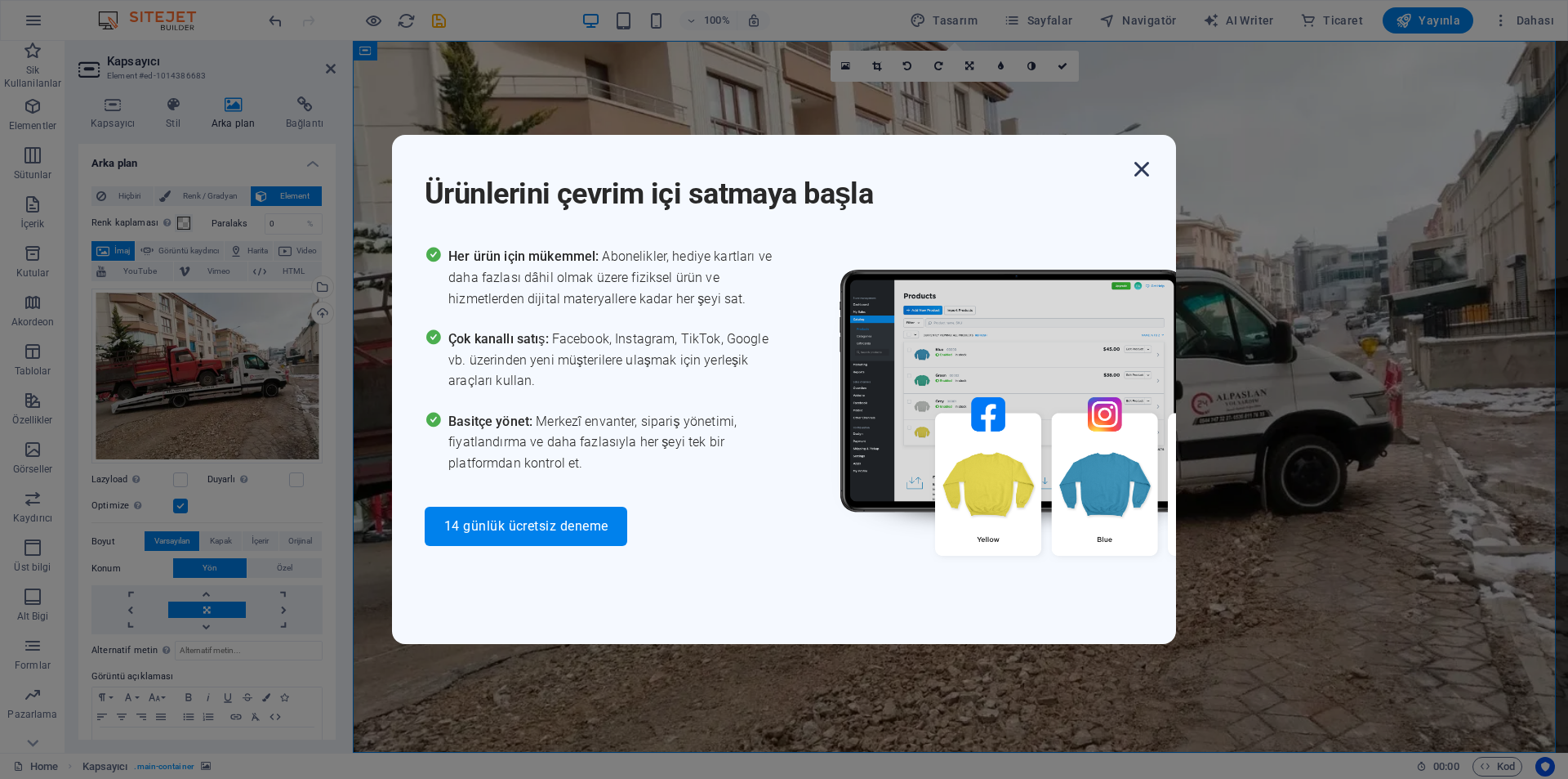
click at [1147, 170] on icon "button" at bounding box center [1142, 169] width 29 height 29
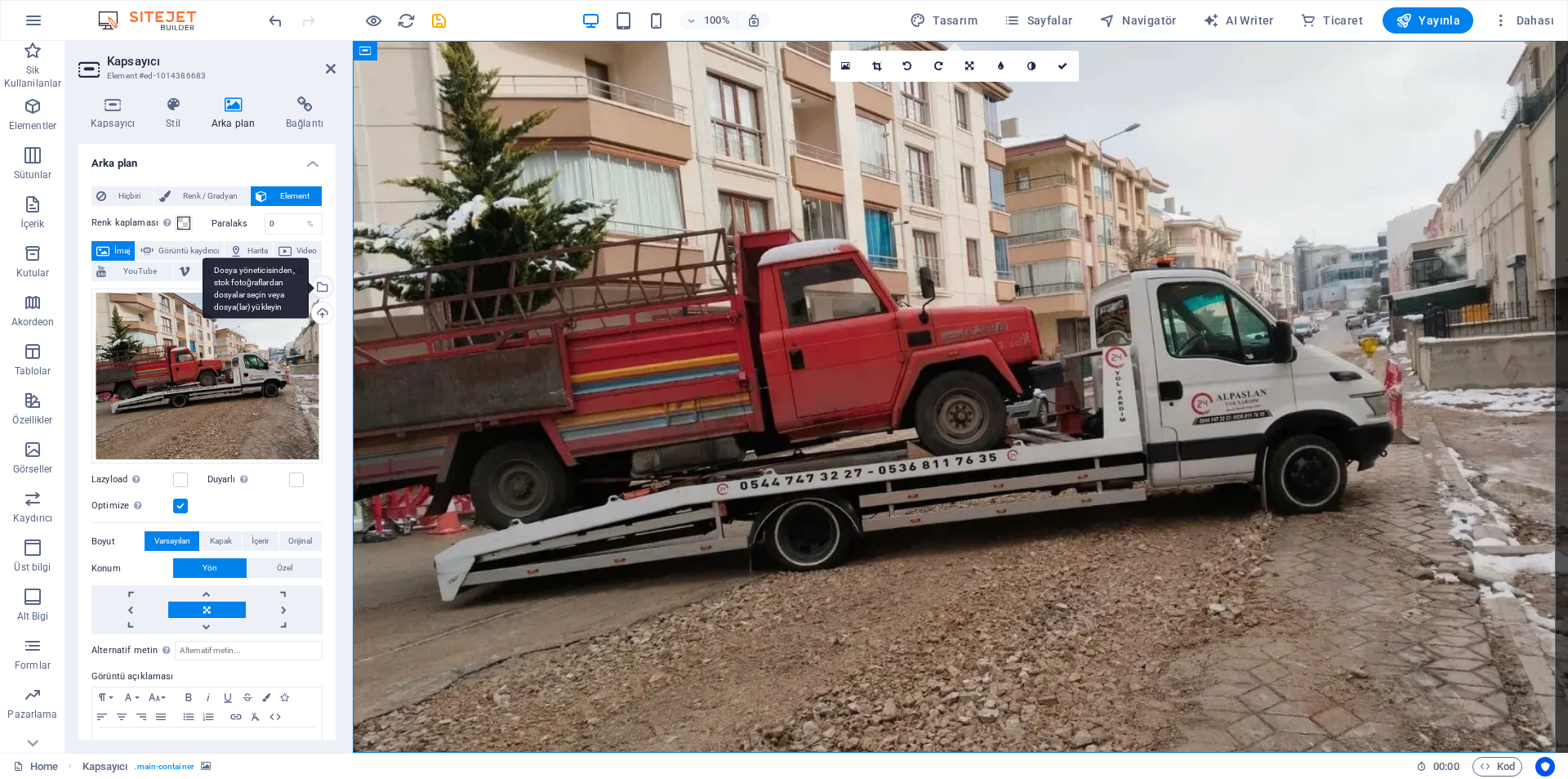
click at [323, 285] on div "Dosya yöneticisinden, stok fotoğraflardan dosyalar seçin veya dosya(lar) yükley…" at bounding box center [320, 288] width 25 height 25
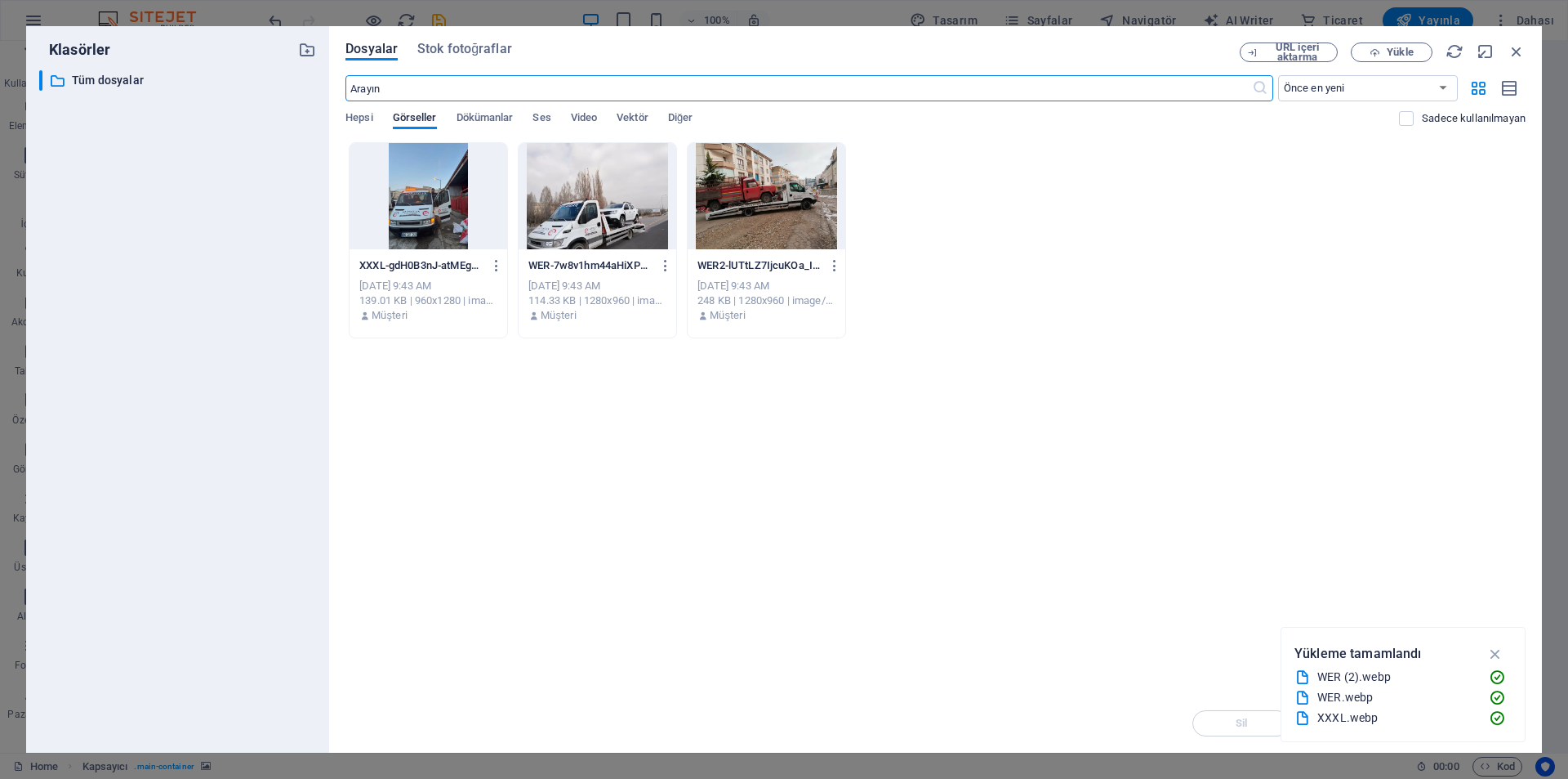
click at [577, 218] on div at bounding box center [597, 196] width 158 height 106
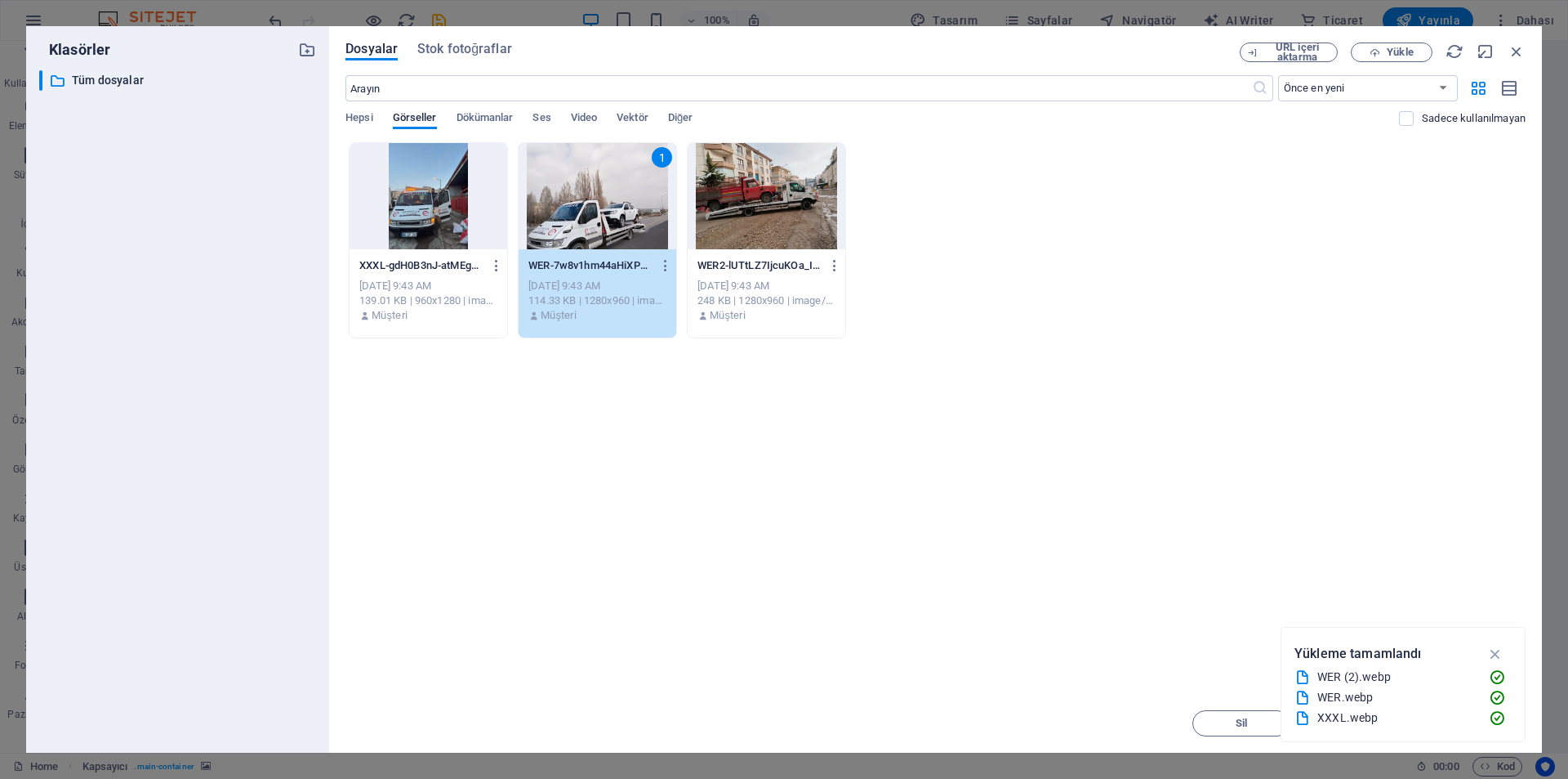
click at [577, 218] on div "1" at bounding box center [597, 196] width 158 height 106
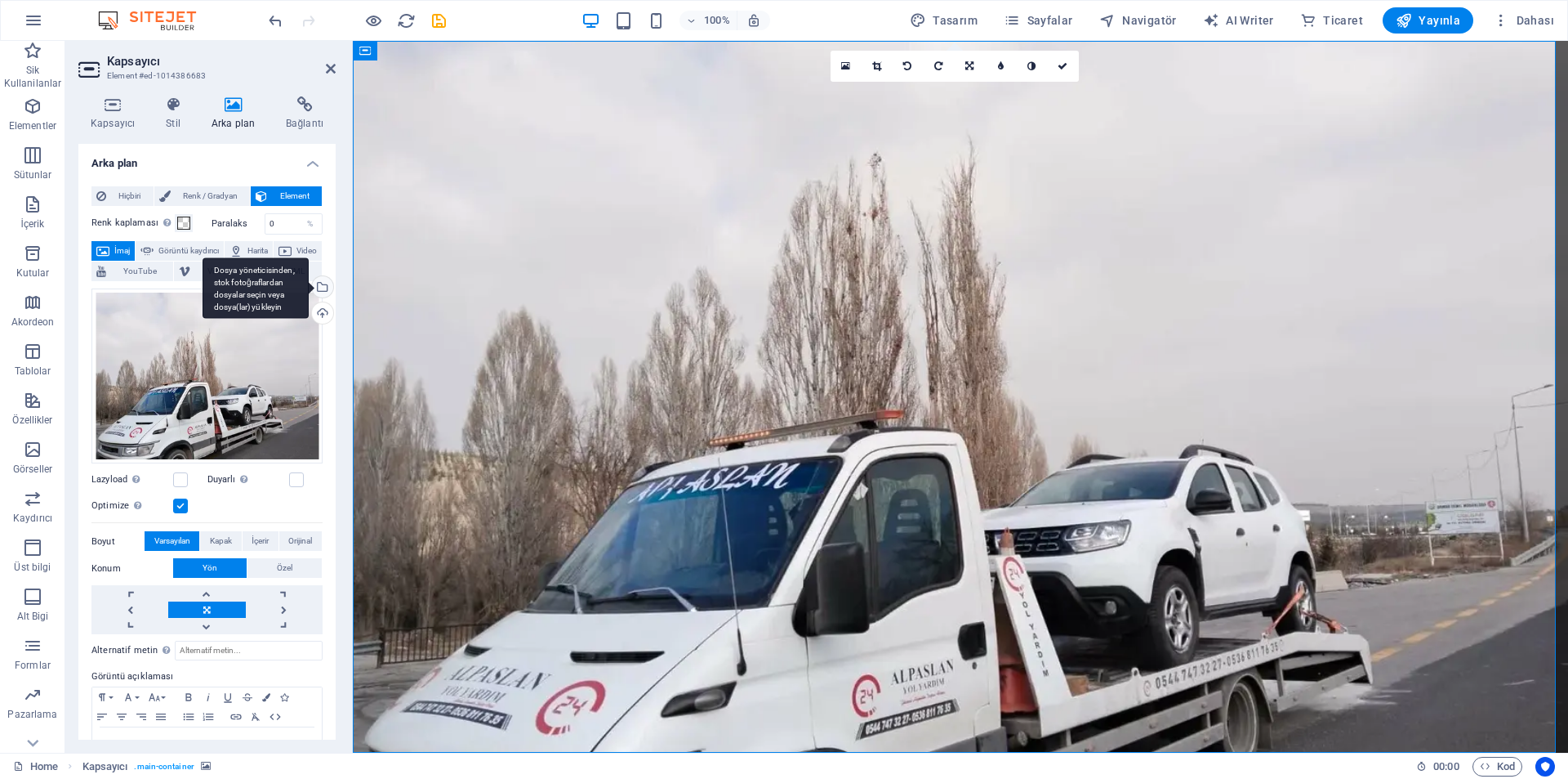
click at [308, 281] on div "Dosya yöneticisinden, stok fotoğraflardan dosyalar seçin veya dosya(lar) yükley…" at bounding box center [256, 288] width 106 height 61
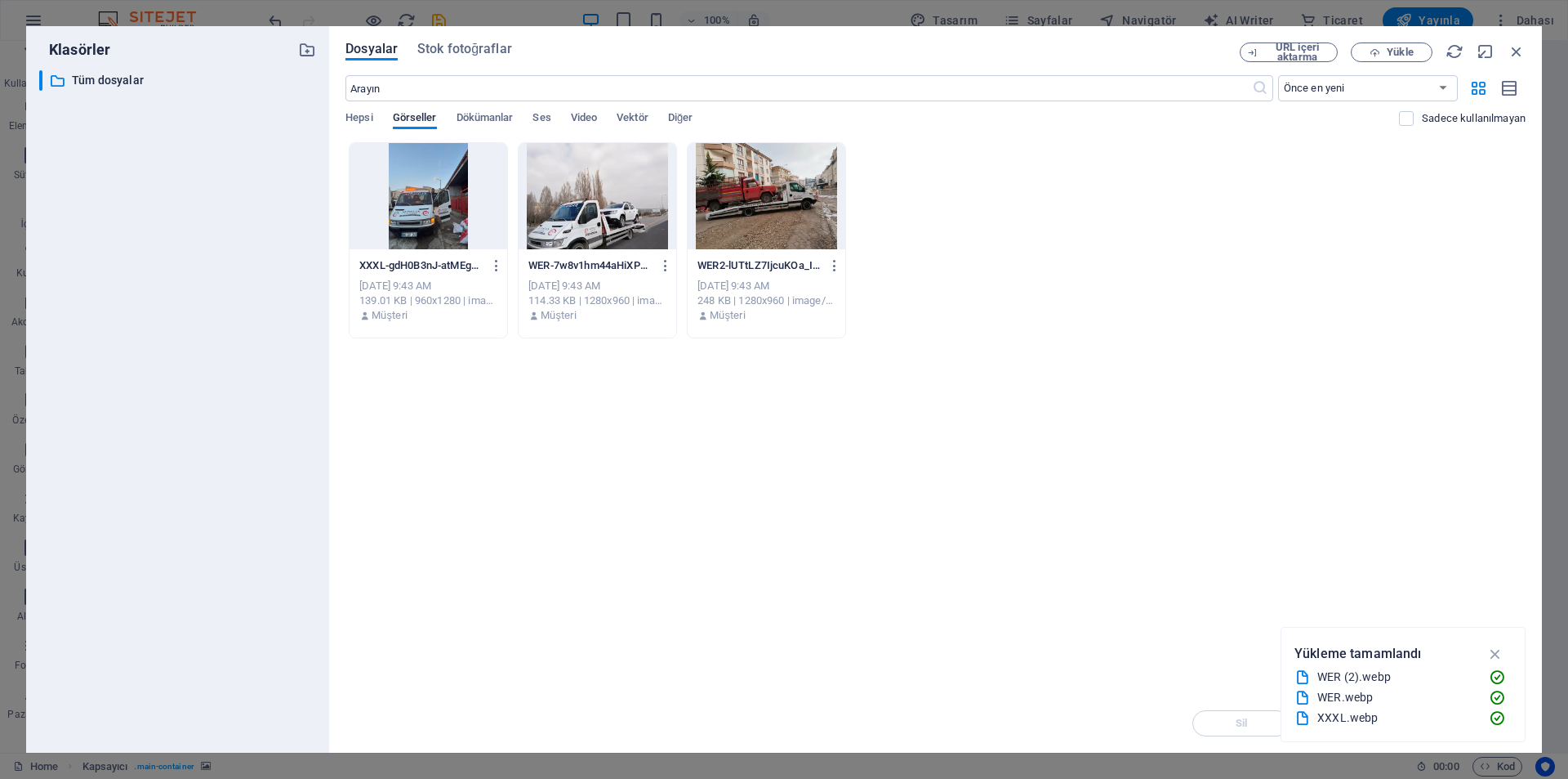
click at [734, 201] on div at bounding box center [766, 196] width 158 height 106
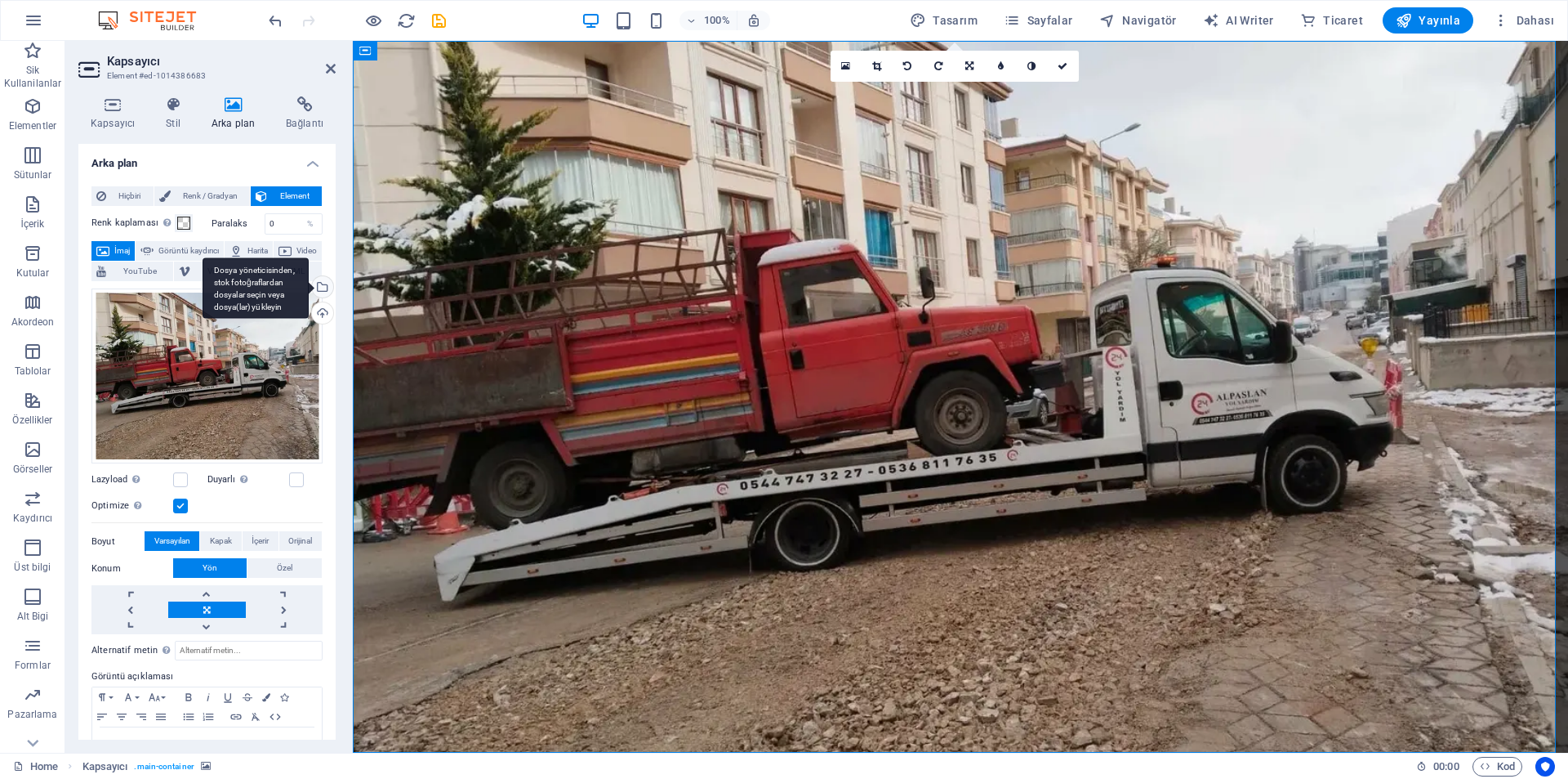
click at [308, 289] on div "Dosya yöneticisinden, stok fotoğraflardan dosyalar seçin veya dosya(lar) yükley…" at bounding box center [256, 288] width 106 height 61
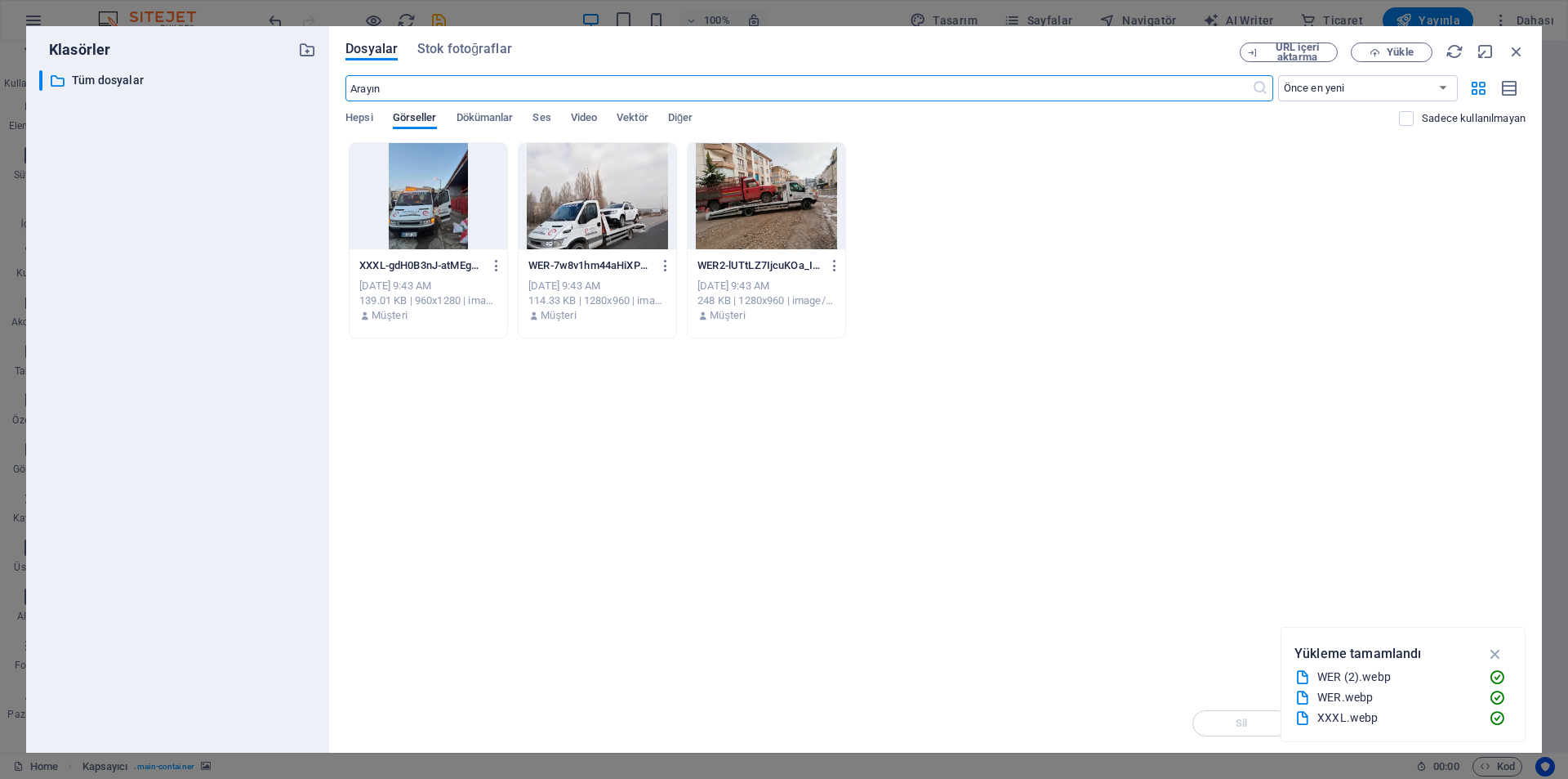
click at [579, 256] on div "WER-7w8v1hm44aHiXPC5WKyt1A.webp WER-7w8v1hm44aHiXPC5WKyt1A.webp" at bounding box center [597, 266] width 138 height 26
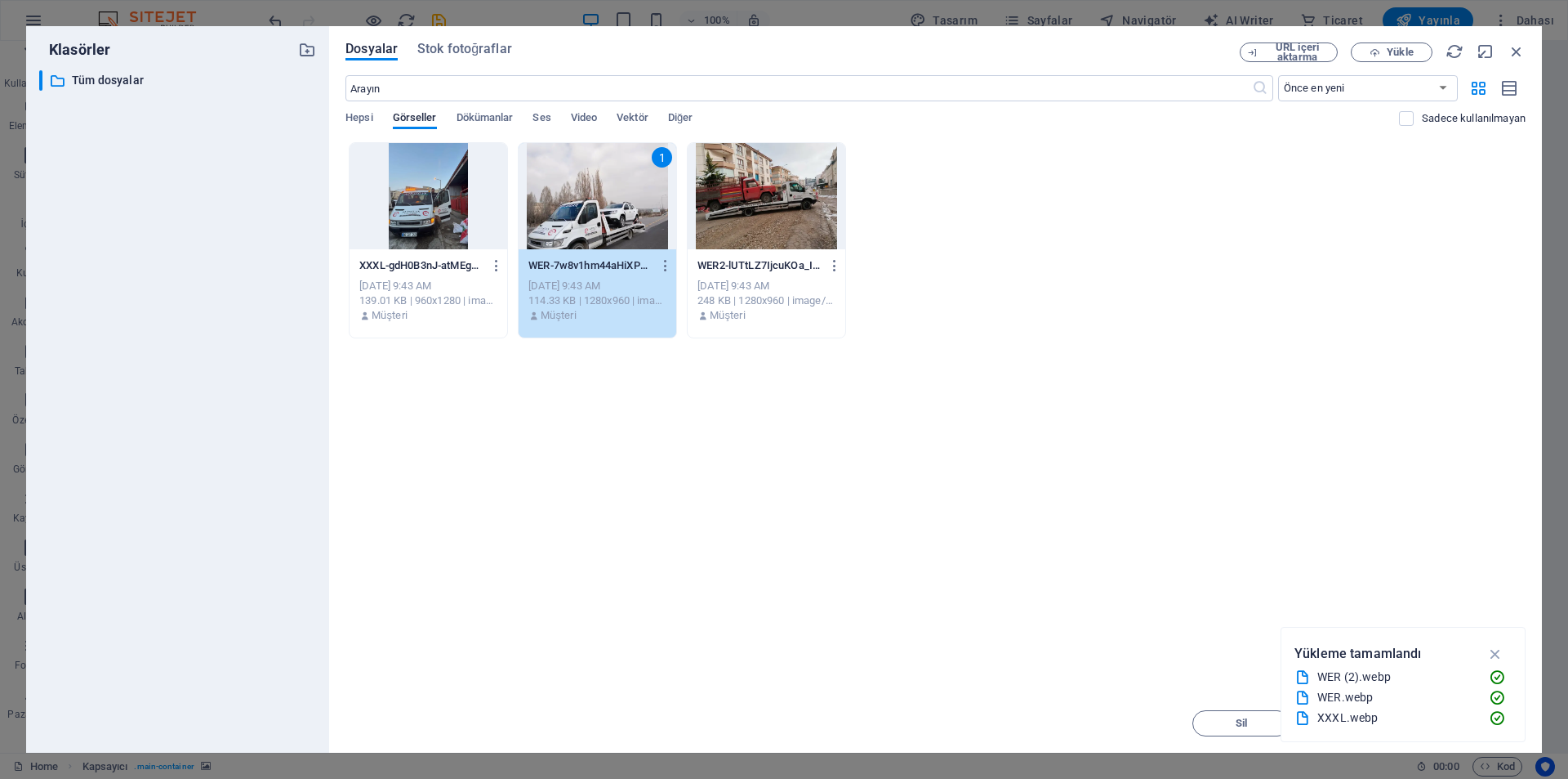
click at [580, 217] on div "1" at bounding box center [597, 196] width 158 height 106
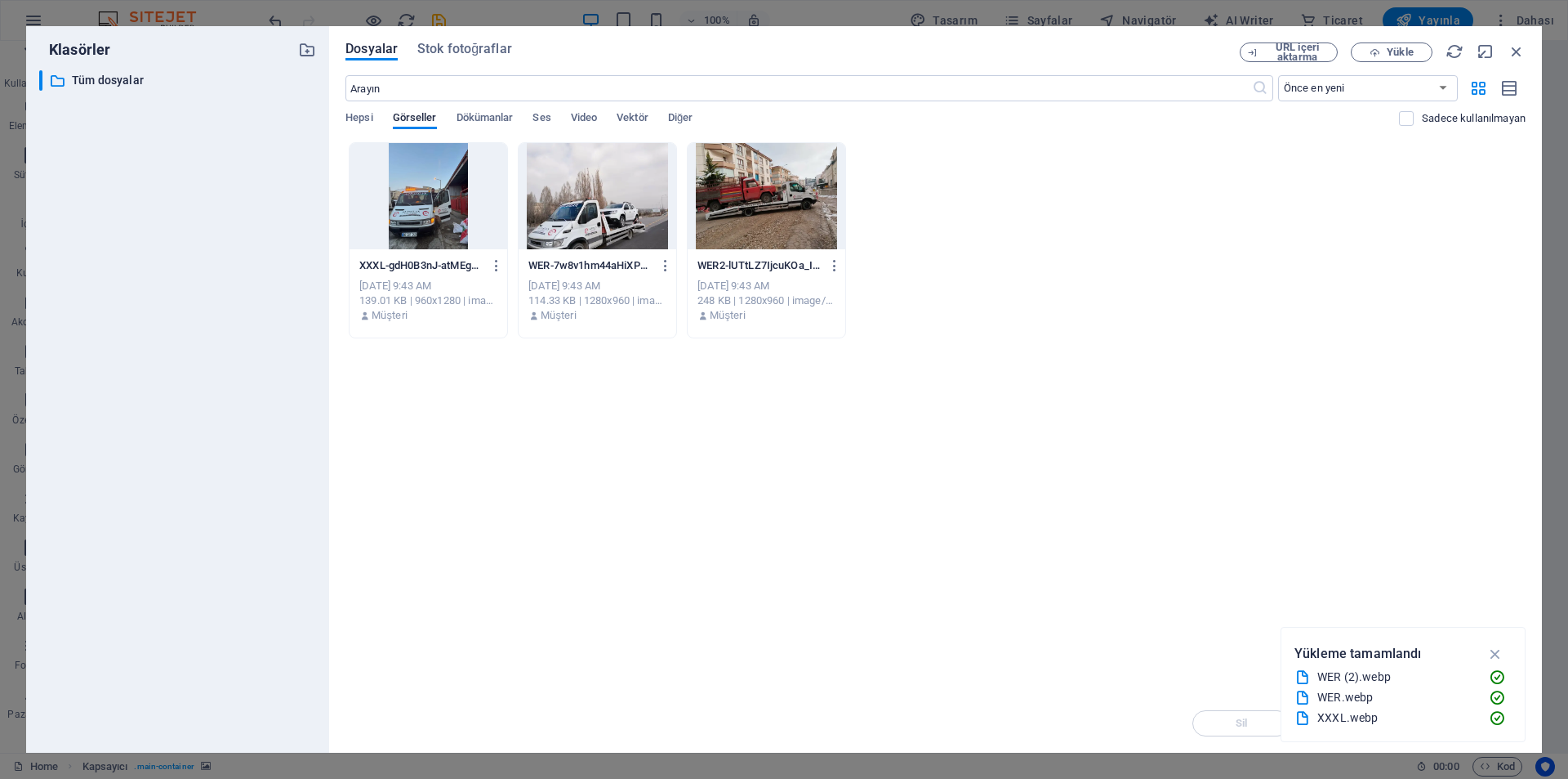
click at [580, 217] on div at bounding box center [597, 196] width 158 height 106
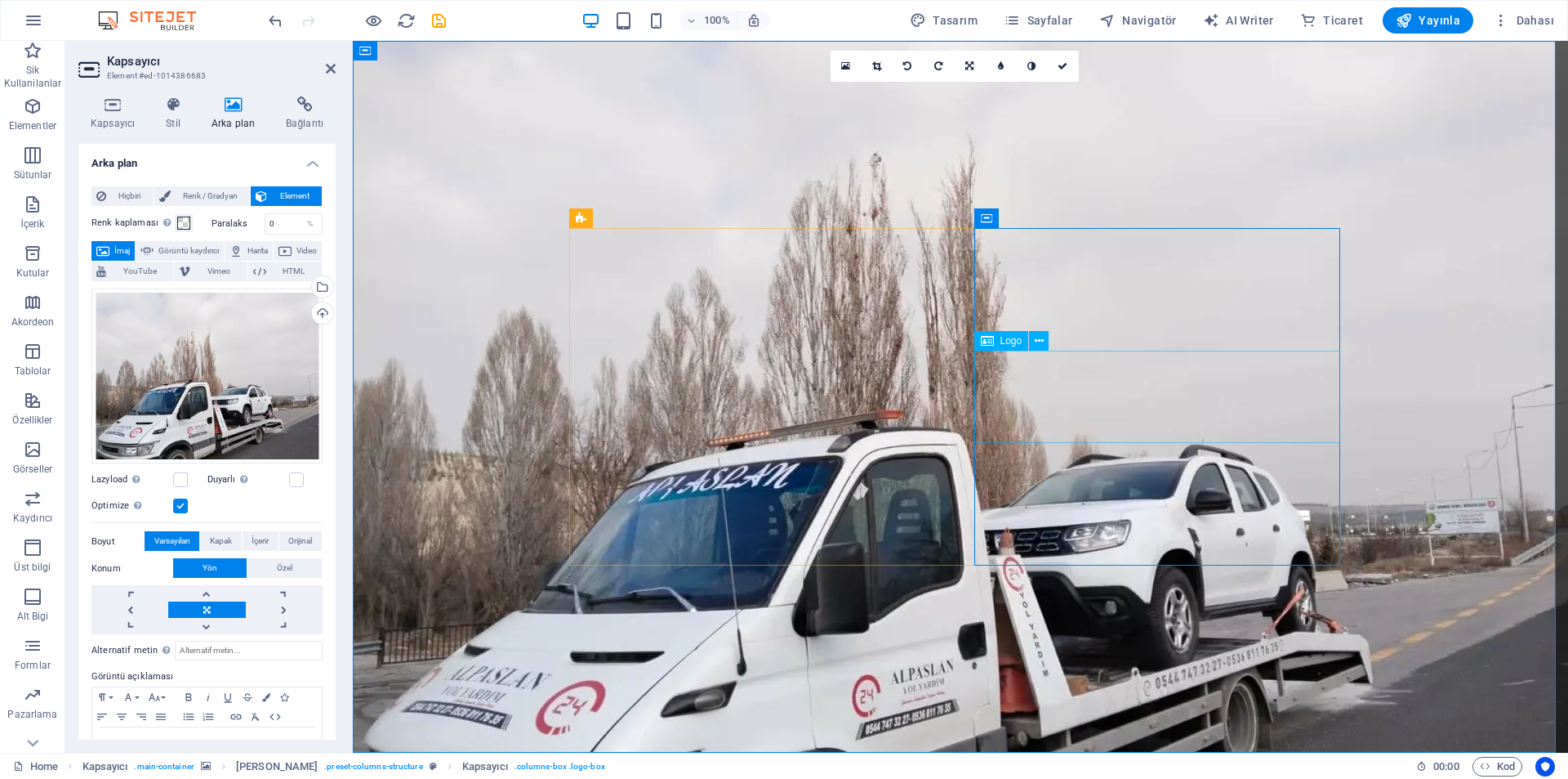
click at [998, 337] on div "Logo" at bounding box center [1002, 340] width 55 height 19
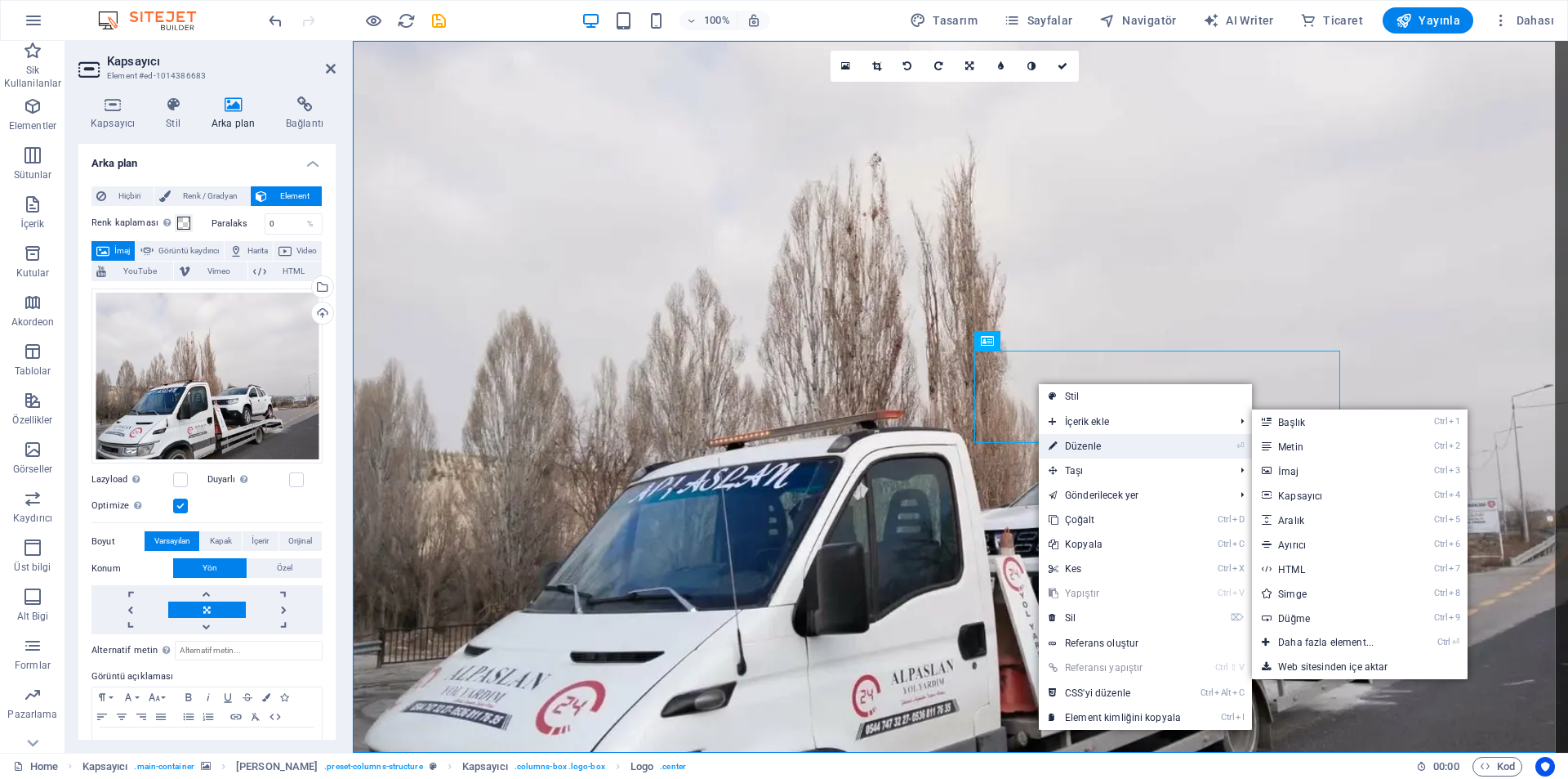
click at [1089, 453] on link "⏎ Düzenle" at bounding box center [1114, 446] width 152 height 25
select select "px"
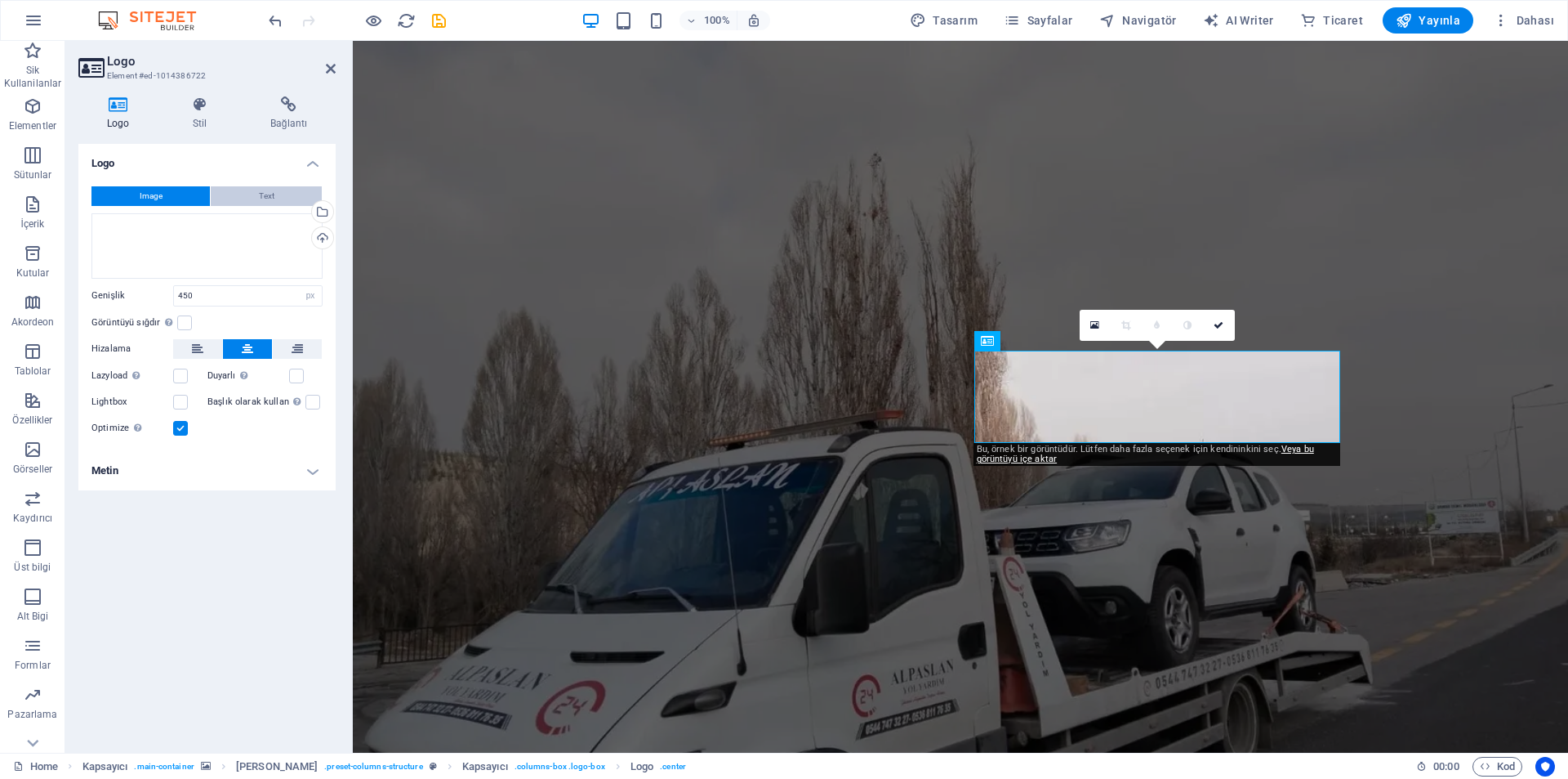
click at [259, 195] on span "Text" at bounding box center [267, 195] width 16 height 19
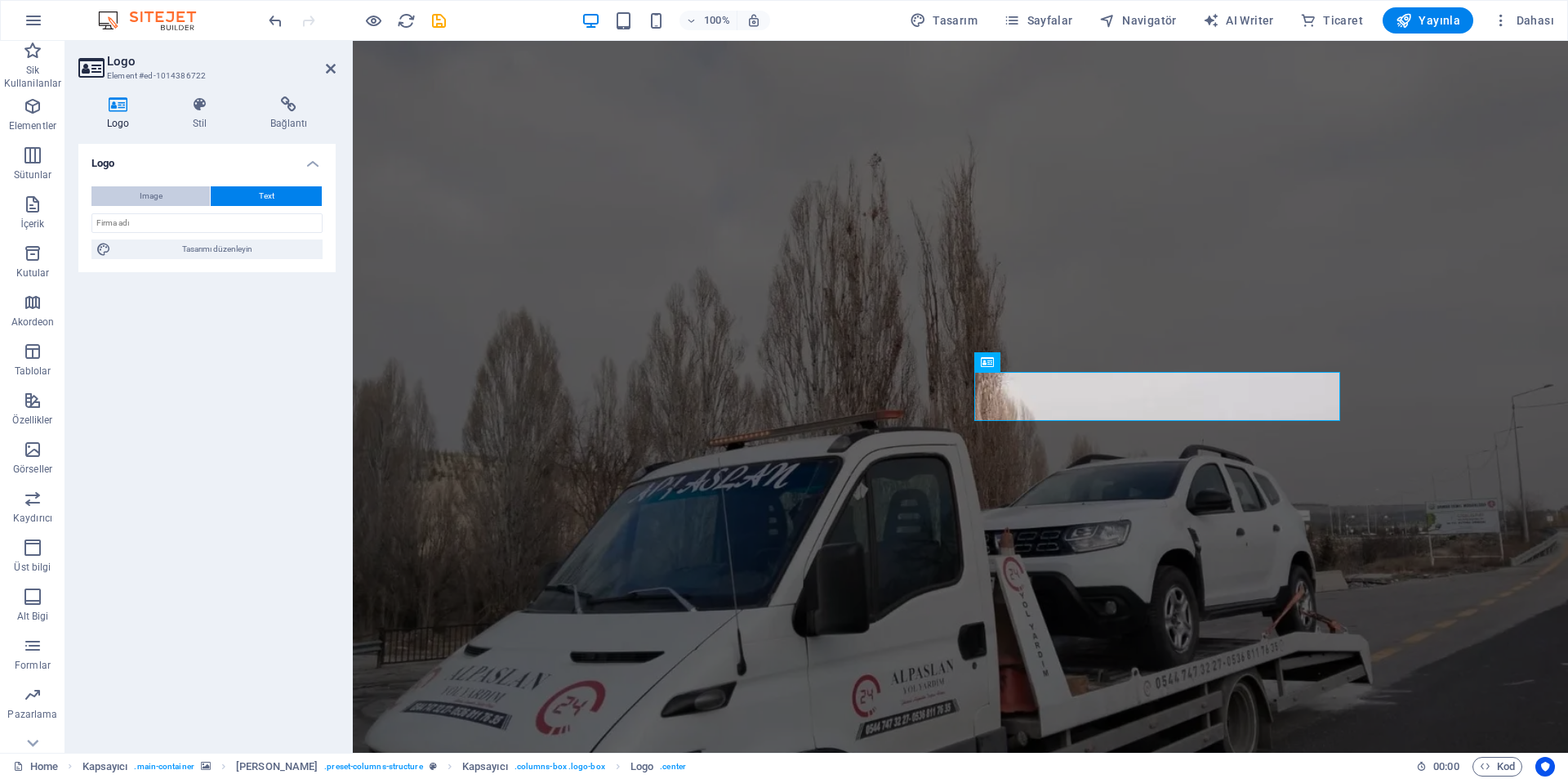
click at [176, 198] on button "Image" at bounding box center [151, 195] width 119 height 19
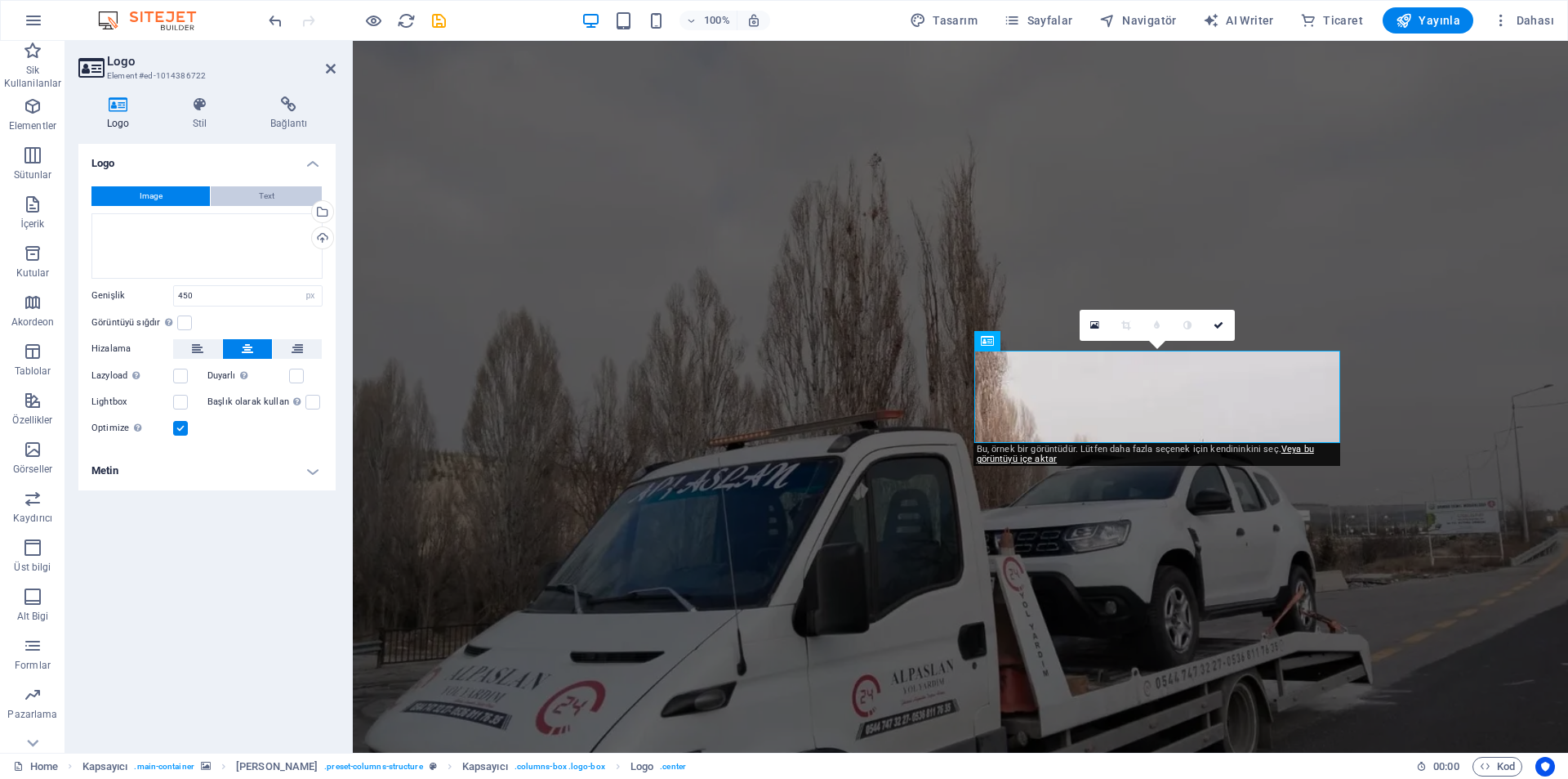
click at [252, 194] on button "Text" at bounding box center [267, 195] width 111 height 19
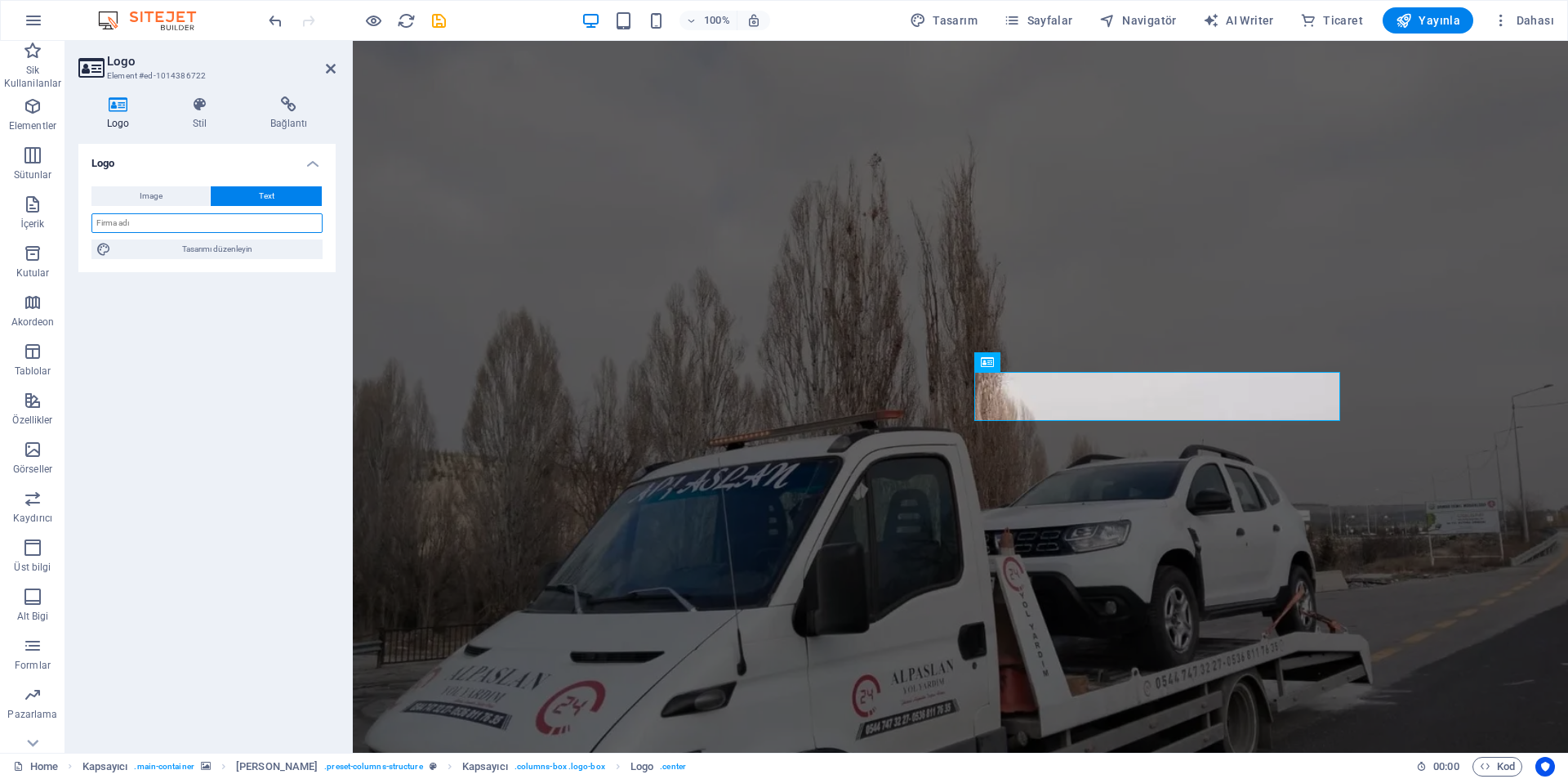
click at [190, 224] on input "text" at bounding box center [206, 223] width 231 height 19
click at [156, 195] on span "Image" at bounding box center [151, 195] width 23 height 19
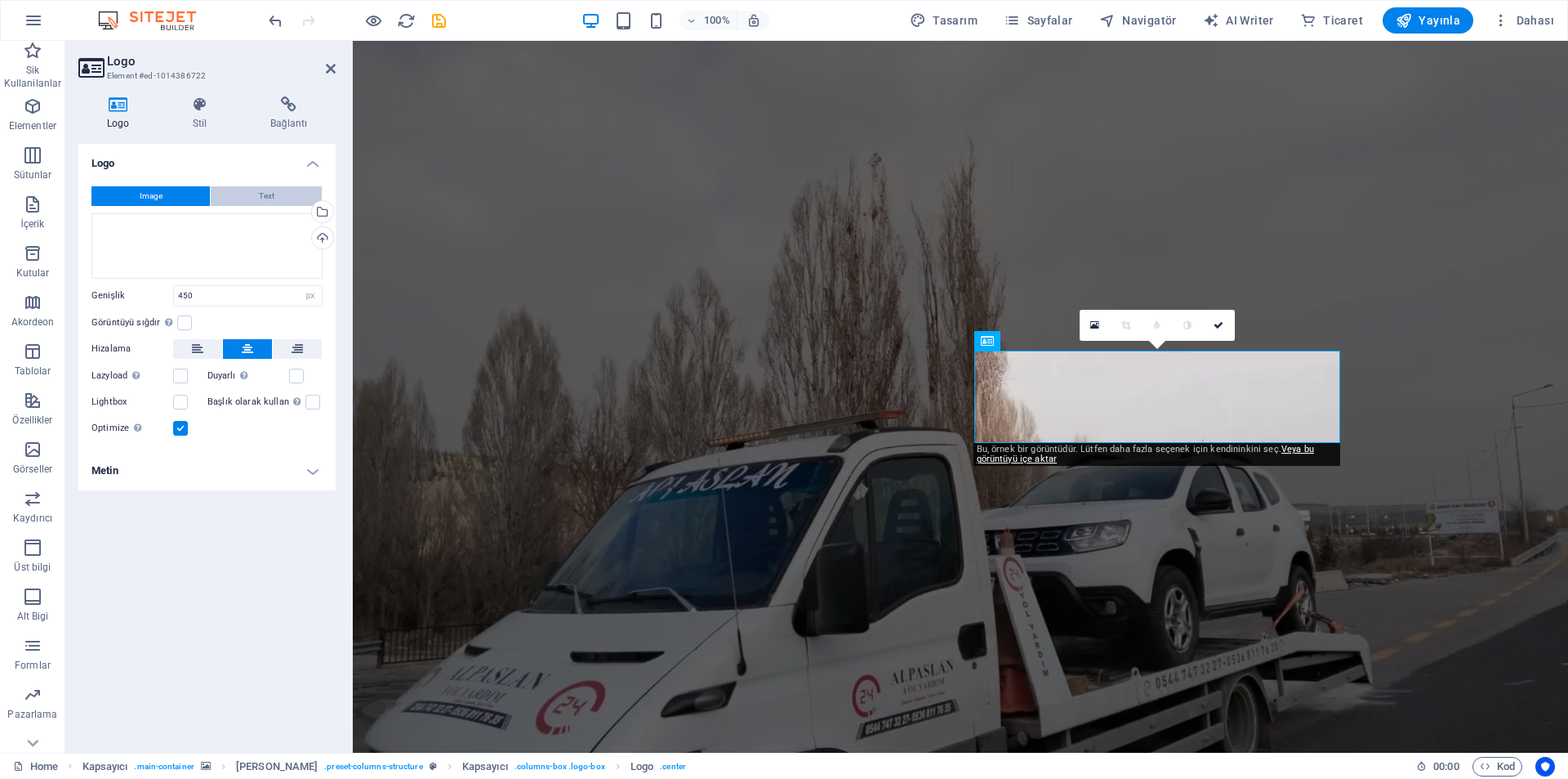
click at [244, 202] on button "Text" at bounding box center [267, 195] width 111 height 19
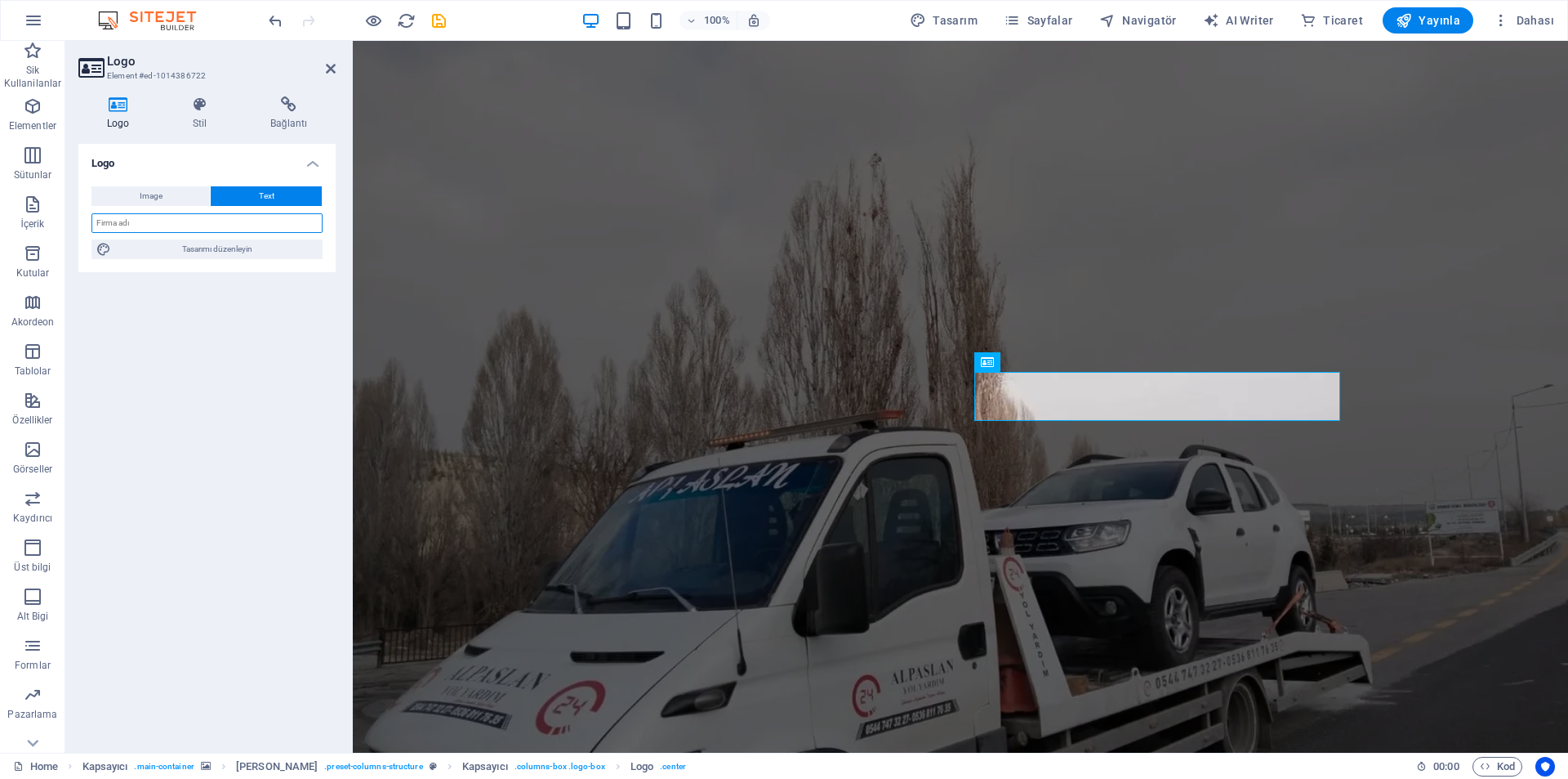
click at [221, 223] on input "text" at bounding box center [206, 223] width 231 height 19
type input "a"
type input "ALPASLAN [PERSON_NAME]"
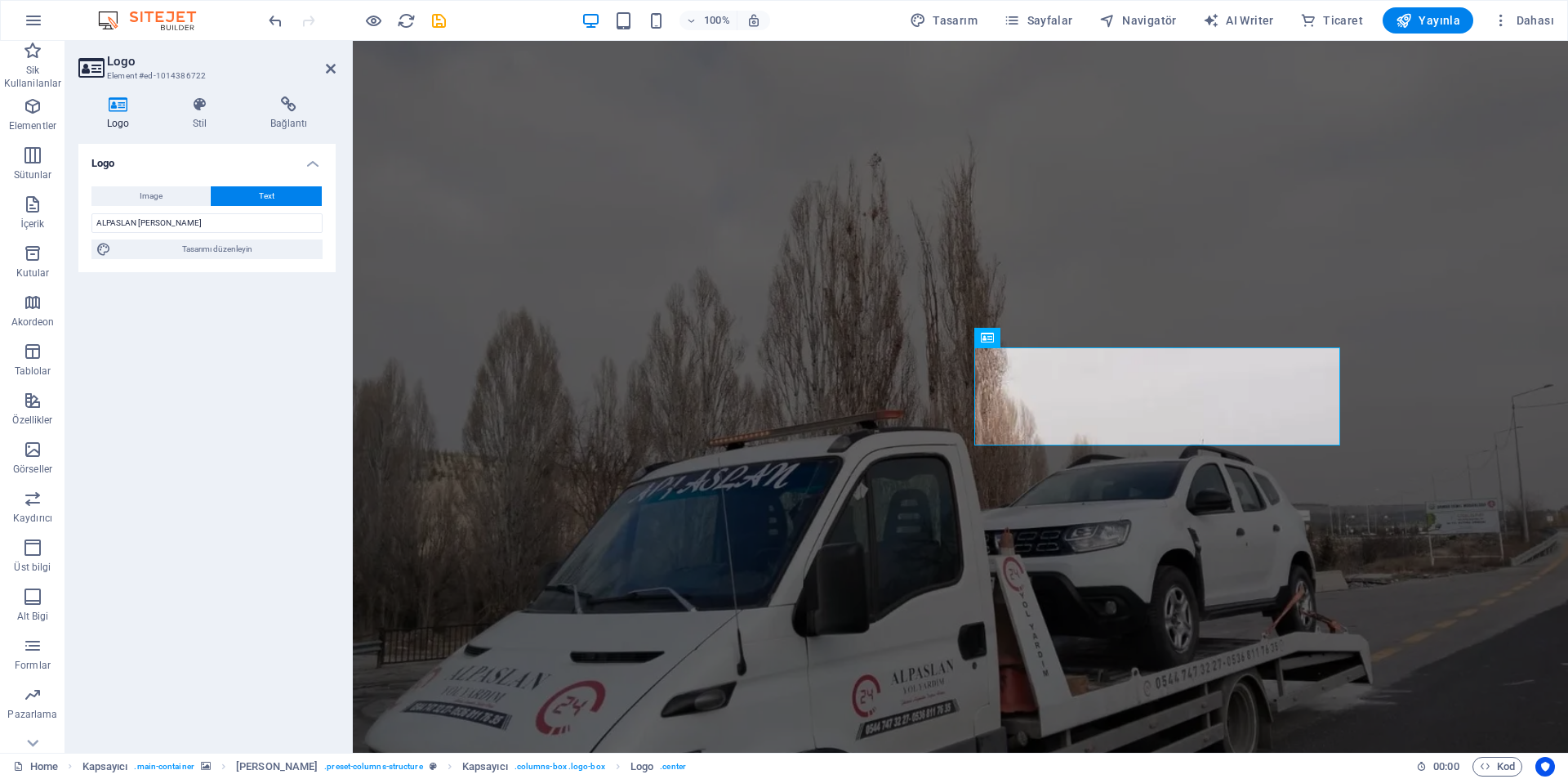
click at [229, 314] on div "Logo Image Text Dosyaları buraya sürükleyin, dosyaları seçmek için tıklayın vey…" at bounding box center [207, 441] width 257 height 595
click at [128, 198] on button "Image" at bounding box center [151, 195] width 119 height 19
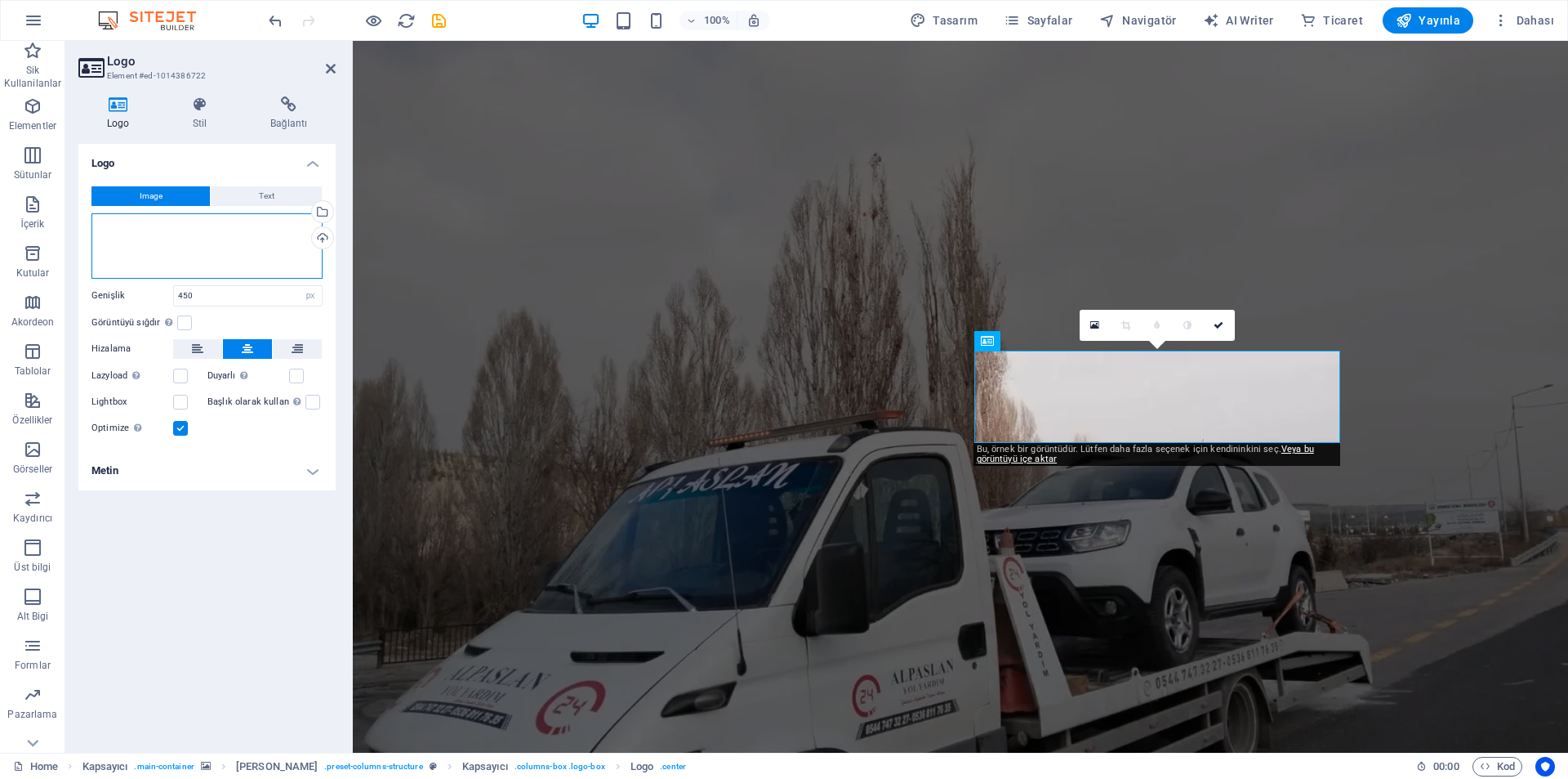
click at [173, 251] on div "Dosyaları buraya sürükleyin, dosyaları seçmek için tıklayın veya Dosyalardan ya…" at bounding box center [206, 247] width 231 height 66
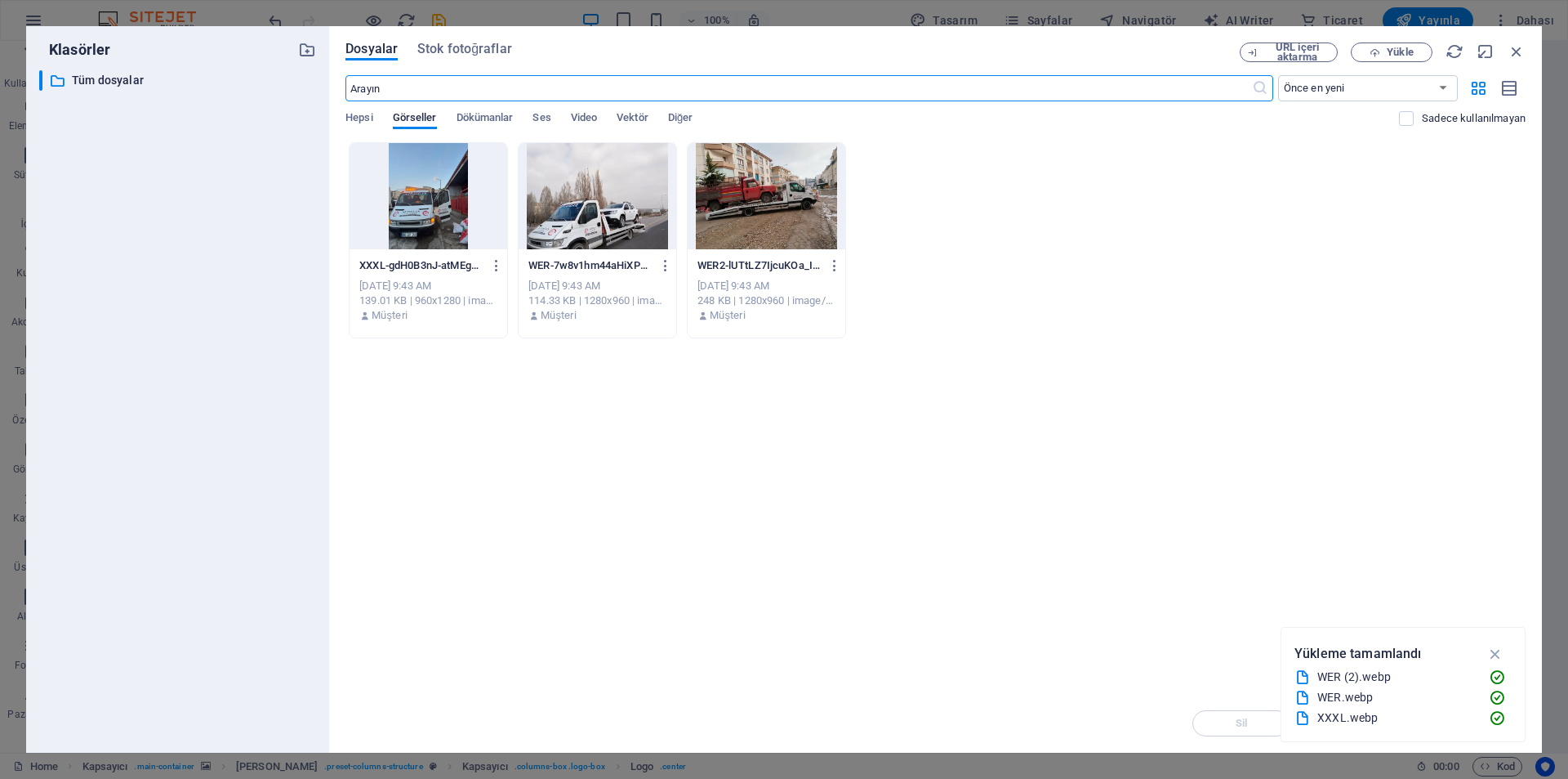
click at [420, 193] on div at bounding box center [428, 196] width 158 height 106
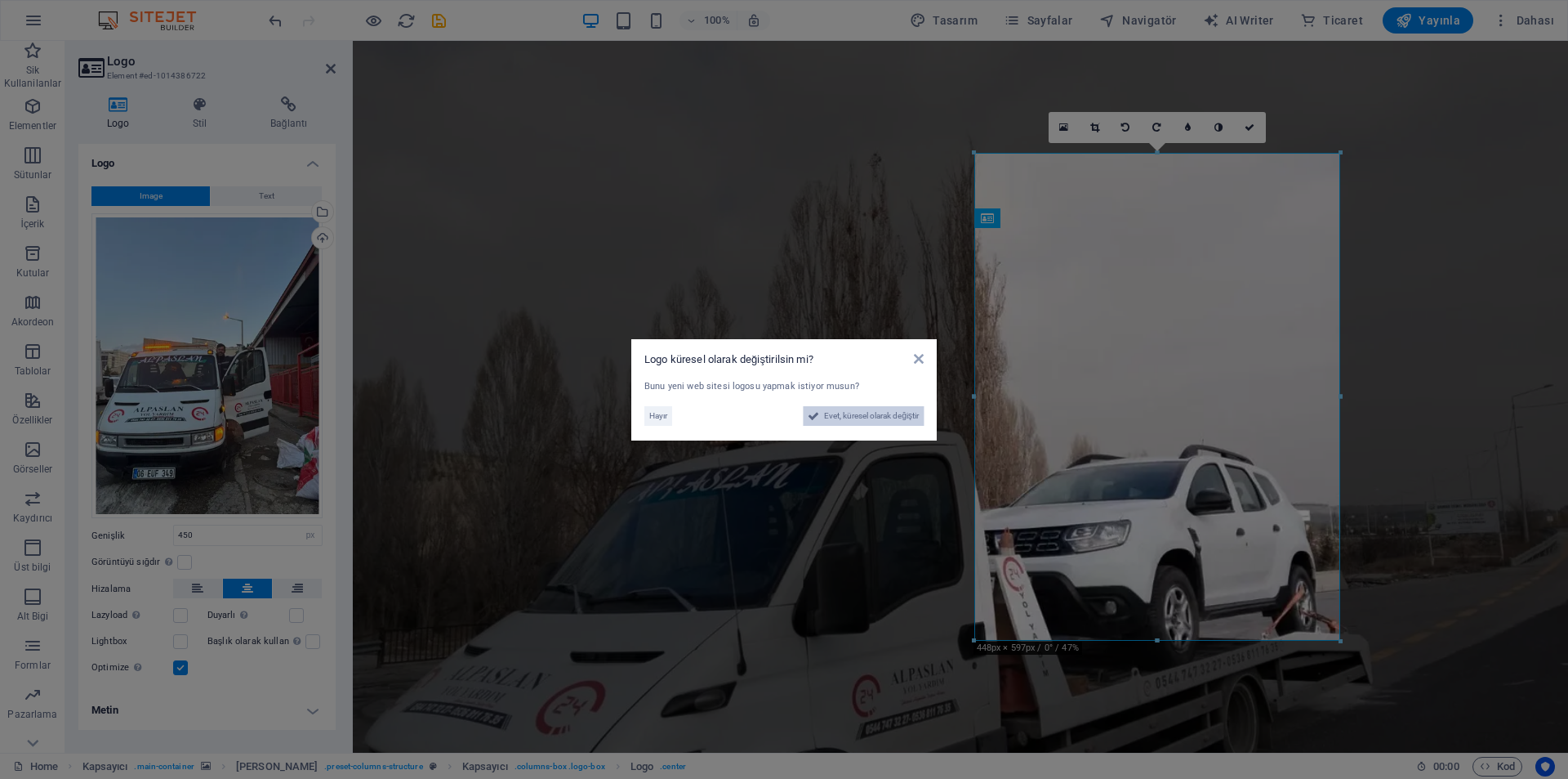
drag, startPoint x: 882, startPoint y: 414, endPoint x: 531, endPoint y: 372, distance: 353.5
click at [882, 414] on span "Evet, küresel olarak değiştir" at bounding box center [872, 416] width 95 height 19
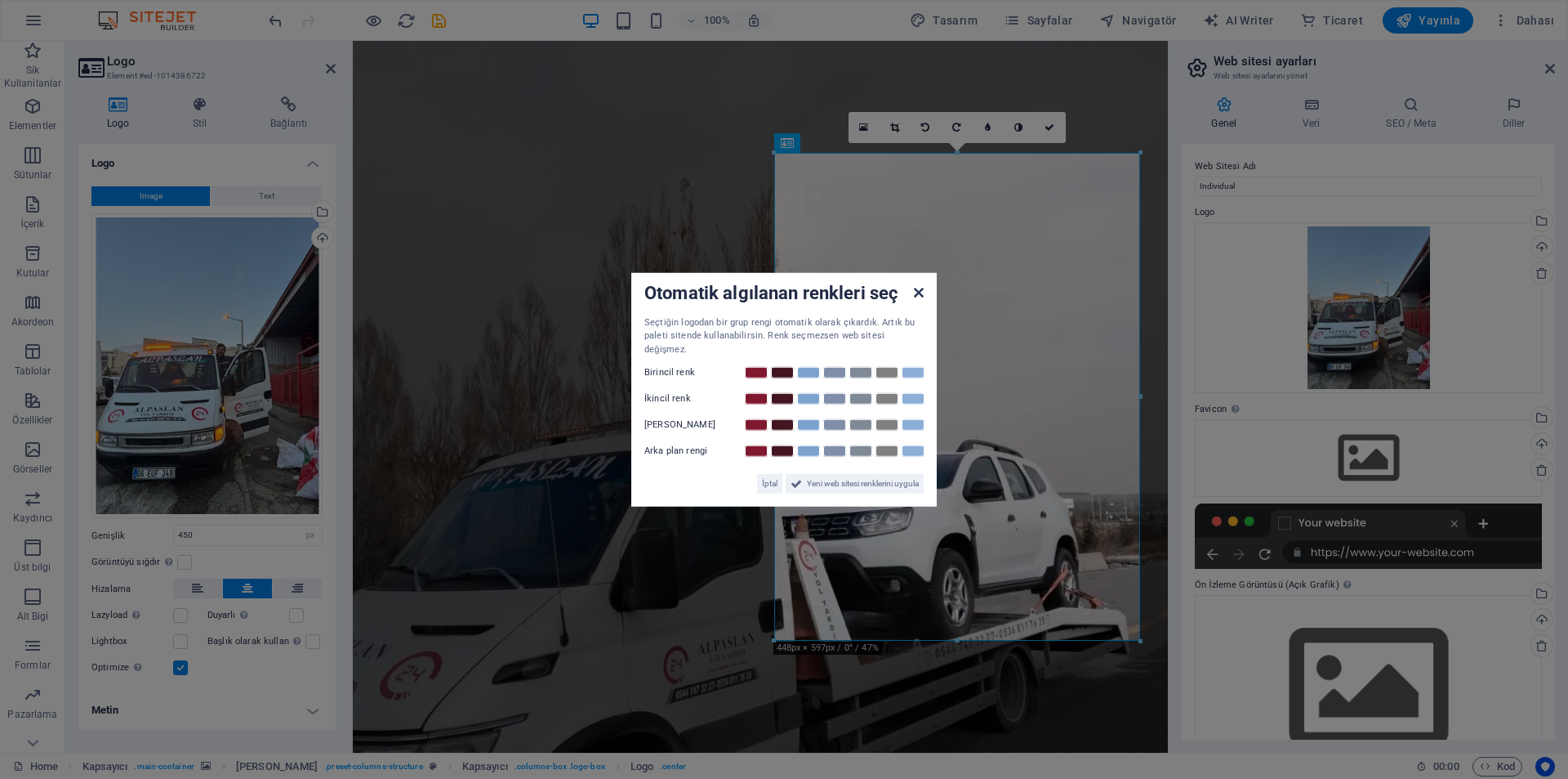
click at [914, 291] on icon at bounding box center [918, 291] width 10 height 13
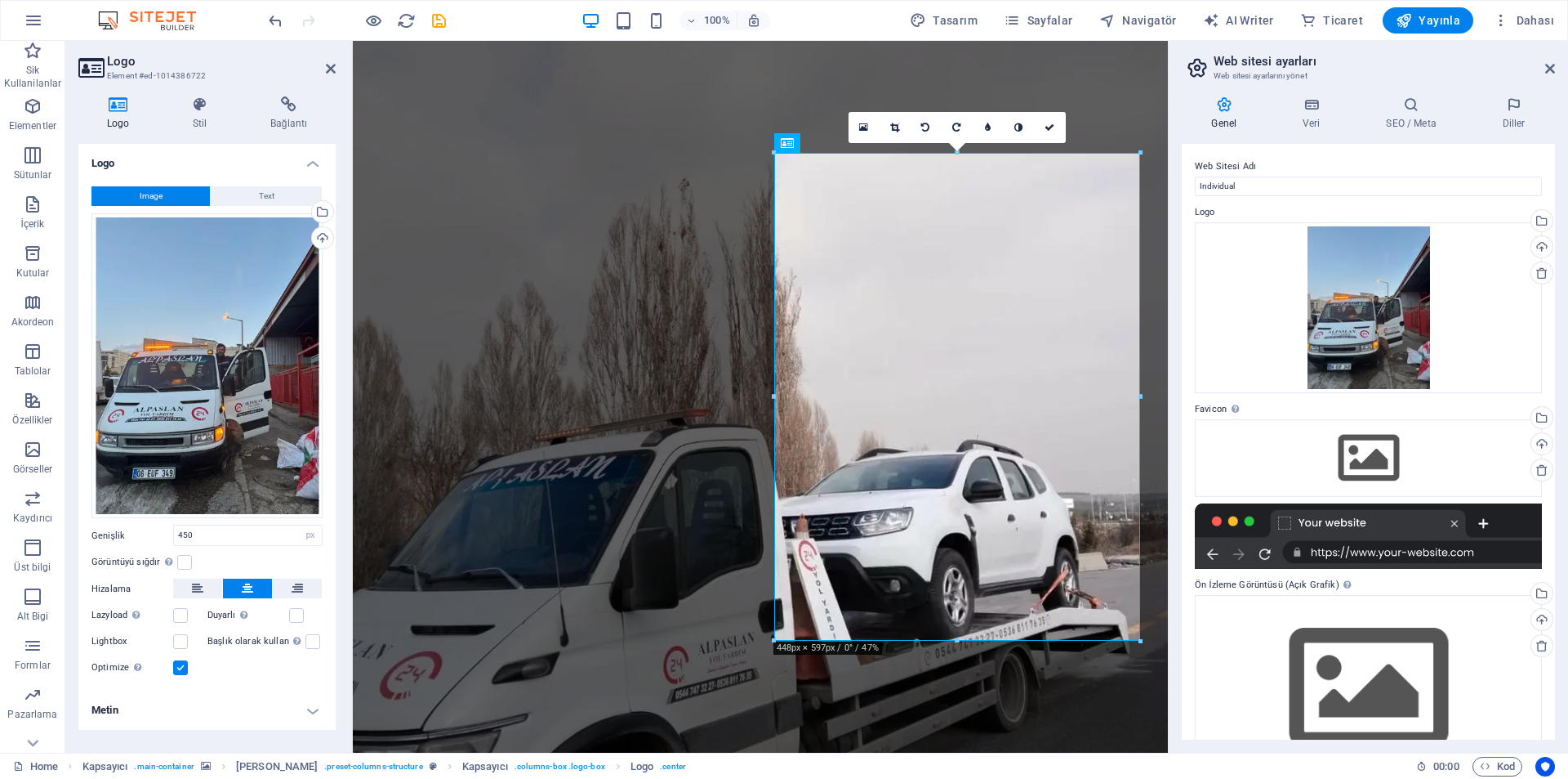
click at [1555, 68] on aside "Web sitesi ayarları Web sitesi ayarlarını yönet Genel Veri SEO / Meta Diller We…" at bounding box center [1368, 396] width 400 height 711
click at [1382, 174] on label "Web Sitesi Adı" at bounding box center [1368, 166] width 347 height 19
click at [1382, 176] on input "Individual" at bounding box center [1368, 185] width 347 height 19
click at [1382, 174] on label "Web Sitesi Adı" at bounding box center [1368, 166] width 347 height 19
click at [1382, 176] on input "Individual" at bounding box center [1368, 185] width 347 height 19
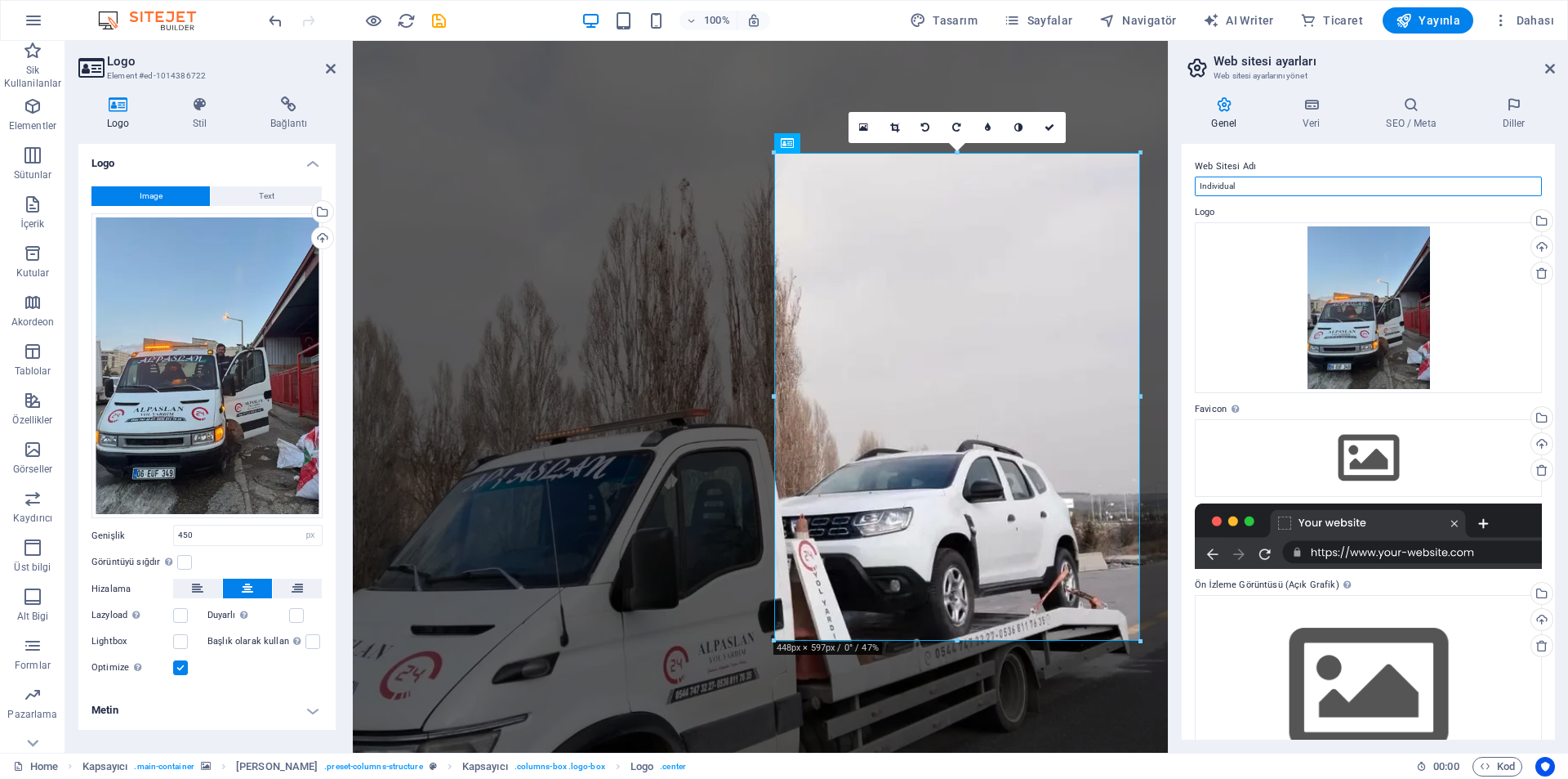
click at [1377, 184] on input "Individual" at bounding box center [1368, 185] width 347 height 19
type input "ALPASLAN [PERSON_NAME]"
click at [1365, 479] on div "Dosyaları buraya sürükleyin, dosyaları seçmek için tıklayın veya Dosyalardan ya…" at bounding box center [1368, 458] width 347 height 77
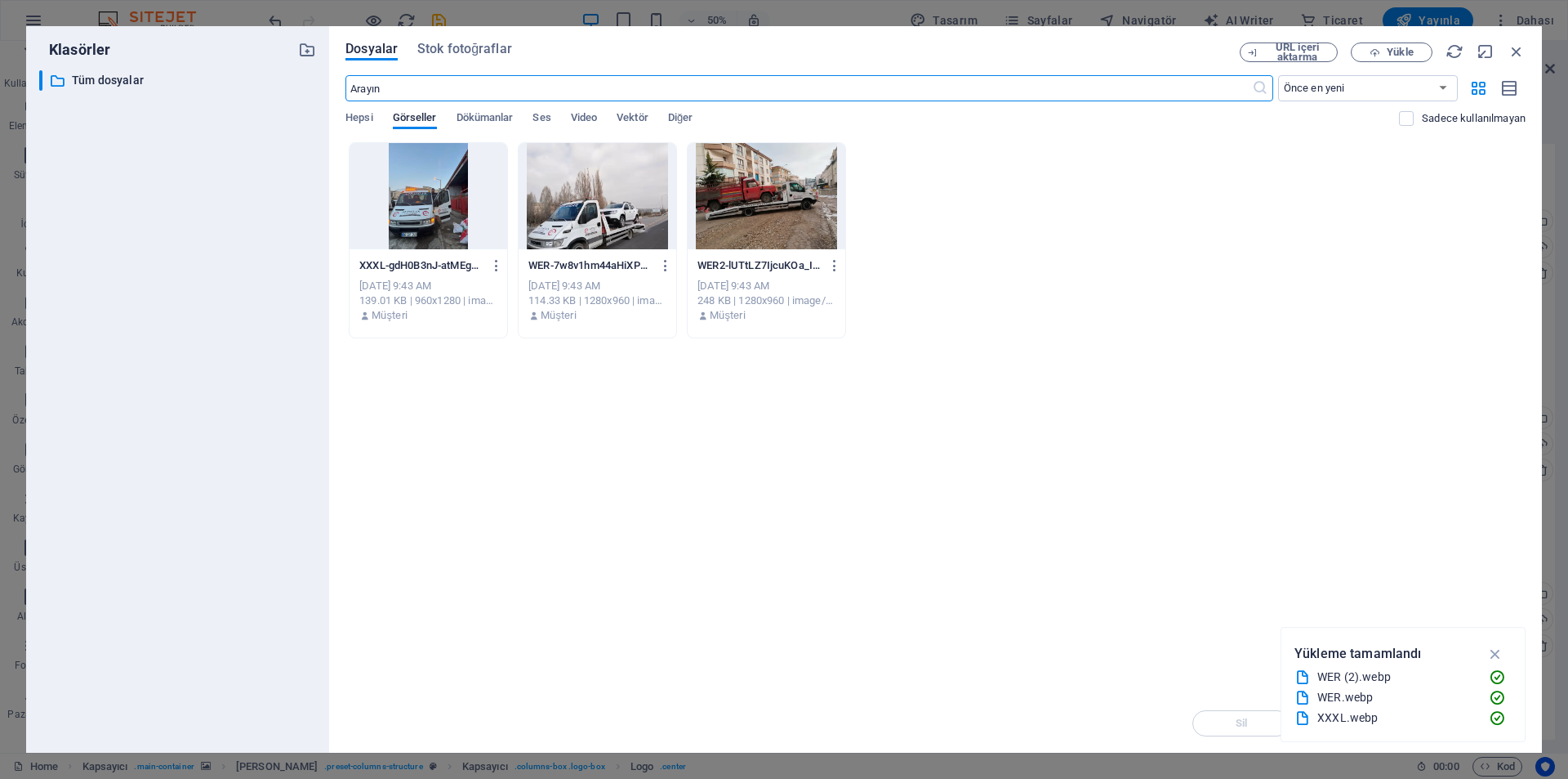
click at [404, 196] on div at bounding box center [428, 196] width 158 height 106
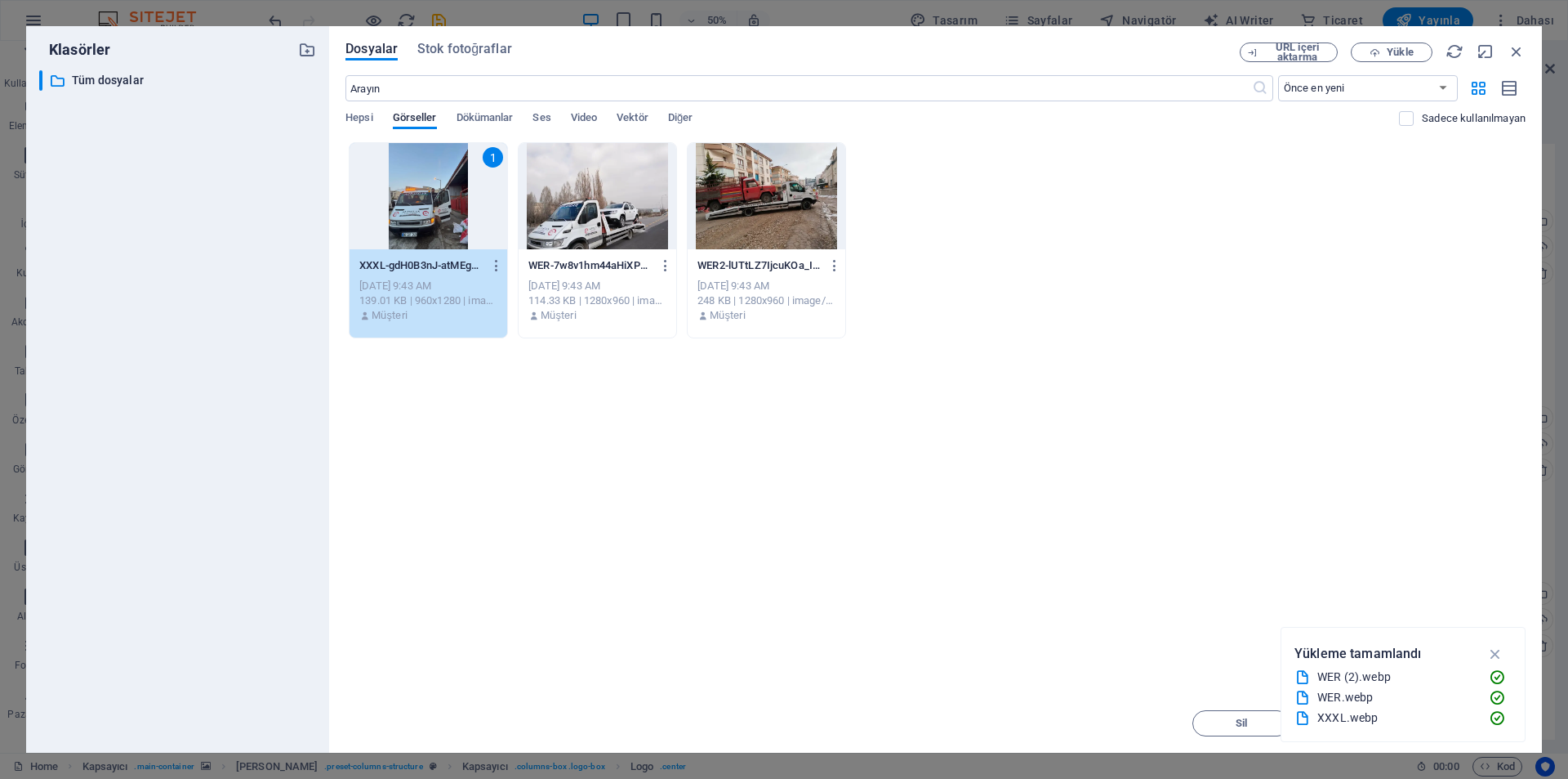
click at [404, 196] on div "1" at bounding box center [428, 196] width 158 height 106
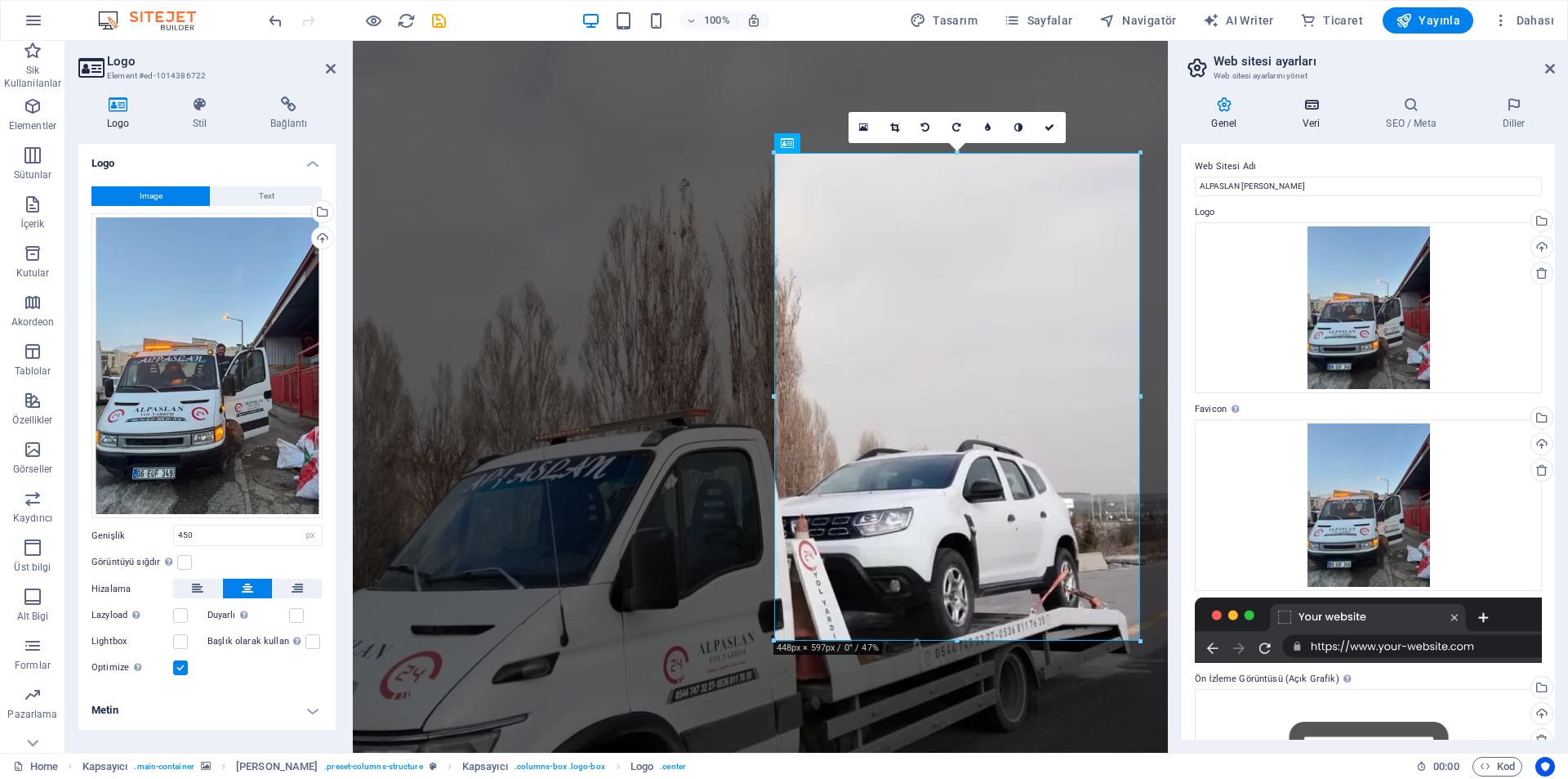
click at [1302, 111] on icon at bounding box center [1312, 105] width 77 height 16
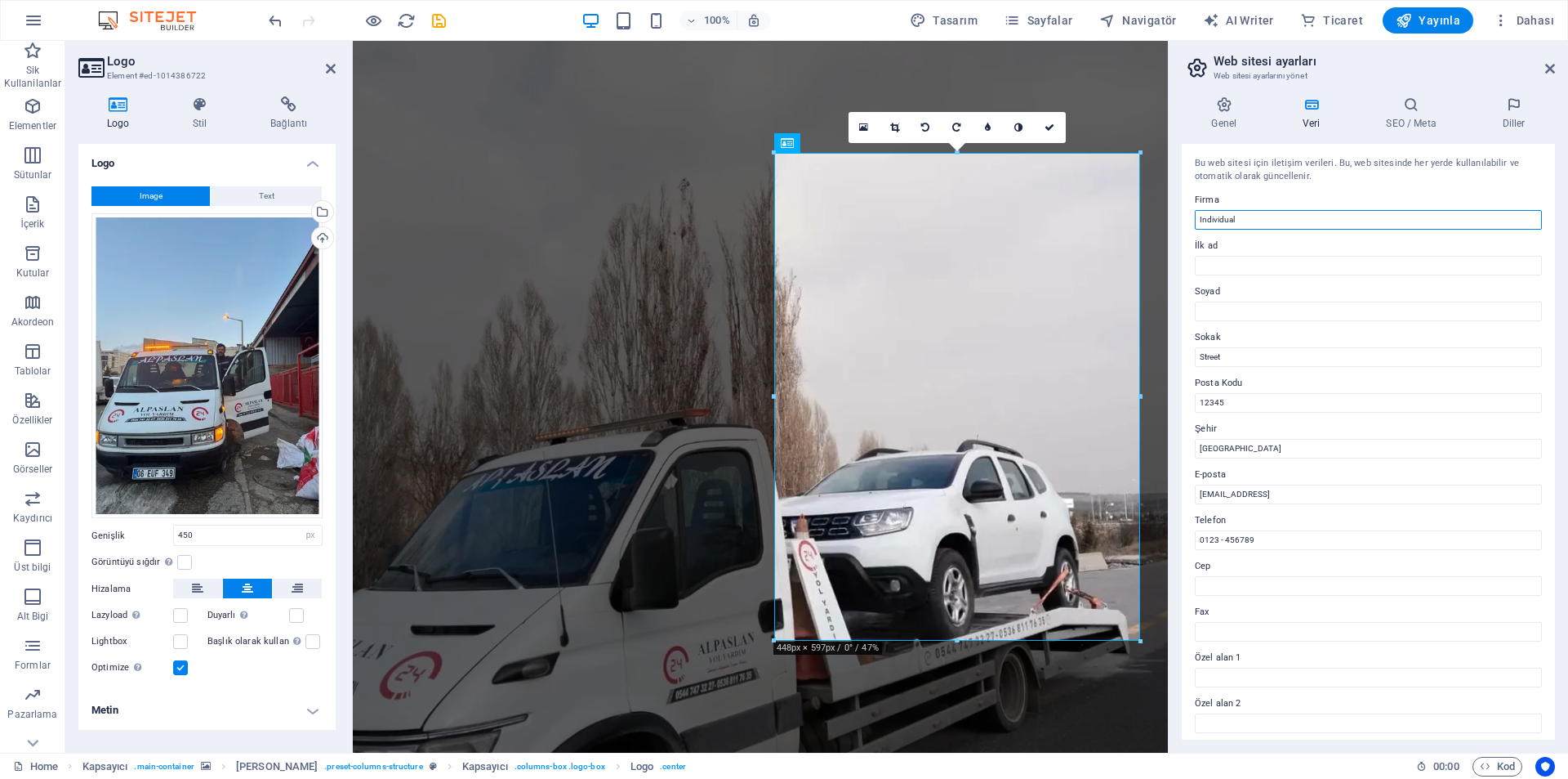
click at [1286, 214] on input "Individual" at bounding box center [1368, 219] width 347 height 19
type input "a"
type input "ALPASLAN [PERSON_NAME]"
click at [1218, 122] on h4 "Genel" at bounding box center [1228, 114] width 91 height 35
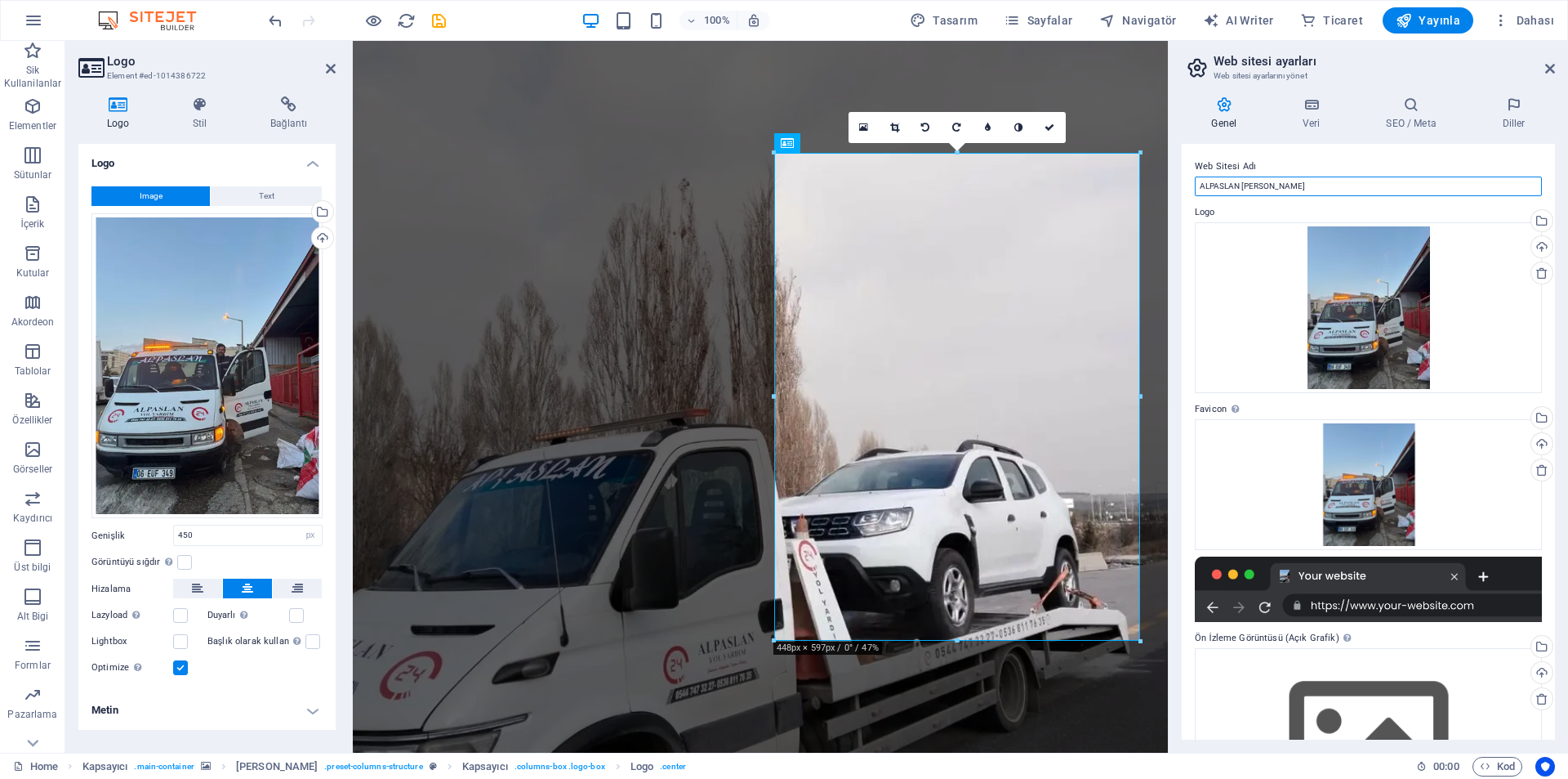
click at [1301, 184] on input "ALPASLAN [PERSON_NAME]" at bounding box center [1368, 185] width 347 height 19
paste input "nkara Çekici | 0552 378 72 61 | [GEOGRAPHIC_DATA] Oto Kurtarma"
drag, startPoint x: 1311, startPoint y: 184, endPoint x: 1260, endPoint y: 184, distance: 51.0
click at [1260, 184] on input "Ankara Çekici | 0552 378 72 61 | [GEOGRAPHIC_DATA] Oto Kurtarma" at bounding box center [1368, 185] width 347 height 19
type input "Ankara Çekici | 0644 747 3227 | [GEOGRAPHIC_DATA] Oto Kurtarma"
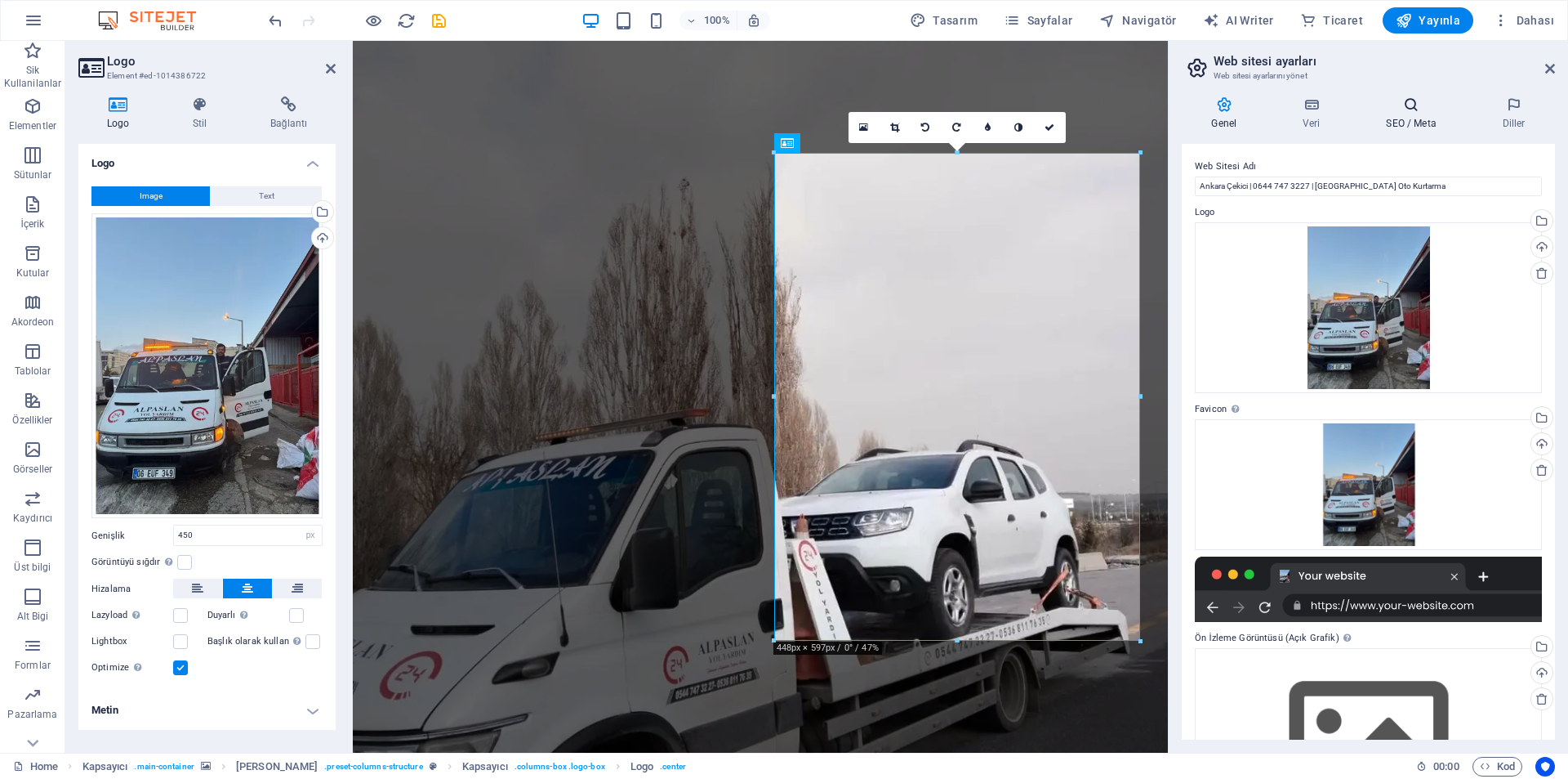
click at [1433, 115] on h4 "SEO / Meta" at bounding box center [1414, 114] width 116 height 35
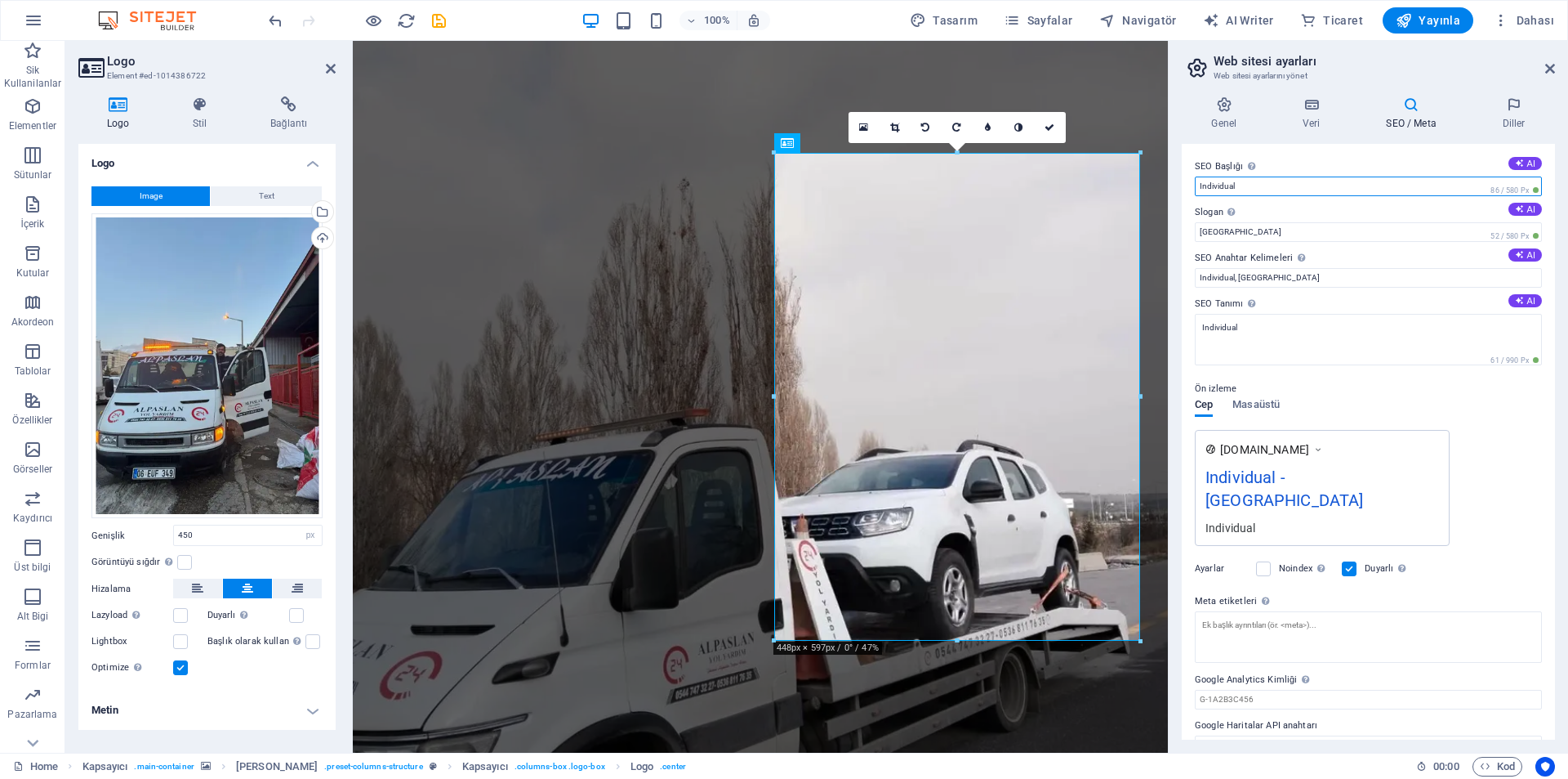
click at [1365, 188] on input "Individual" at bounding box center [1368, 185] width 347 height 19
paste input "Ankara Çekici | 0552 378 72 61 | [GEOGRAPHIC_DATA] Oto Kurtarma"
type input "Ankara Çekici | 0552 378 72 61 | [GEOGRAPHIC_DATA] Oto Kurtarma"
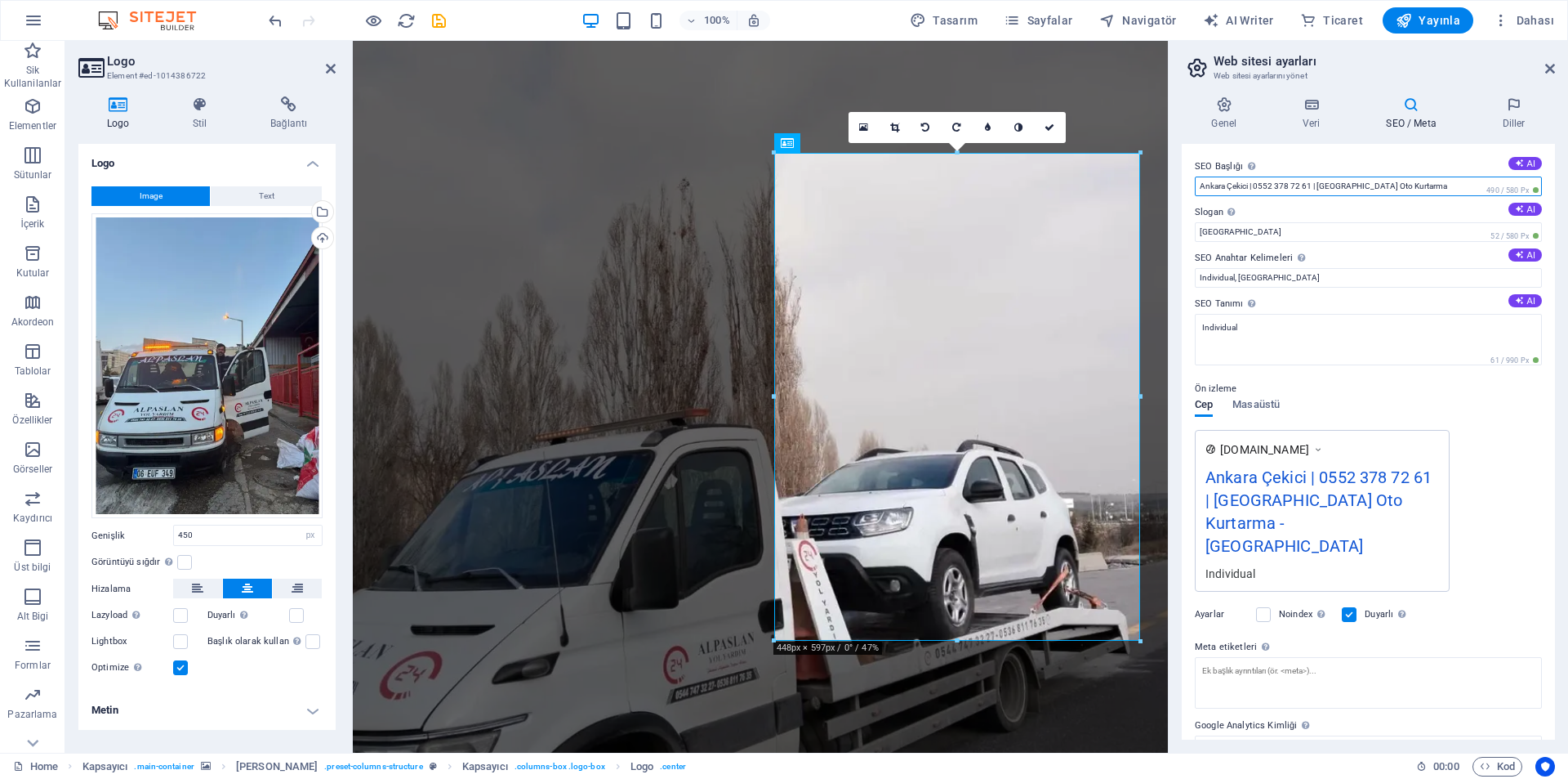
drag, startPoint x: 1790, startPoint y: 224, endPoint x: 1521, endPoint y: 237, distance: 269.3
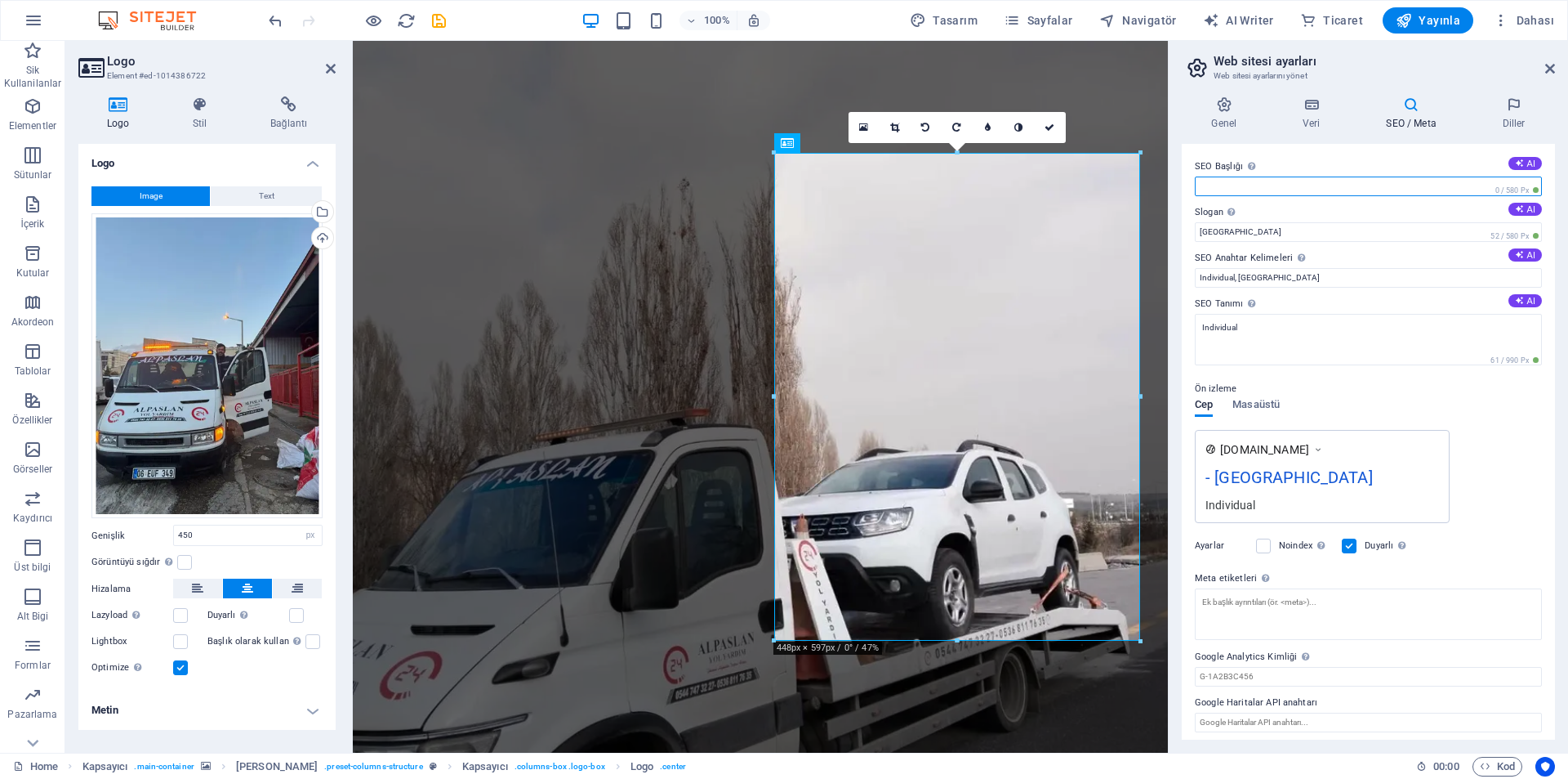
paste input "Ankara Yenimahalle Oto Kurtar | 15 Dakikada Yanınızdayız"
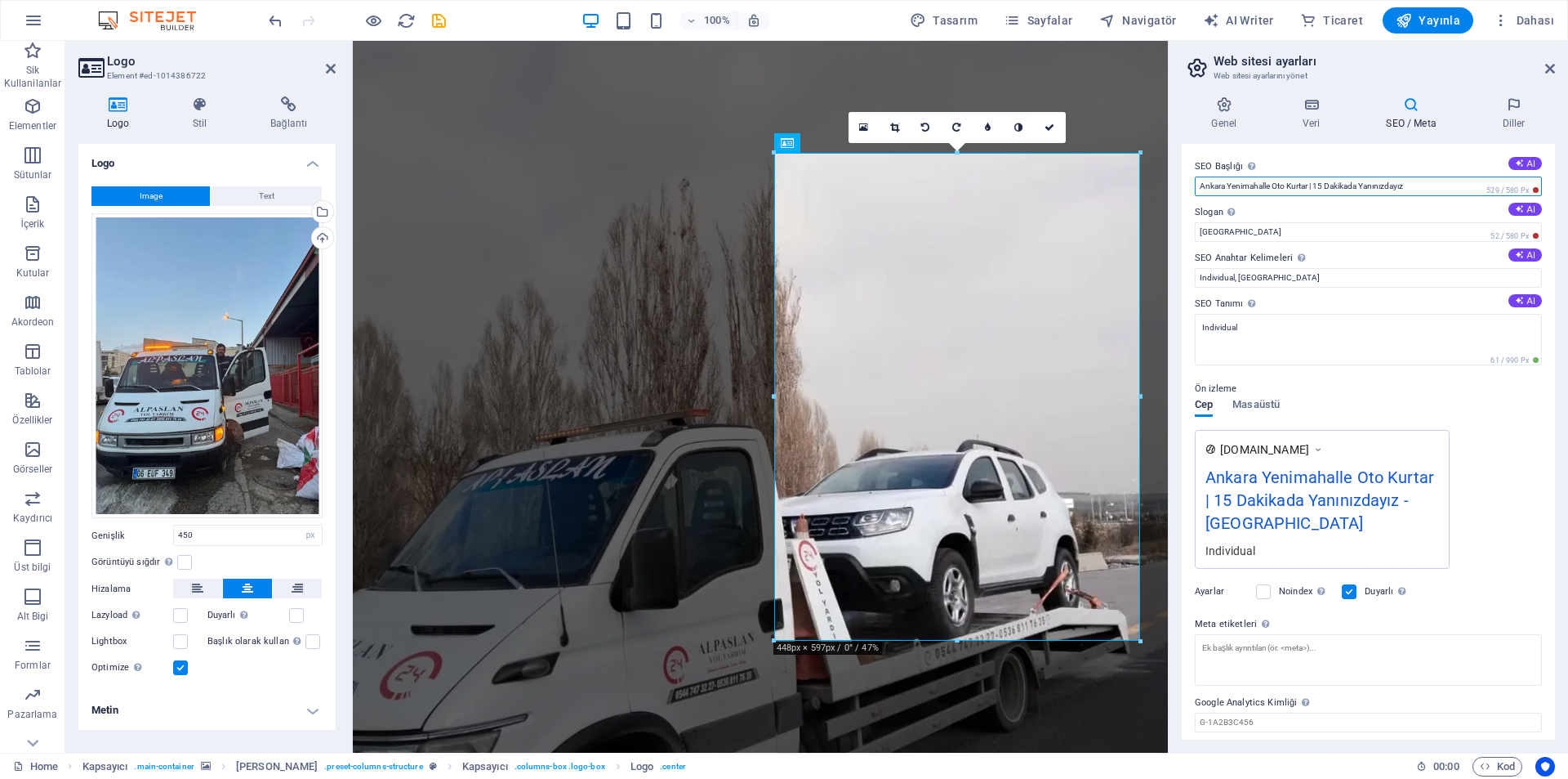
drag, startPoint x: 1312, startPoint y: 189, endPoint x: 1227, endPoint y: 181, distance: 85.4
click at [1227, 181] on input "Ankara Yenimahalle Oto Kurtar | 15 Dakikada Yanınızdayız" at bounding box center [1368, 185] width 347 height 19
type input "Ankara Oto | 15 Dakikada Yanınızdayız"
click at [1239, 180] on input "Ankara Oto | 15 Dakikada Yanınızdayız" at bounding box center [1368, 185] width 347 height 19
drag, startPoint x: 1394, startPoint y: 184, endPoint x: 1280, endPoint y: 191, distance: 114.2
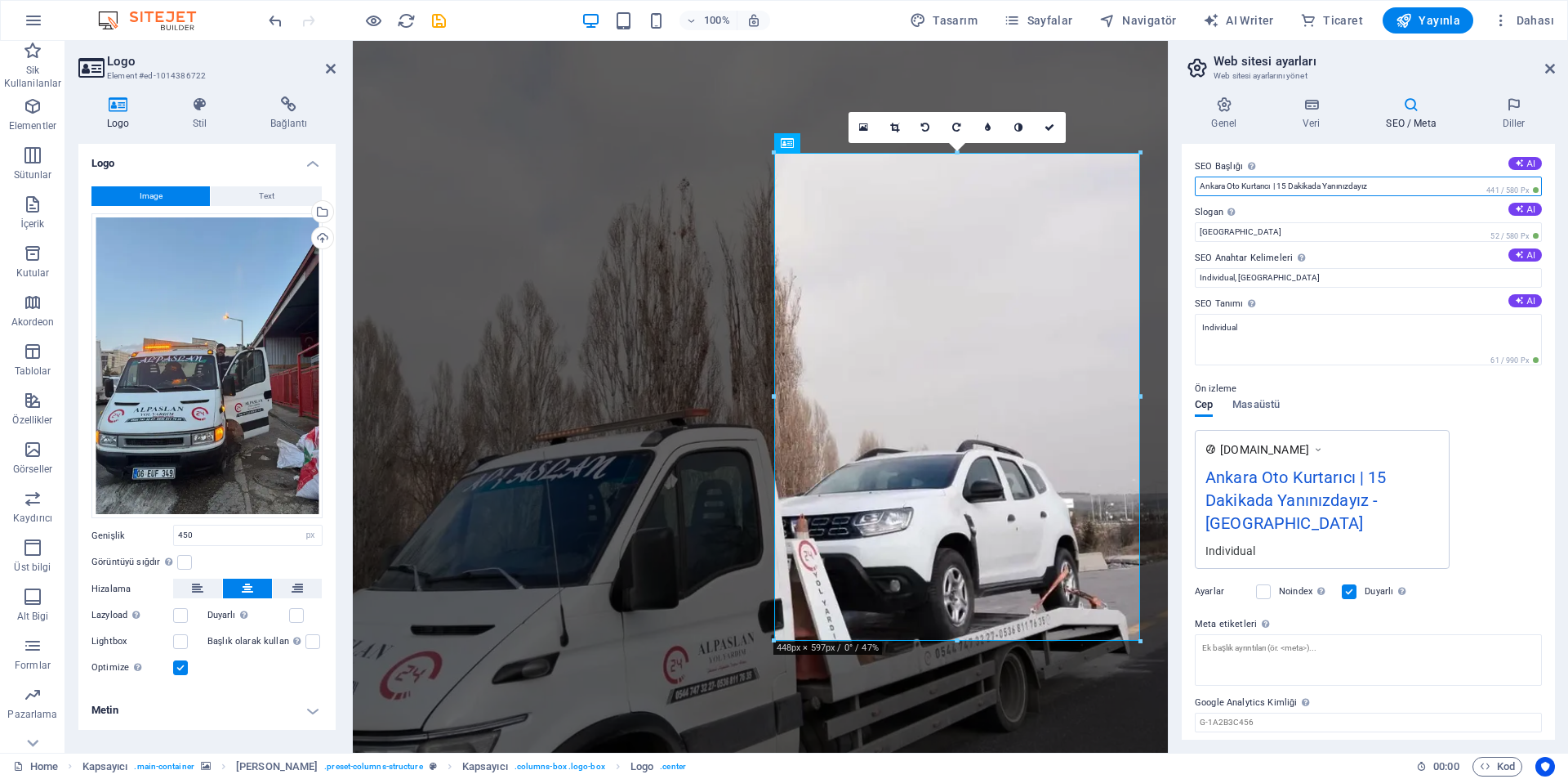
click at [1280, 191] on input "Ankara Oto Kurtarıcı | 15 Dakikada Yanınızdayız" at bounding box center [1368, 185] width 347 height 19
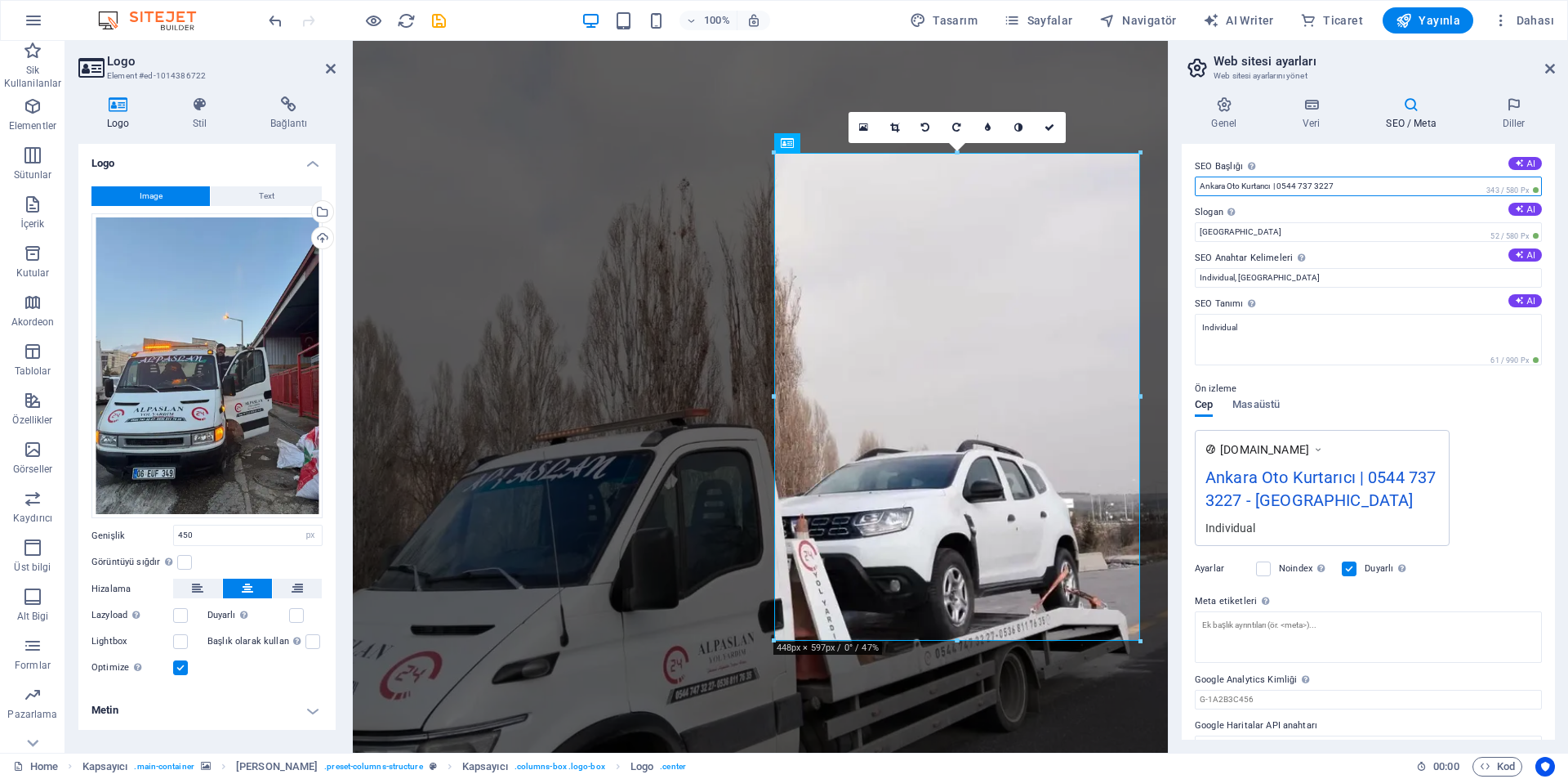
click at [1273, 184] on input "Ankara Oto Kurtarıcı | 0544 737 3227" at bounding box center [1368, 185] width 347 height 19
click at [1315, 184] on input "Ankara Oto Kurtarıcı | 0544 737 3227" at bounding box center [1368, 185] width 347 height 19
drag, startPoint x: 1709, startPoint y: 228, endPoint x: 1157, endPoint y: 167, distance: 555.4
type input "Ankara Oto Kurtarıcı | 0544 737 3227"
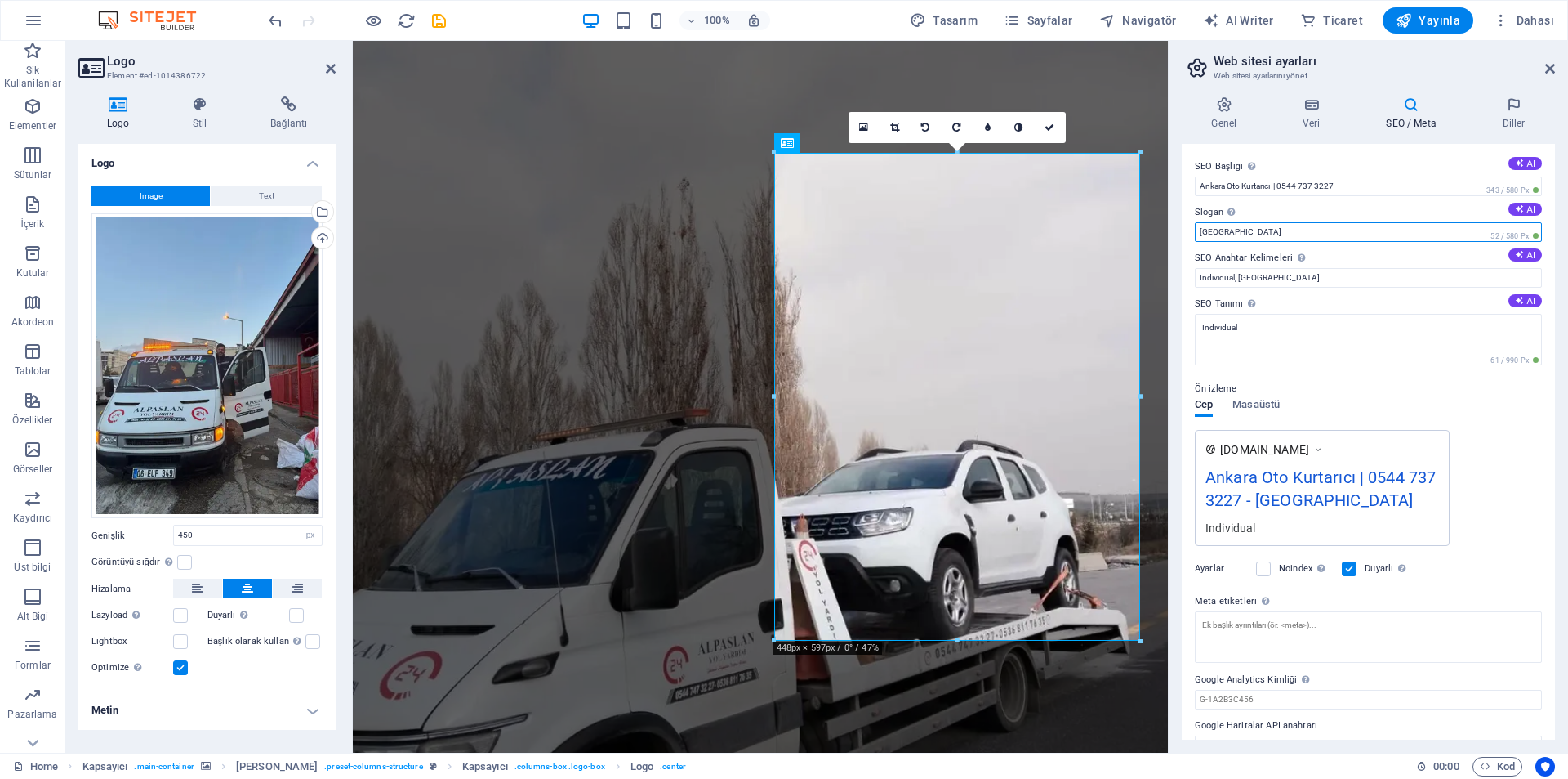
click at [1237, 228] on input "[GEOGRAPHIC_DATA]" at bounding box center [1368, 231] width 347 height 19
paste input "Ankara Oto Kurtarıcı | 0544 737 3227"
type input "Ankara Oto Kurtarıcı | 0544 737 3227"
click at [1296, 237] on input "Ankara Oto Kurtarıcı | 0544 737 3227" at bounding box center [1368, 231] width 347 height 19
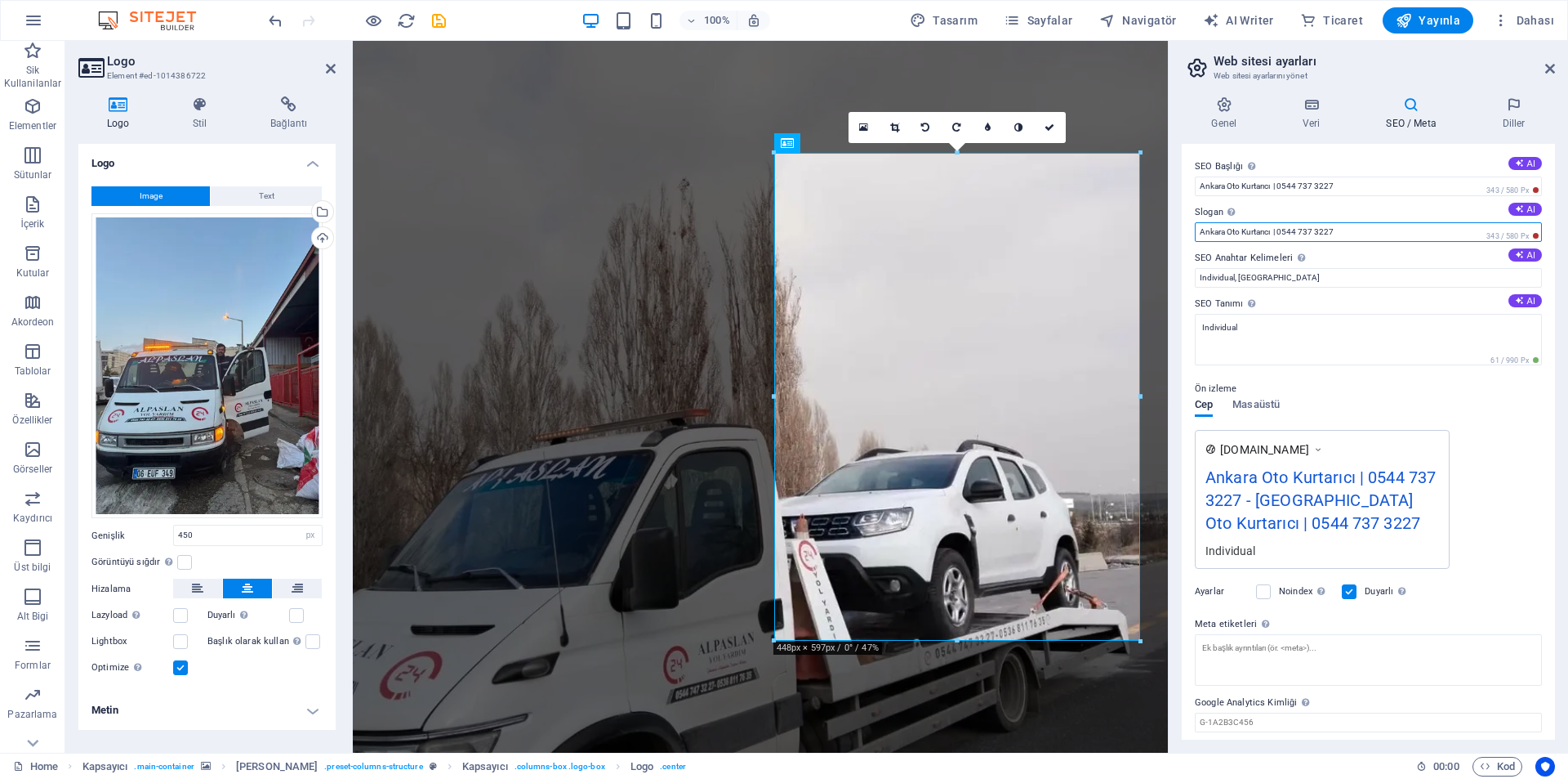
drag, startPoint x: 1305, startPoint y: 229, endPoint x: 1181, endPoint y: 237, distance: 124.3
click at [1181, 237] on div "Genel Veri SEO / Meta Diller Web Sitesi Adı [GEOGRAPHIC_DATA] Çekici | 0644 747…" at bounding box center [1369, 417] width 400 height 669
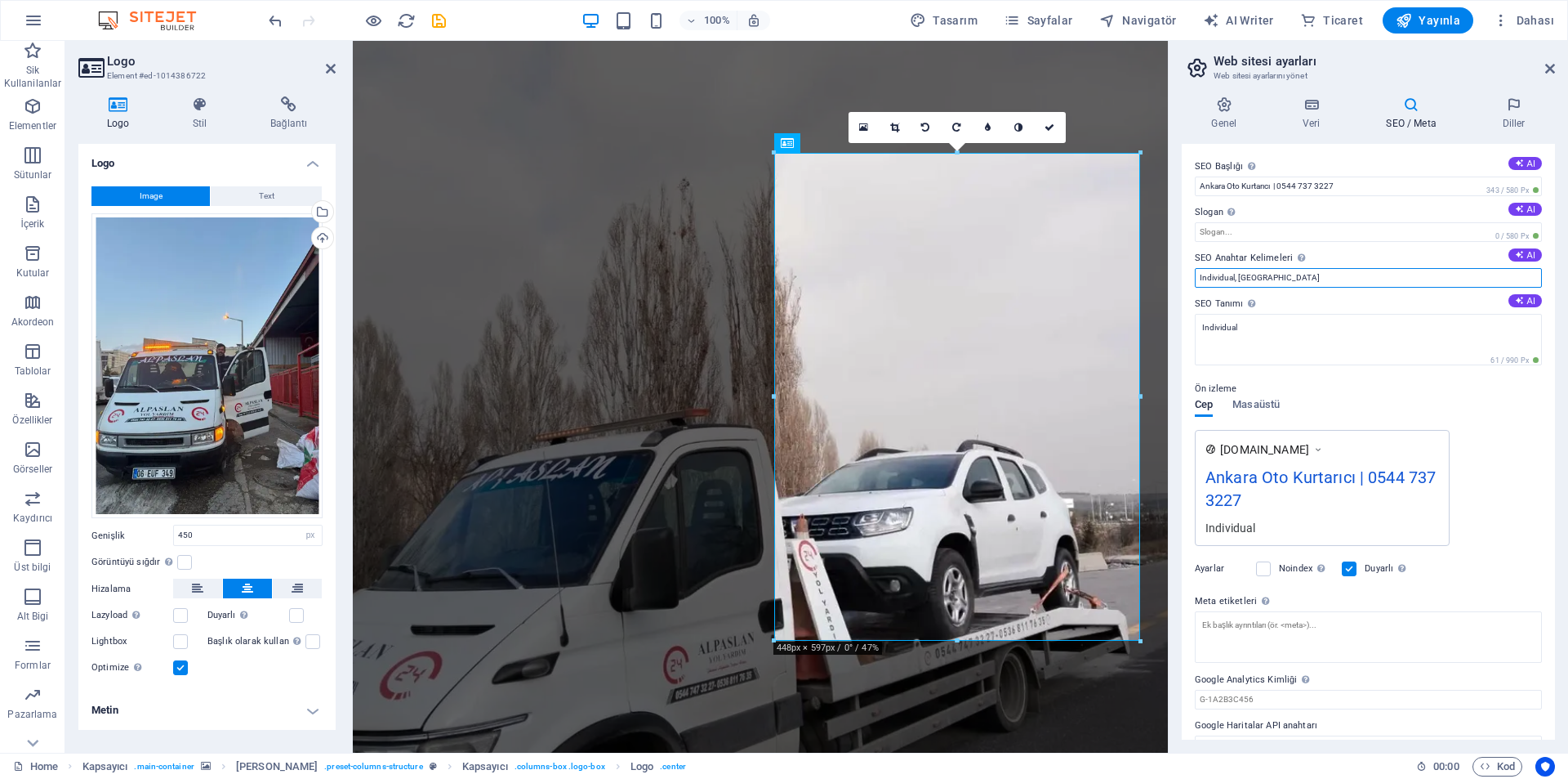
click at [1244, 273] on input "Individual, [GEOGRAPHIC_DATA]" at bounding box center [1368, 278] width 347 height 19
click at [1270, 223] on input "Slogan Web sitenin sloganı. AI" at bounding box center [1368, 231] width 347 height 19
paste input "Ankara Oto Kurtarma"
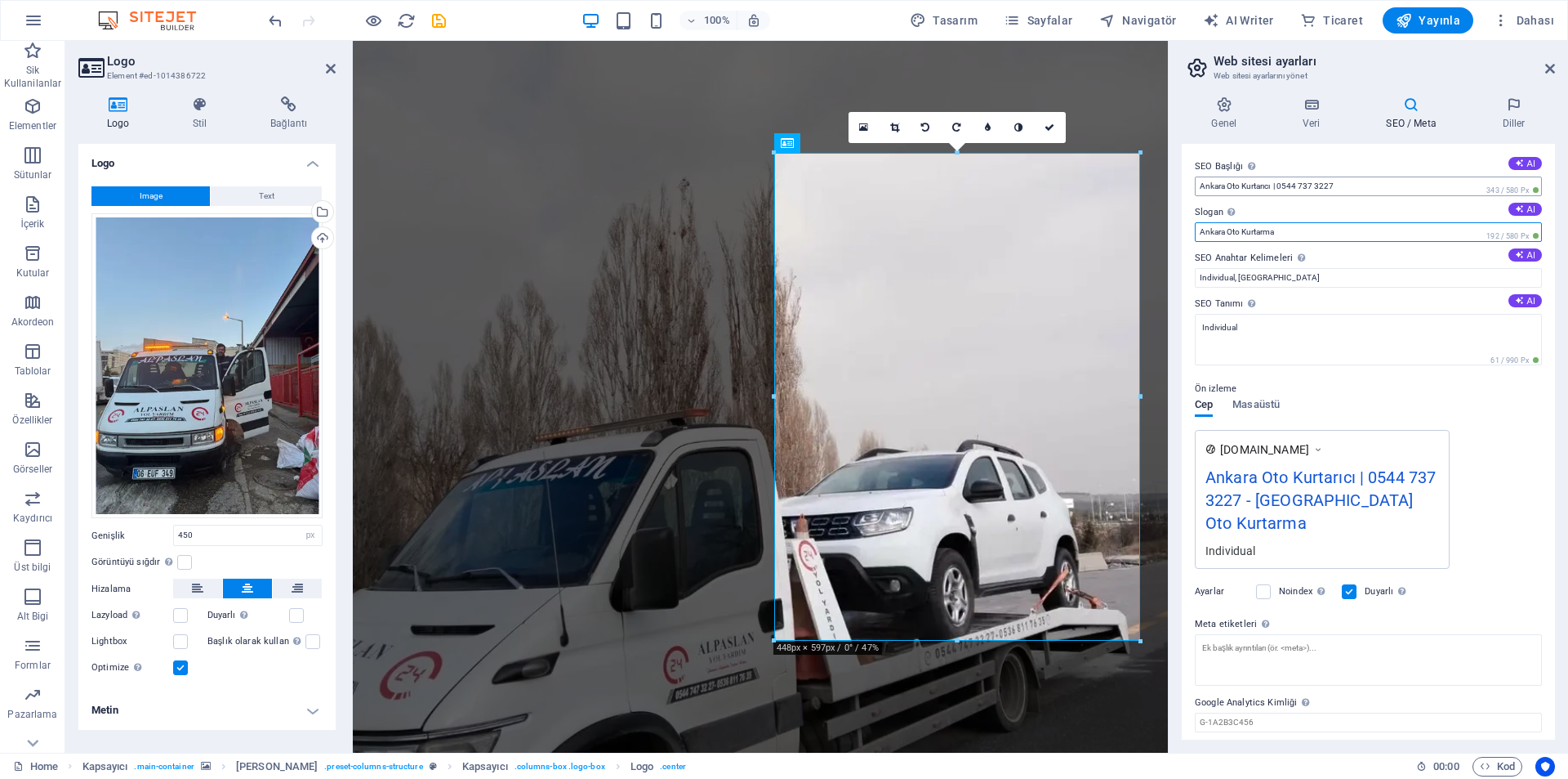
type input "Ankara Oto Kurtarma"
drag, startPoint x: 1381, startPoint y: 192, endPoint x: 1322, endPoint y: 185, distance: 59.4
click at [1322, 185] on input "Ankara Oto Kurtarıcı | 0544 737 3227" at bounding box center [1368, 185] width 347 height 19
drag, startPoint x: 1270, startPoint y: 188, endPoint x: 1229, endPoint y: 189, distance: 41.0
click at [1229, 189] on input "Ankara Oto Kurtarıcı | 0544 737 3227" at bounding box center [1368, 185] width 347 height 19
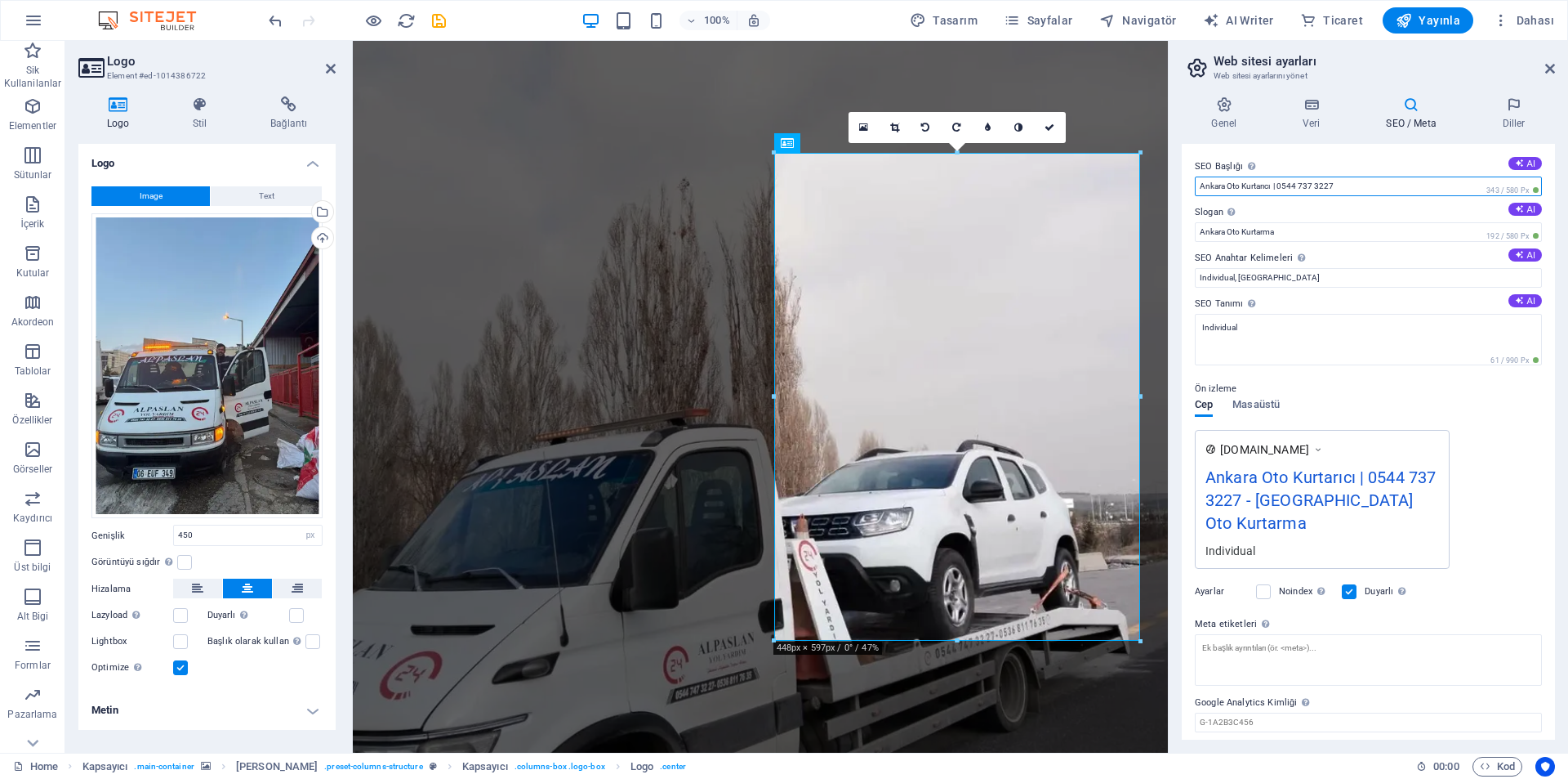
click at [1335, 185] on input "Ankara Oto Kurtarıcı | 0544 737 3227" at bounding box center [1368, 185] width 347 height 19
click at [1271, 184] on input "Ankara Oto Kurtarıcı | 0544 737 3227" at bounding box center [1368, 185] width 347 height 19
drag, startPoint x: 1278, startPoint y: 184, endPoint x: 1244, endPoint y: 187, distance: 34.1
click at [1244, 187] on input "Ankara Oto Kurtarıcı | 0544 737 3227" at bounding box center [1368, 185] width 347 height 19
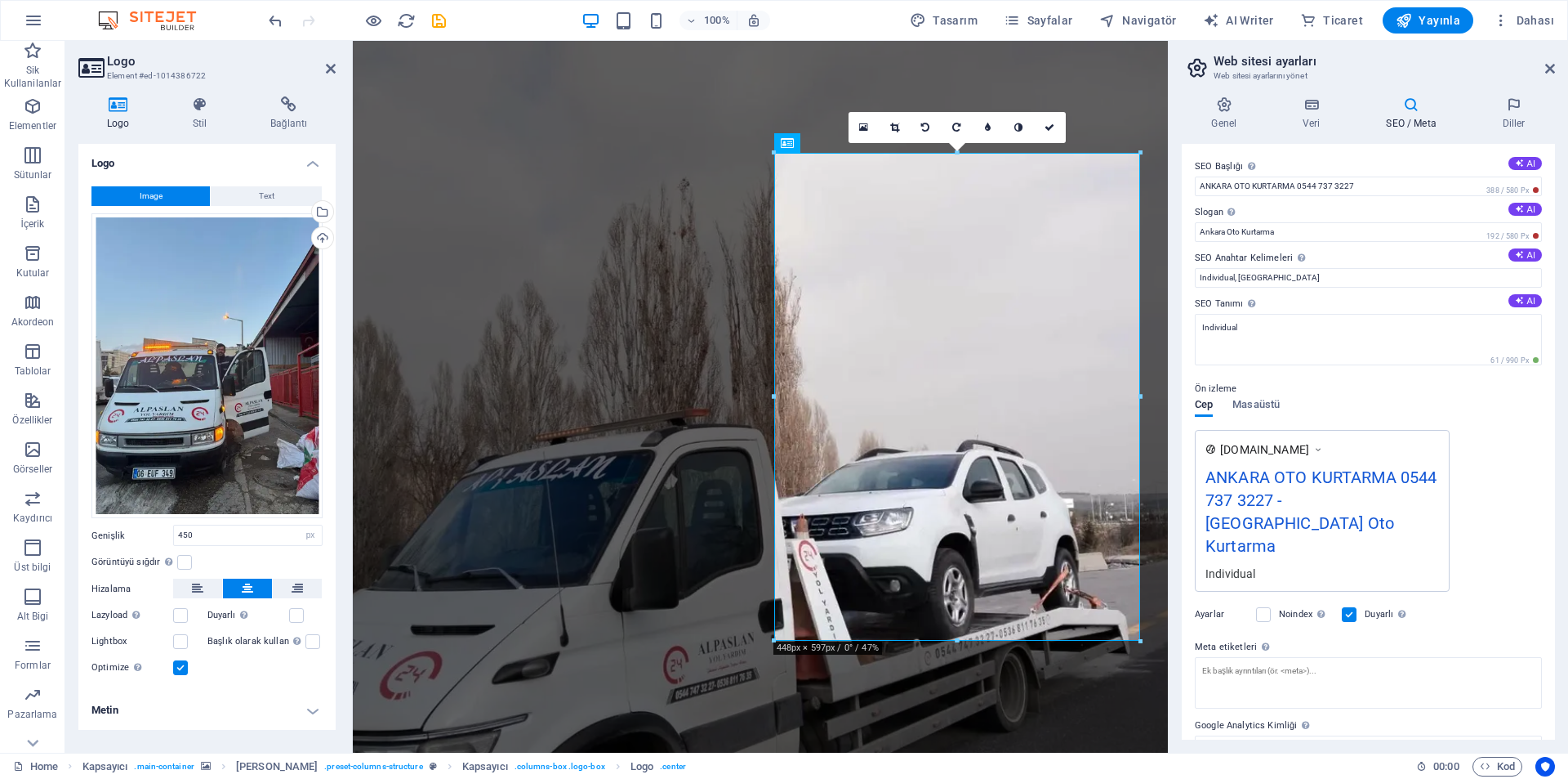
click at [1360, 207] on label "Slogan Web sitenin sloganı. AI" at bounding box center [1368, 212] width 347 height 19
click at [1360, 222] on input "Ankara Oto Kurtarma" at bounding box center [1368, 231] width 347 height 19
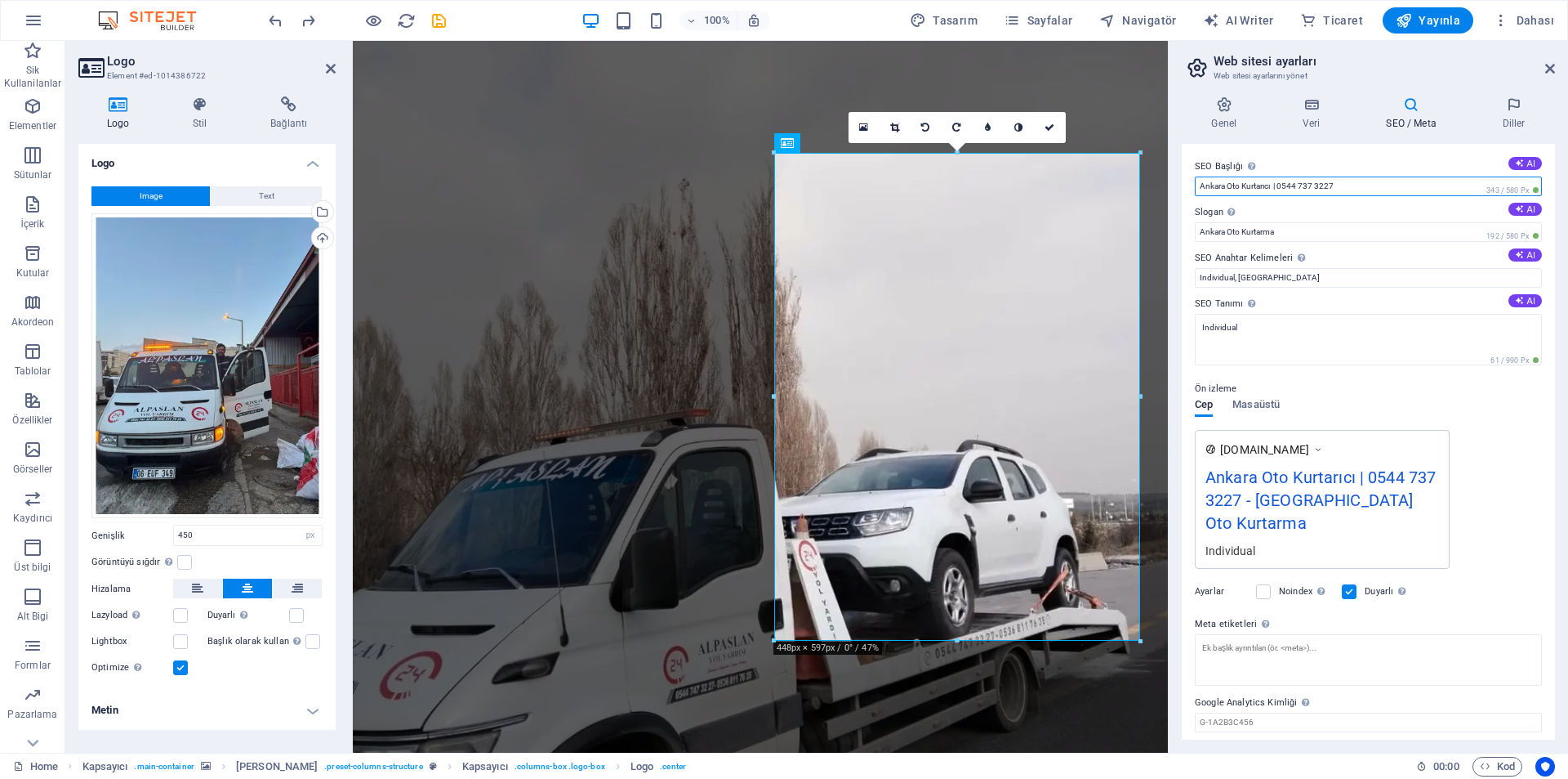
drag, startPoint x: 1273, startPoint y: 189, endPoint x: 1196, endPoint y: 186, distance: 77.1
click at [1196, 186] on input "Ankara Oto Kurtarıcı | 0544 737 3227" at bounding box center [1368, 185] width 347 height 19
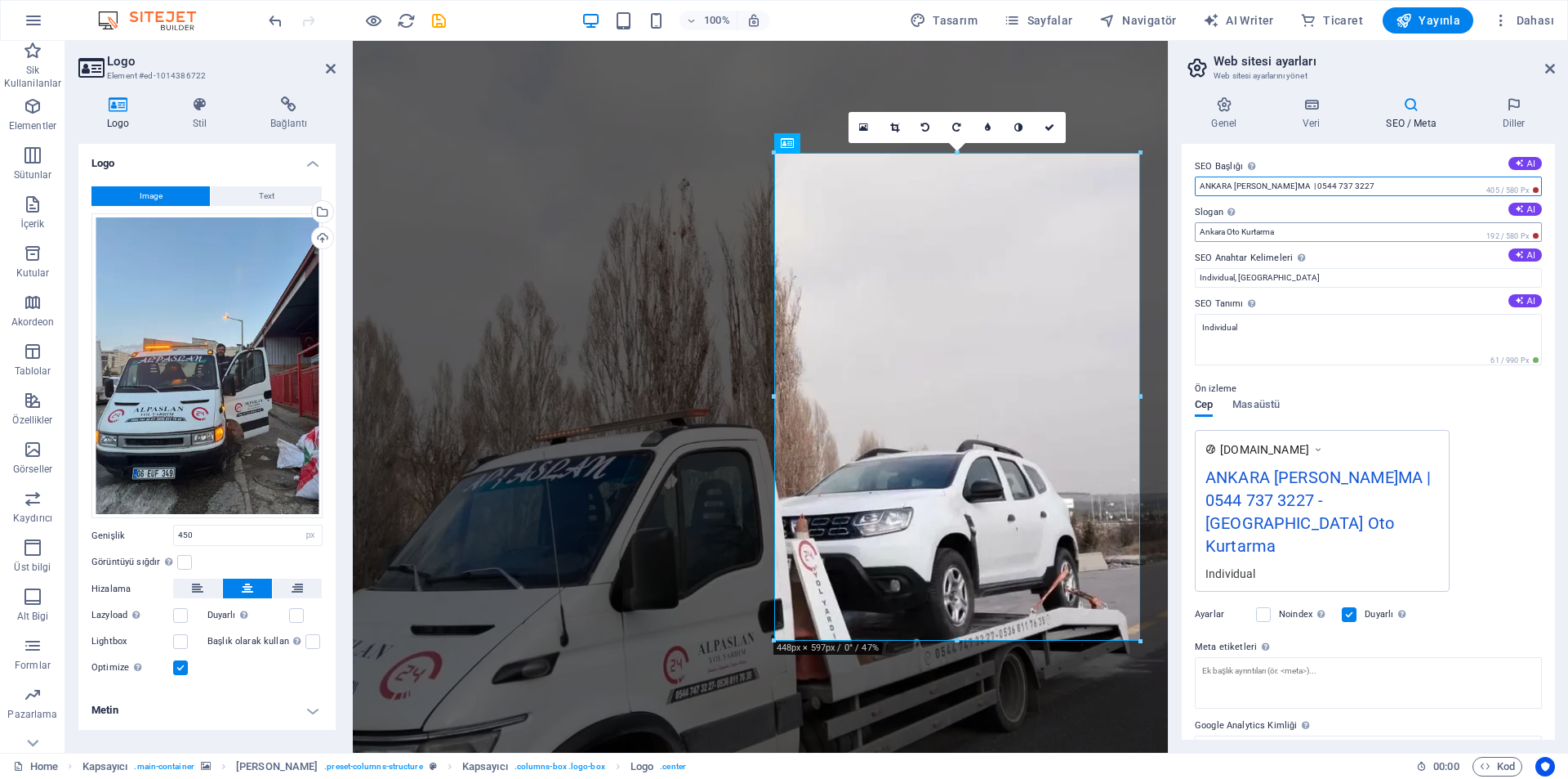
type input "ANKARA [PERSON_NAME]MA | 0544 737 3227"
drag, startPoint x: 1651, startPoint y: 270, endPoint x: 1144, endPoint y: 258, distance: 507.1
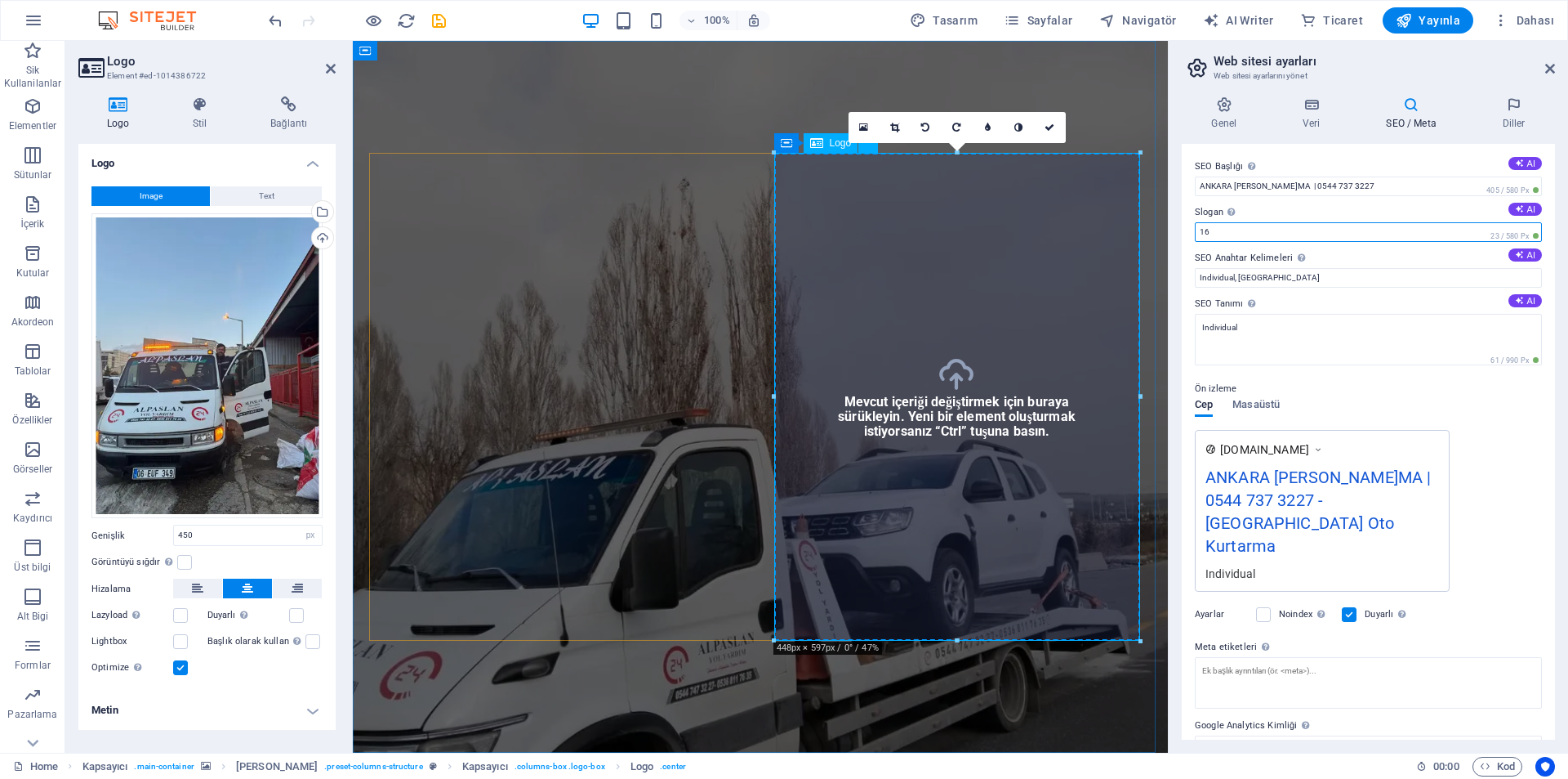
type input "1"
type input "ANKARA [PERSON_NAME]"
click at [1358, 303] on label "SEO Tanımı Web sitenin içeriğini açıkla - bu, arama motorları ve SEO için çok ö…" at bounding box center [1368, 303] width 347 height 19
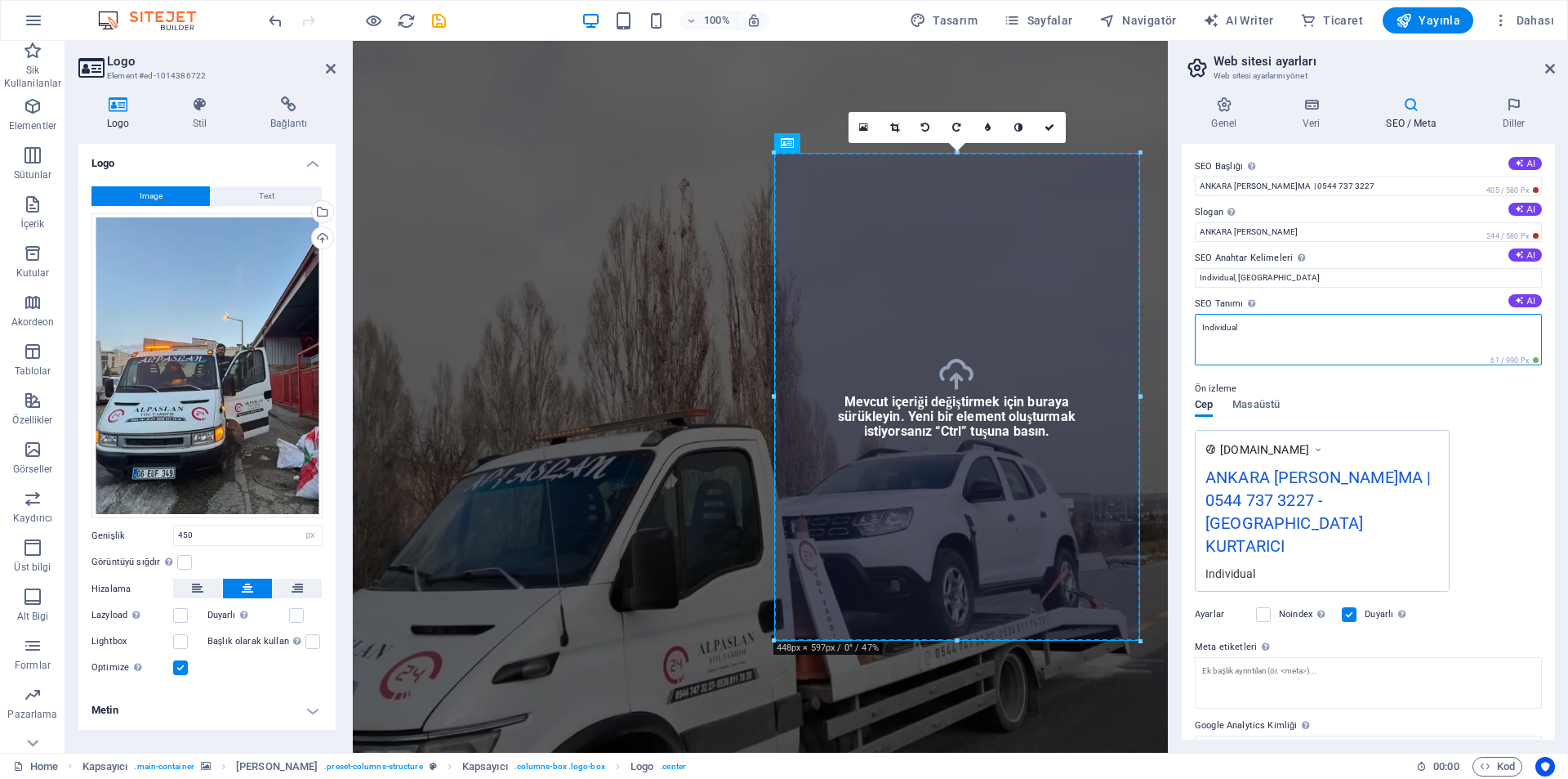
click at [1358, 314] on textarea "Individual" at bounding box center [1368, 340] width 347 height 51
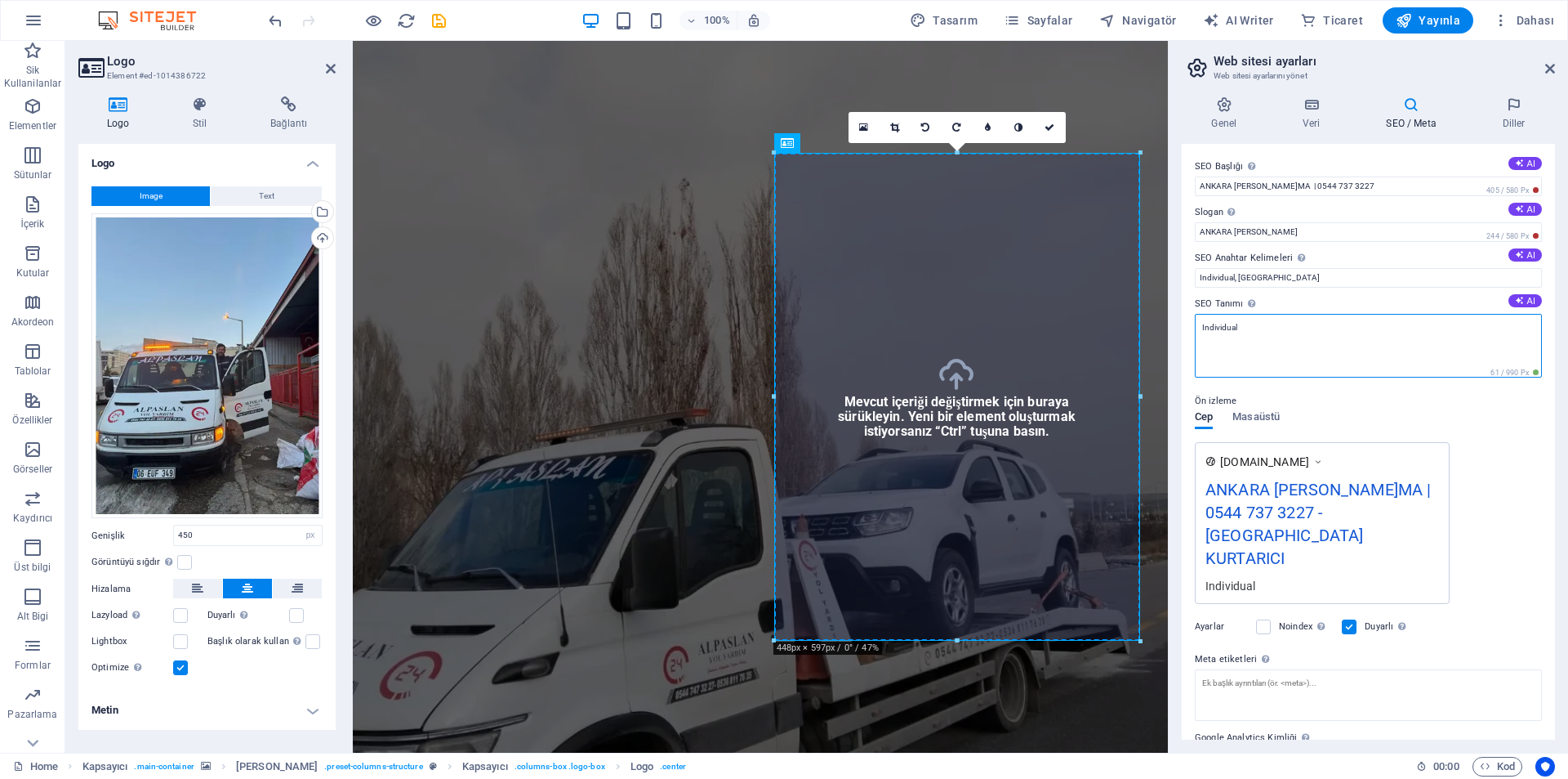
paste textarea "Ankara Keçiören'de gece gündüz [PERSON_NAME]ma. Modern ekipman, sigortalı taşım…"
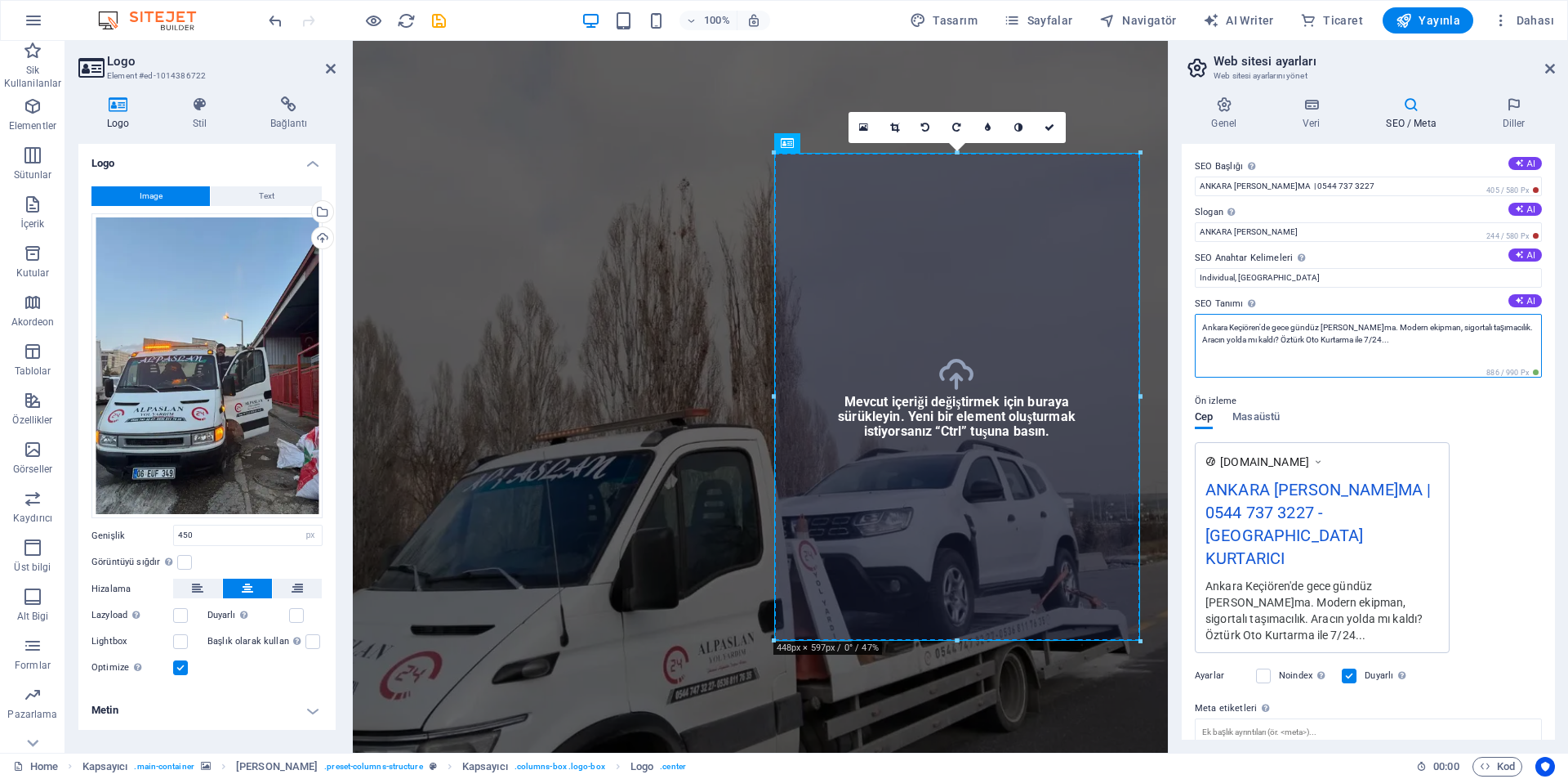
drag, startPoint x: 1259, startPoint y: 326, endPoint x: 1228, endPoint y: 327, distance: 31.0
click at [1228, 327] on textarea "Ankara Keçiören'de gece gündüz [PERSON_NAME]ma. Modern ekipman, sigortalı taşım…" at bounding box center [1368, 346] width 347 height 64
click at [1229, 332] on textarea "[GEOGRAPHIC_DATA] 'da gece gündüz [PERSON_NAME]ma. Modern ekipman, sigortalı ta…" at bounding box center [1368, 346] width 347 height 64
click at [1368, 344] on textarea "[GEOGRAPHIC_DATA] gece gündüz [PERSON_NAME]ma. Modern ekipman, sigortalı taşıma…" at bounding box center [1368, 346] width 347 height 64
type textarea "[GEOGRAPHIC_DATA] gece gündüz [PERSON_NAME]ma. Modern ekipman, sigortalı taşıma…"
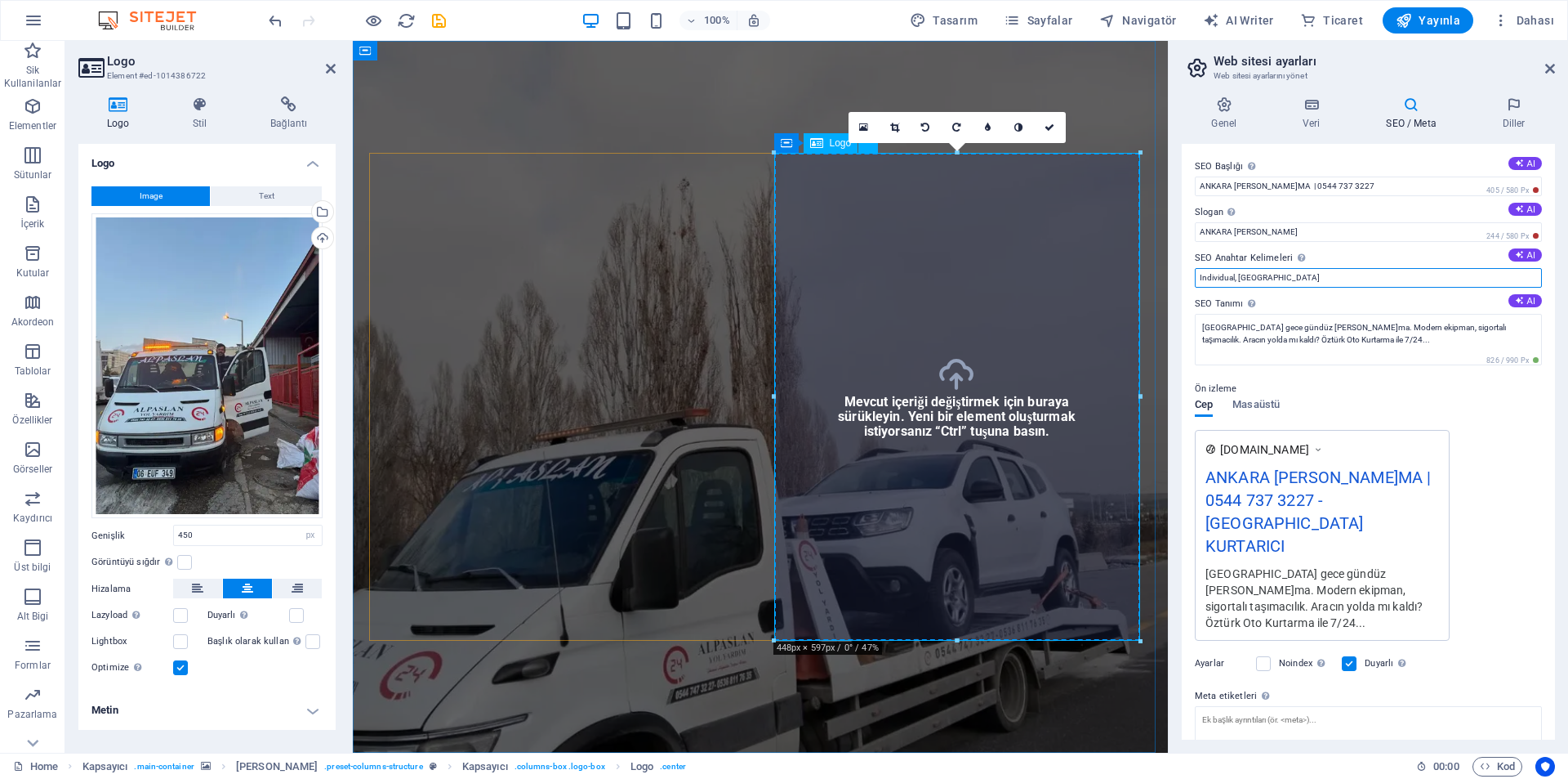
drag, startPoint x: 1658, startPoint y: 318, endPoint x: 1099, endPoint y: 291, distance: 559.7
type input "alpaslan [PERSON_NAME]ma, ankara [PERSON_NAME]ma, ankara kurtarıcı, [PERSON_NAM…"
click at [1511, 114] on h4 "Diller" at bounding box center [1513, 114] width 82 height 35
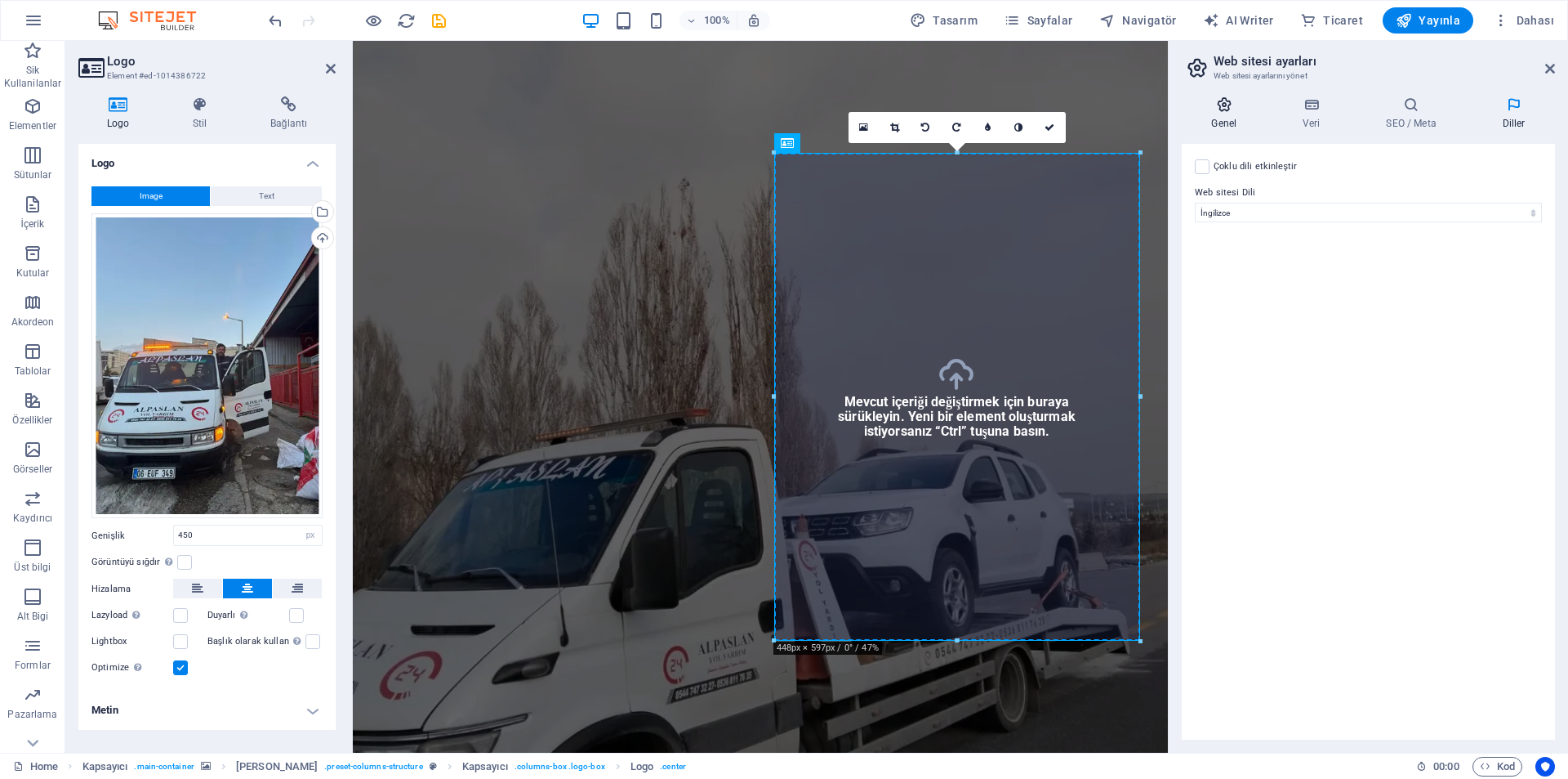
click at [1232, 105] on icon at bounding box center [1224, 105] width 85 height 16
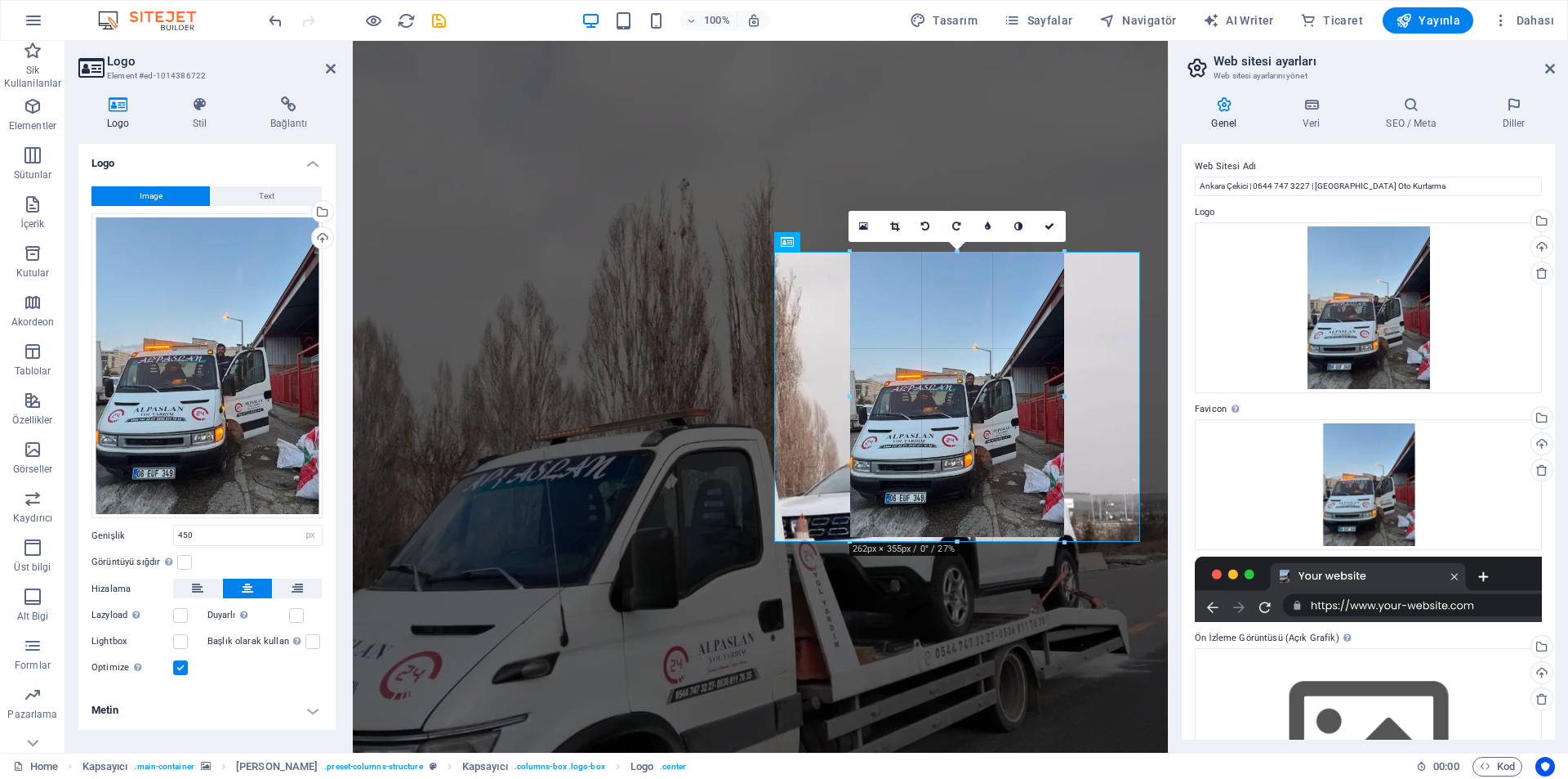
drag, startPoint x: 1140, startPoint y: 151, endPoint x: 633, endPoint y: 336, distance: 539.7
type input "262"
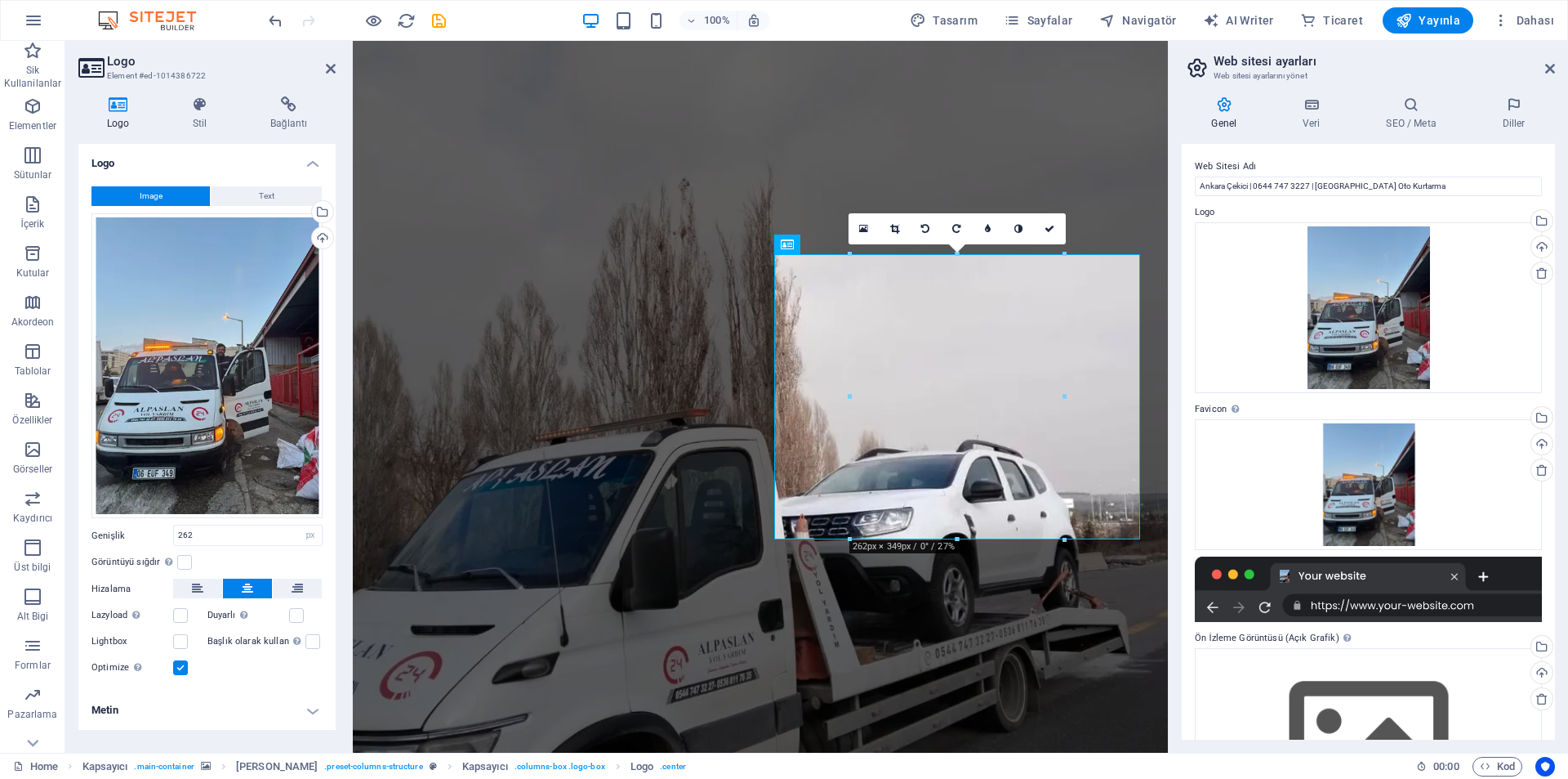
click at [1100, 142] on figure at bounding box center [760, 396] width 815 height 711
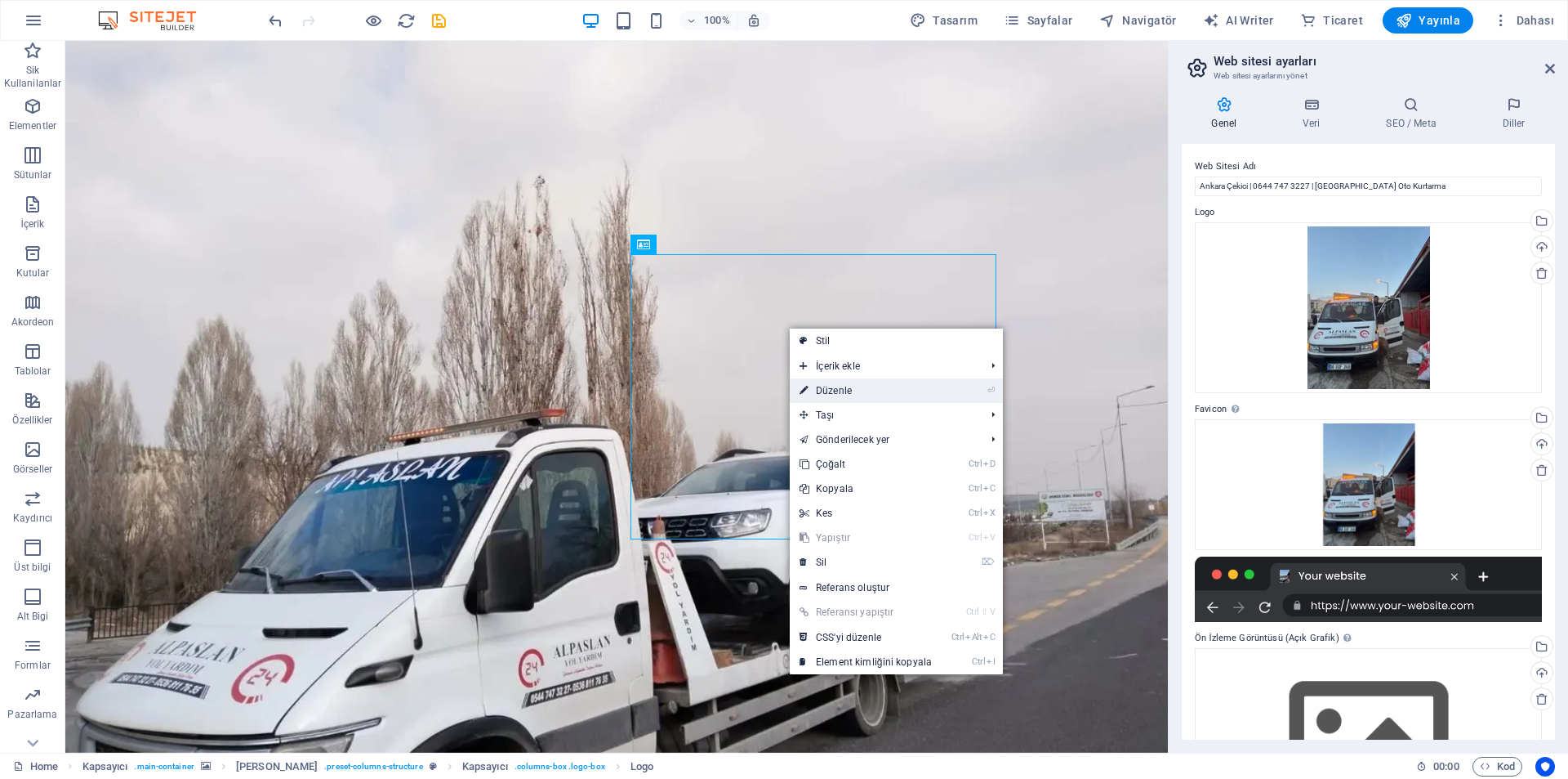
click at [839, 378] on link "⏎ Düzenle" at bounding box center [865, 390] width 152 height 25
select select "px"
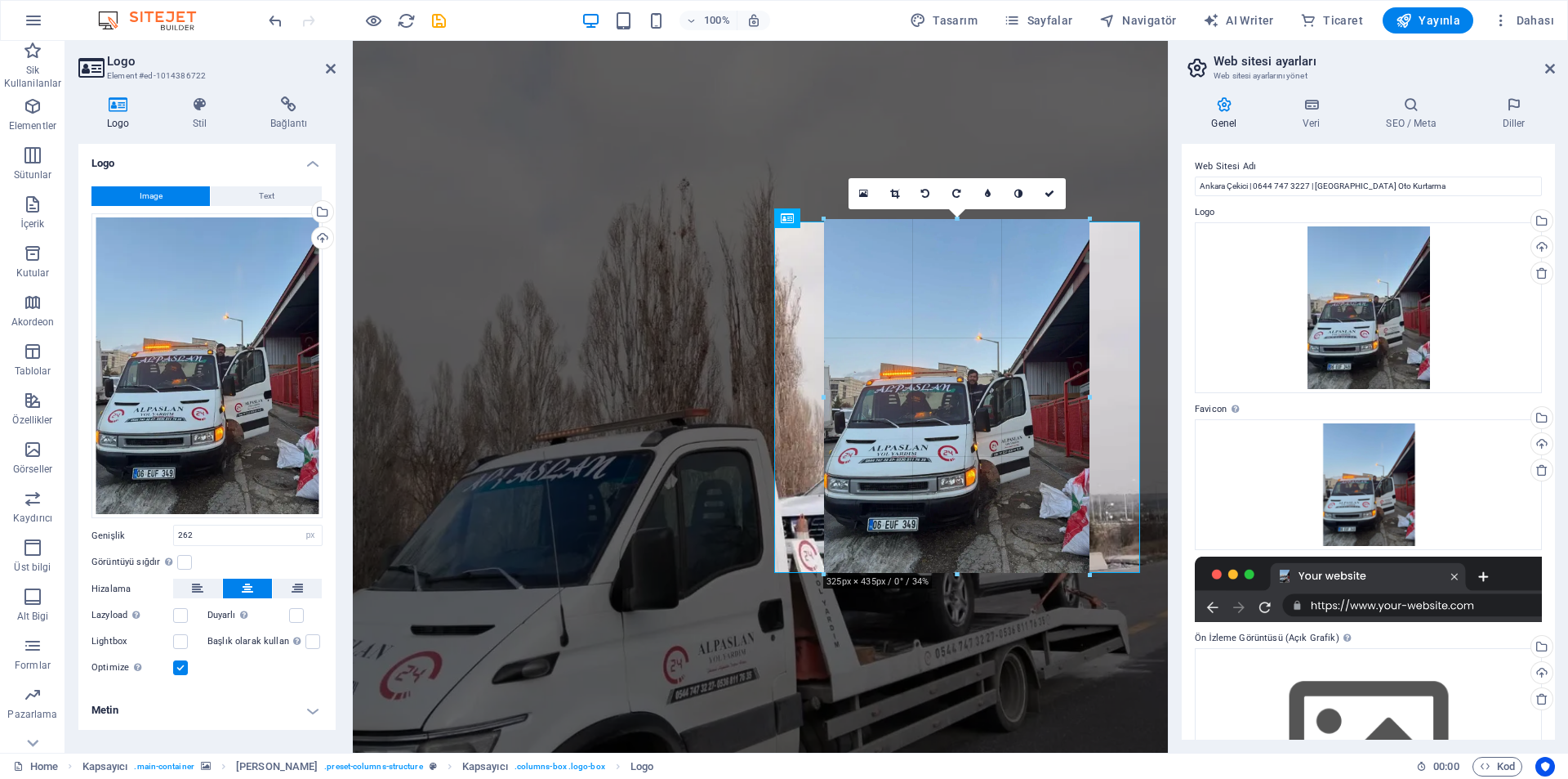
drag, startPoint x: 1082, startPoint y: 565, endPoint x: 758, endPoint y: 565, distance: 324.0
type input "323"
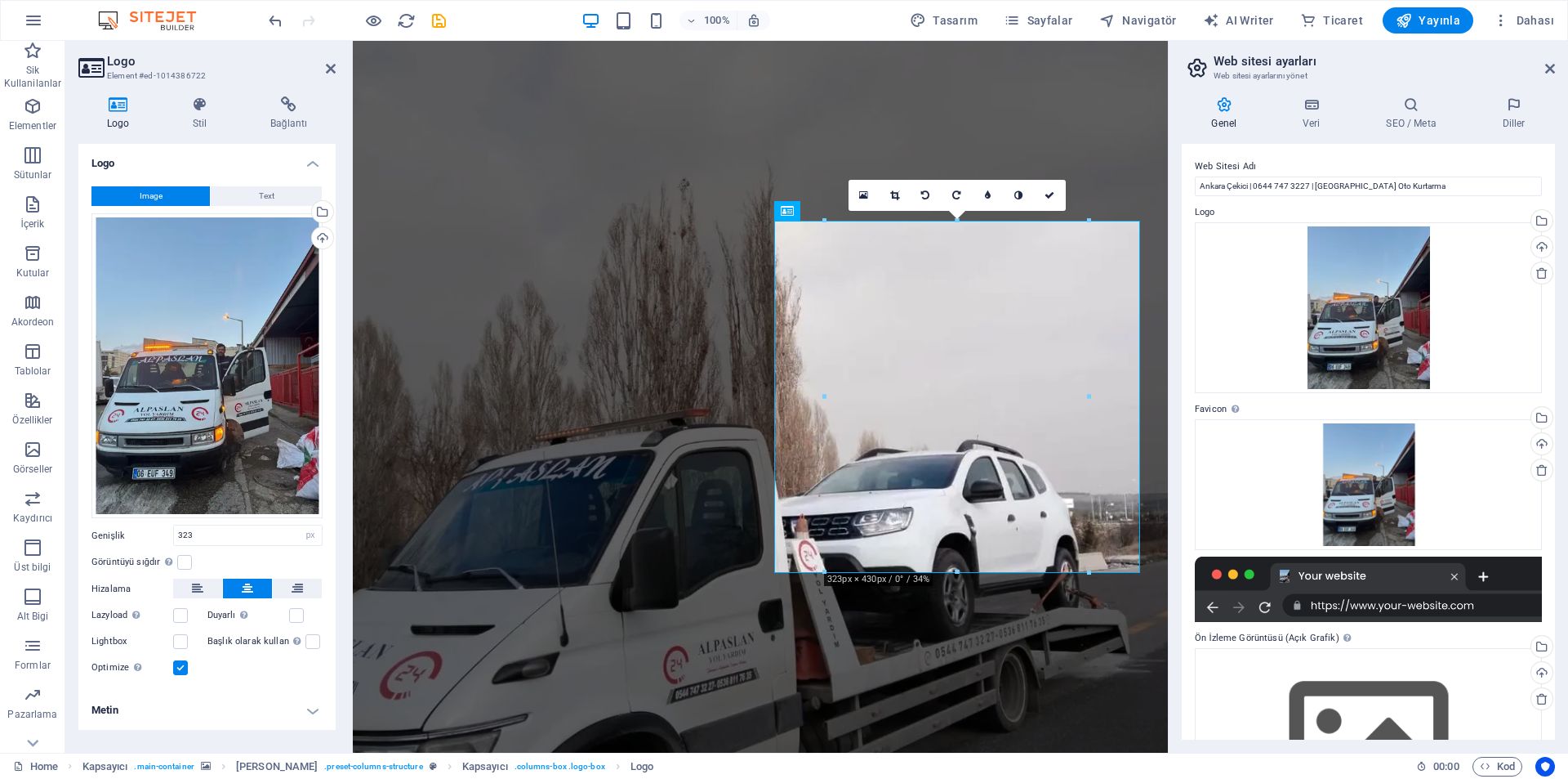
click at [967, 128] on figure at bounding box center [760, 396] width 815 height 711
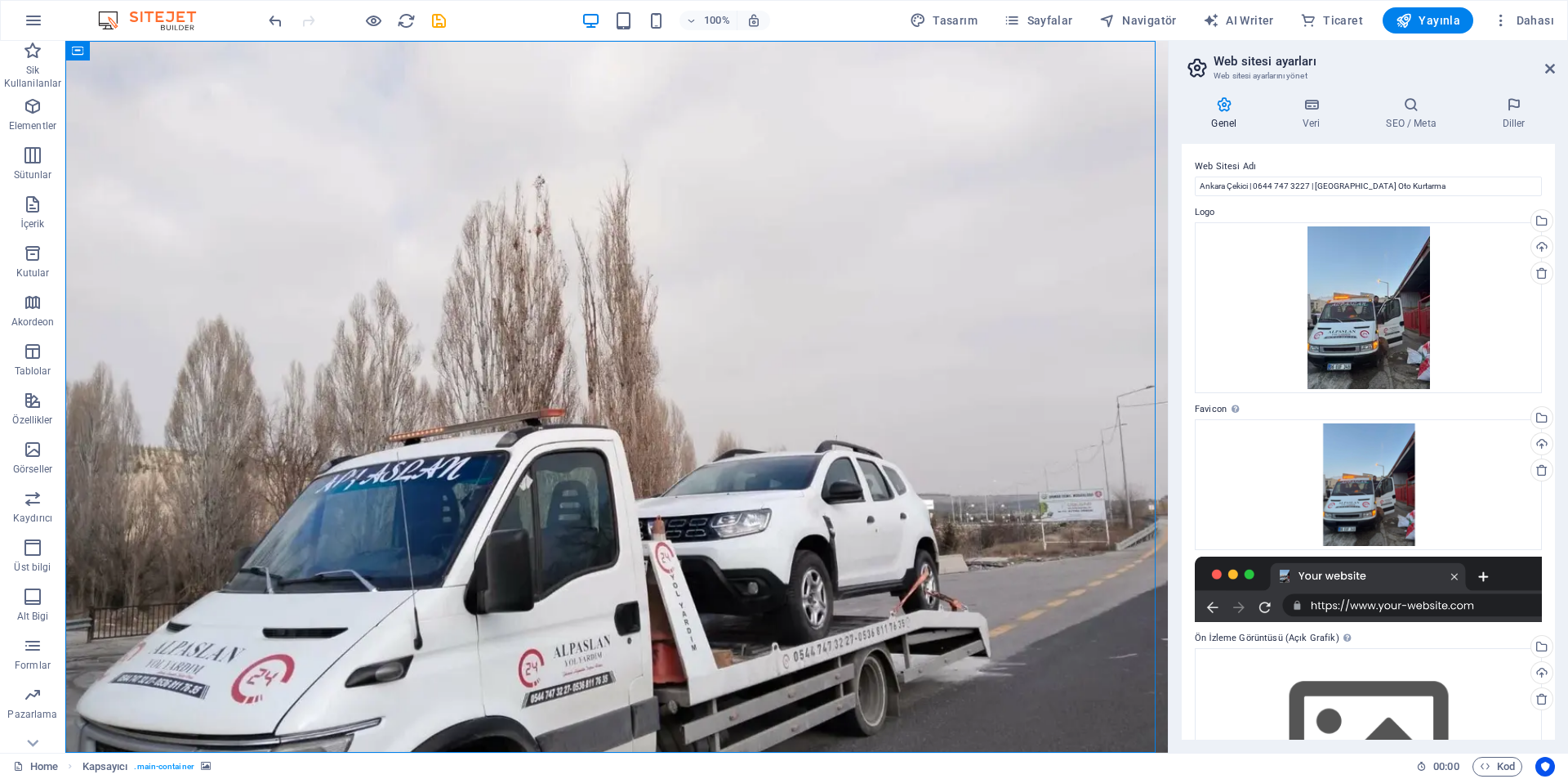
click at [1556, 68] on aside "Web sitesi ayarları Web sitesi ayarlarını yönet Genel Veri SEO / Meta Diller We…" at bounding box center [1368, 396] width 400 height 711
click at [1552, 70] on icon at bounding box center [1550, 68] width 10 height 13
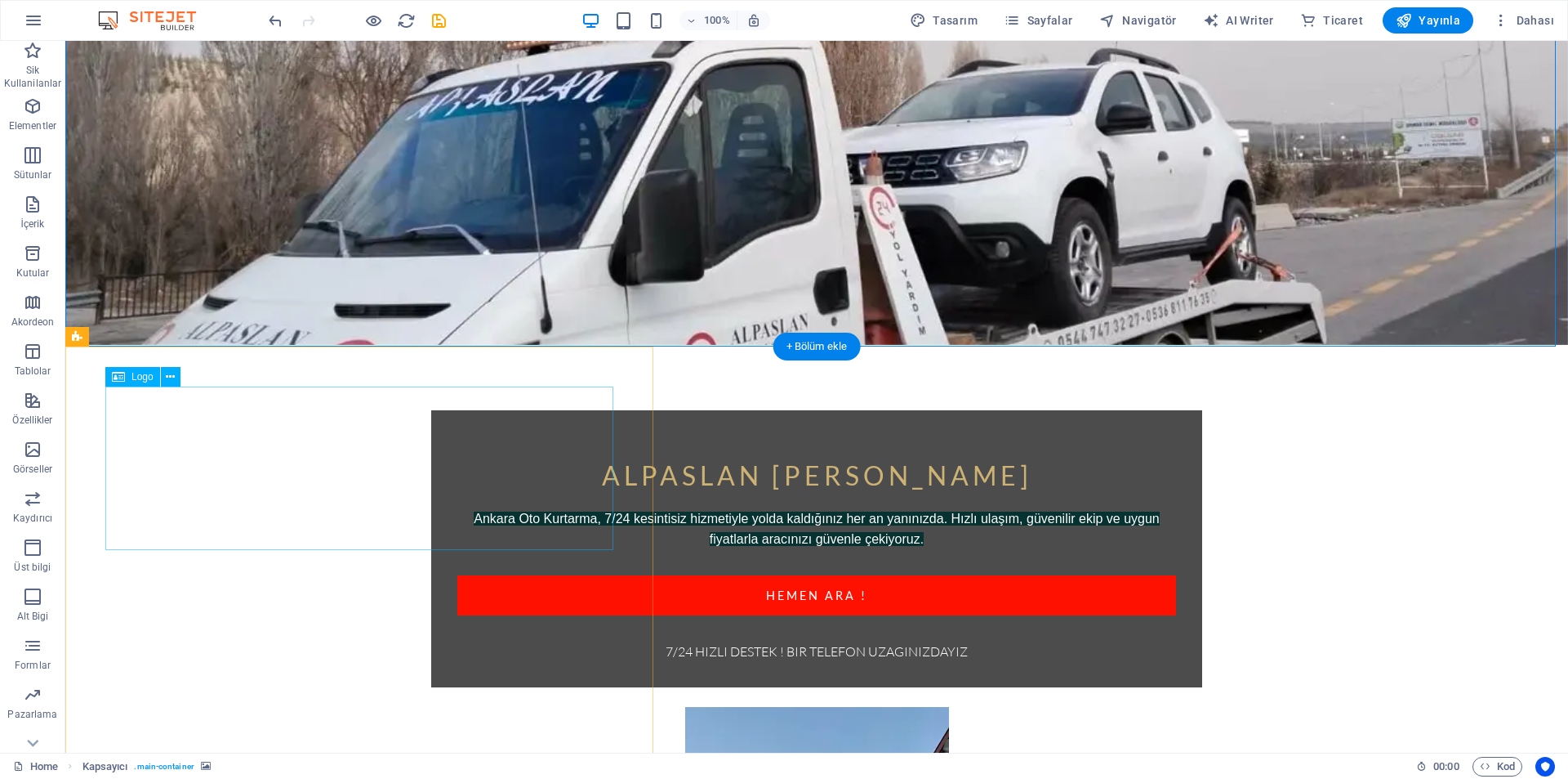
scroll to position [408, 0]
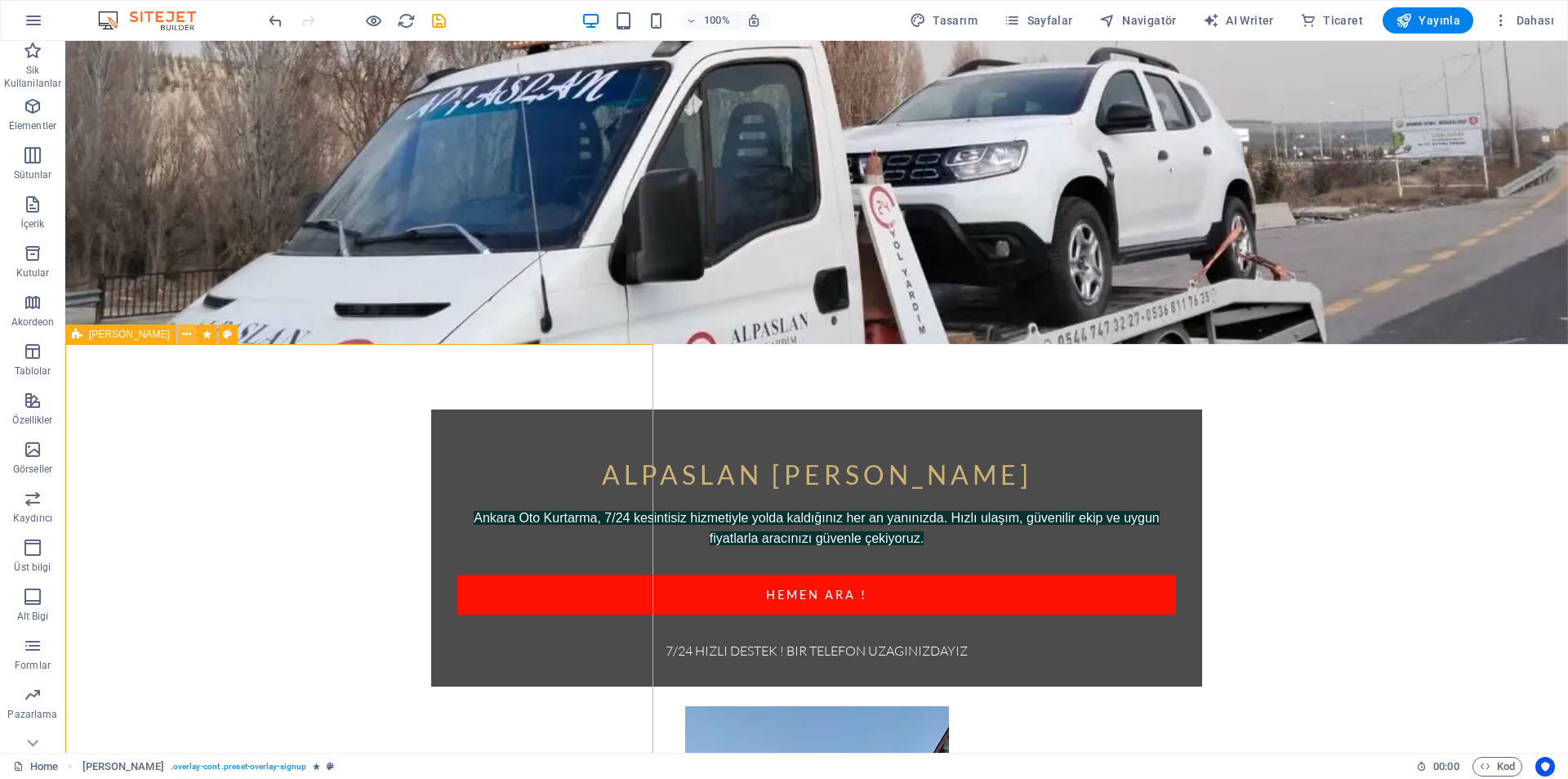
click at [183, 335] on icon at bounding box center [187, 334] width 9 height 17
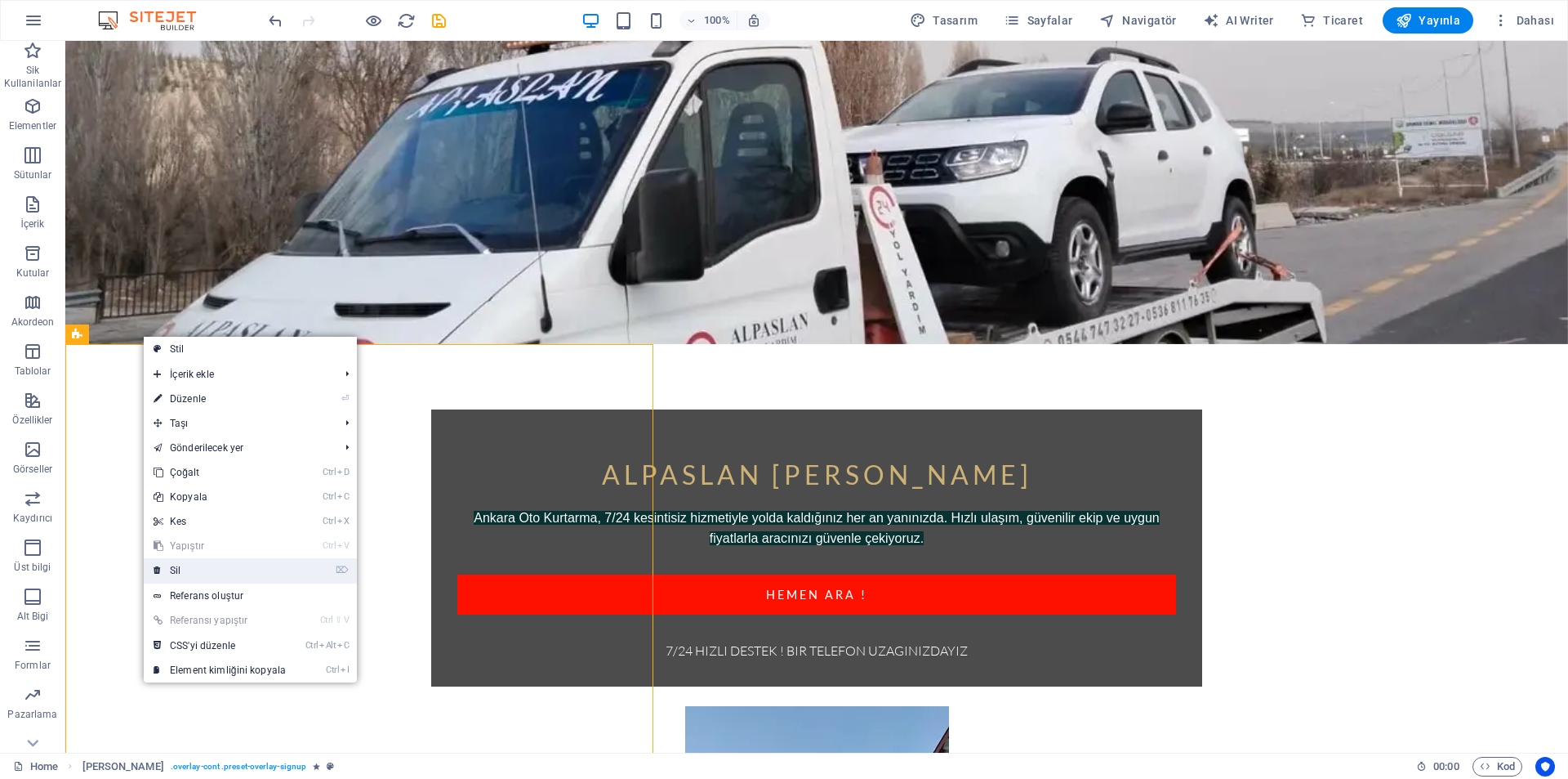
click at [204, 564] on link "⌦ Sil" at bounding box center [219, 570] width 152 height 25
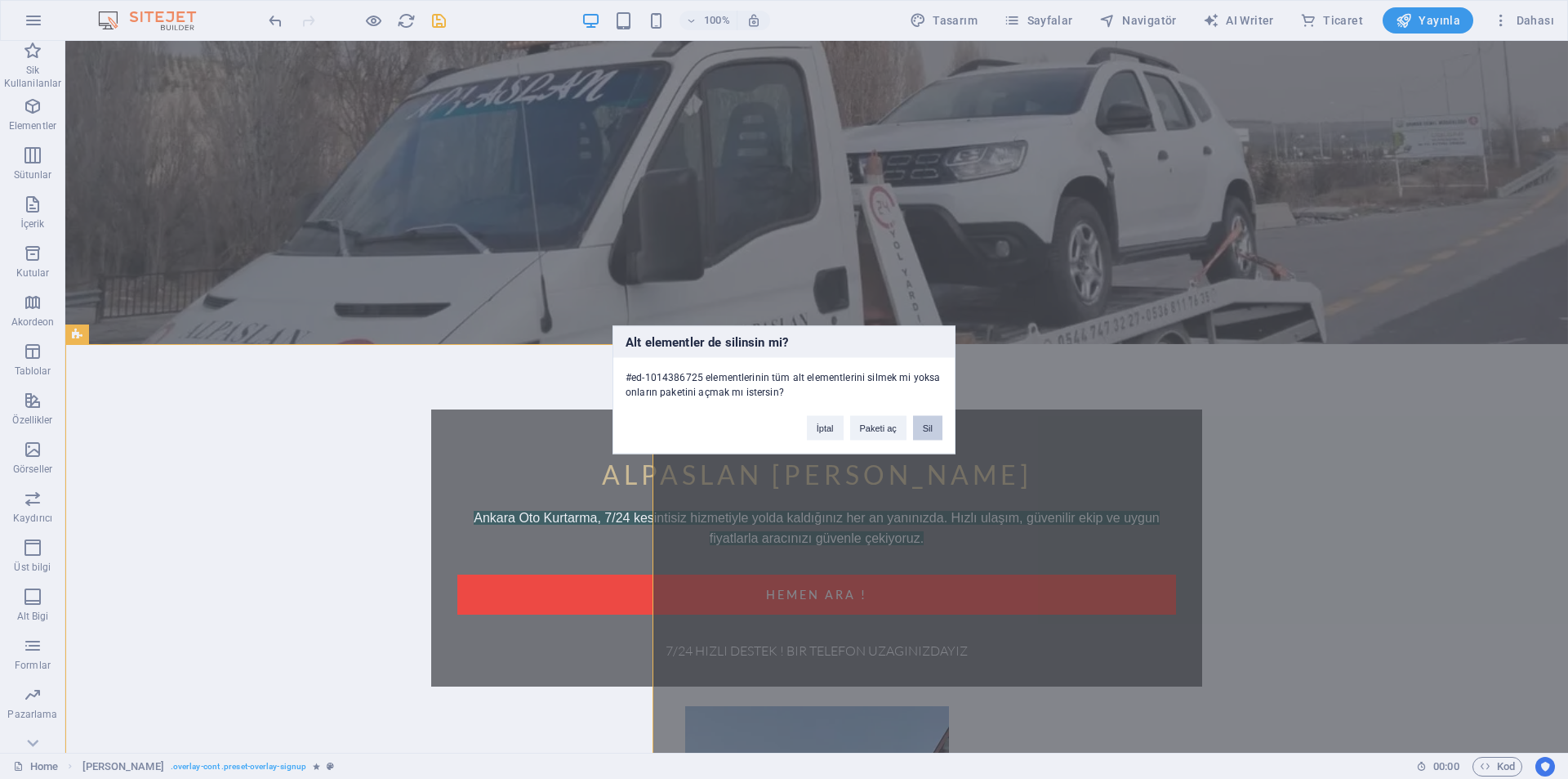
click at [918, 437] on button "Sil" at bounding box center [927, 427] width 29 height 25
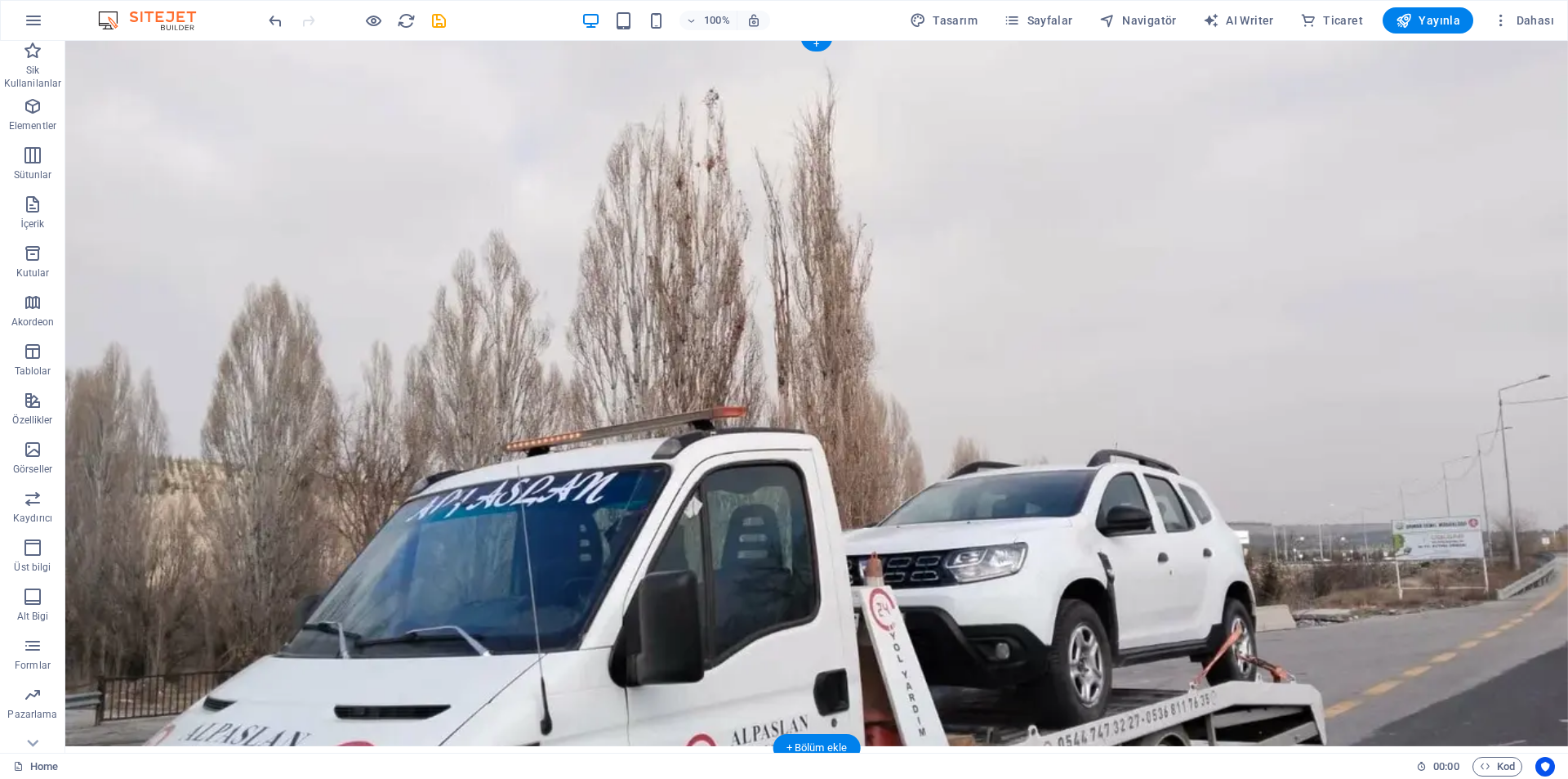
scroll to position [0, 0]
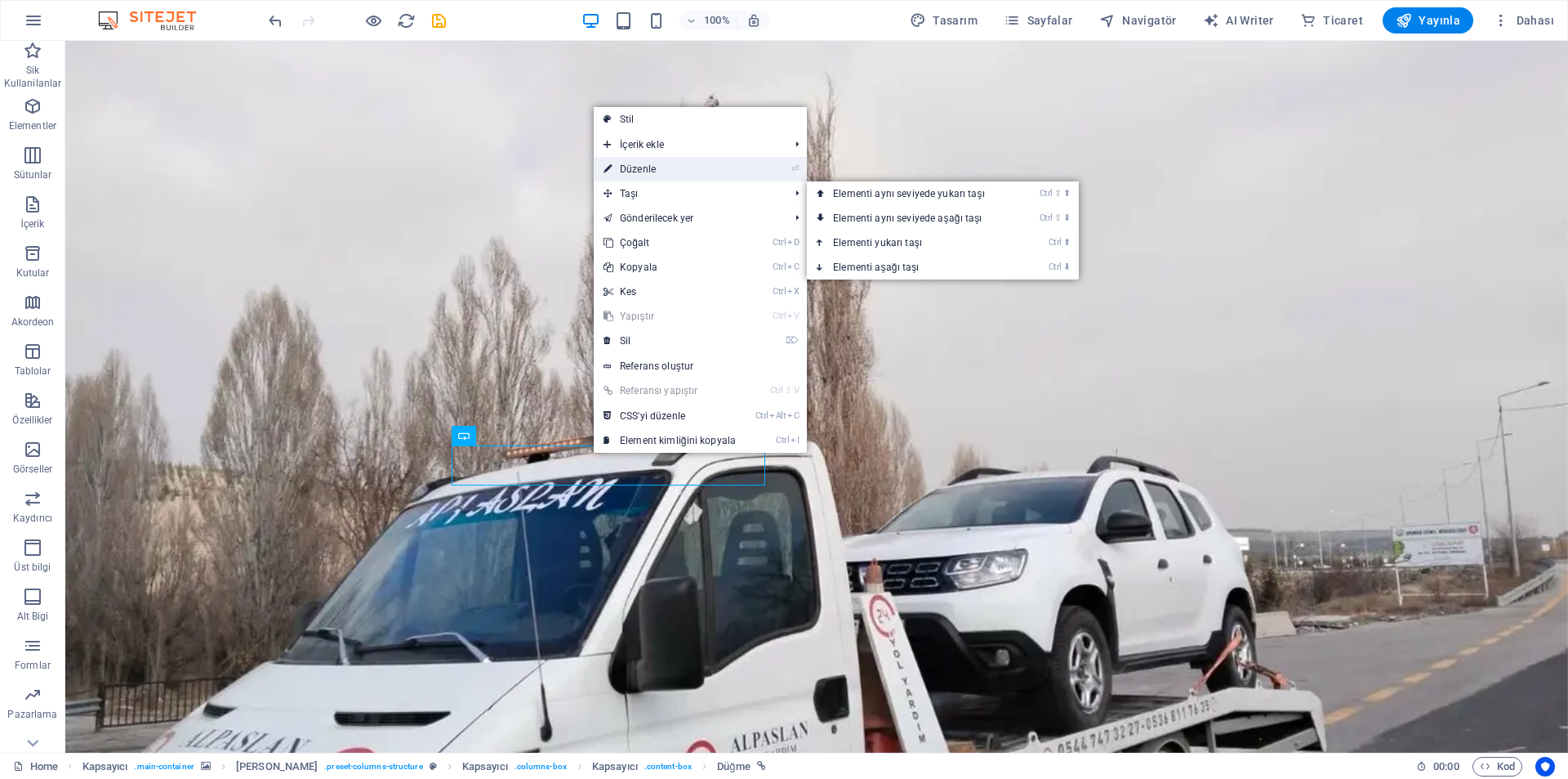
click at [676, 169] on link "⏎ Düzenle" at bounding box center [670, 169] width 152 height 25
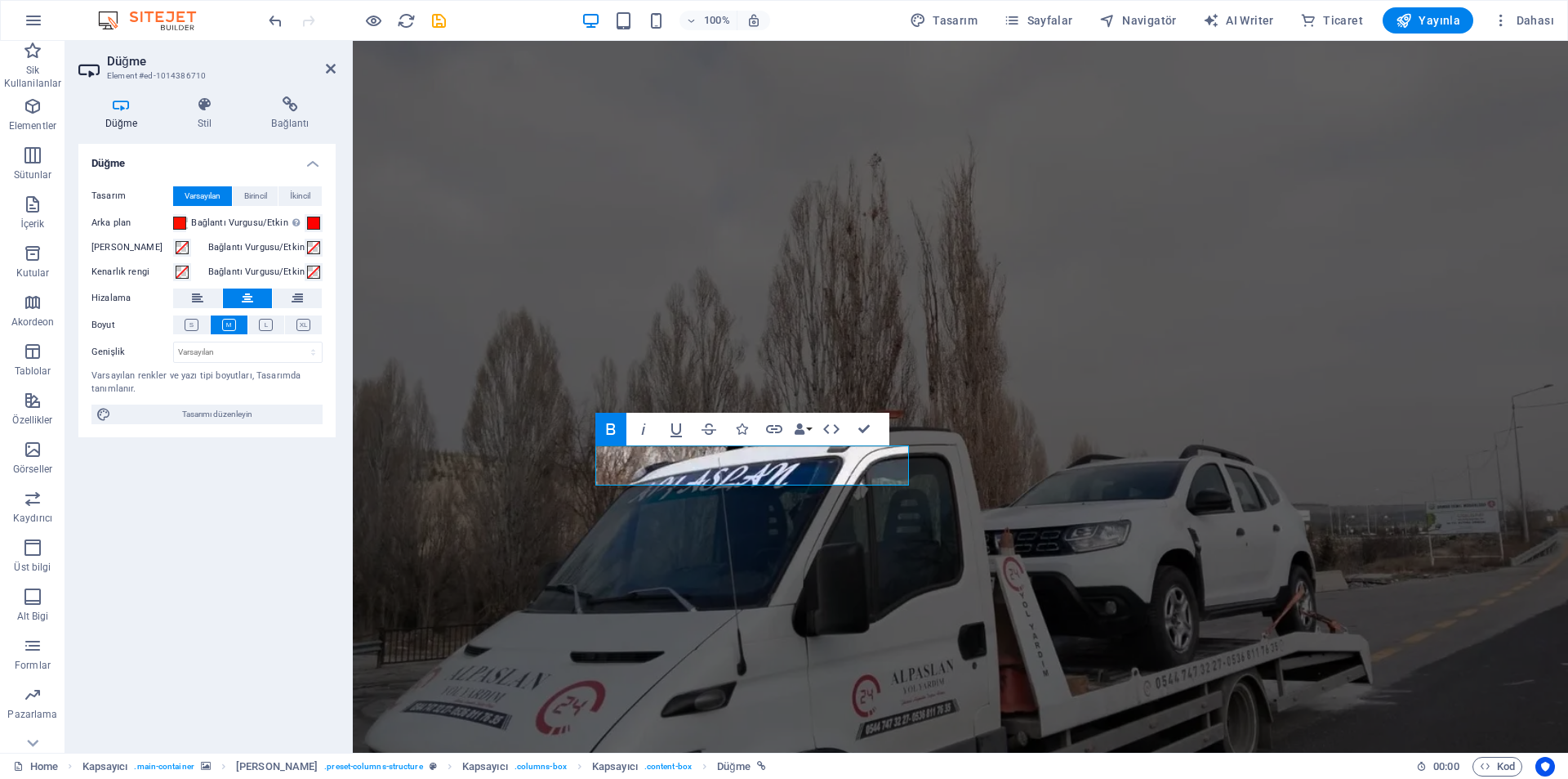
click at [276, 93] on div "Düğme Stil Bağlantı Düğme Tasarım Varsayılan Birincil İkincil Arka plan Bağlant…" at bounding box center [207, 417] width 284 height 669
click at [280, 103] on icon at bounding box center [289, 105] width 90 height 16
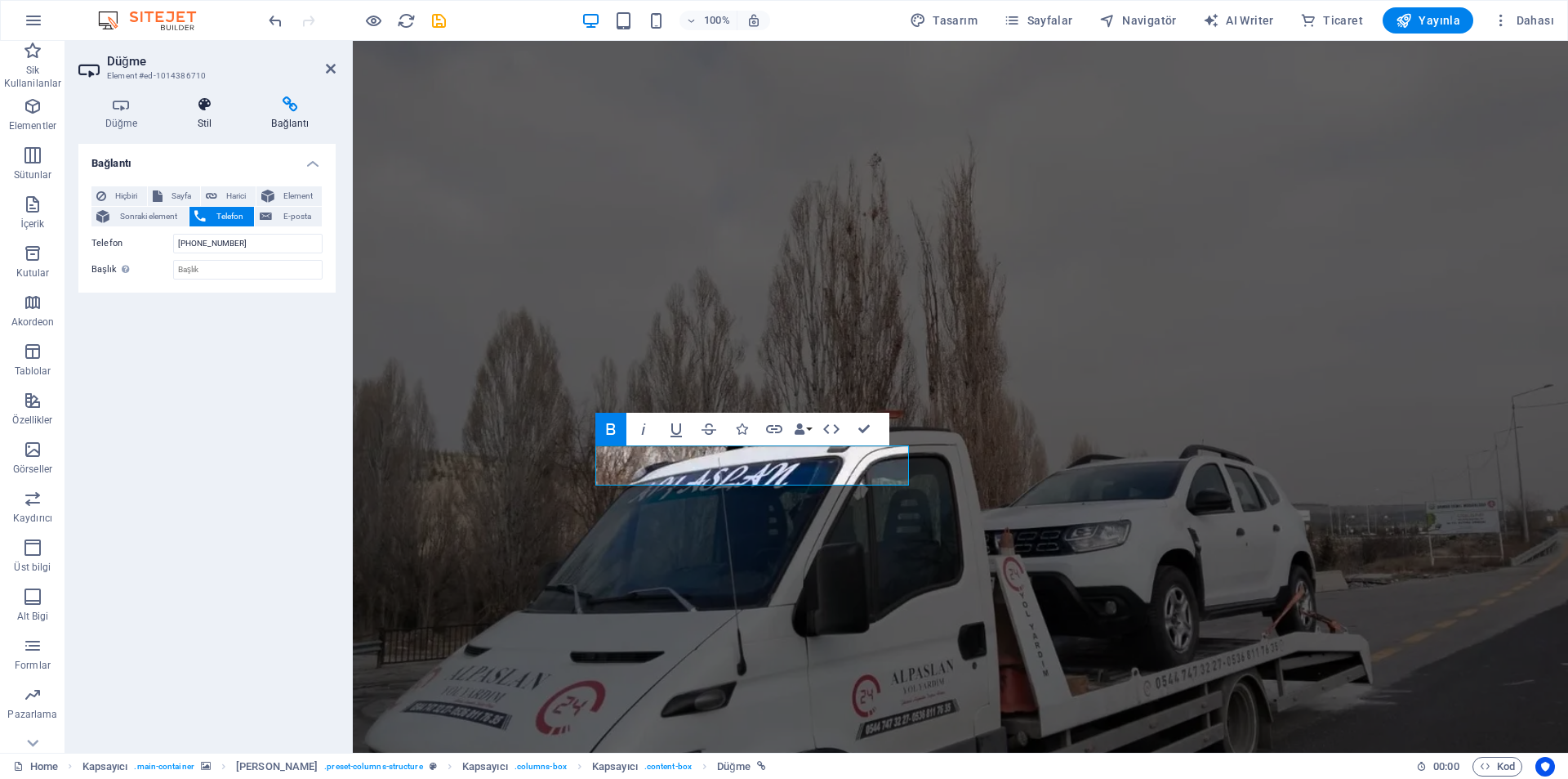
click at [201, 110] on icon at bounding box center [204, 105] width 68 height 16
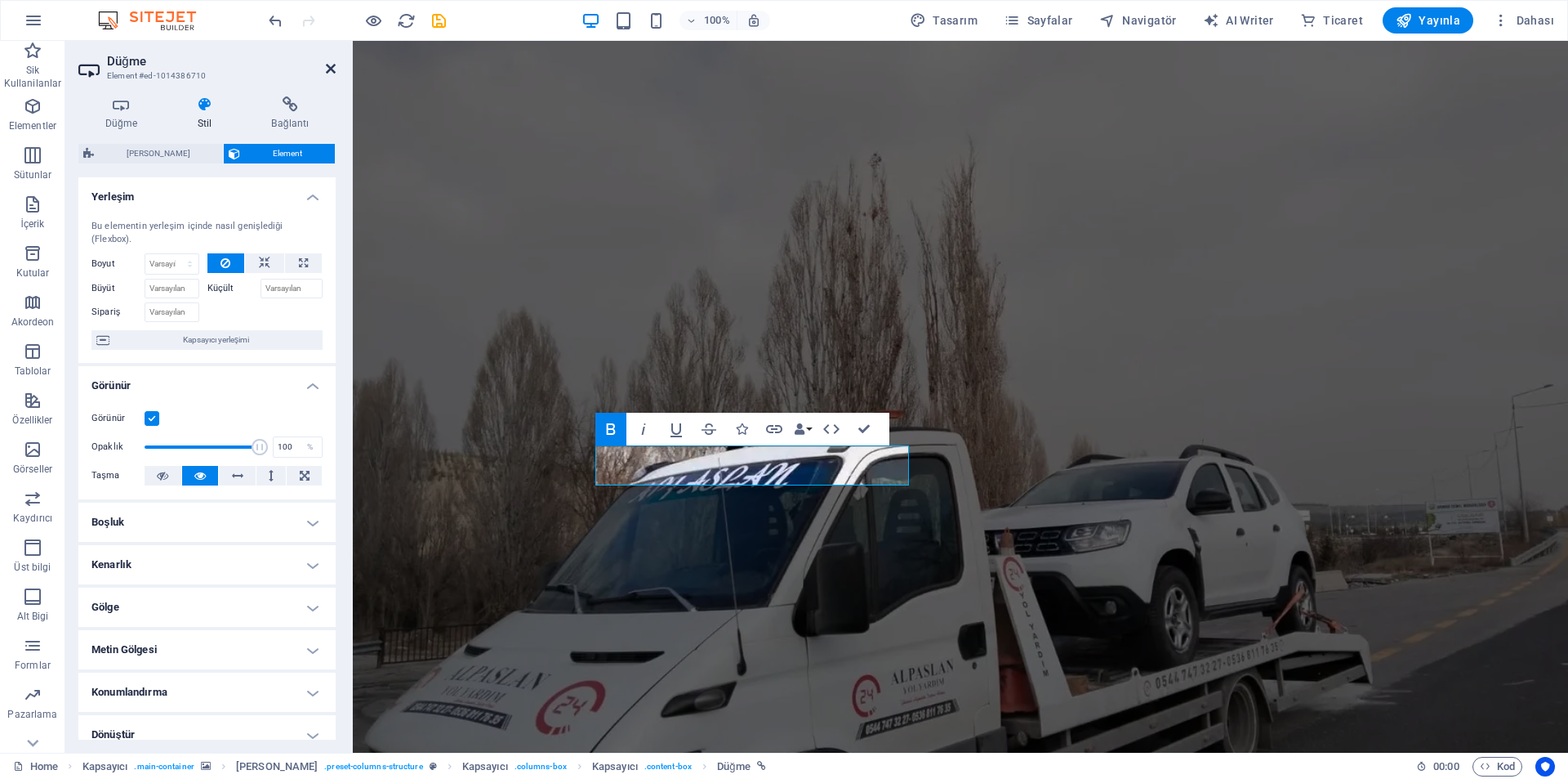
drag, startPoint x: 334, startPoint y: 65, endPoint x: 264, endPoint y: 25, distance: 80.6
click at [334, 65] on icon at bounding box center [330, 68] width 10 height 13
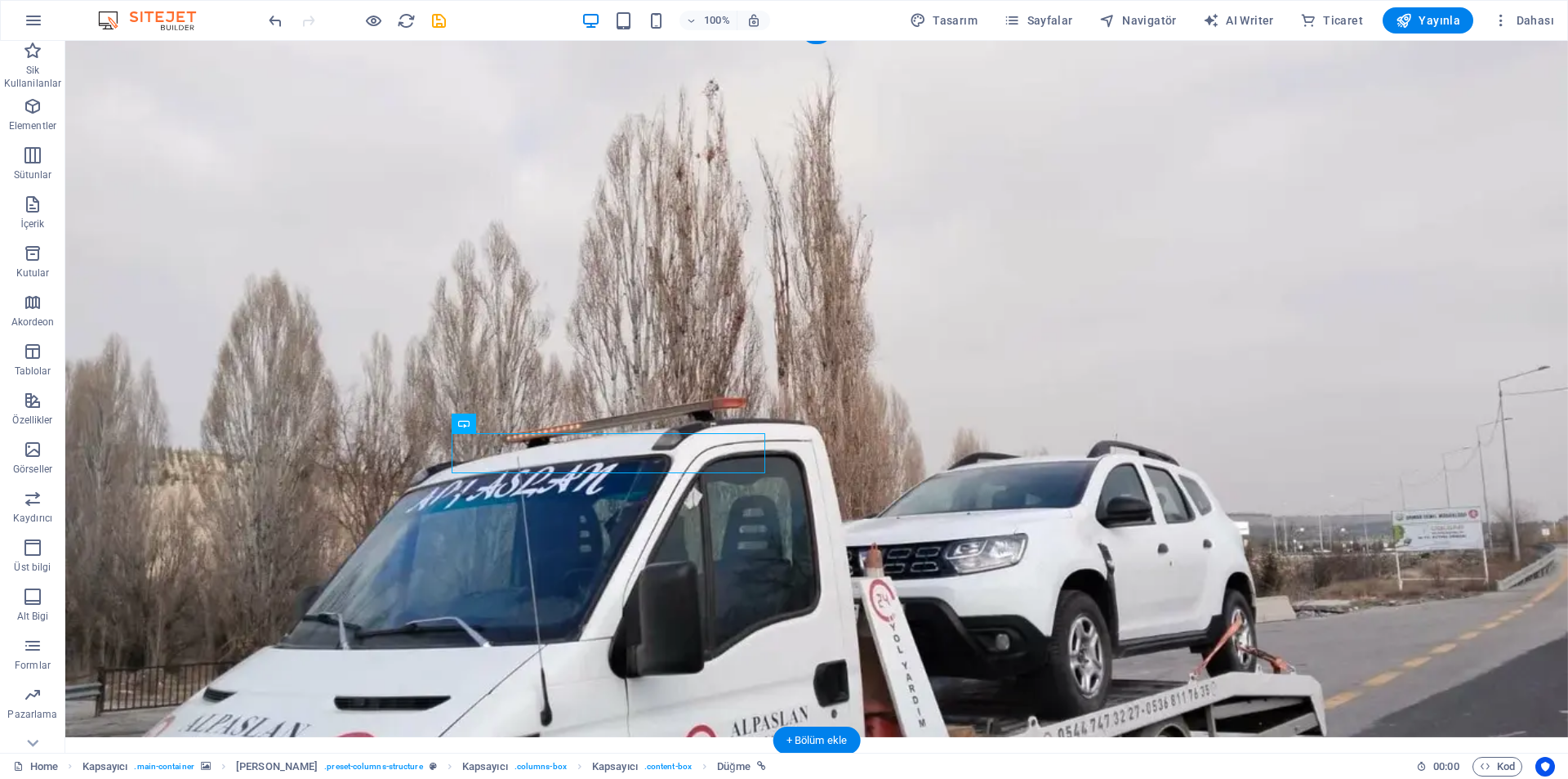
scroll to position [46, 0]
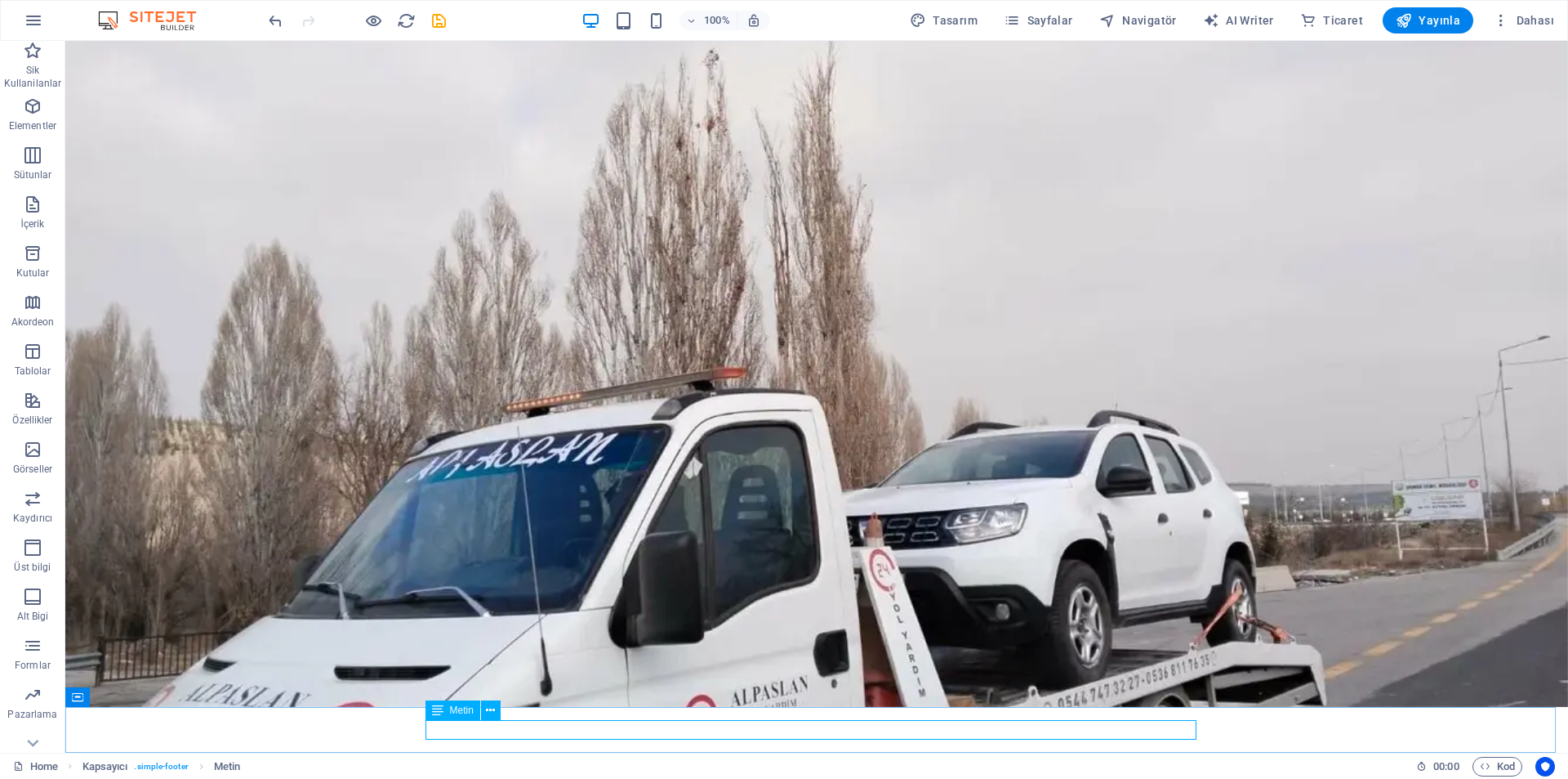
drag, startPoint x: 453, startPoint y: 713, endPoint x: 469, endPoint y: 688, distance: 29.7
click at [453, 713] on span "Metin" at bounding box center [462, 710] width 24 height 10
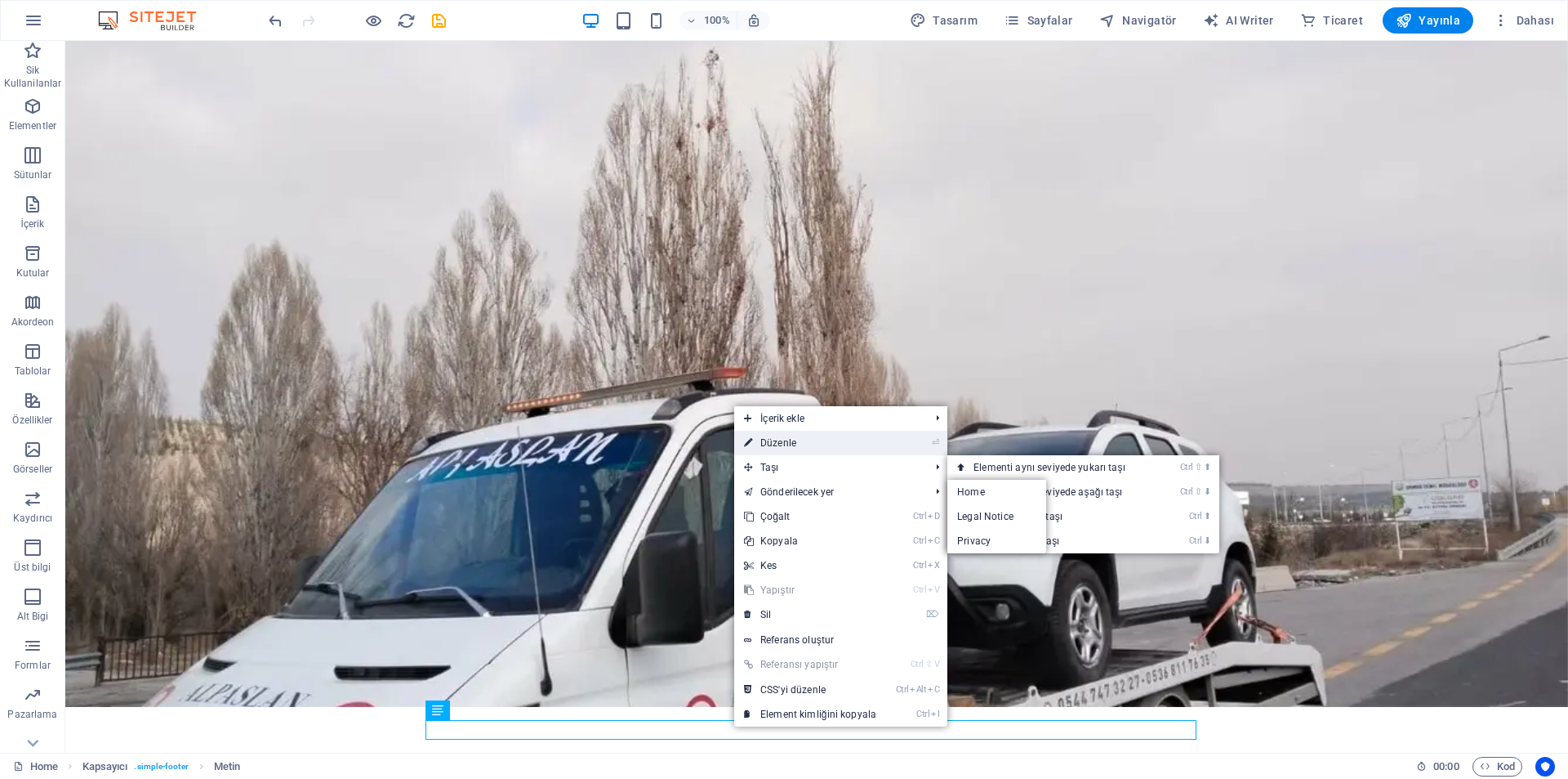
click at [804, 442] on link "⏎ Düzenle" at bounding box center [810, 443] width 152 height 25
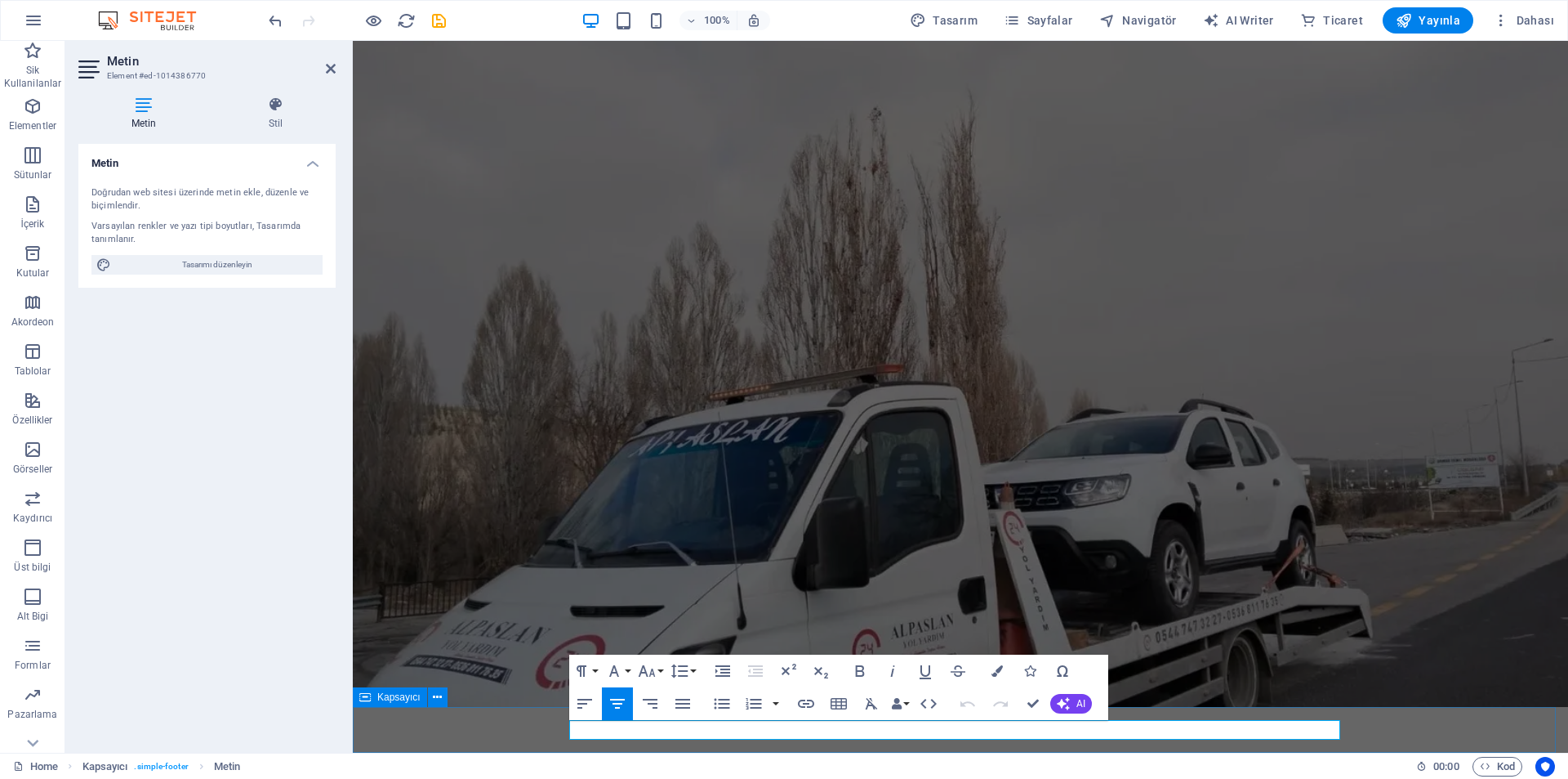
drag, startPoint x: 967, startPoint y: 729, endPoint x: 891, endPoint y: 741, distance: 76.9
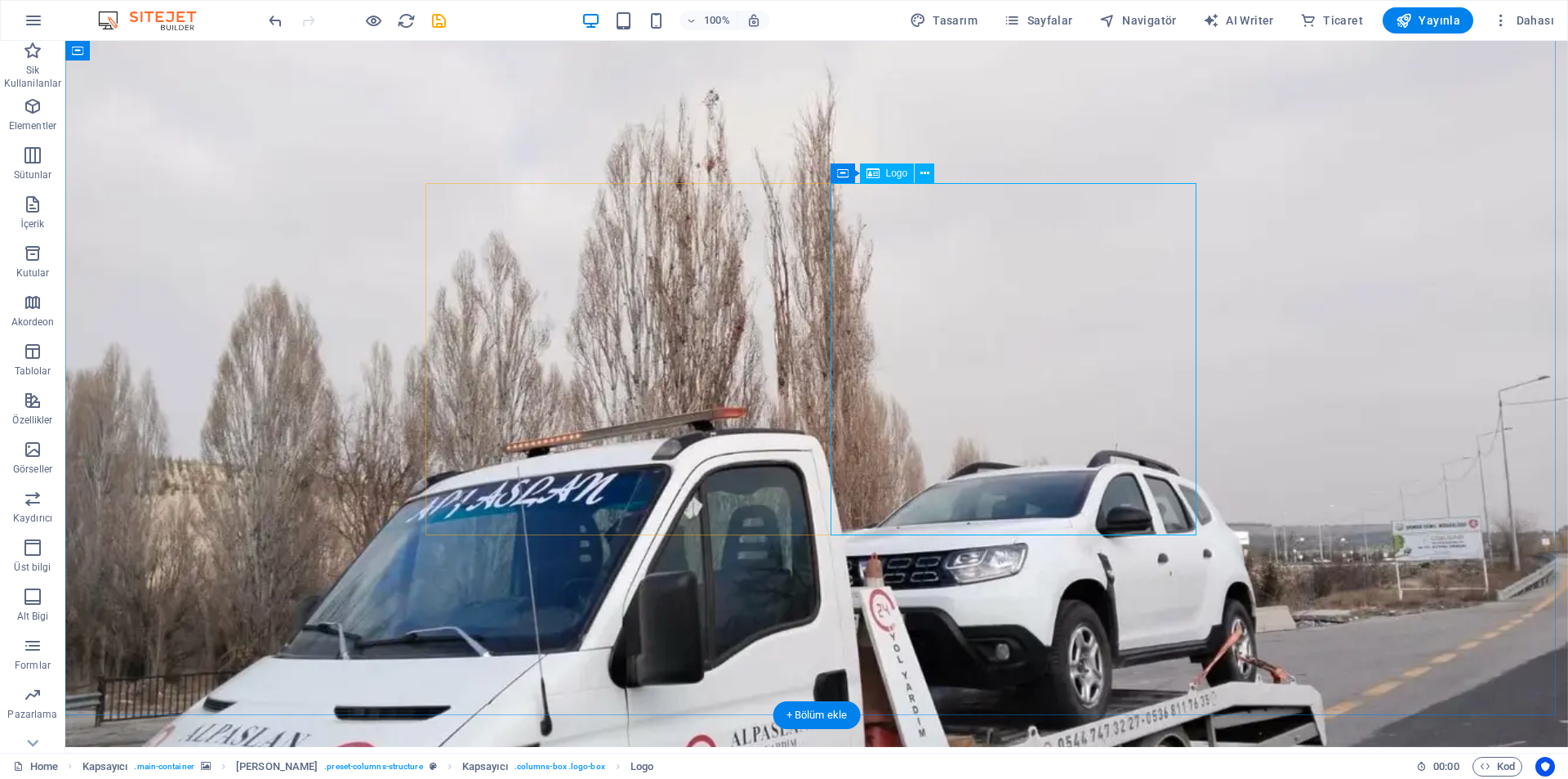
scroll to position [0, 0]
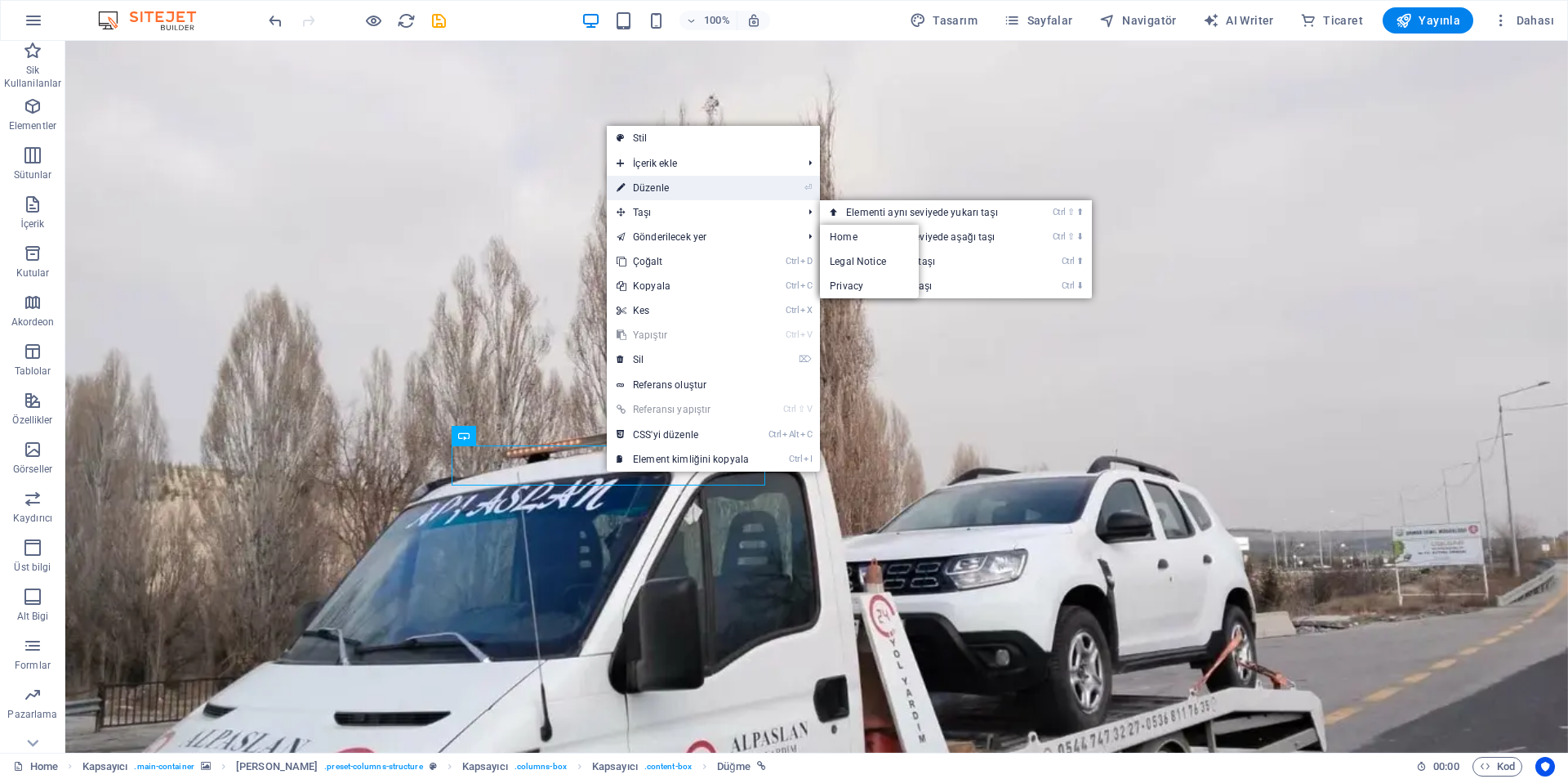
click at [664, 199] on link "⏎ Düzenle" at bounding box center [683, 187] width 152 height 25
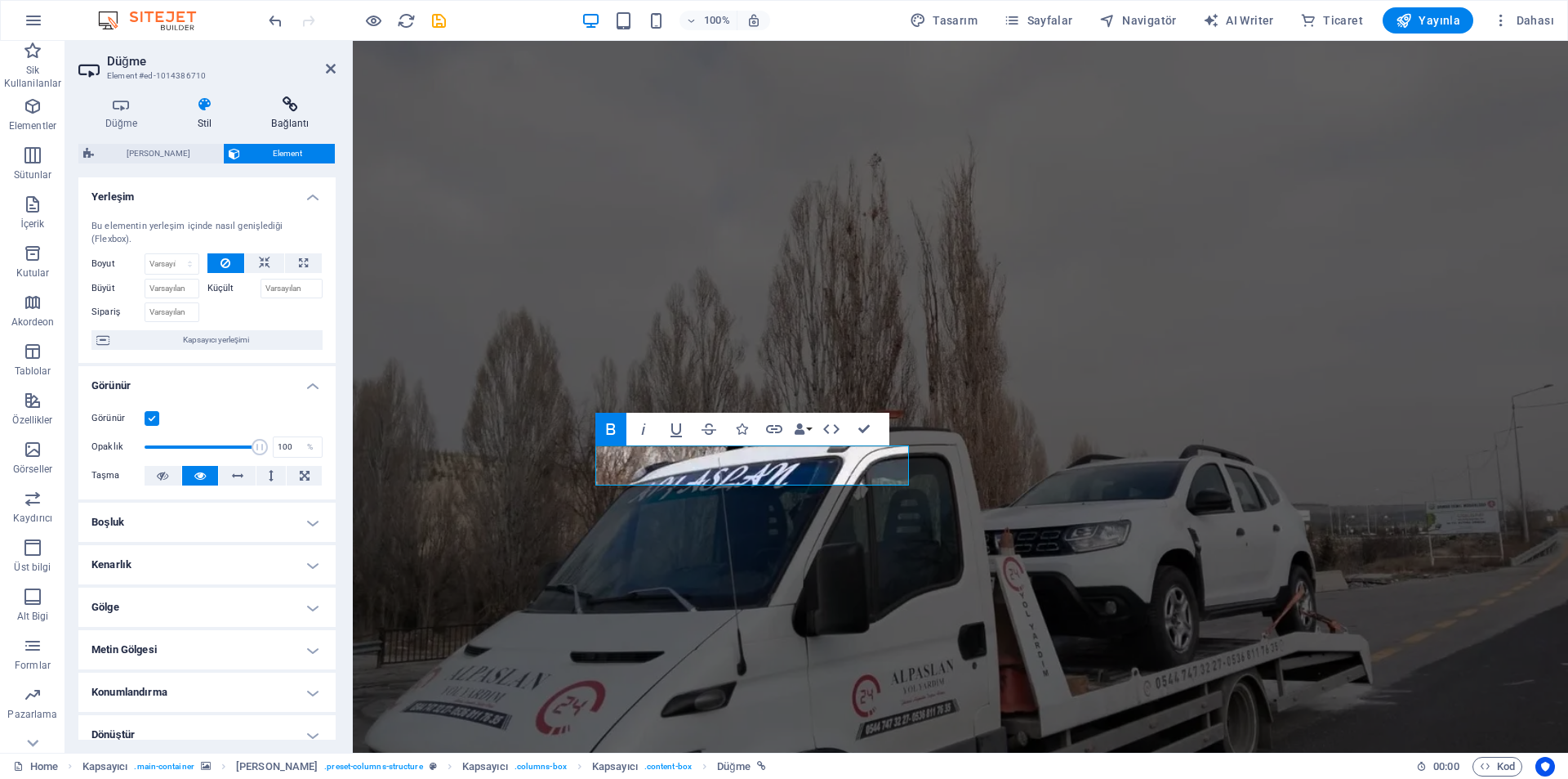
click at [303, 114] on h4 "Bağlantı" at bounding box center [289, 114] width 90 height 35
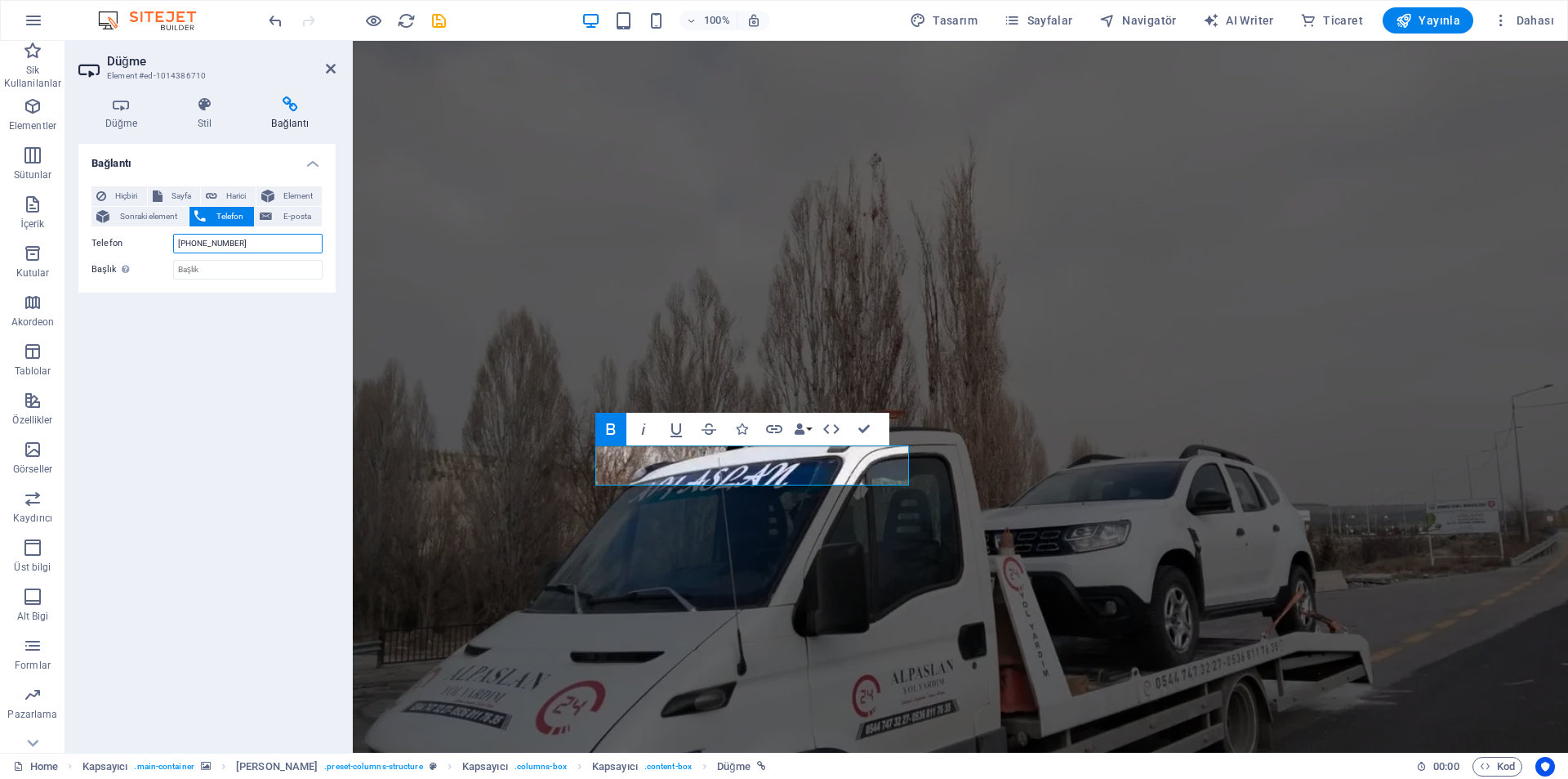
drag, startPoint x: 262, startPoint y: 243, endPoint x: 143, endPoint y: 265, distance: 121.0
click at [143, 265] on div "Hiçbiri Sayfa Harici Element Sonraki element Telefon E-posta Sayfa Home Legal N…" at bounding box center [206, 233] width 231 height 93
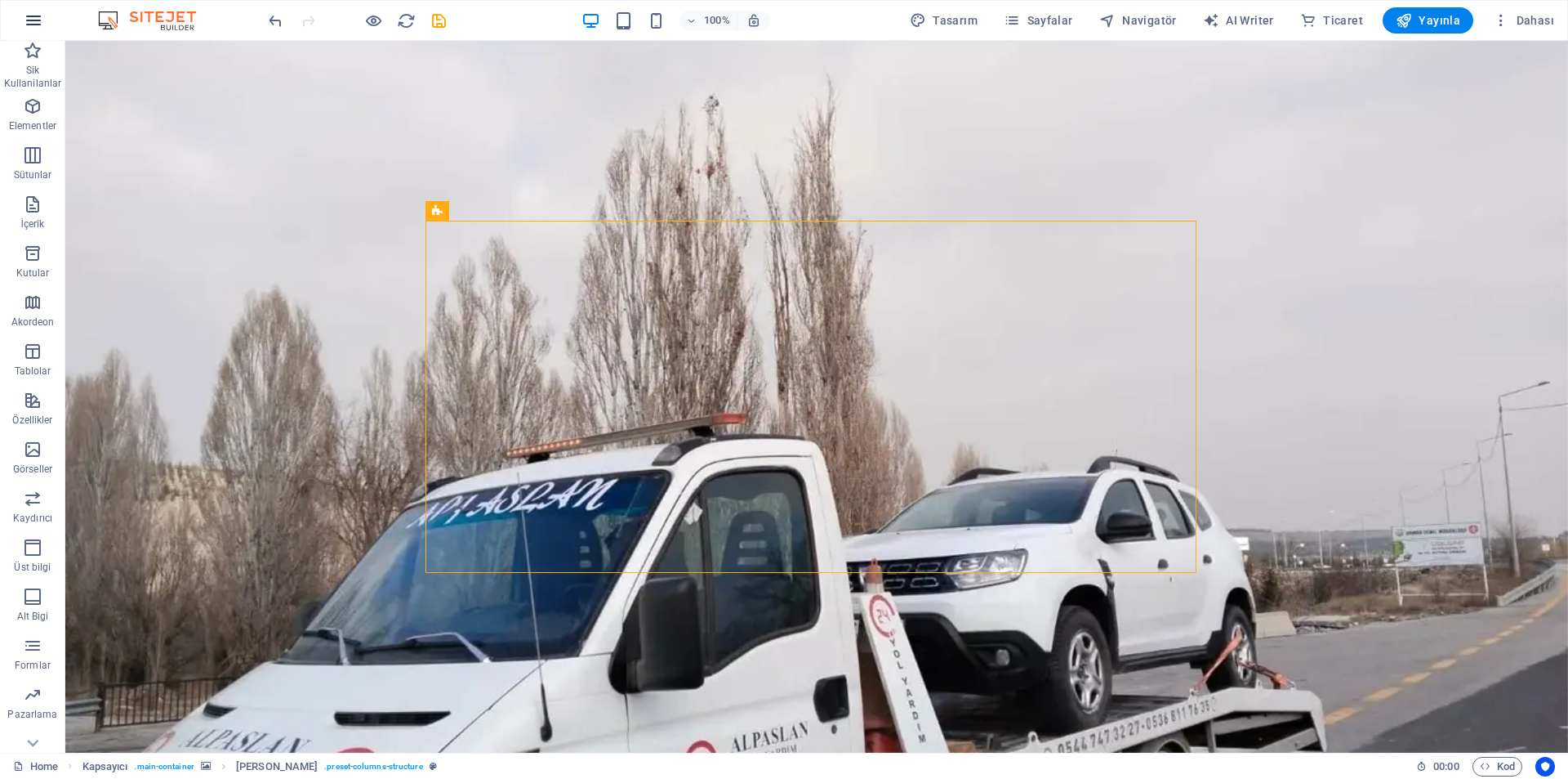
click at [44, 13] on button "button" at bounding box center [33, 20] width 39 height 39
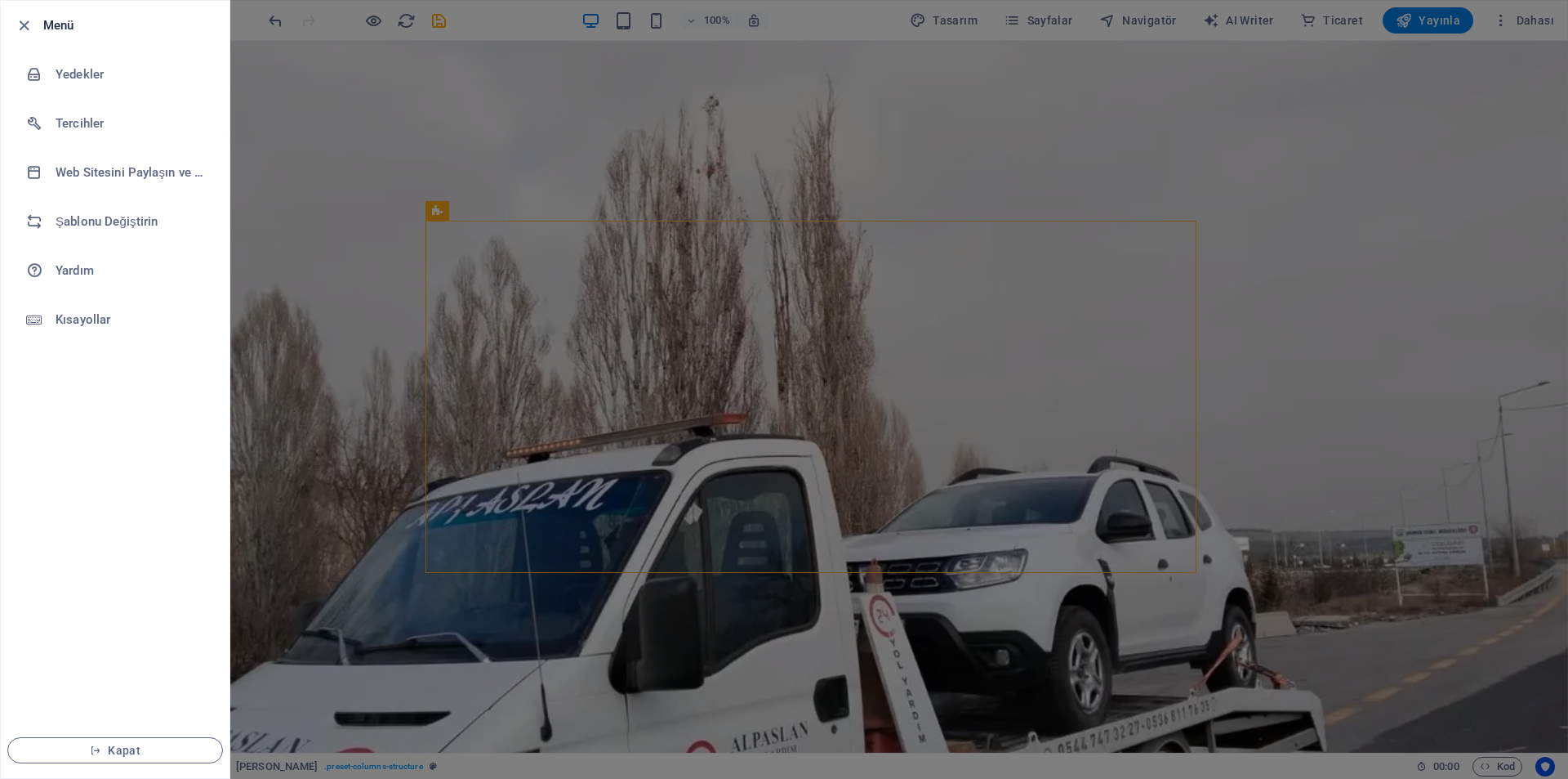
click at [294, 154] on div at bounding box center [784, 389] width 1568 height 779
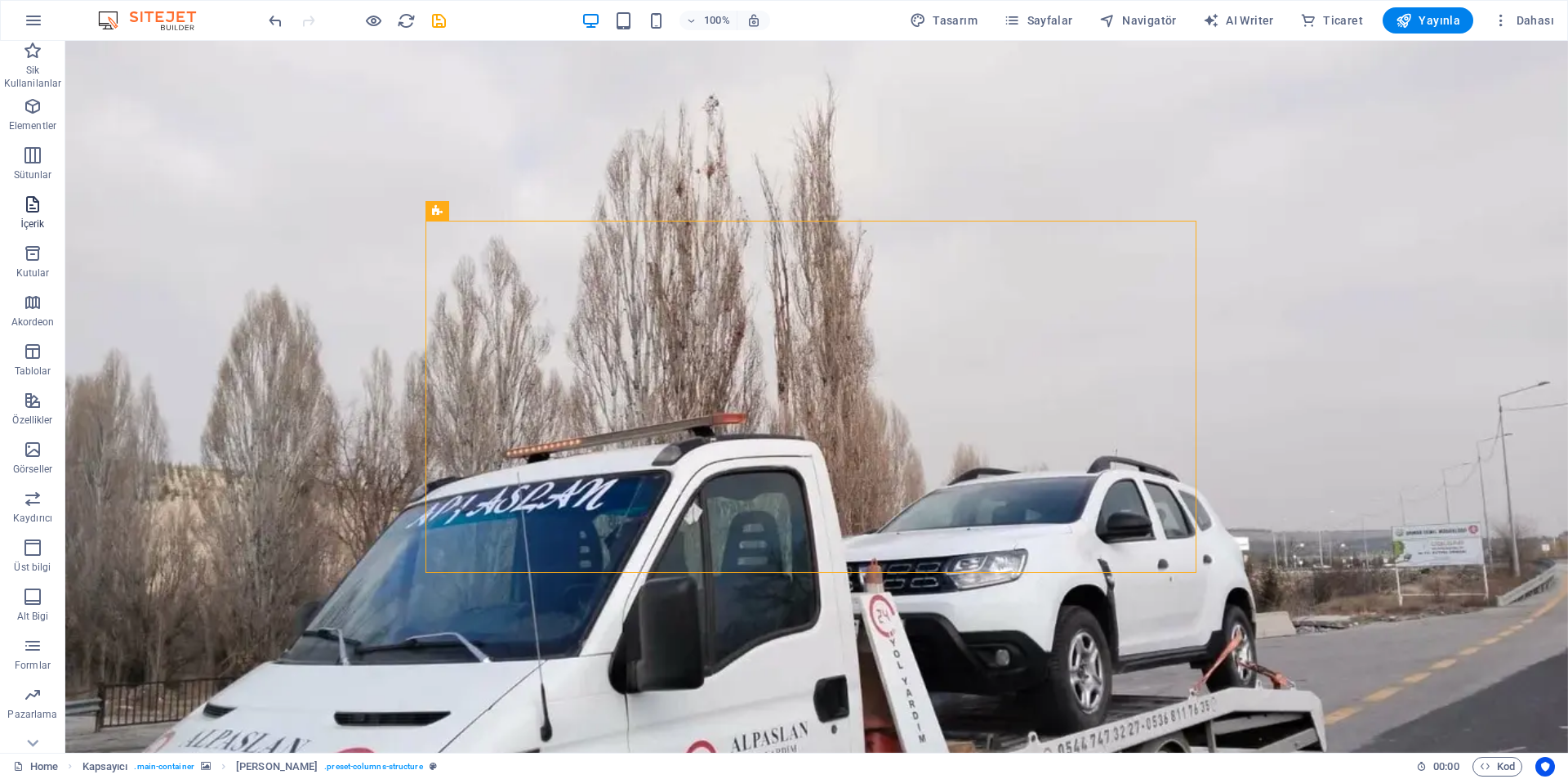
click at [38, 209] on icon "button" at bounding box center [32, 204] width 19 height 19
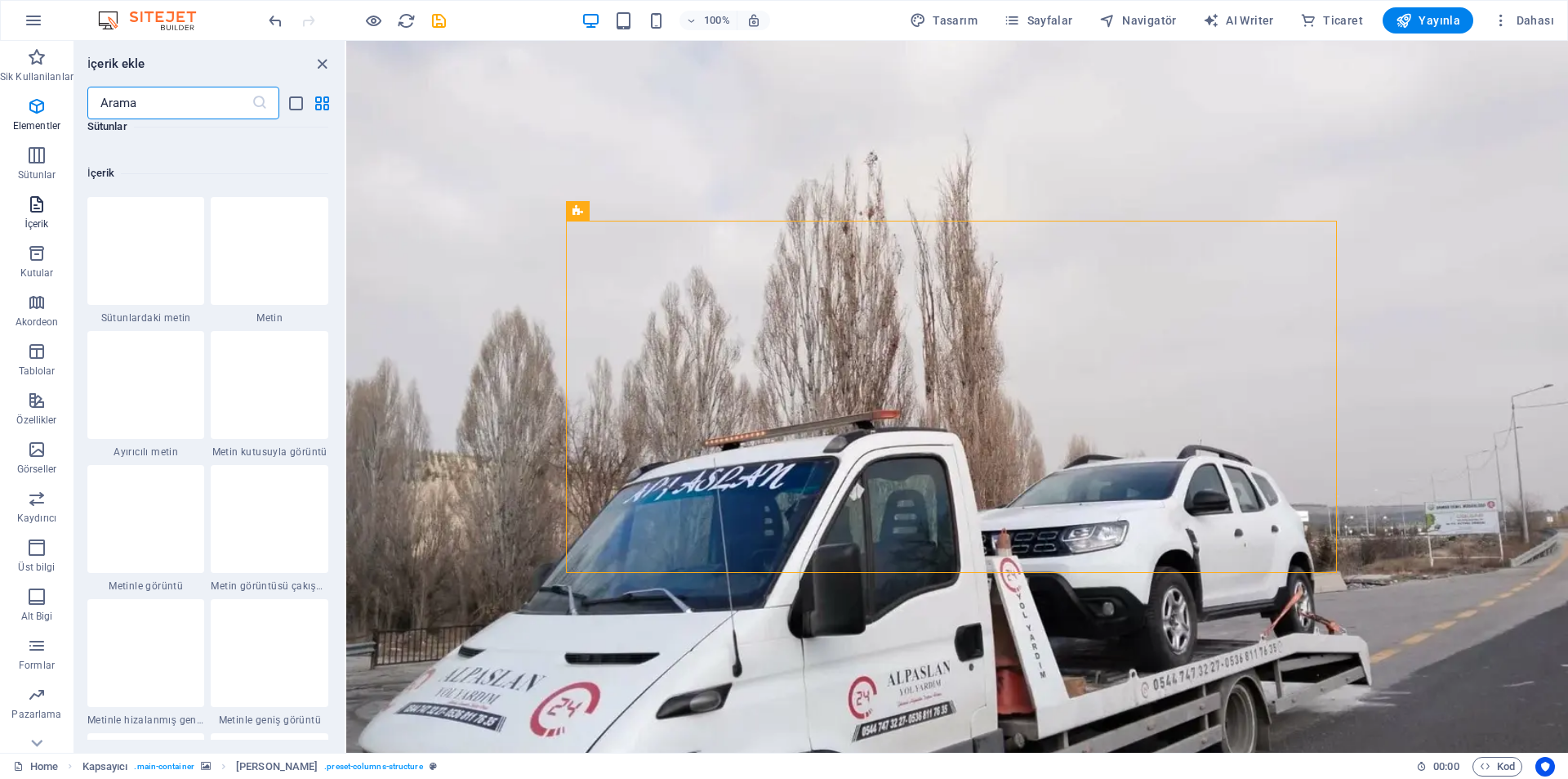
scroll to position [2859, 0]
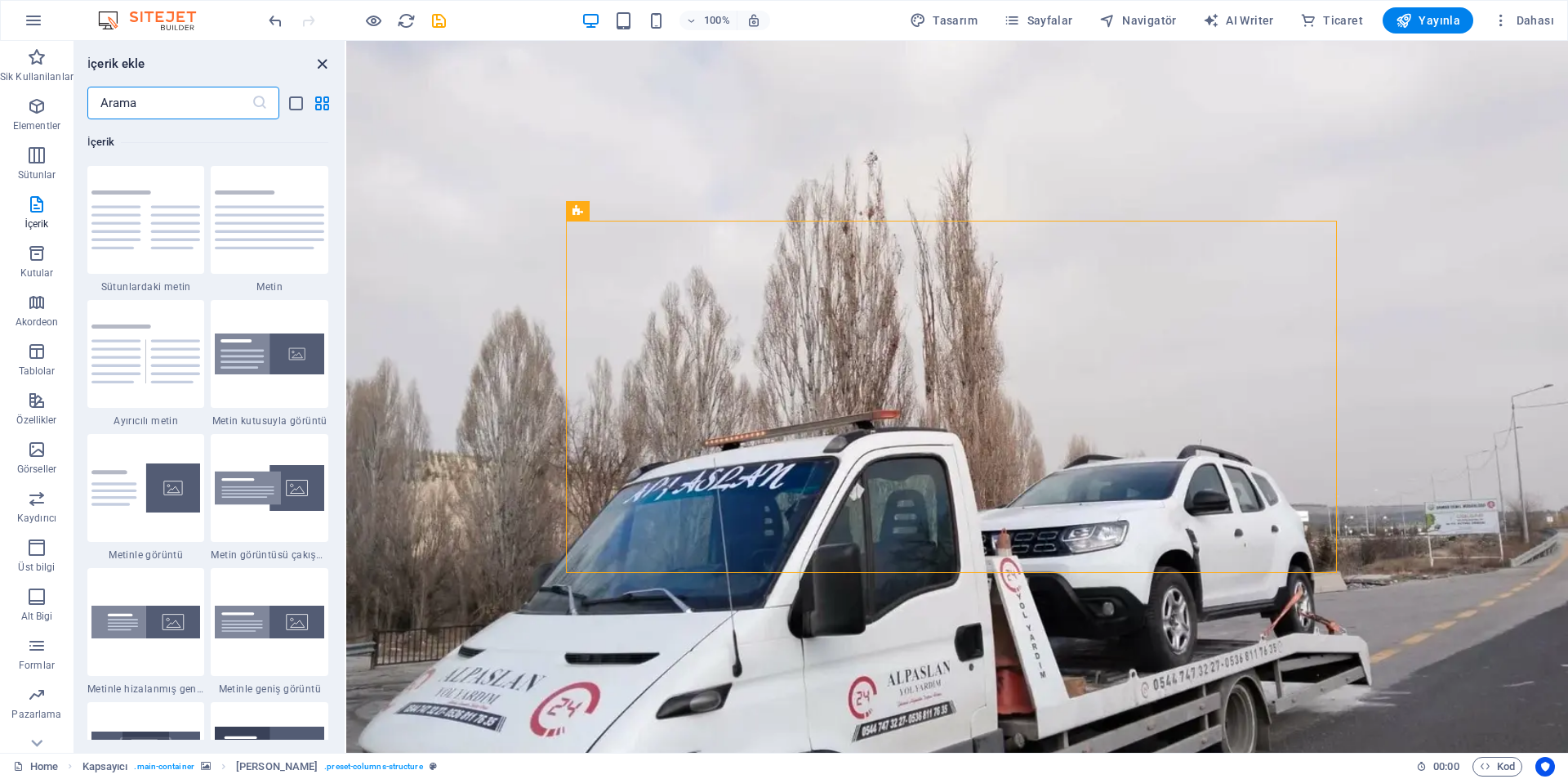
click at [329, 56] on icon "close panel" at bounding box center [322, 64] width 19 height 19
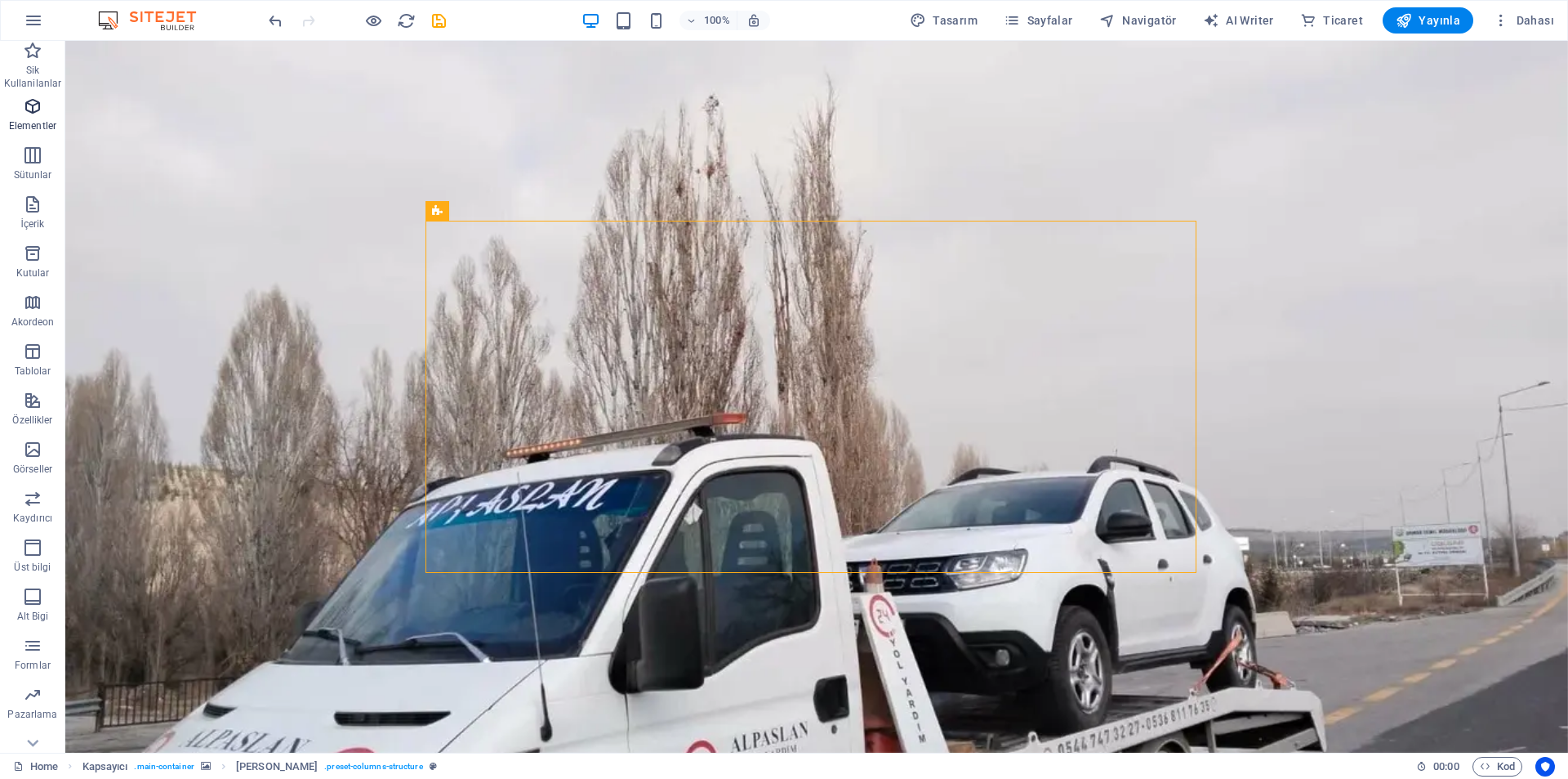
click at [37, 92] on button "Elementler" at bounding box center [33, 114] width 66 height 49
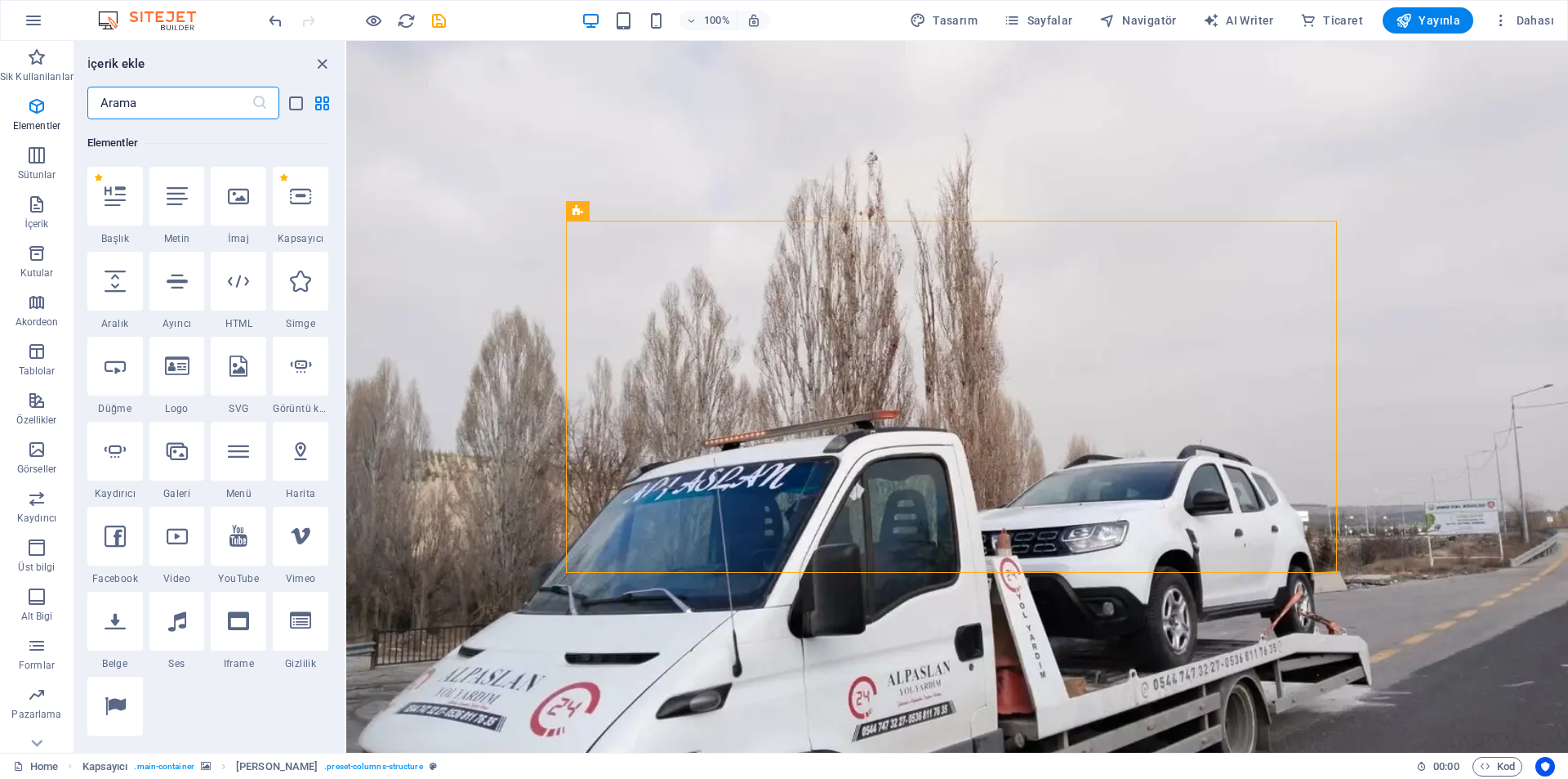
scroll to position [174, 0]
click at [238, 289] on icon at bounding box center [238, 279] width 21 height 21
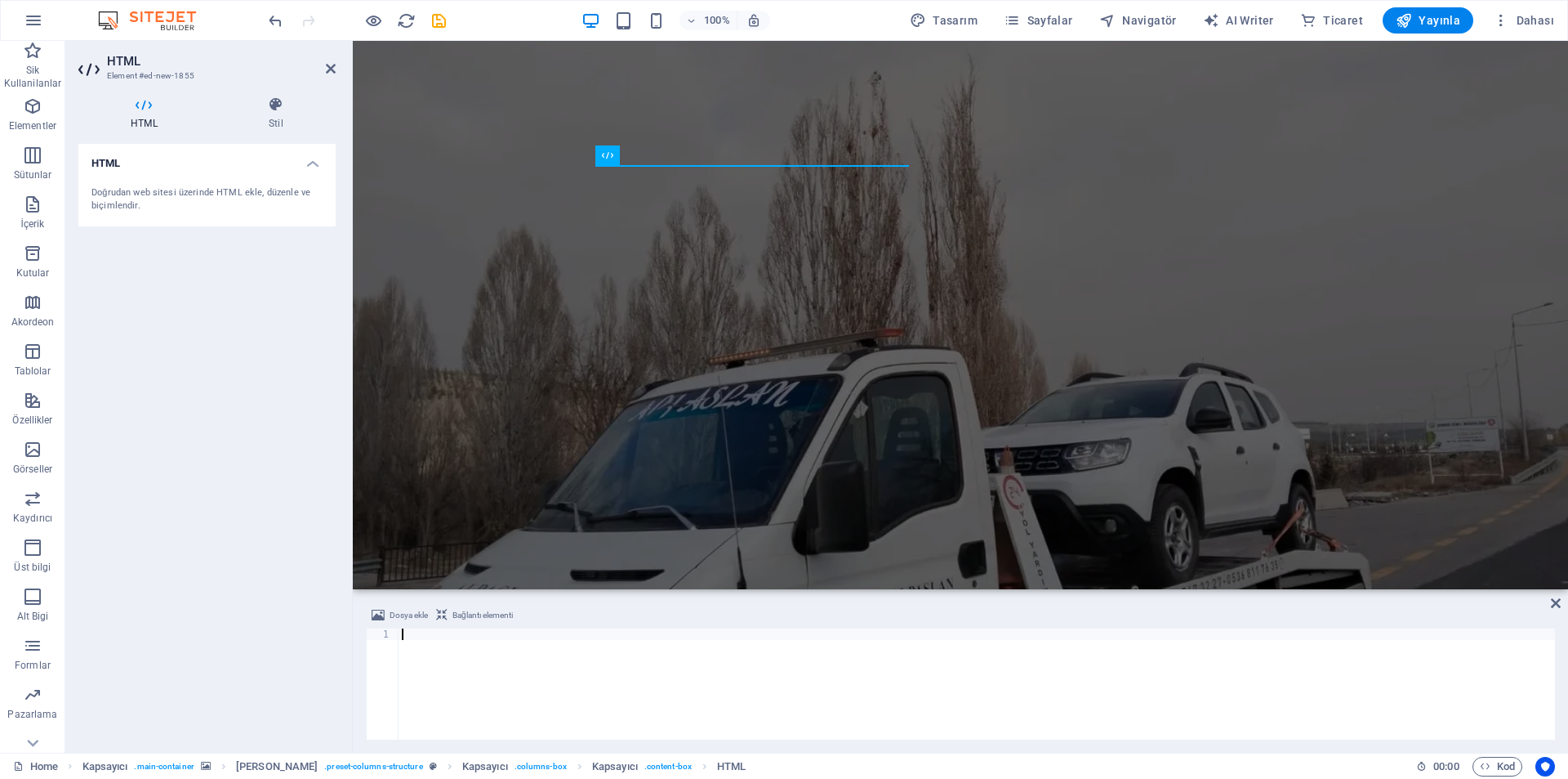
type textarea "<div class="commonninja_component pid-5d4a0f5f-7ef6-4ac0-998c-3290f9353b57"></d…"
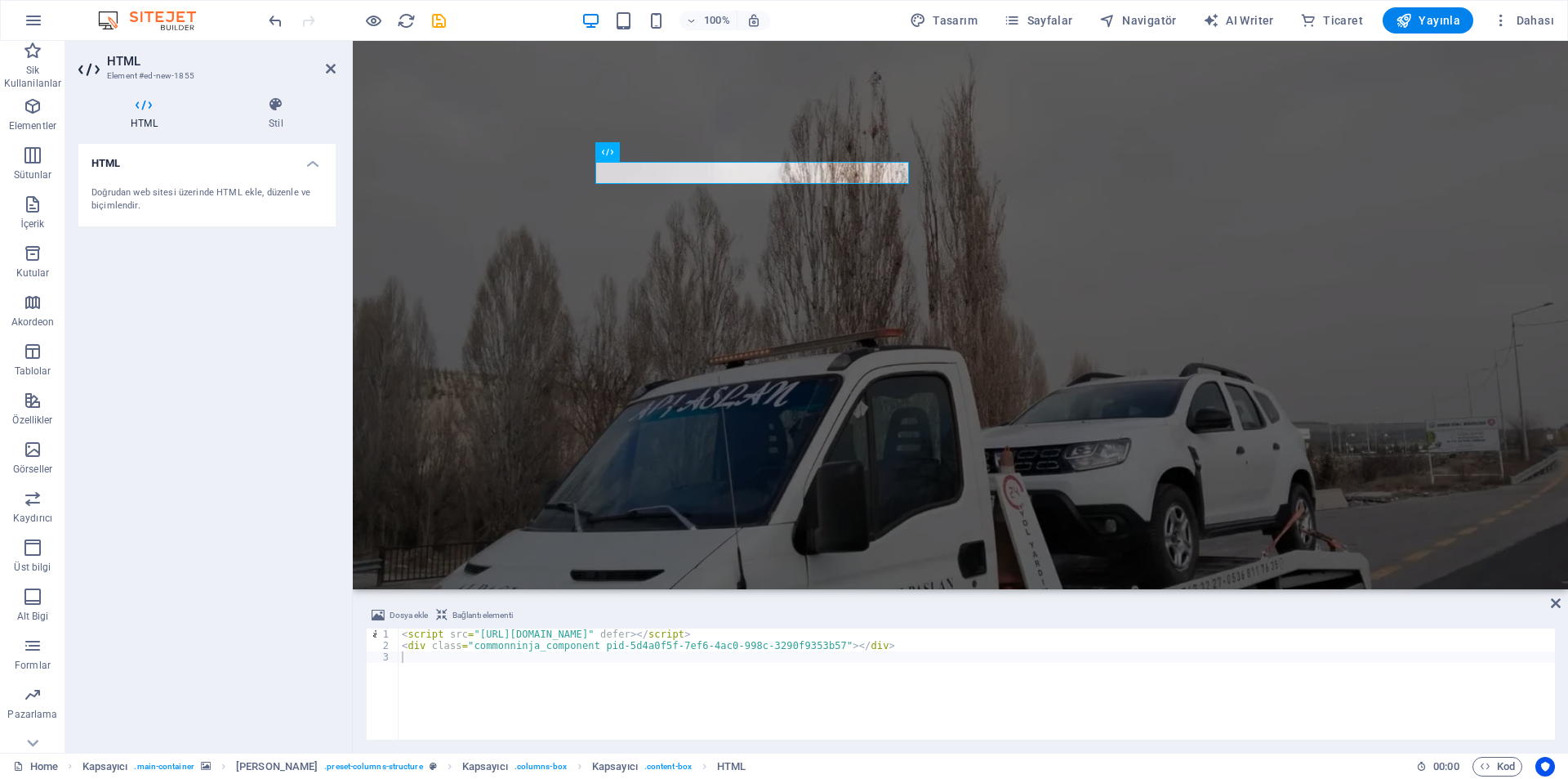
click at [1241, 604] on div "Dosya ekle Bağlantı elementi 1 2 3 < script src = "[URL][DOMAIN_NAME]" defer > …" at bounding box center [961, 672] width 1216 height 160
click at [1114, 514] on figure at bounding box center [961, 315] width 1216 height 548
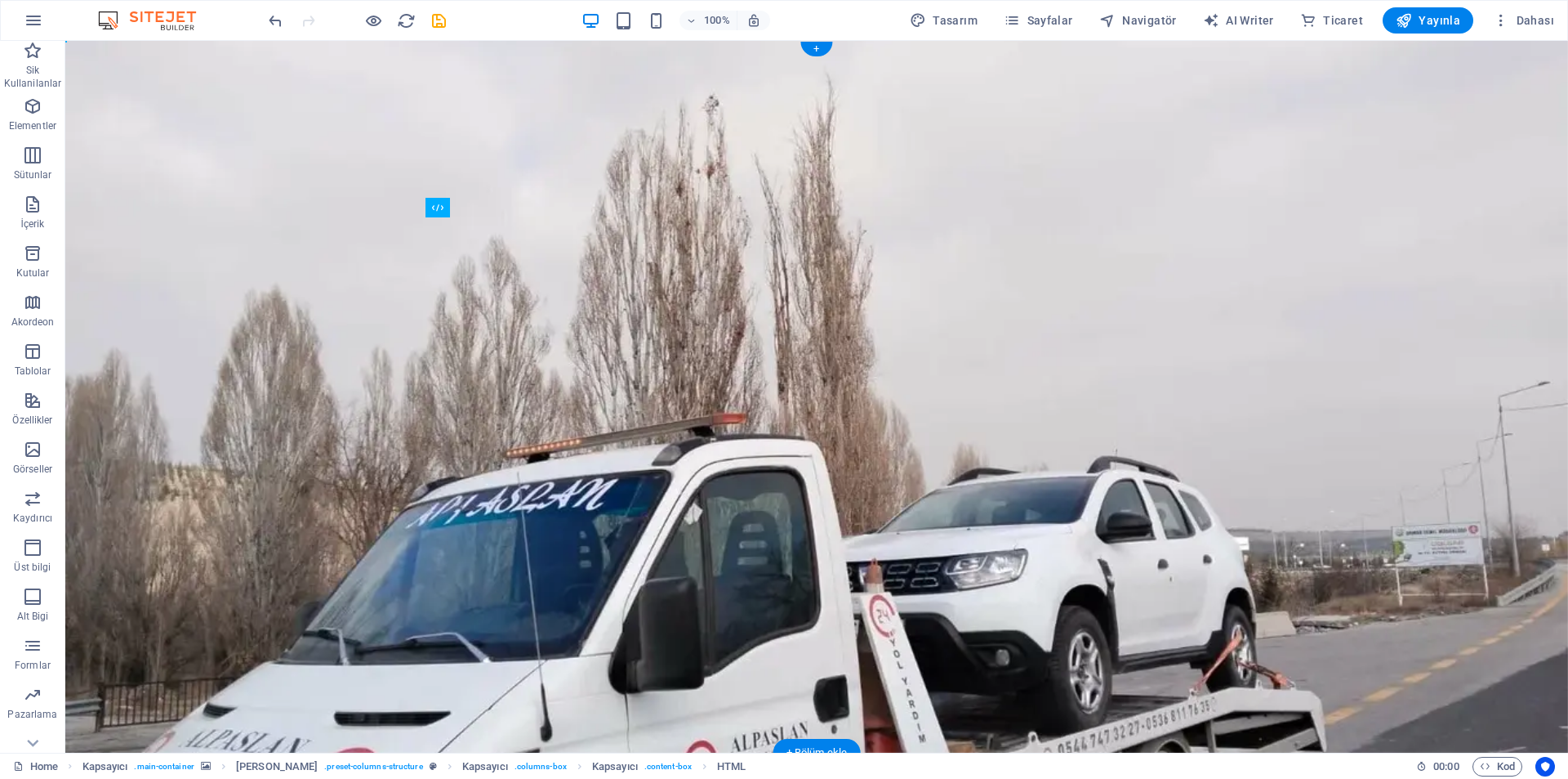
drag, startPoint x: 457, startPoint y: 253, endPoint x: 470, endPoint y: 250, distance: 13.3
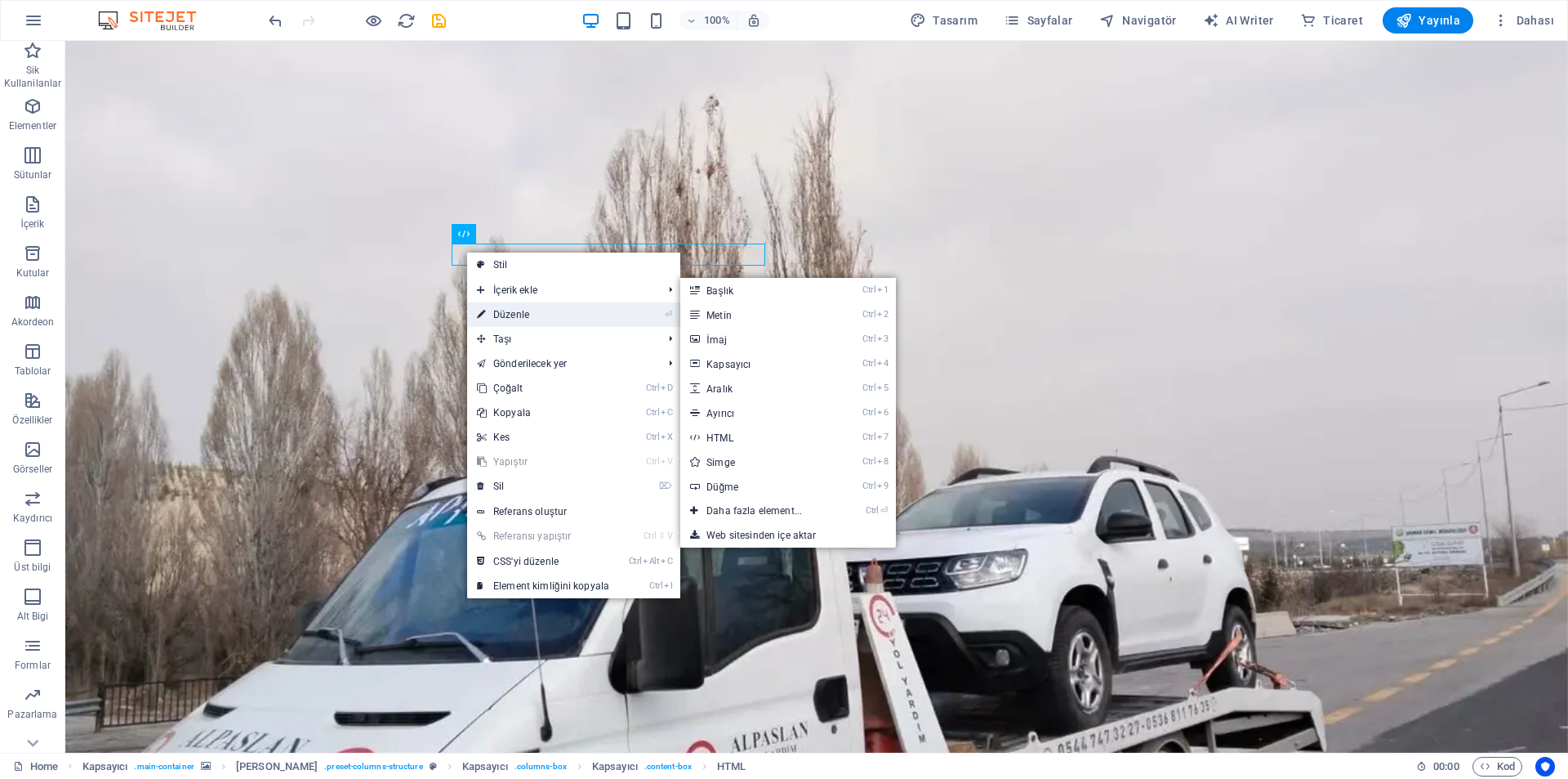
click at [496, 302] on link "⏎ Düzenle" at bounding box center [543, 314] width 152 height 25
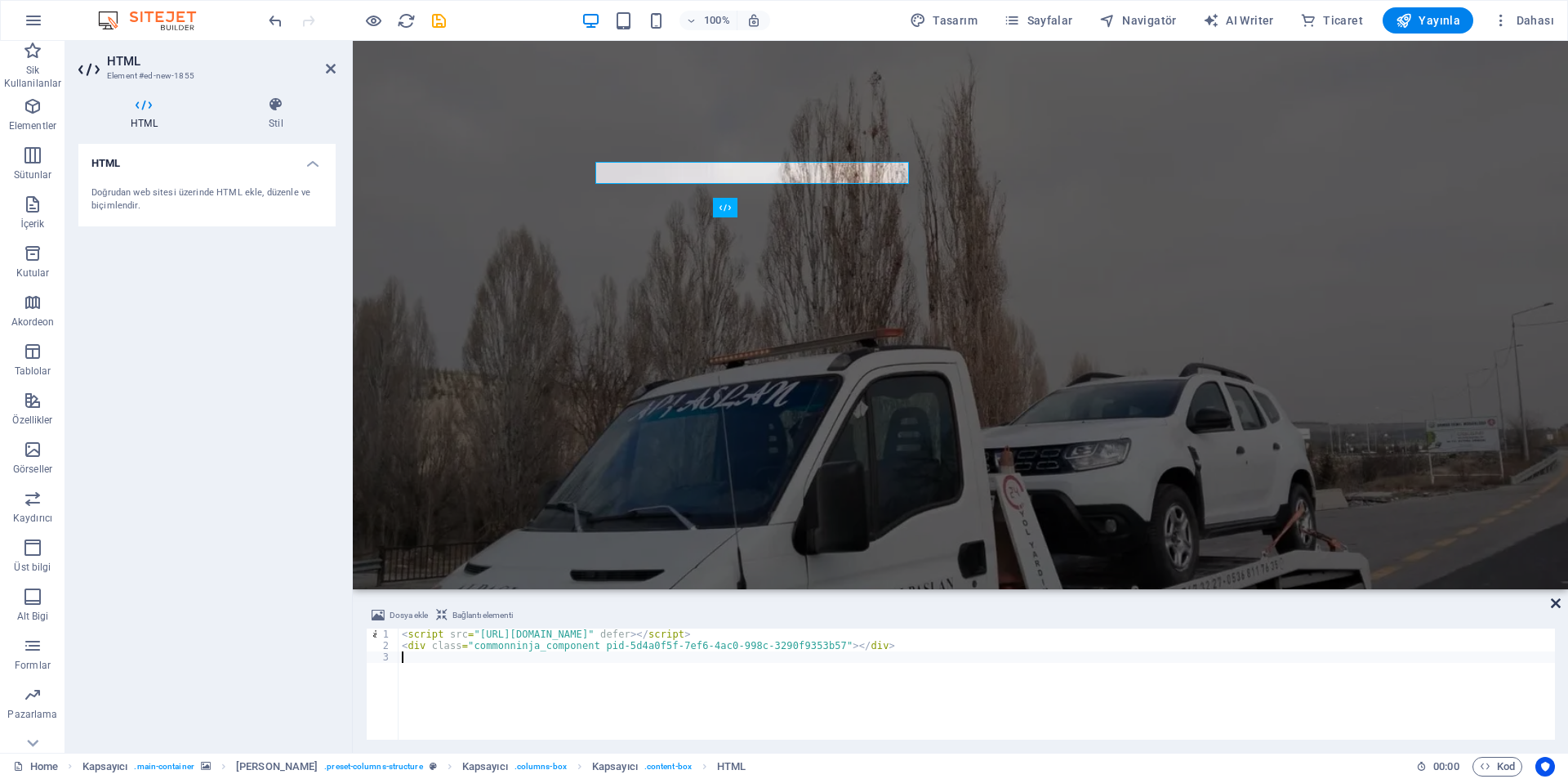
click at [1560, 596] on icon at bounding box center [1555, 603] width 10 height 13
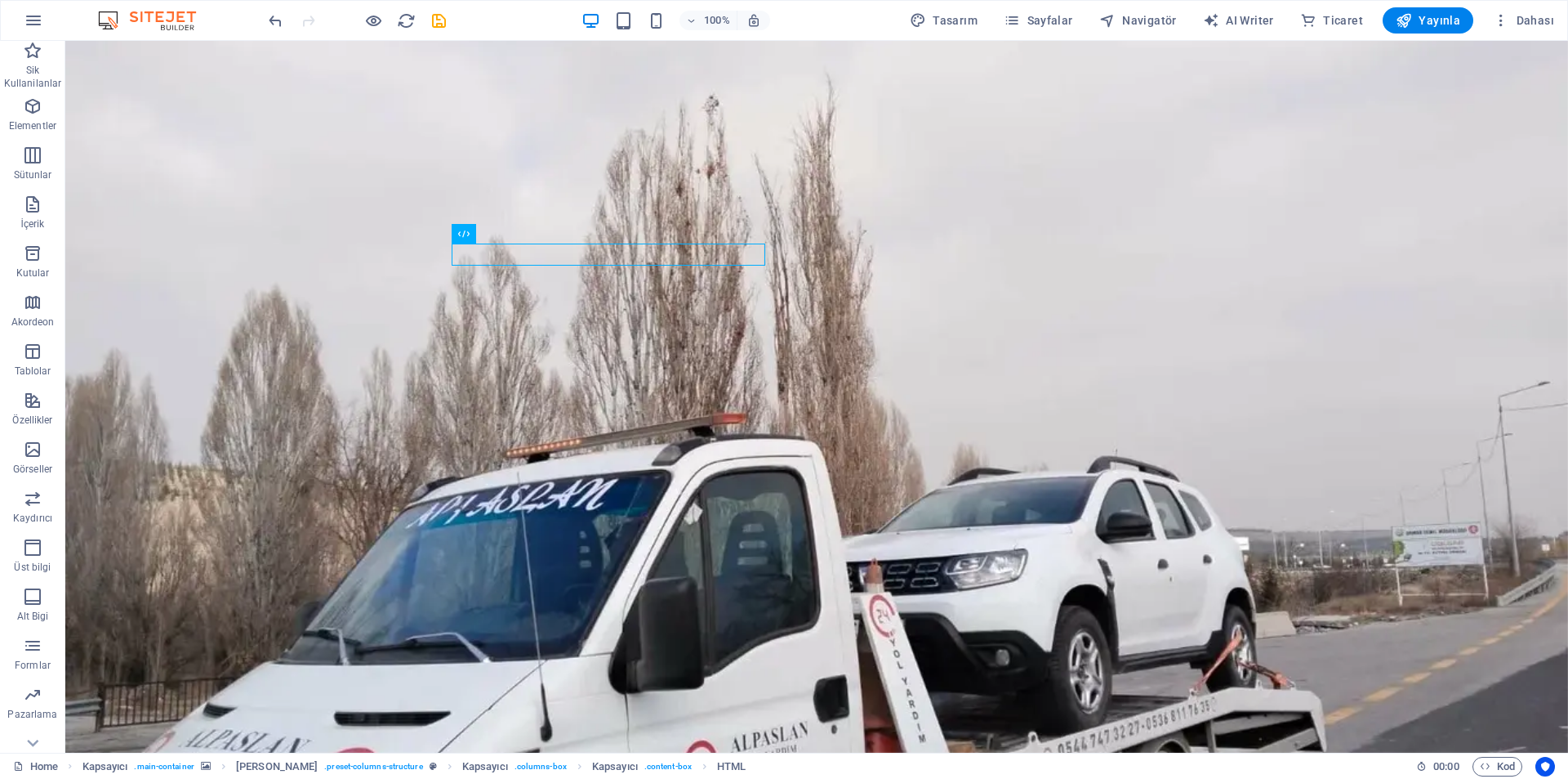
click at [1413, 37] on div "100% Tasarım [PERSON_NAME] AI Writer Ticaret Yayınla Dahası" at bounding box center [784, 20] width 1566 height 39
click at [1418, 23] on span "Yayınla" at bounding box center [1427, 20] width 65 height 16
